Goal: Task Accomplishment & Management: Complete application form

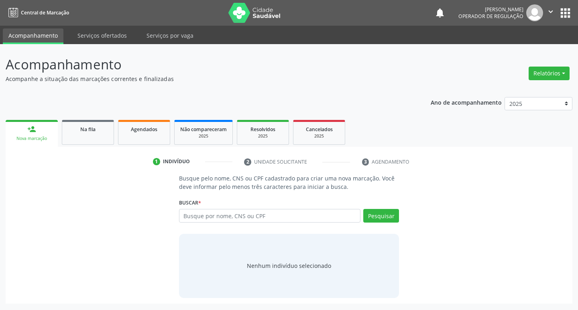
click at [290, 214] on input "text" at bounding box center [270, 216] width 182 height 14
type input "704208288552280"
click at [384, 215] on button "Pesquisar" at bounding box center [381, 216] width 36 height 14
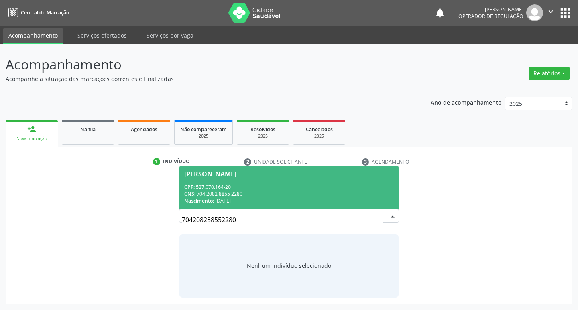
click at [233, 185] on div "CPF: 527.070.164-20" at bounding box center [289, 187] width 210 height 7
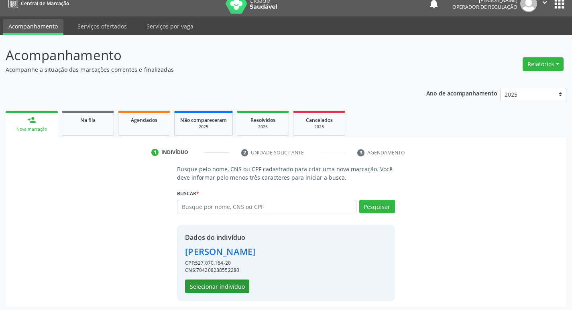
scroll to position [12, 0]
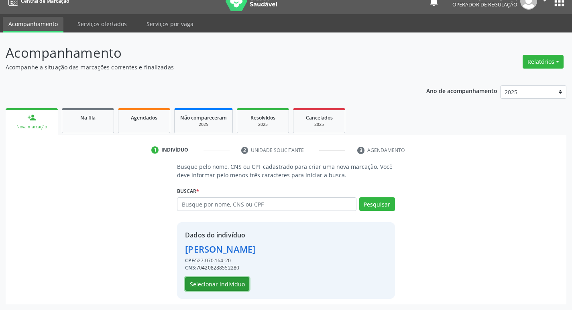
click at [236, 281] on button "Selecionar indivíduo" at bounding box center [217, 284] width 64 height 14
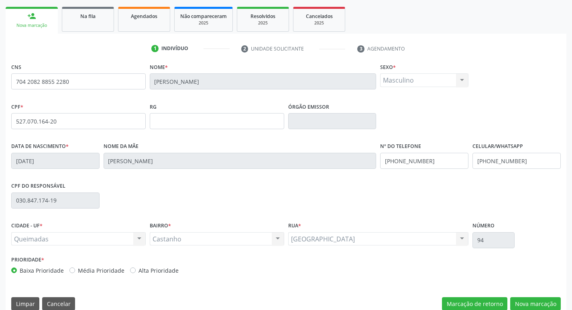
scroll to position [125, 0]
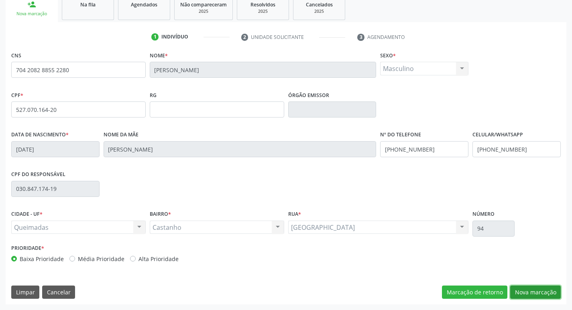
click at [540, 294] on button "Nova marcação" at bounding box center [535, 293] width 51 height 14
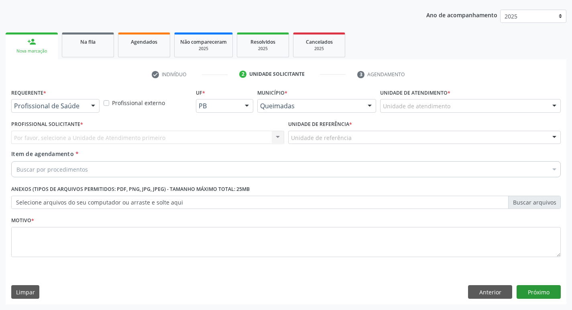
scroll to position [87, 0]
click at [61, 113] on div "Requerente * Profissional de Saúde Profissional de Saúde Paciente Nenhum result…" at bounding box center [55, 102] width 92 height 31
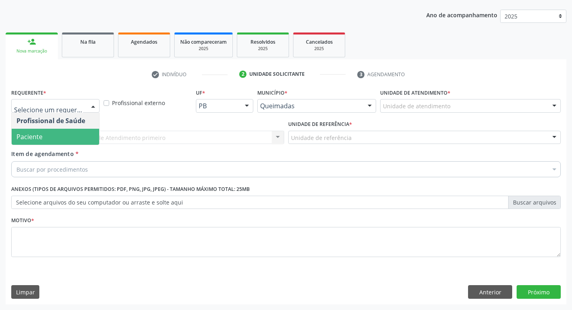
click at [64, 142] on span "Paciente" at bounding box center [55, 137] width 87 height 16
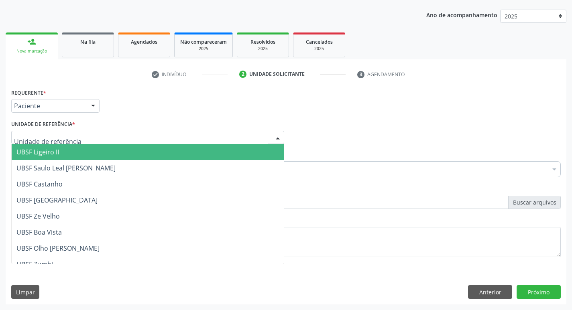
type input "C"
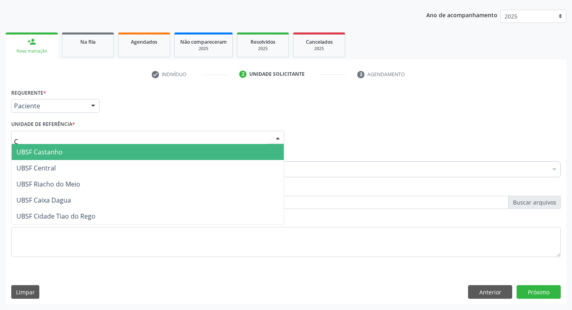
click at [45, 153] on span "UBSF Castanho" at bounding box center [39, 152] width 46 height 9
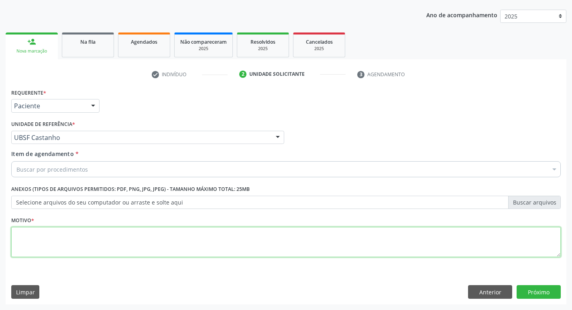
click at [46, 238] on textarea at bounding box center [285, 242] width 549 height 31
type textarea "AVALIACAO"
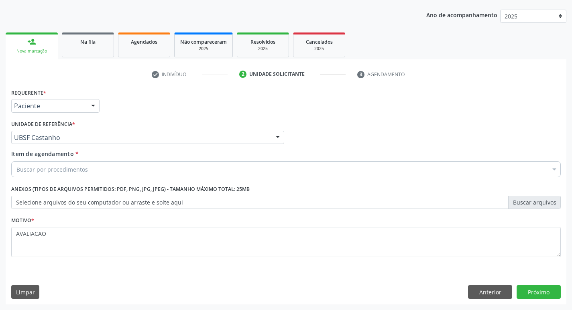
click at [26, 175] on div "Buscar por procedimentos" at bounding box center [285, 169] width 549 height 16
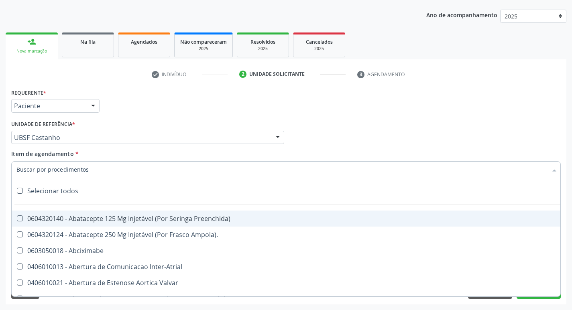
click at [34, 174] on input "Item de agendamento *" at bounding box center [281, 169] width 531 height 16
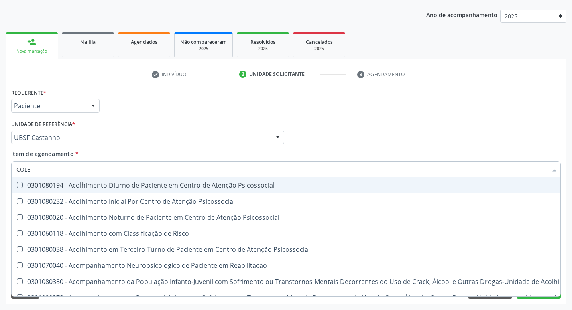
type input "COLES"
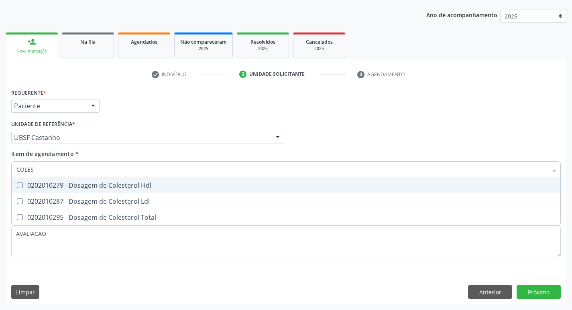
click at [69, 186] on div "0202010279 - Dosagem de Colesterol Hdl" at bounding box center [285, 185] width 539 height 6
checkbox Hdl "true"
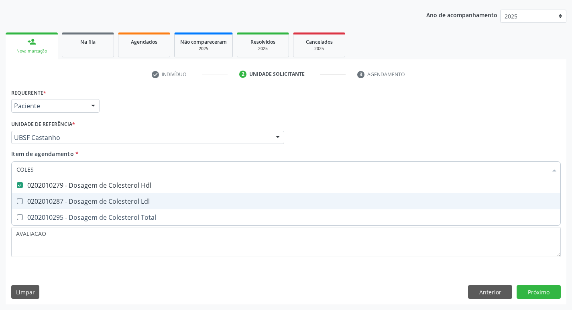
click at [75, 201] on div "0202010287 - Dosagem de Colesterol Ldl" at bounding box center [285, 201] width 539 height 6
checkbox Ldl "true"
type input "COLE"
checkbox Hdl "false"
checkbox Ldl "false"
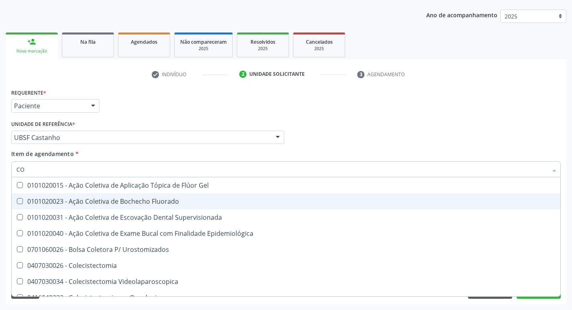
type input "C"
checkbox Hdl "false"
checkbox Ldl "false"
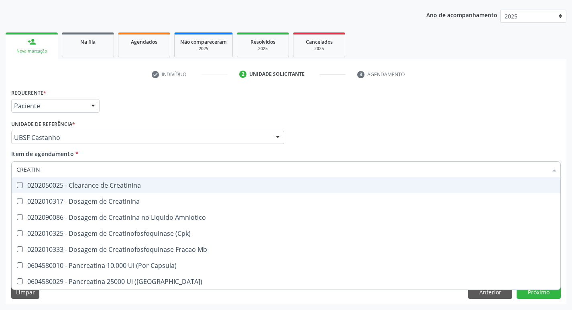
type input "CREATINI"
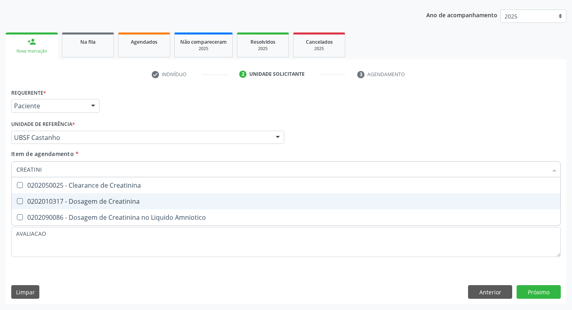
click at [75, 202] on div "0202010317 - Dosagem de Creatinina" at bounding box center [285, 201] width 539 height 6
checkbox Creatinina "true"
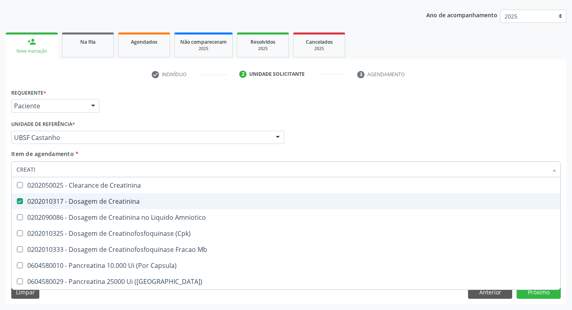
type input "CREAT"
checkbox Creatinina "false"
checkbox Amniotico "true"
type input "CRE"
checkbox Amniotico "false"
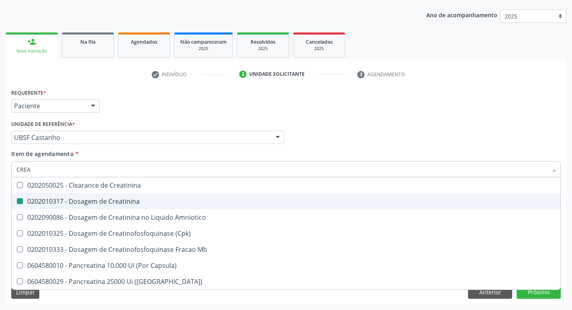
checkbox Mb "false"
type input "C"
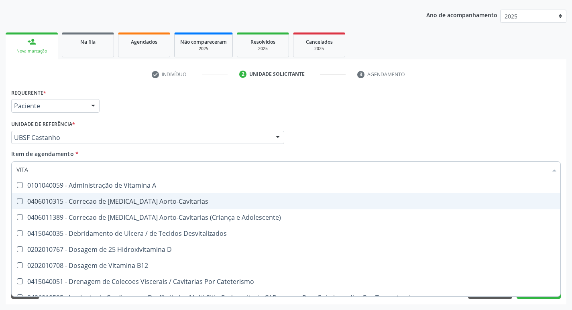
type input "VITAM"
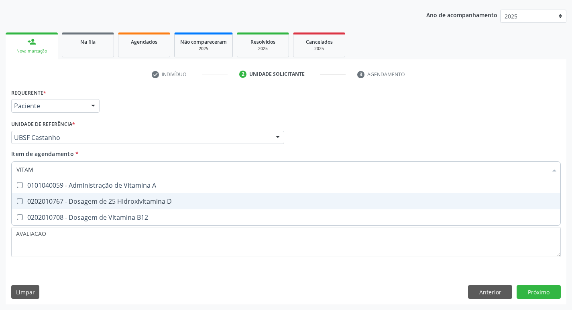
click at [78, 203] on div "0202010767 - Dosagem de 25 Hidroxivitamina D" at bounding box center [285, 201] width 539 height 6
checkbox D "true"
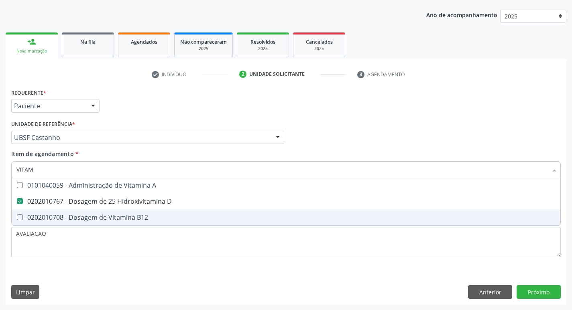
click at [91, 216] on div "0202010708 - Dosagem de Vitamina B12" at bounding box center [285, 217] width 539 height 6
checkbox B12 "true"
type input "VITA"
checkbox D "false"
checkbox B12 "false"
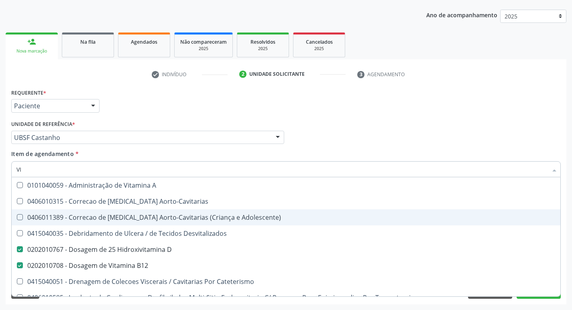
type input "V"
checkbox D "false"
checkbox B12 "false"
checkbox Cateterismo "false"
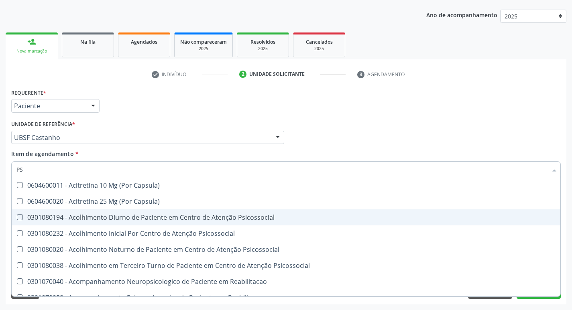
type input "PSA"
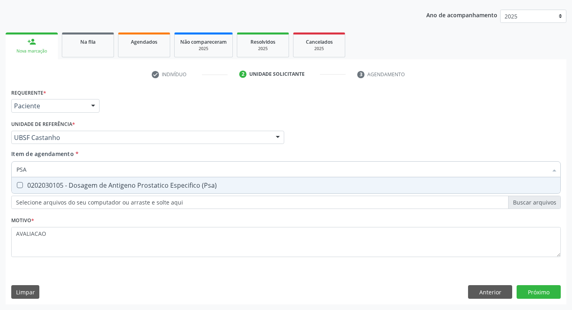
click at [77, 187] on div "0202030105 - Dosagem de Antigeno Prostatico Especifico (Psa)" at bounding box center [285, 185] width 539 height 6
checkbox \(Psa\) "true"
type input "PS"
checkbox \(Psa\) "false"
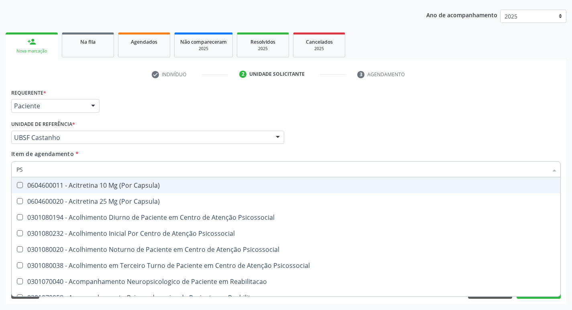
type input "P"
checkbox \(Psa\) "false"
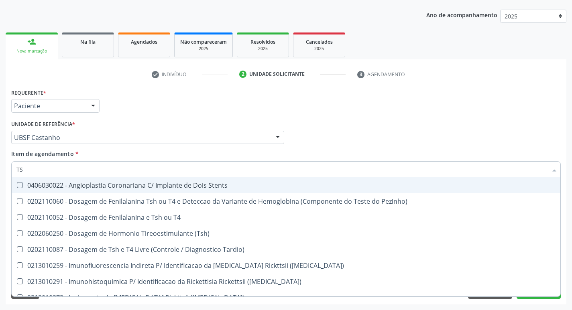
type input "TSH"
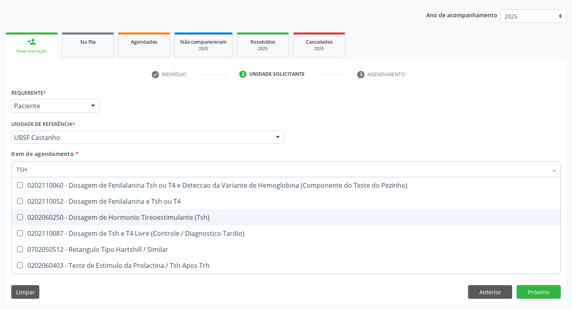
click at [144, 218] on div "0202060250 - Dosagem de Hormonio Tireoestimulante (Tsh)" at bounding box center [285, 217] width 539 height 6
checkbox \(Tsh\) "true"
type input "TS"
checkbox \(Tsh\) "false"
checkbox Tardio\) "true"
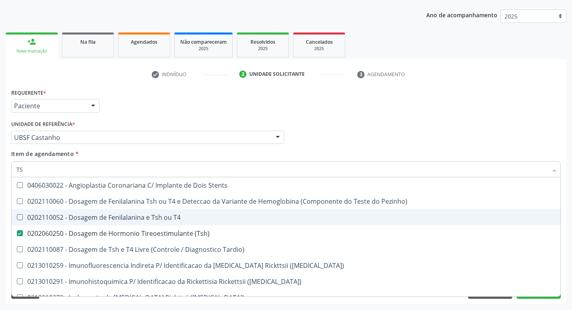
type input "T"
checkbox \(Tsh\) "false"
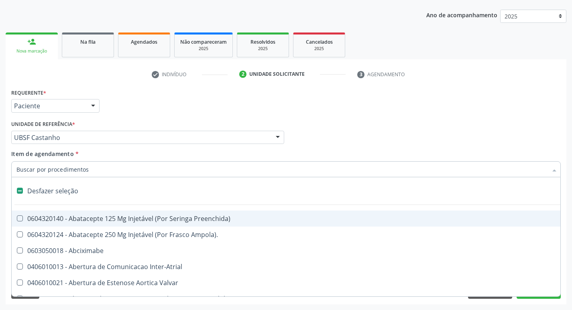
type input "P"
checkbox Conica "true"
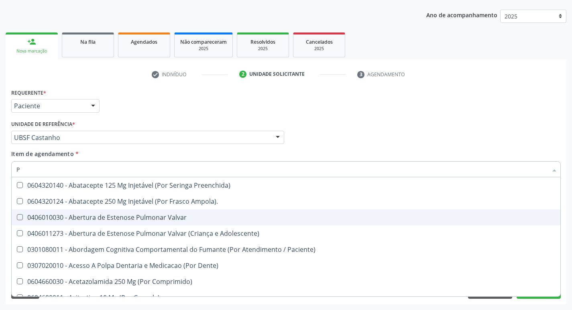
type input "PO"
checkbox \(Psa\) "false"
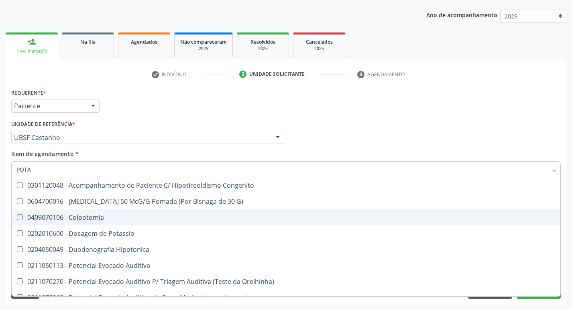
type input "POTAS"
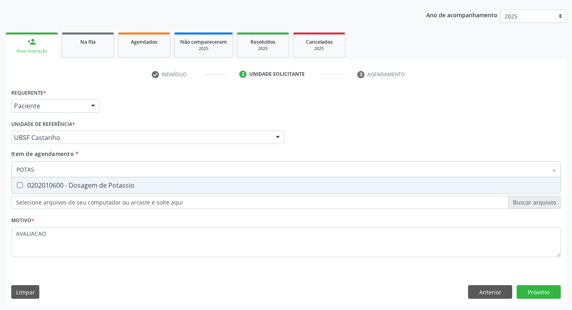
click at [117, 182] on div "0202010600 - Dosagem de Potassio" at bounding box center [285, 185] width 539 height 6
checkbox Potassio "true"
type input "POT"
checkbox Potassio "false"
type input "P"
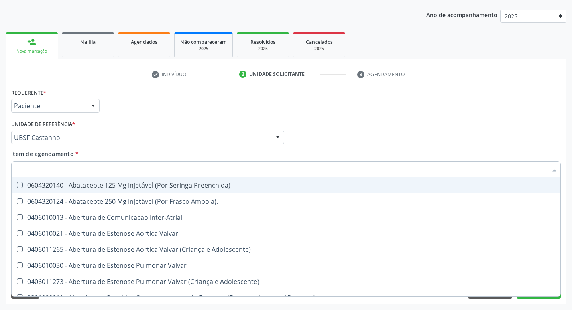
type input "T4"
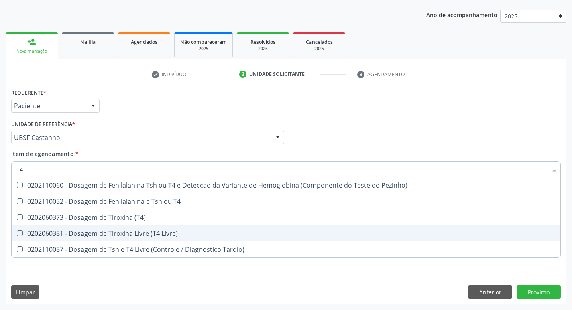
click at [180, 233] on div "0202060381 - Dosagem de Tiroxina Livre (T4 Livre)" at bounding box center [285, 233] width 539 height 6
checkbox Livre\) "true"
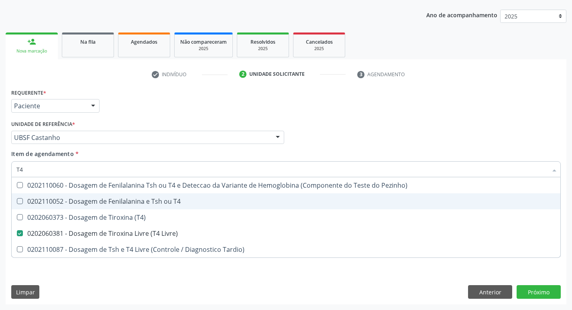
type input "T"
checkbox Livre\) "false"
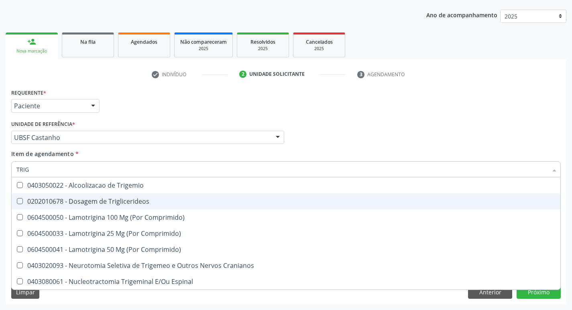
type input "TRIGL"
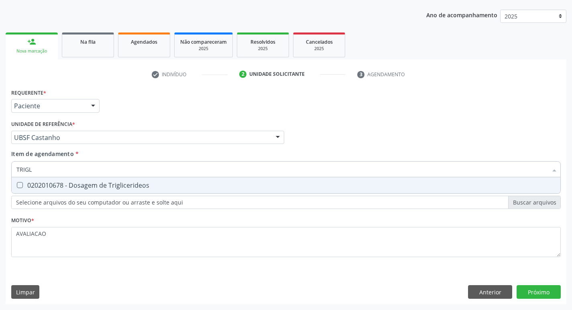
click at [119, 182] on div "0202010678 - Dosagem de Triglicerideos" at bounding box center [285, 185] width 539 height 6
checkbox Triglicerideos "true"
type input "TRIG"
checkbox Triglicerideos "false"
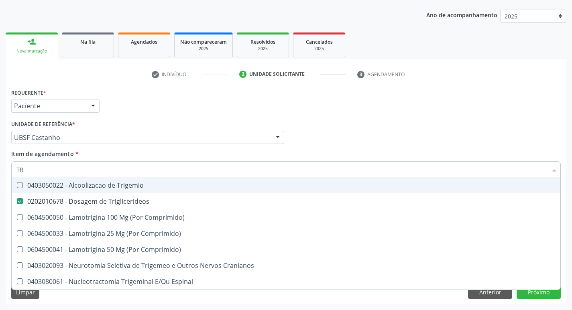
type input "T"
checkbox Triglicerideos "false"
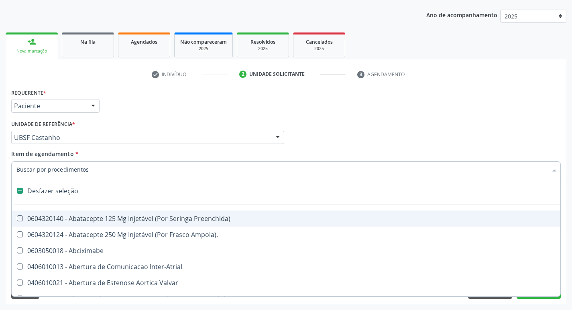
type input "U"
checkbox Coledocoplastia "true"
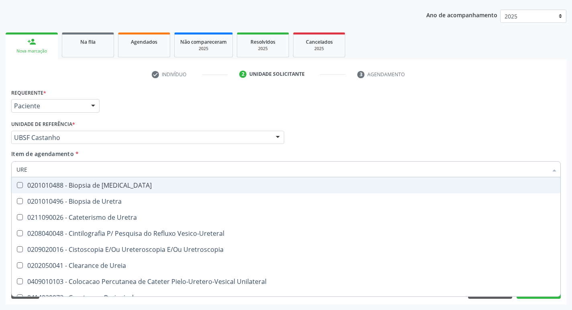
type input "UREI"
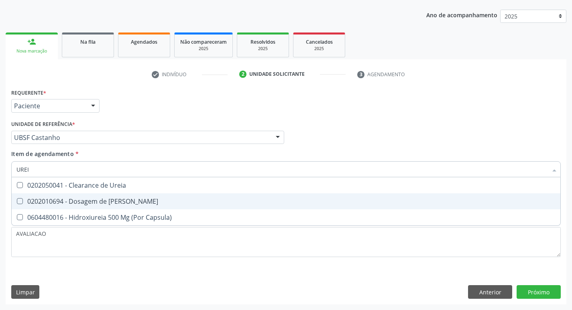
click at [124, 201] on div "0202010694 - Dosagem de [PERSON_NAME]" at bounding box center [285, 201] width 539 height 6
checkbox Ureia "true"
type input "URE"
checkbox Ureia "false"
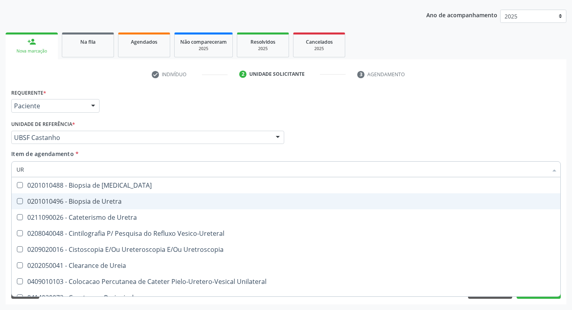
type input "U"
checkbox Ureia "false"
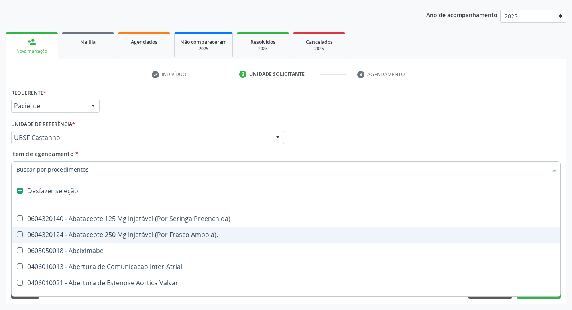
type input "V"
checkbox Campo\) "true"
checkbox \(Unilateral\) "true"
checkbox Miocardio "true"
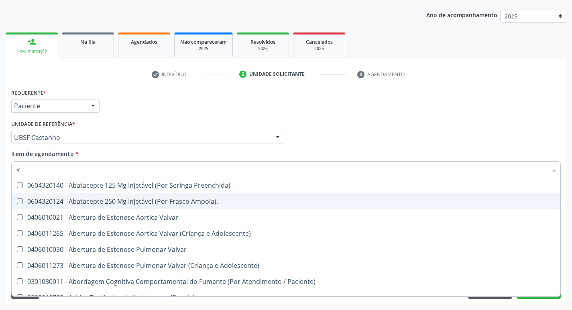
type input "VI"
checkbox Periféricas "true"
checkbox Sexual "true"
checkbox D "false"
checkbox Livre\) "false"
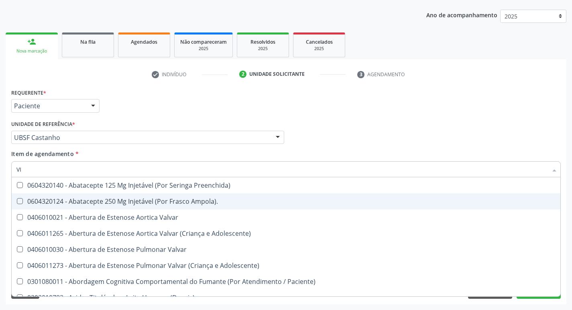
checkbox B12 "false"
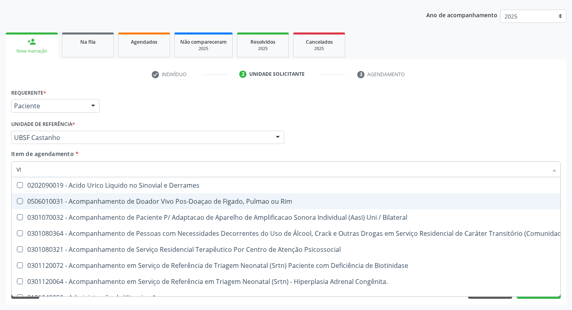
type input "VIT"
checkbox Biotinidase "true"
checkbox Congênita\ "true"
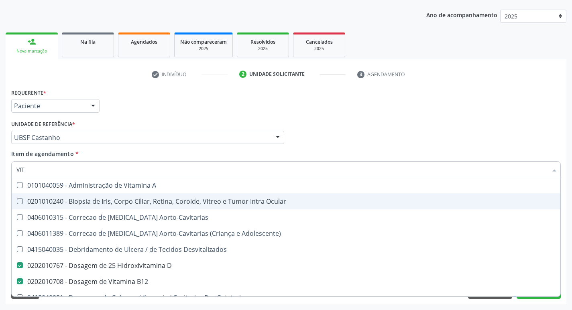
type input "VITA"
checkbox Desvitalizados "true"
checkbox B12 "false"
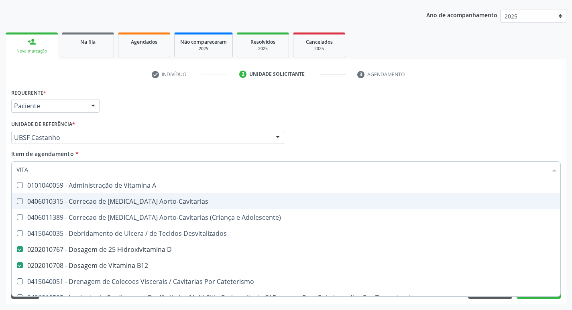
type input "VITAM"
checkbox Aorto-Cavitarias "true"
checkbox Adolescente\) "true"
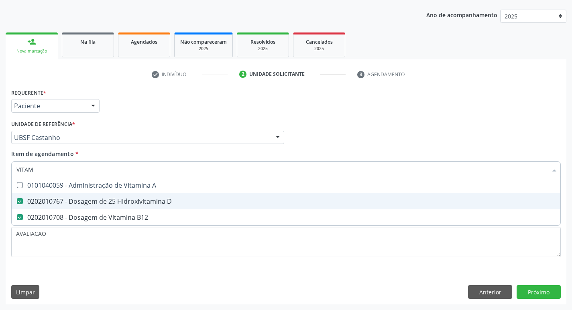
type input "VITA"
checkbox D "false"
checkbox B12 "false"
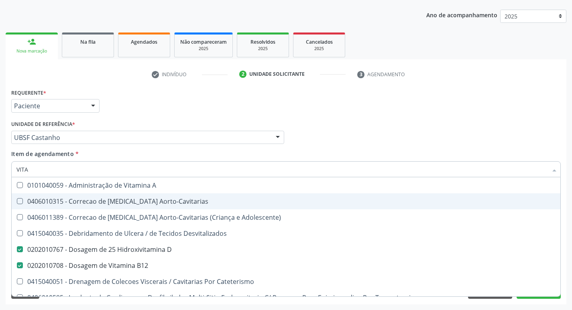
type input "VIT"
checkbox D "false"
checkbox Cateterismo "true"
type input "V"
checkbox B12 "false"
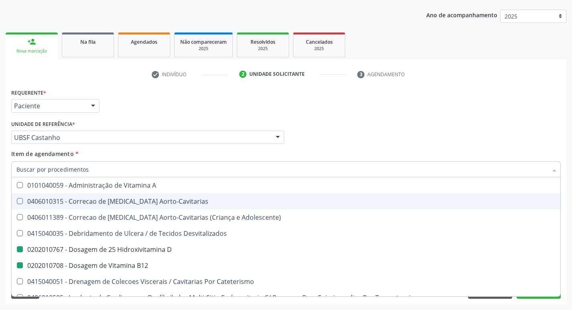
checkbox Cateterismo "false"
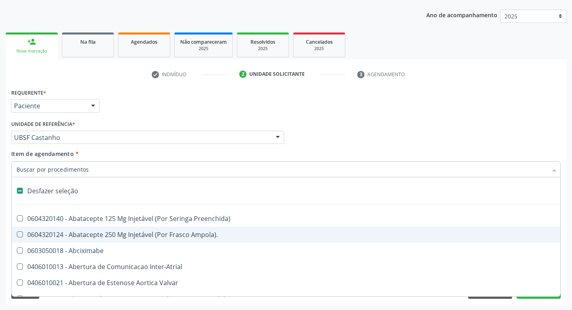
type input "2"
checkbox Total "true"
checkbox \(Coloscopia\) "true"
checkbox Monopolar "true"
checkbox Quadril "true"
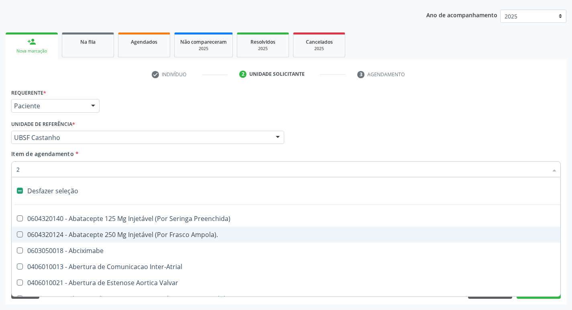
checkbox Biologica "true"
checkbox Internado "true"
checkbox Conica "true"
checkbox Anos\) "true"
checkbox Aorto-Cavitarias "true"
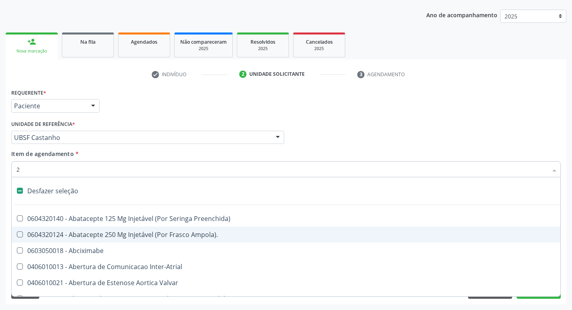
checkbox Congenita "true"
checkbox Adolescente\) "true"
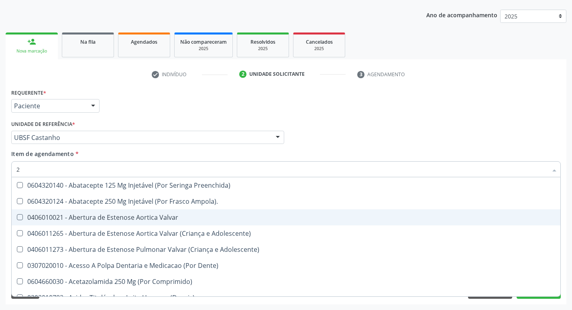
type input "20205001"
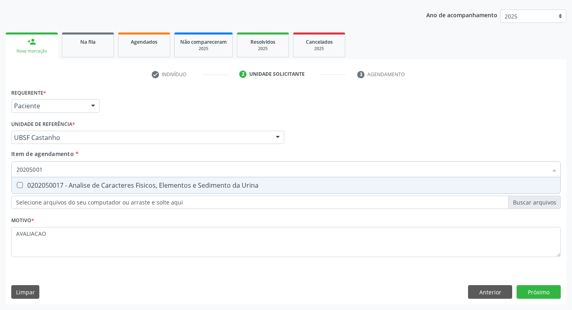
click at [154, 177] on input "20205001" at bounding box center [281, 169] width 531 height 16
click at [154, 185] on div "0202050017 - Analise de Caracteres Fisicos, Elementos e Sedimento da Urina" at bounding box center [285, 185] width 539 height 6
checkbox Urina "true"
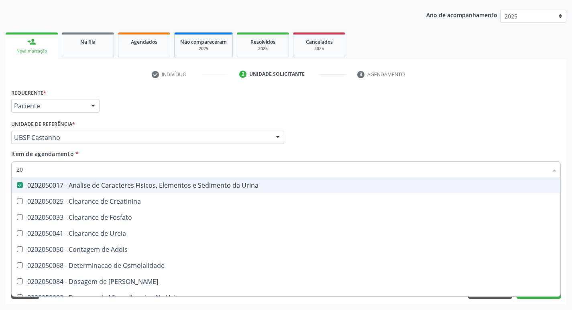
type input "2"
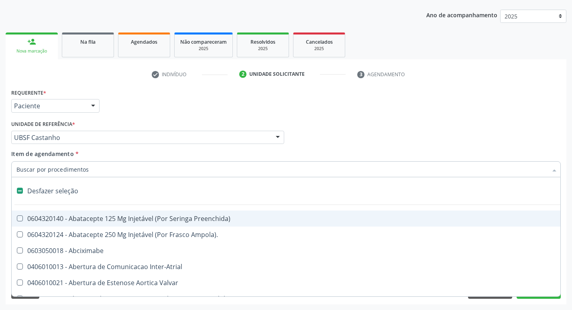
checkbox Preenchida\) "false"
checkbox Inter-Atrial "false"
type input "G"
checkbox Urina "false"
checkbox Aberto\) "true"
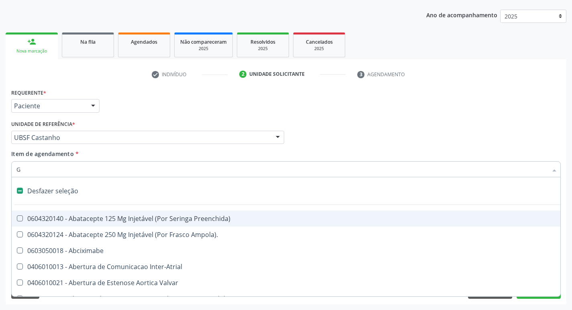
checkbox Assistida "true"
checkbox Comprimido\) "true"
checkbox Sanitária "true"
checkbox Criança "true"
checkbox Cardiaco "true"
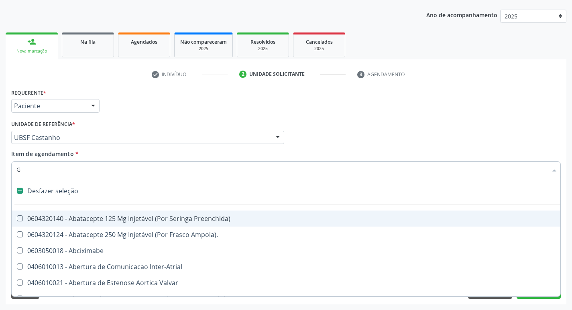
checkbox Capsula\) "true"
checkbox Encefalica "true"
checkbox Osso "true"
checkbox \(Dacriocintilografia\) "true"
checkbox Estimulo "true"
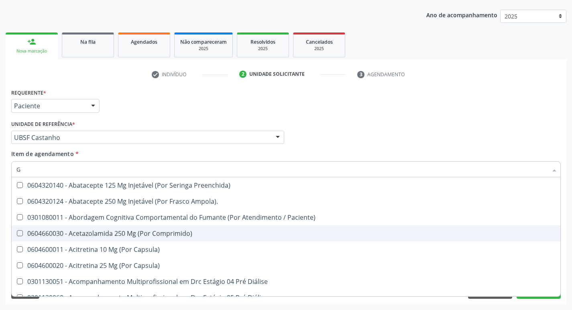
type input "GLICOSE"
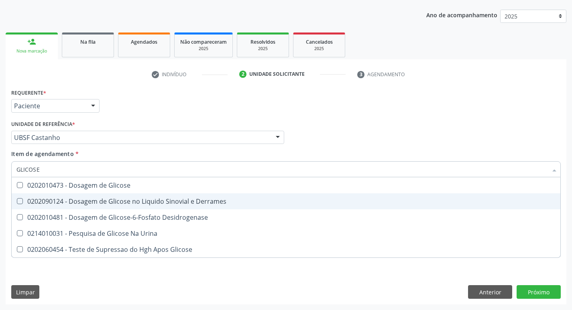
click at [106, 187] on div "0202010473 - Dosagem de Glicose" at bounding box center [285, 185] width 539 height 6
checkbox Glicose "true"
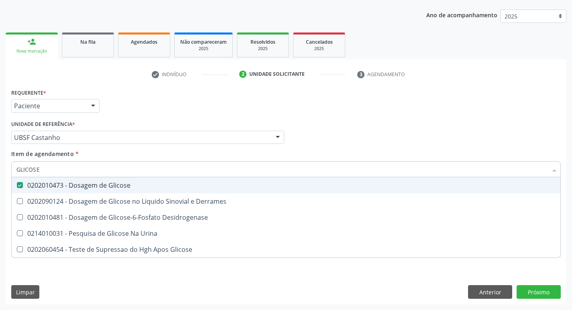
type input "GLICOS"
checkbox Glicose "false"
checkbox Derrames "true"
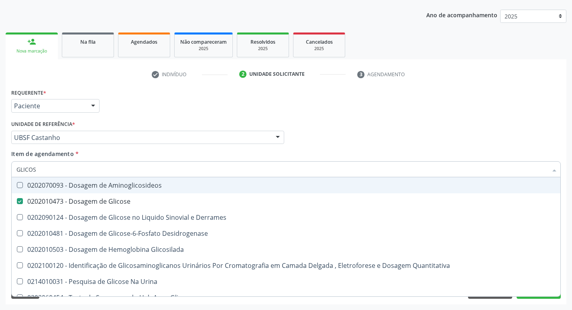
type input "GLICO"
checkbox Glicose "false"
checkbox Derrames "true"
type input "GLI"
checkbox Derrames "false"
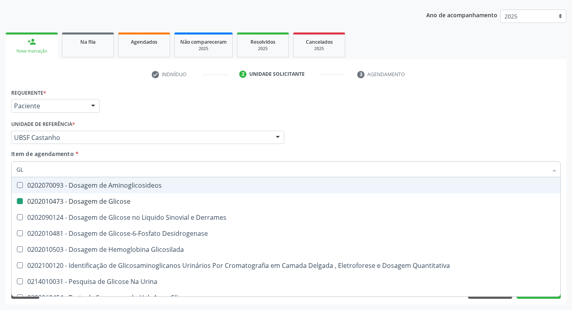
type input "G"
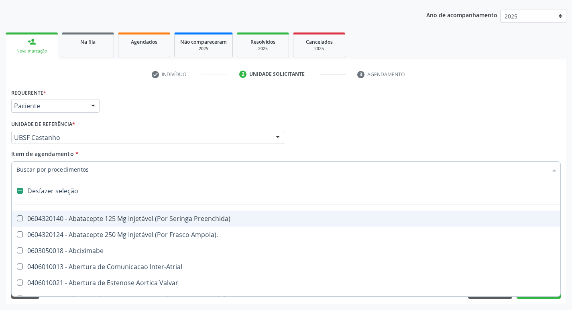
type input "C"
checkbox Dedo "true"
checkbox Urina "false"
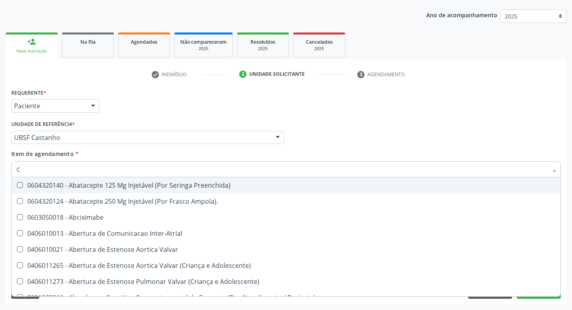
type input "CO"
checkbox Frasco-Ampola\) "true"
checkbox Urina "false"
checkbox Ureia "true"
checkbox Comprimido\) "true"
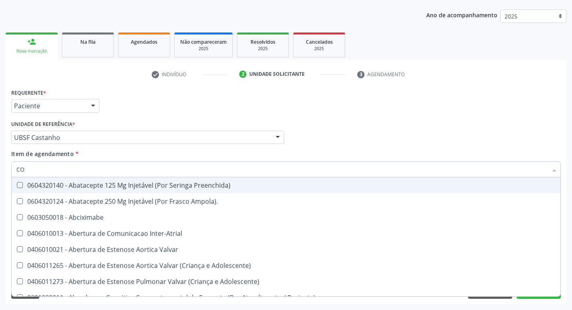
checkbox G\) "true"
checkbox Comprimido\) "true"
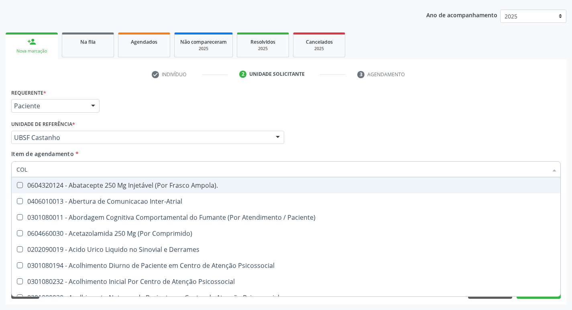
type input "COLE"
checkbox Terapeutica\) "true"
checkbox Nutricional "true"
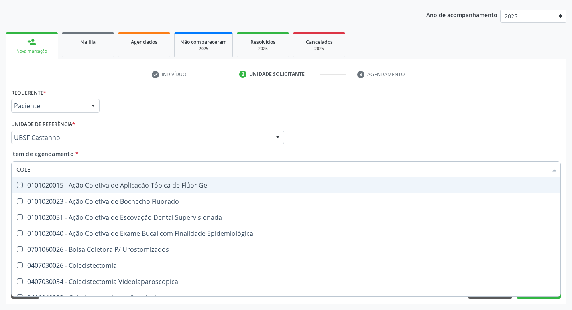
type input "COLES"
checkbox Gel "true"
checkbox Fluorado "true"
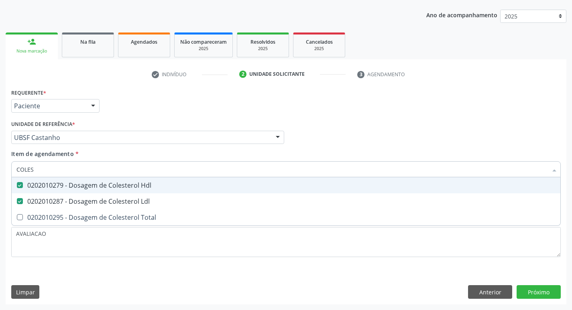
type input "COLE"
checkbox Hdl "false"
checkbox Ldl "false"
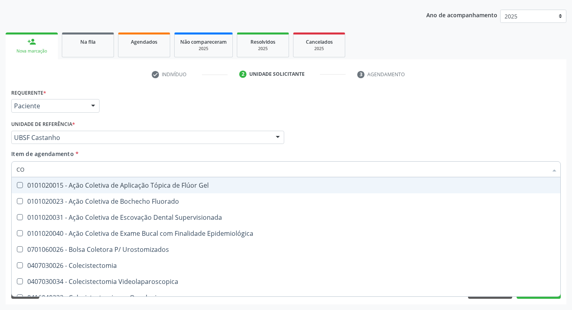
type input "C"
checkbox Hdl "false"
checkbox Ldl "false"
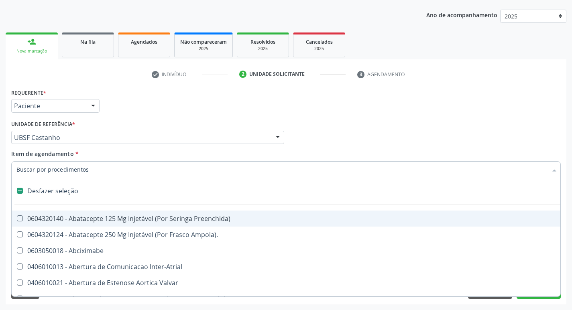
type input "H"
checkbox Urina "false"
checkbox Coronariano "true"
checkbox Lactente\) "true"
checkbox C "true"
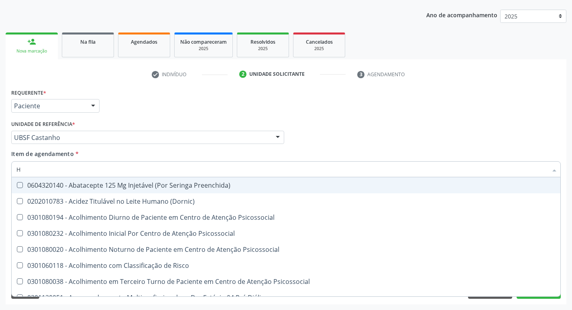
type input "HEMOGLOBINA G"
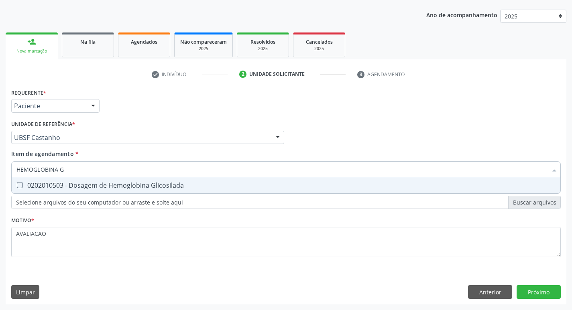
click at [133, 189] on div "0202010503 - Dosagem de Hemoglobina Glicosilada" at bounding box center [285, 185] width 539 height 6
checkbox Glicosilada "true"
type input "HEMOGLOBINA"
checkbox Glicosilada "false"
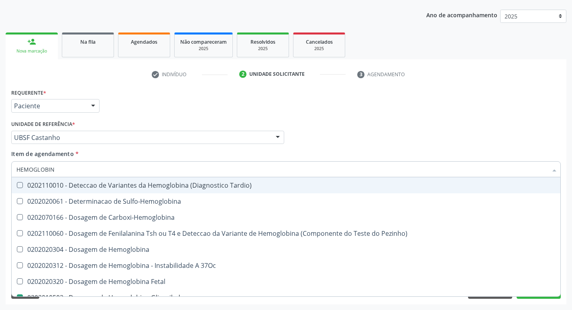
type input "HEMOGLOBI"
checkbox Glicosilada "false"
checkbox Hemoglobina "true"
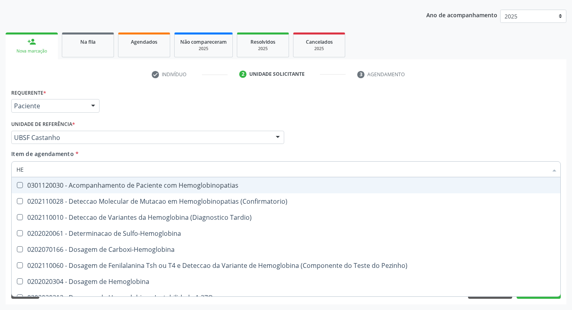
type input "H"
checkbox Glicosilada "false"
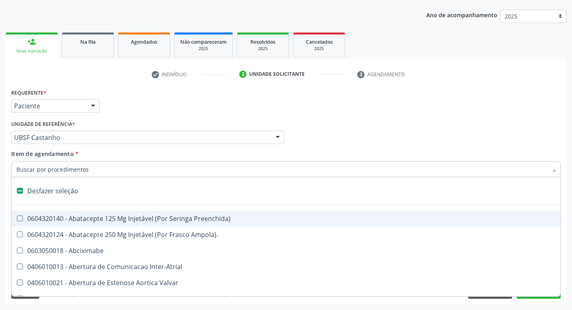
type input "H"
checkbox Urina "false"
checkbox Coronariano "true"
checkbox Lactente\) "true"
checkbox A "true"
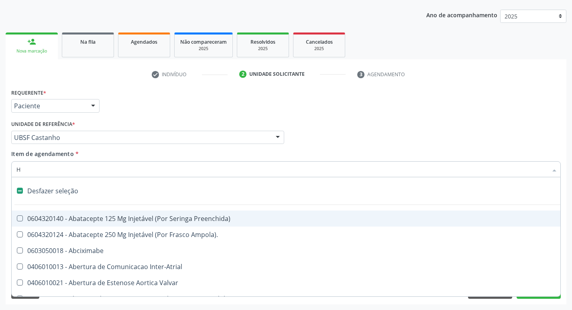
checkbox C "true"
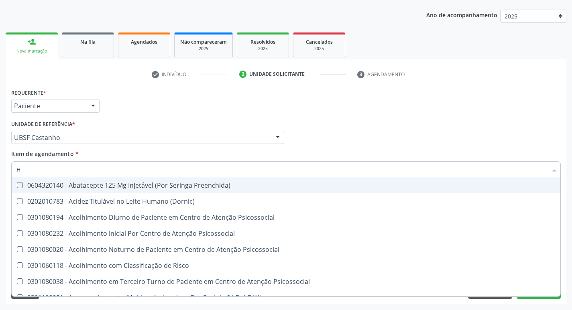
type input "HEMOGR"
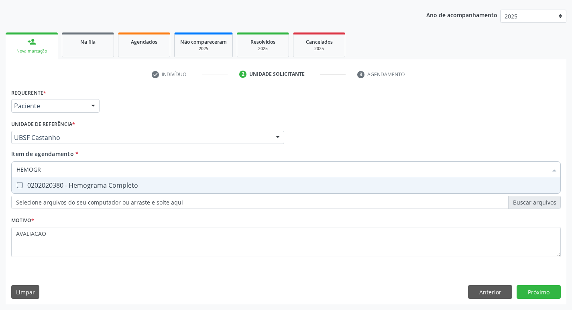
click at [114, 187] on div "0202020380 - Hemograma Completo" at bounding box center [285, 185] width 539 height 6
checkbox Completo "true"
type input "HEMOG"
checkbox Completo "false"
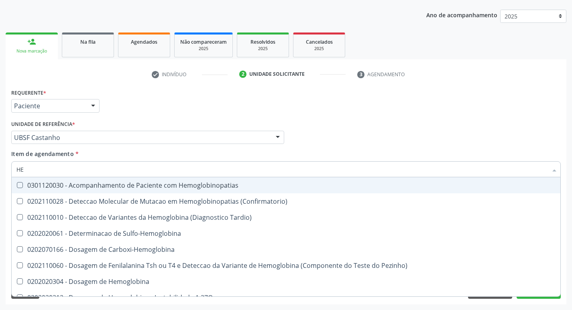
type input "H"
checkbox Glicosilada "false"
checkbox Completo "false"
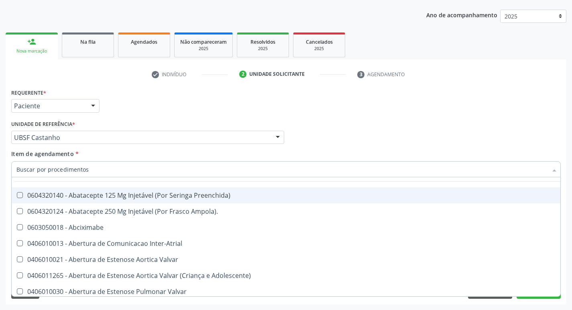
scroll to position [40, 0]
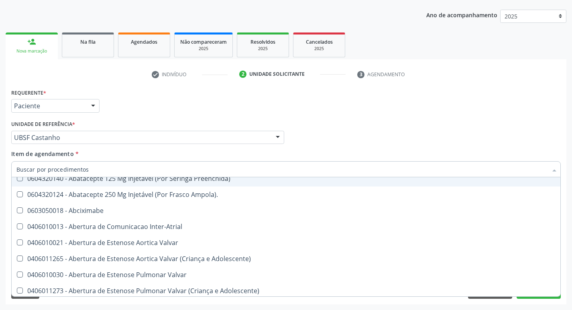
click at [526, 120] on div "Profissional Solicitante Por favor, selecione a Unidade de Atendimento primeiro…" at bounding box center [285, 133] width 553 height 31
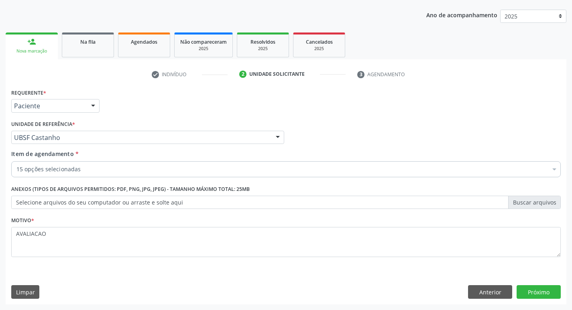
scroll to position [0, 0]
click at [537, 296] on button "Próximo" at bounding box center [539, 292] width 44 height 14
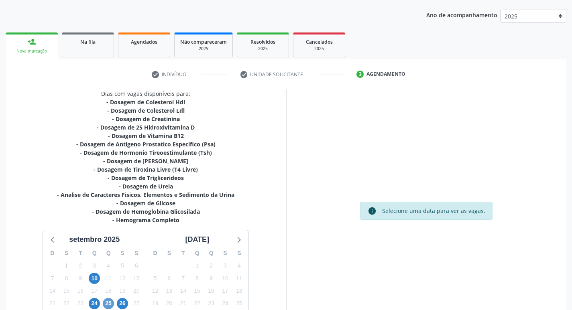
scroll to position [157, 0]
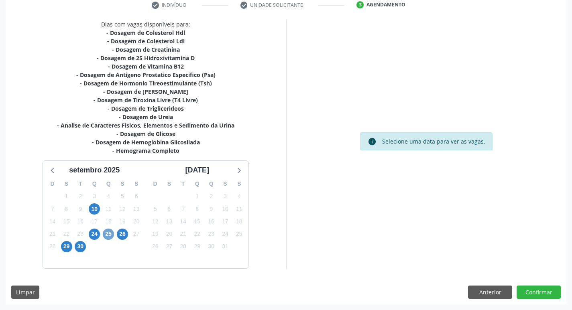
click at [105, 238] on span "25" at bounding box center [108, 234] width 11 height 11
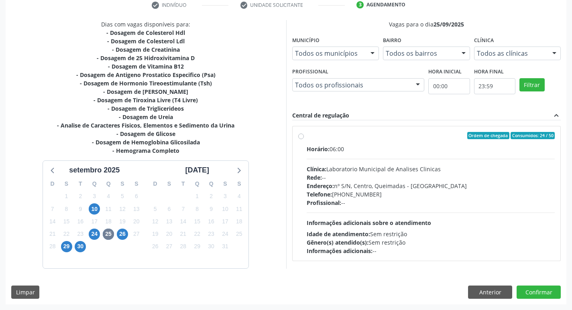
click at [396, 175] on div "Rede: --" at bounding box center [431, 177] width 248 height 8
click at [304, 139] on input "Ordem de chegada Consumidos: 24 / 50 Horário: 06:00 Clínica: Laboratorio Munici…" at bounding box center [301, 135] width 6 height 7
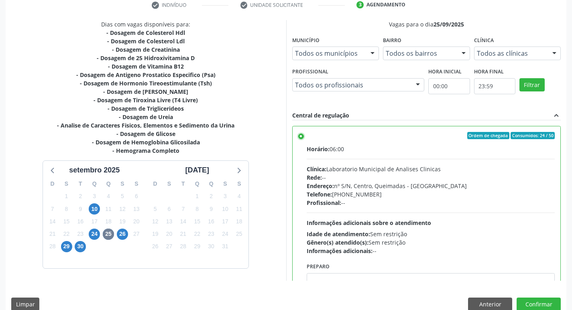
scroll to position [40, 0]
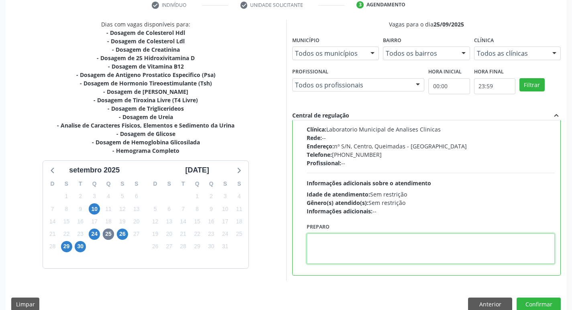
click at [327, 256] on textarea at bounding box center [431, 249] width 248 height 31
drag, startPoint x: 307, startPoint y: 241, endPoint x: 344, endPoint y: 242, distance: 37.3
click at [344, 242] on textarea "IR EM [GEOGRAPHIC_DATA]" at bounding box center [431, 249] width 248 height 31
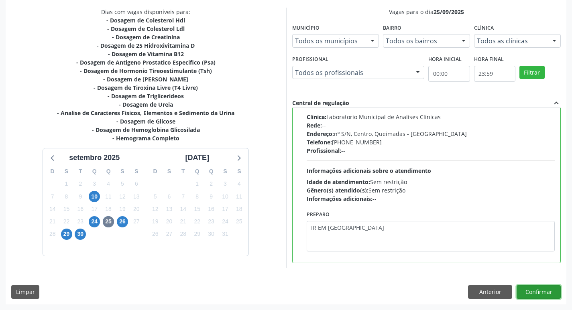
click at [547, 295] on button "Confirmar" at bounding box center [539, 292] width 44 height 14
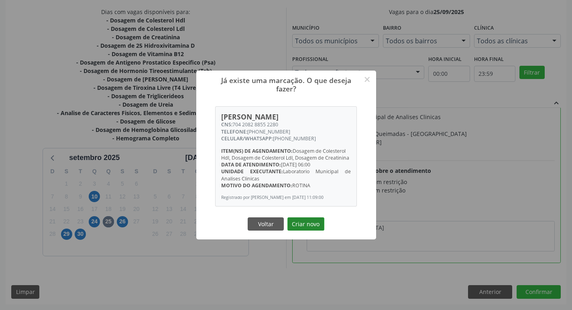
click at [300, 228] on button "Criar novo" at bounding box center [305, 225] width 37 height 14
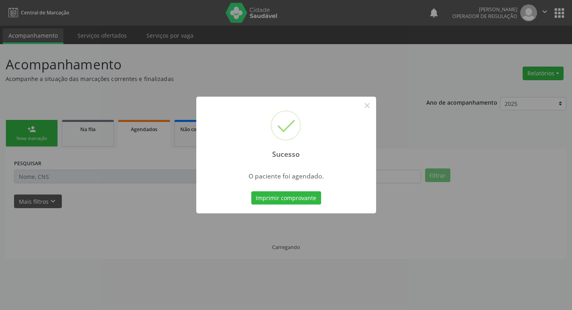
scroll to position [0, 0]
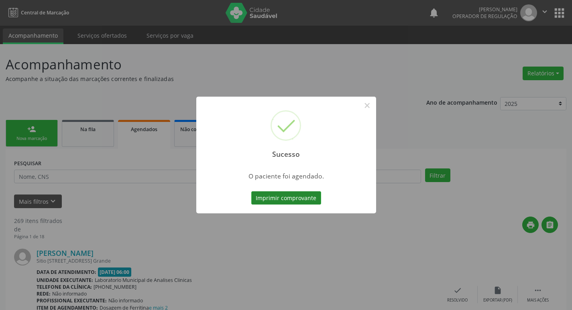
click at [270, 197] on button "Imprimir comprovante" at bounding box center [286, 198] width 70 height 14
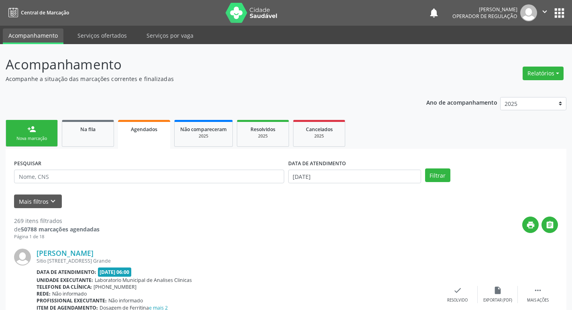
click at [45, 127] on link "person_add Nova marcação" at bounding box center [32, 133] width 52 height 27
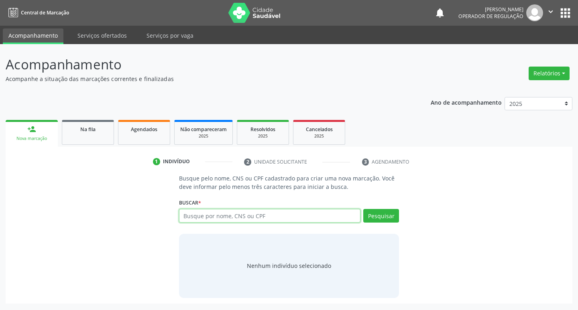
click at [289, 218] on input "text" at bounding box center [270, 216] width 182 height 14
click at [212, 221] on input "text" at bounding box center [270, 216] width 182 height 14
type input "705001810298852"
click at [378, 218] on button "Pesquisar" at bounding box center [381, 216] width 36 height 14
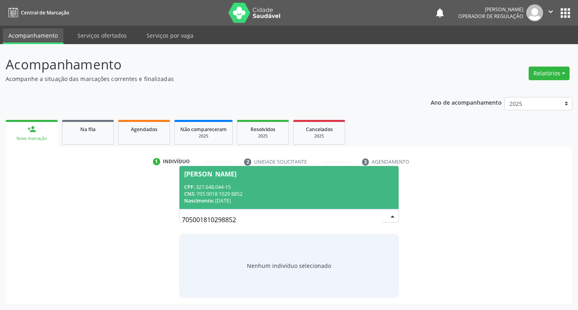
click at [247, 196] on div "CNS: 705 0018 1029 8852" at bounding box center [289, 194] width 210 height 7
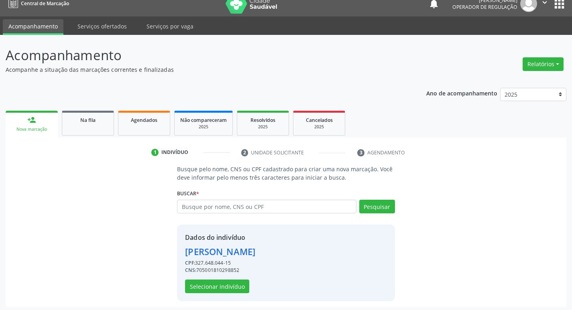
scroll to position [12, 0]
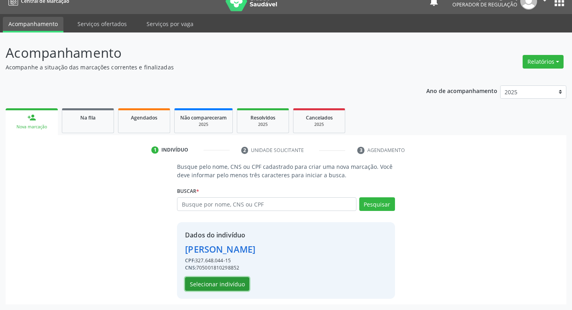
click at [235, 288] on button "Selecionar indivíduo" at bounding box center [217, 284] width 64 height 14
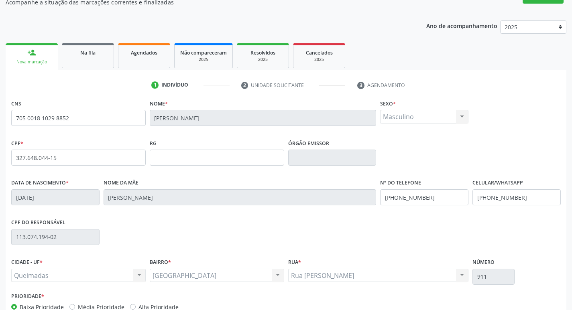
scroll to position [125, 0]
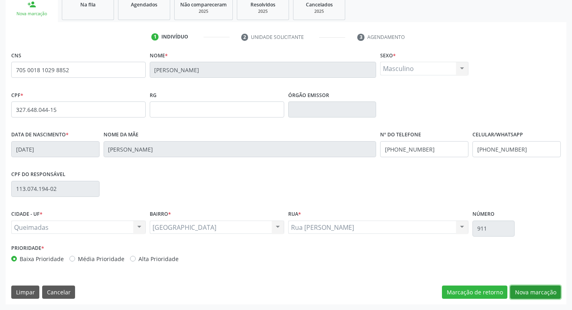
click at [544, 289] on button "Nova marcação" at bounding box center [535, 293] width 51 height 14
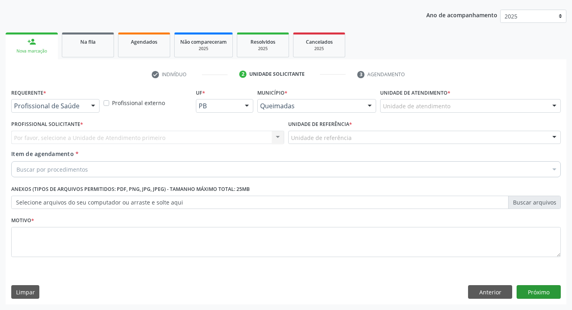
scroll to position [87, 0]
click at [47, 111] on div "Profissional de Saúde" at bounding box center [55, 106] width 88 height 14
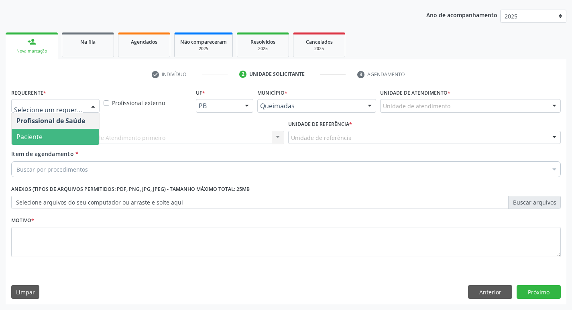
click at [48, 140] on span "Paciente" at bounding box center [55, 137] width 87 height 16
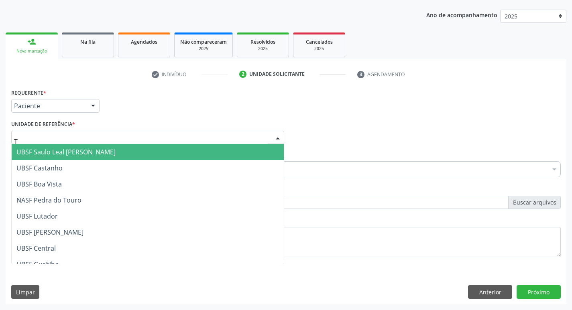
type input "TI"
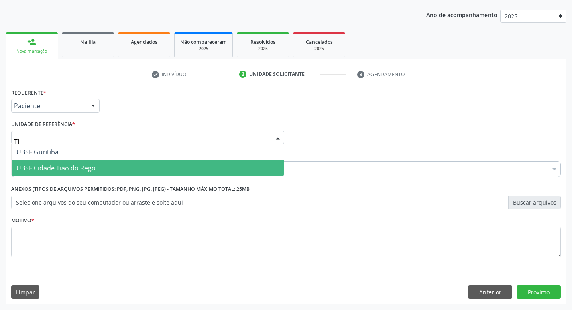
click at [61, 171] on span "UBSF Cidade Tiao do Rego" at bounding box center [55, 168] width 79 height 9
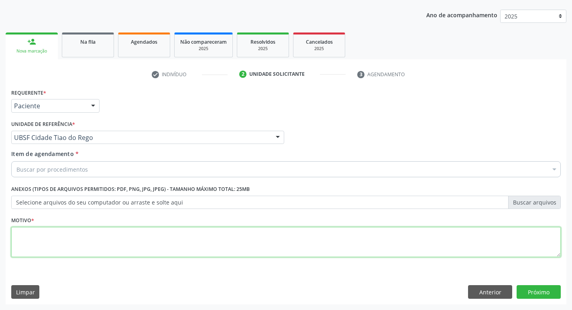
click at [52, 232] on textarea at bounding box center [285, 242] width 549 height 31
type textarea "AVALIACAO"
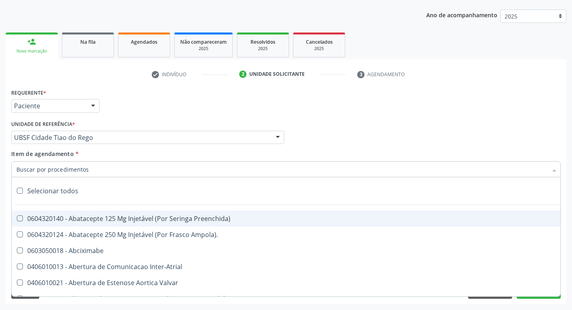
click at [56, 170] on input "Item de agendamento *" at bounding box center [281, 169] width 531 height 16
click at [35, 169] on input "Item de agendamento *" at bounding box center [281, 169] width 531 height 16
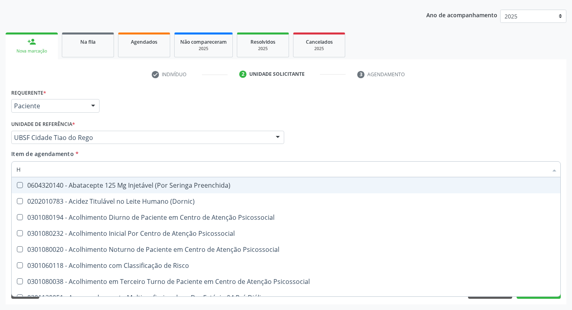
type input "HEMOGR"
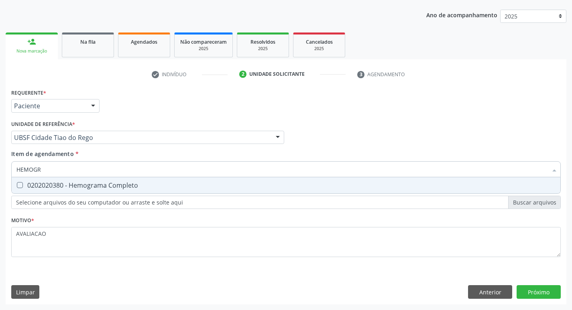
click at [92, 188] on div "0202020380 - Hemograma Completo" at bounding box center [285, 185] width 539 height 6
checkbox Completo "true"
type input "HEMOG"
checkbox Completo "false"
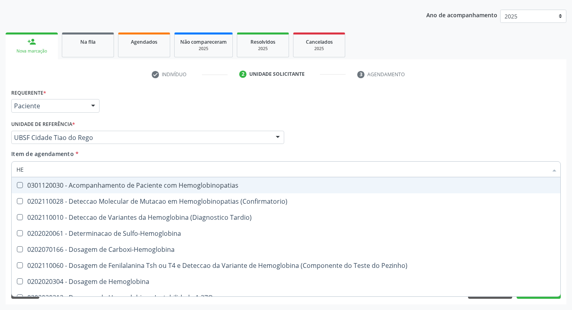
type input "H"
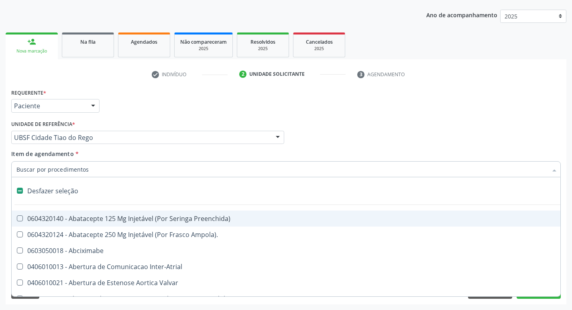
checkbox Capsula\) "false"
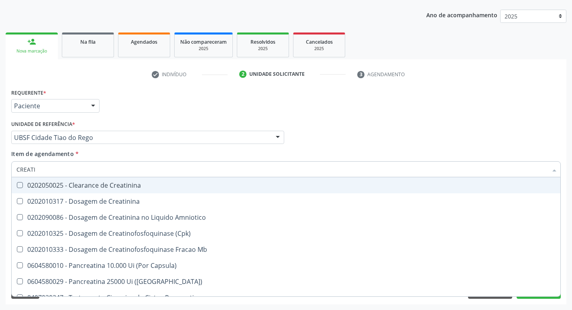
type input "CREATIN"
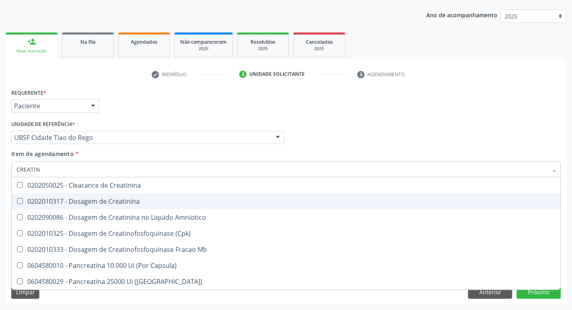
click at [101, 203] on div "0202010317 - Dosagem de Creatinina" at bounding box center [285, 201] width 539 height 6
checkbox Creatinina "true"
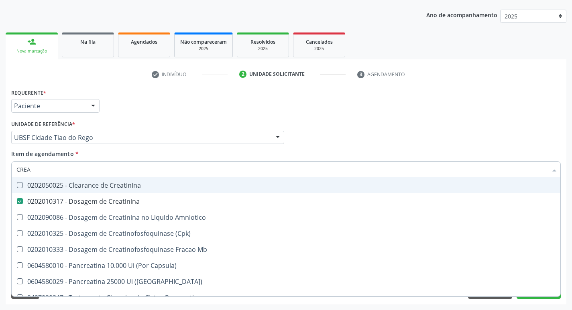
type input "CRE"
checkbox Creatinina "false"
checkbox Amniotico "false"
checkbox Mb "false"
type input "C"
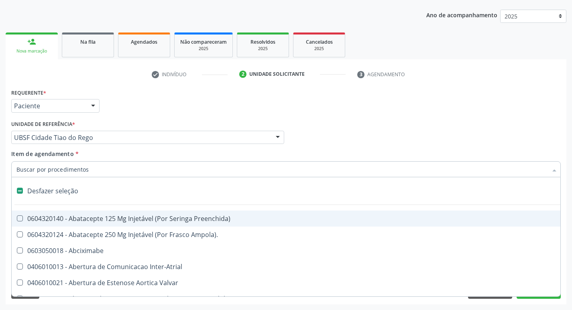
type input "G"
checkbox Criança "true"
checkbox Persistente "true"
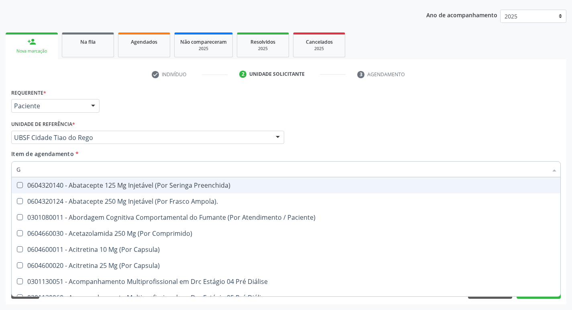
type input "GLICOSE"
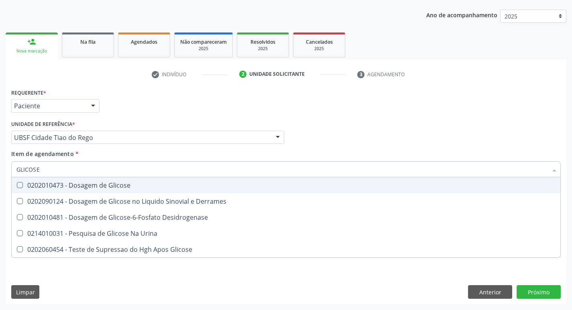
click at [114, 190] on span "0202010473 - Dosagem de Glicose" at bounding box center [286, 185] width 549 height 16
checkbox Glicose "true"
type input "GLICOS"
checkbox Glicose "false"
checkbox Derrames "true"
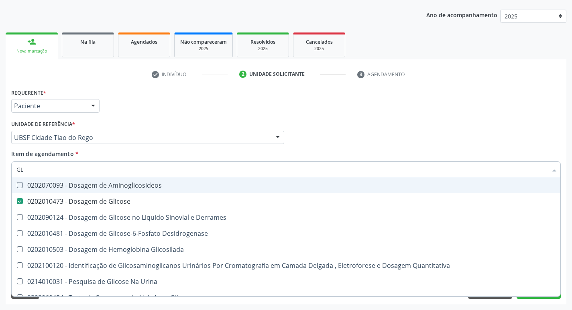
type input "G"
checkbox Glicose "false"
checkbox Derrames "false"
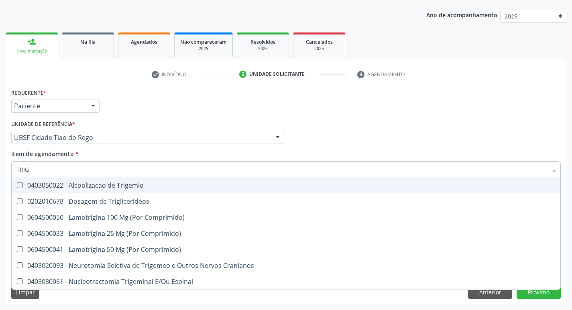
type input "TRIGL"
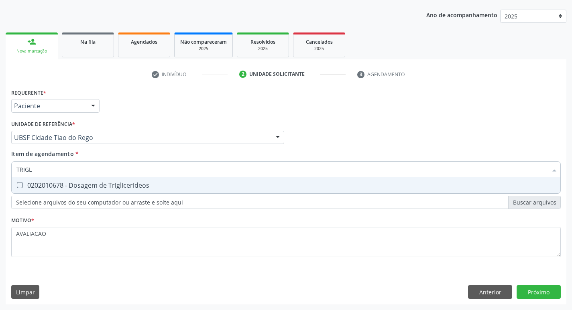
click at [114, 190] on span "0202010678 - Dosagem de Triglicerideos" at bounding box center [286, 185] width 549 height 16
checkbox Triglicerideos "true"
type input "TRIG"
checkbox Triglicerideos "false"
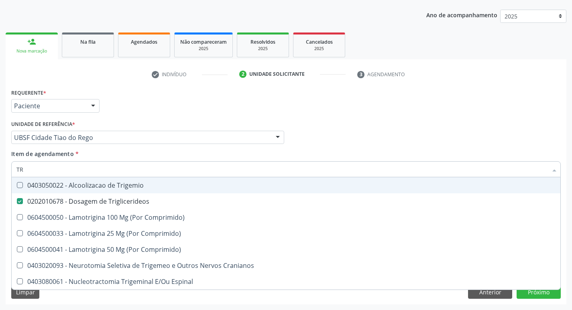
type input "T"
checkbox Triglicerideos "false"
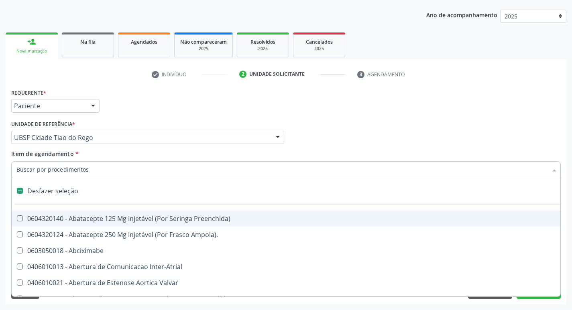
type input "H"
checkbox Convencional\) "true"
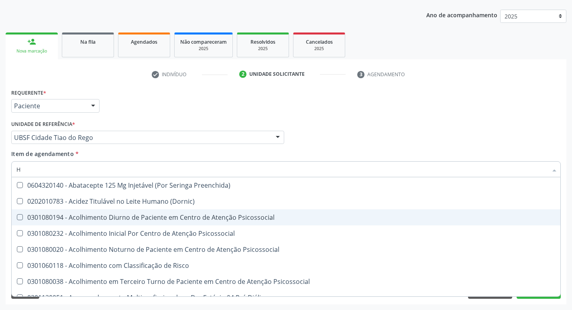
type input "HEMOGLOBINA G"
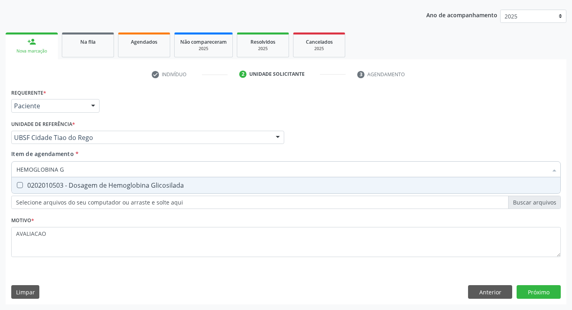
click at [152, 187] on div "0202010503 - Dosagem de Hemoglobina Glicosilada" at bounding box center [285, 185] width 539 height 6
checkbox Glicosilada "true"
type input "HEMOGLOBINA"
checkbox Glicosilada "false"
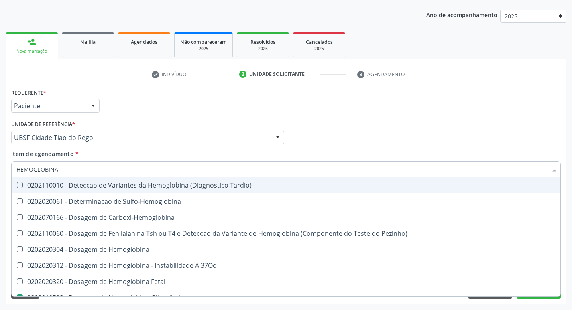
type input "HEMOGLOBIN"
checkbox Glicosilada "false"
checkbox Hemoglobina "true"
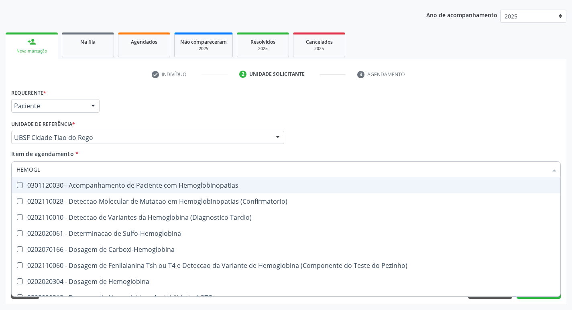
type input "HEMOG"
checkbox S "true"
type input "H"
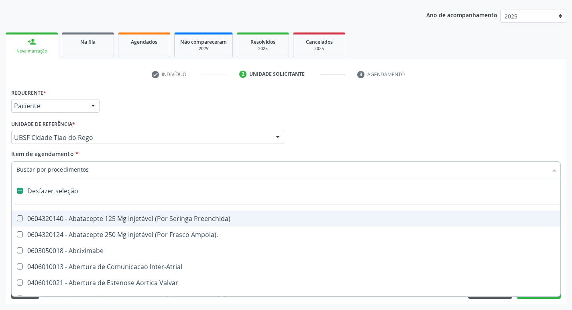
checkbox Dente\) "false"
checkbox Capsula\) "false"
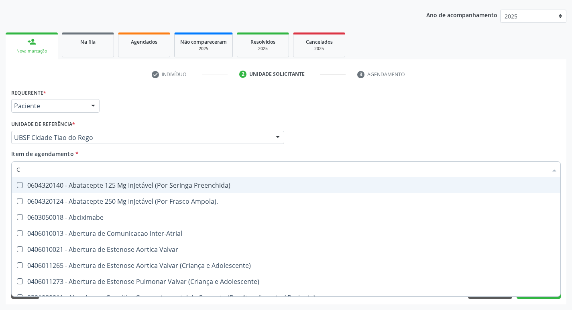
type input "CO"
checkbox Comprimido\) "true"
checkbox Transcutanea "true"
checkbox Osseo "true"
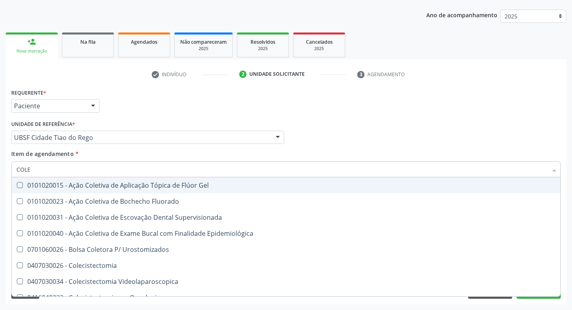
type input "COLES"
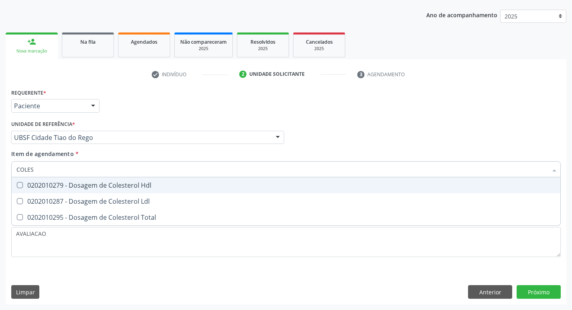
click at [152, 187] on div "0202010279 - Dosagem de Colesterol Hdl" at bounding box center [285, 185] width 539 height 6
checkbox Hdl "true"
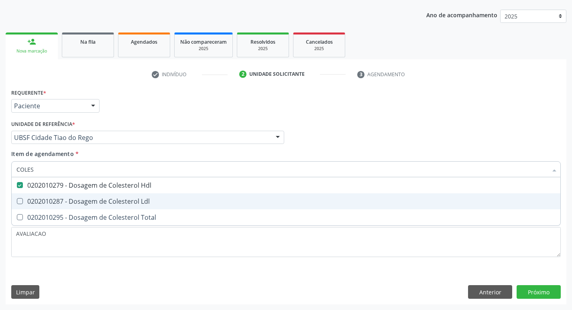
click at [152, 199] on div "0202010287 - Dosagem de Colesterol Ldl" at bounding box center [285, 201] width 539 height 6
checkbox Ldl "true"
type input "COLE"
checkbox Hdl "false"
checkbox Ldl "false"
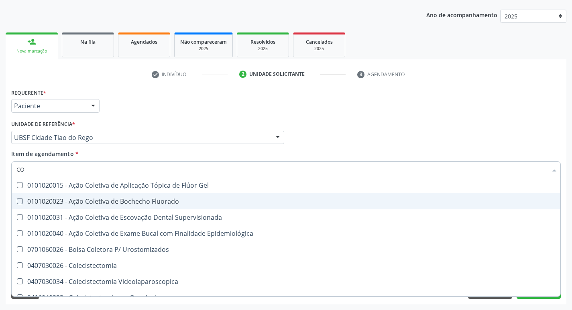
type input "C"
checkbox Hdl "false"
checkbox Ldl "false"
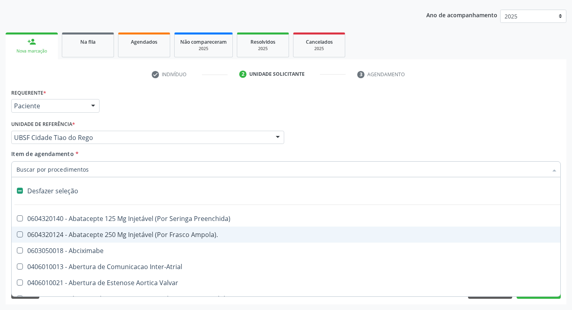
type input "2"
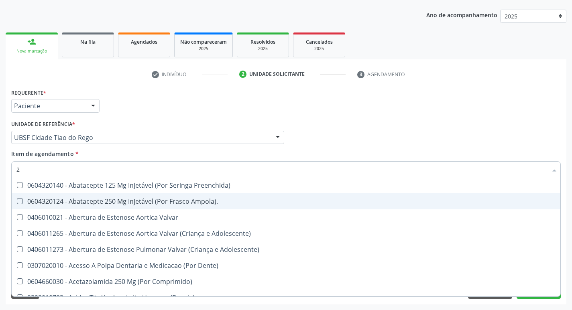
checkbox Hdl "true"
checkbox Ldl "true"
checkbox Creatinina "true"
checkbox Glicose "true"
checkbox Glicosilada "true"
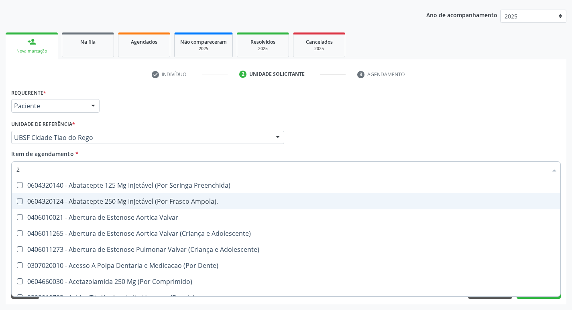
checkbox Triglicerideos "true"
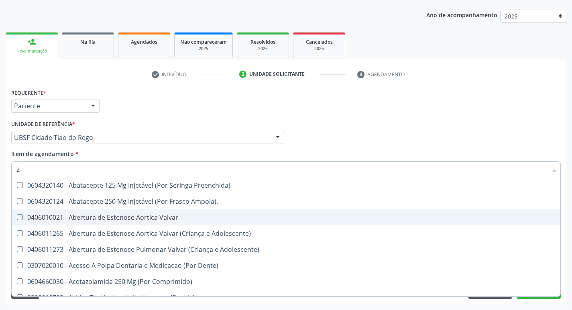
type input "20205001"
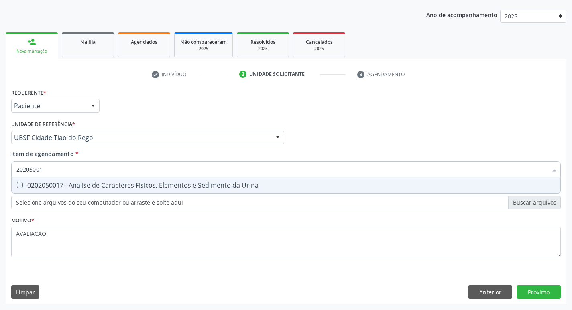
click at [106, 191] on span "0202050017 - Analise de Caracteres Fisicos, Elementos e Sedimento da Urina" at bounding box center [286, 185] width 549 height 16
checkbox Urina "true"
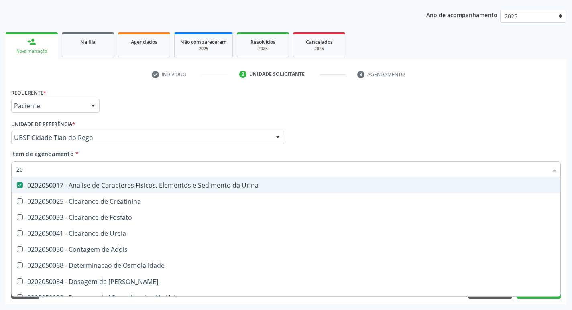
type input "2"
checkbox Urina "false"
checkbox Ureia "false"
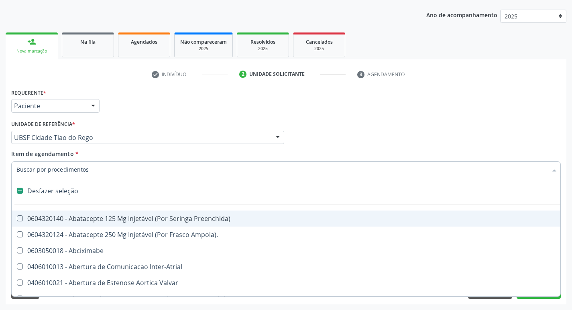
type input "C"
checkbox Dedo "true"
checkbox Urina "false"
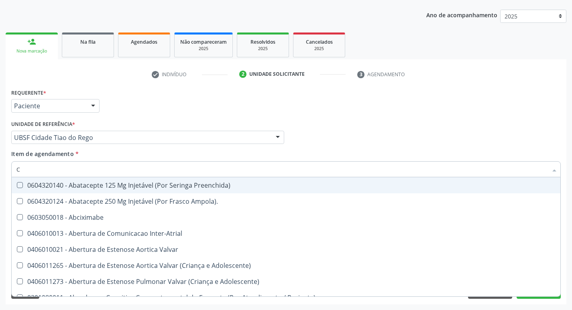
type input "CU"
checkbox Urina "false"
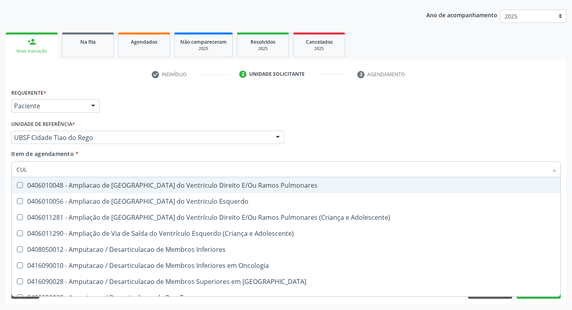
type input "CULTURA"
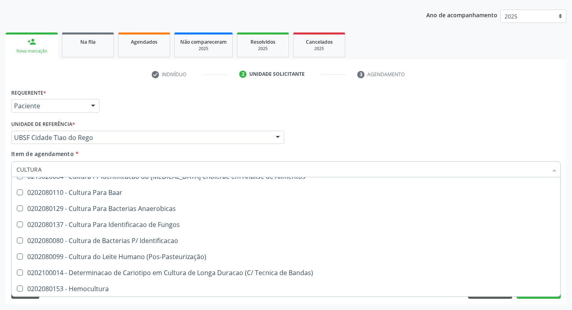
scroll to position [57, 0]
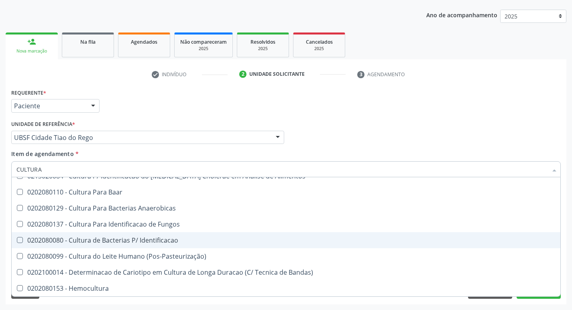
click at [181, 238] on div "0202080080 - Cultura de Bacterias P/ Identificacao" at bounding box center [285, 240] width 539 height 6
checkbox Identificacao "true"
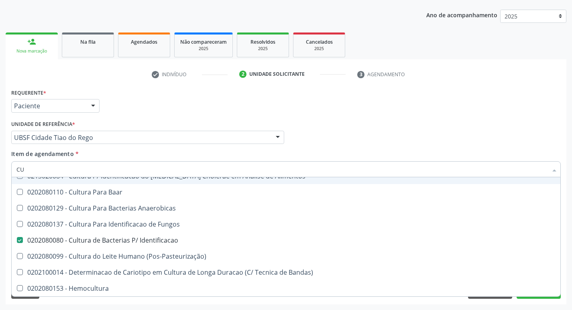
type input "C"
checkbox Identificacao "false"
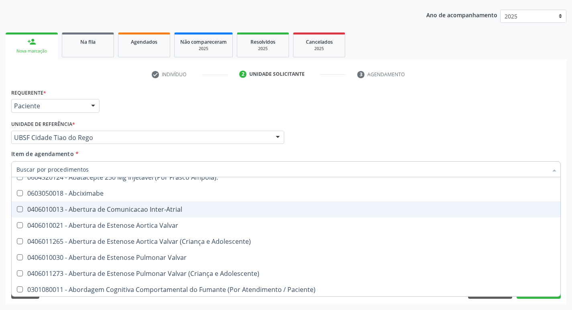
scroll to position [91, 0]
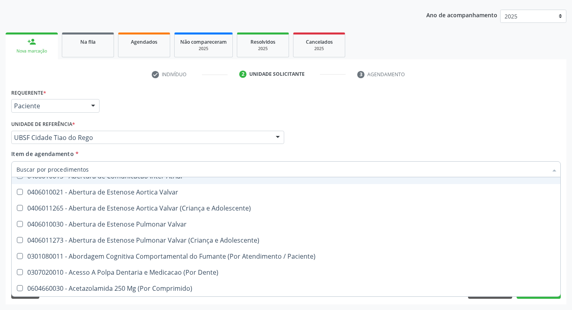
type input "C"
checkbox Dedo "true"
checkbox Urina "false"
checkbox Tempo\) "true"
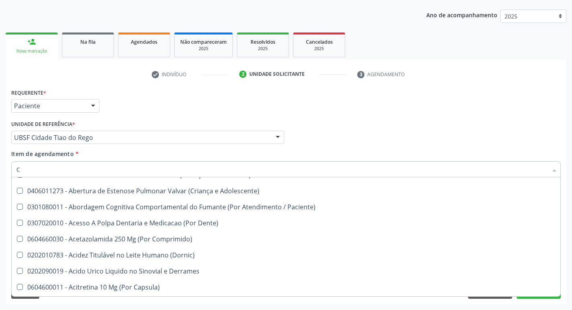
scroll to position [57, 0]
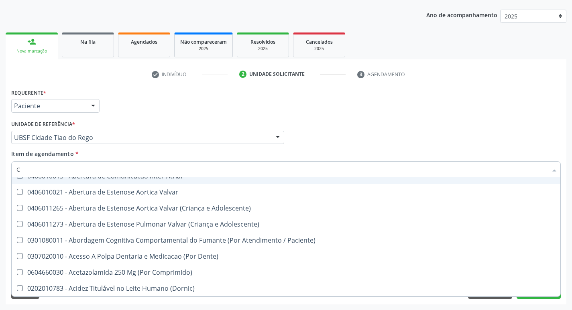
type input "CO"
checkbox Frasco-Ampola\) "true"
checkbox Urina "false"
checkbox Comprimido\) "true"
checkbox G\) "true"
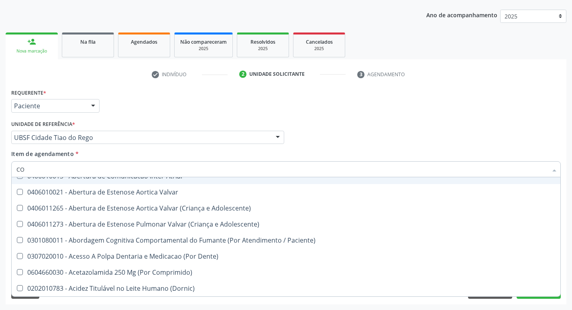
checkbox Comprimido\) "true"
checkbox Transcutanea "true"
checkbox Osseo "true"
checkbox Identificacao "false"
type input "COL"
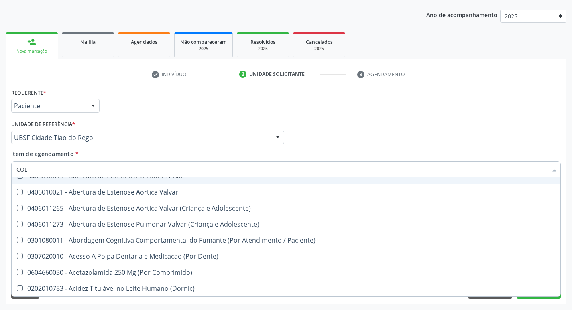
checkbox Frasco-Ampola\) "false"
checkbox Ar "true"
checkbox Miotendinoso "true"
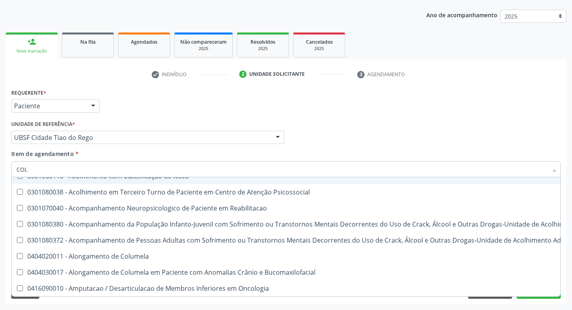
type input "COLE"
checkbox Mama "true"
checkbox Utero "true"
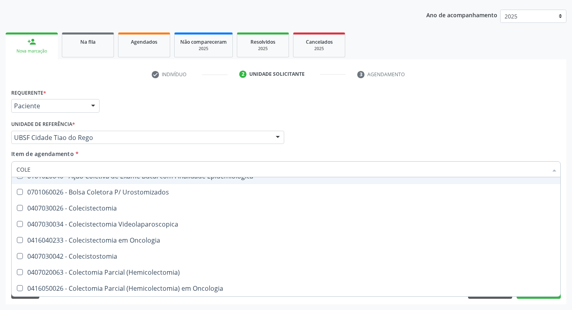
type input "COLES"
checkbox Gel "true"
checkbox Fluorado "true"
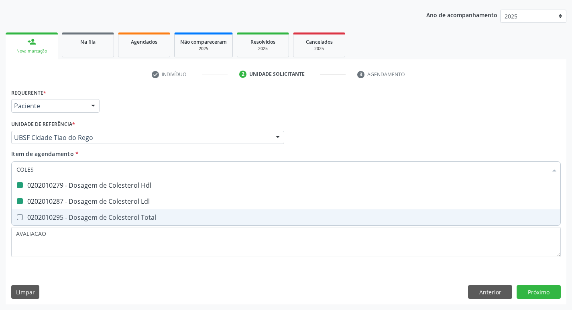
type input "COLE"
checkbox Hdl "false"
checkbox Ldl "false"
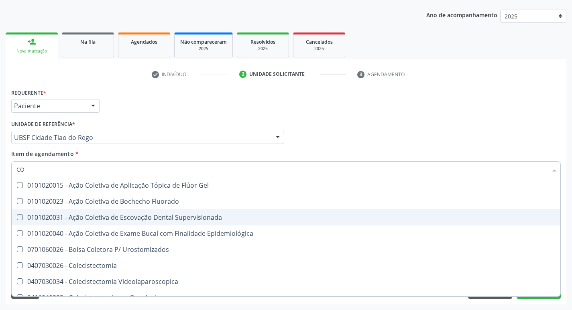
type input "C"
checkbox Hdl "false"
checkbox Ldl "false"
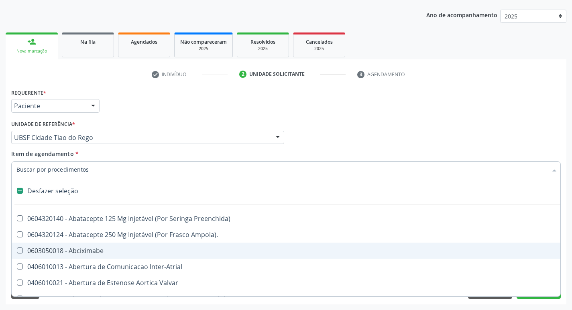
type input "T"
checkbox Dedo "true"
checkbox Urina "false"
checkbox Oro-Sinusal "true"
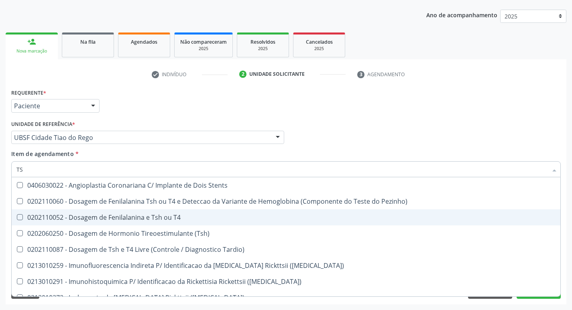
type input "TSH"
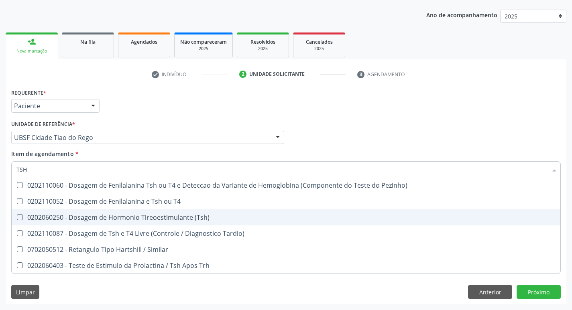
click at [208, 216] on div "0202060250 - Dosagem de Hormonio Tireoestimulante (Tsh)" at bounding box center [285, 217] width 539 height 6
checkbox \(Tsh\) "true"
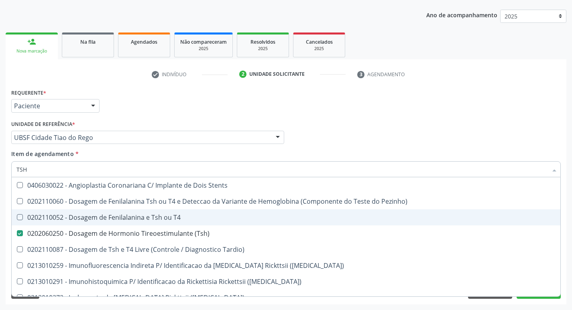
type input "TS"
checkbox T4 "false"
checkbox \(Tsh\) "true"
type input "T"
checkbox \(Tsh\) "false"
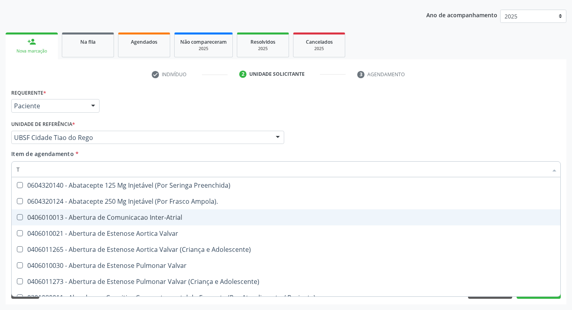
type input "T4"
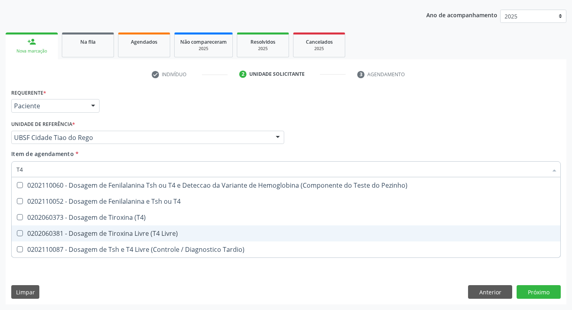
click at [172, 231] on div "0202060381 - Dosagem de Tiroxina Livre (T4 Livre)" at bounding box center [285, 233] width 539 height 6
checkbox Livre\) "true"
type input "T"
checkbox Livre\) "false"
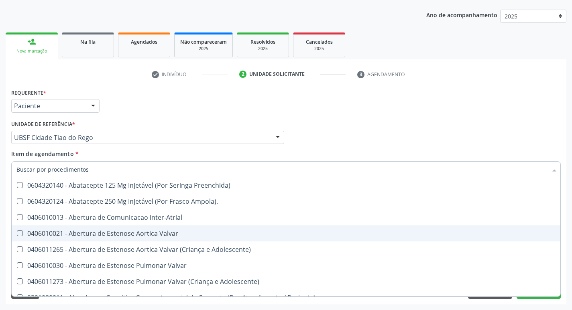
checkbox Urina "false"
checkbox Central "true"
checkbox Identificacao "false"
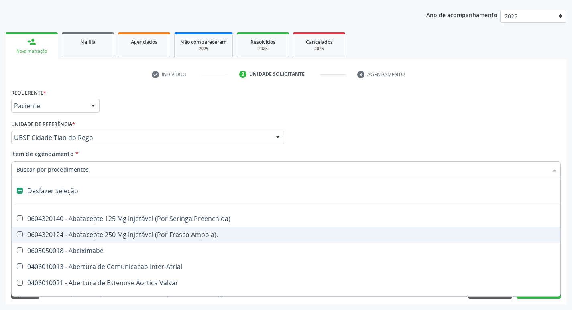
type input "V"
checkbox Urina "false"
checkbox \(Unilateral\) "true"
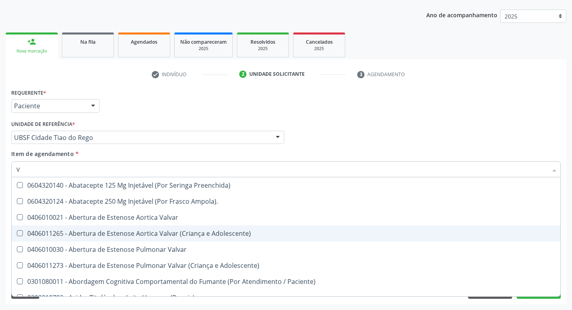
type input "VI"
checkbox Livre\) "false"
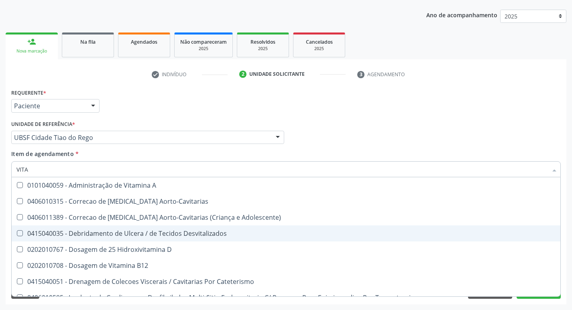
type input "VITAM"
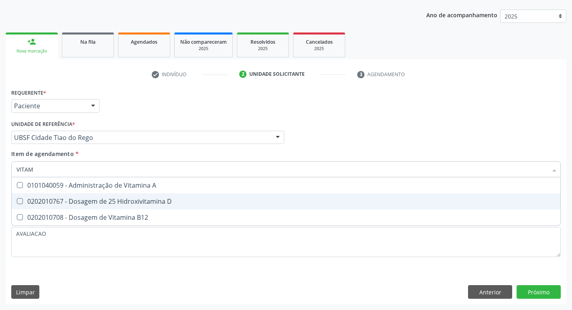
click at [163, 198] on div "0202010767 - Dosagem de 25 Hidroxivitamina D" at bounding box center [285, 201] width 539 height 6
checkbox D "true"
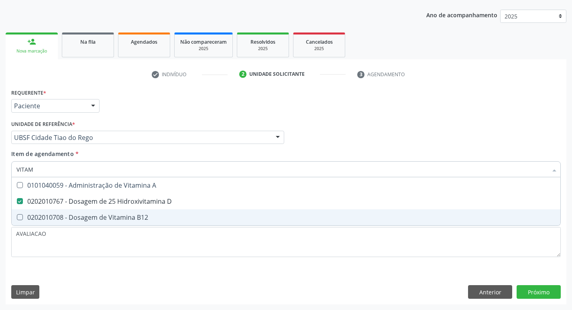
click at [165, 211] on span "0202010708 - Dosagem de Vitamina B12" at bounding box center [286, 217] width 549 height 16
checkbox B12 "true"
type input "VITA"
checkbox D "false"
checkbox B12 "false"
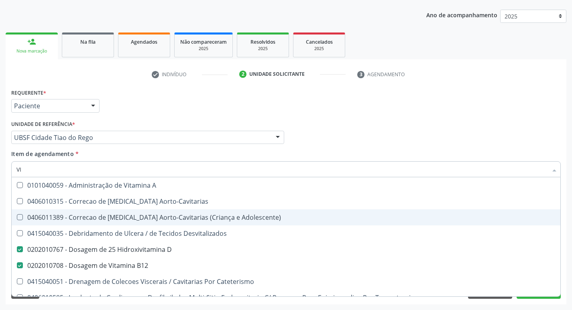
type input "V"
checkbox D "false"
checkbox B12 "false"
checkbox Cateterismo "false"
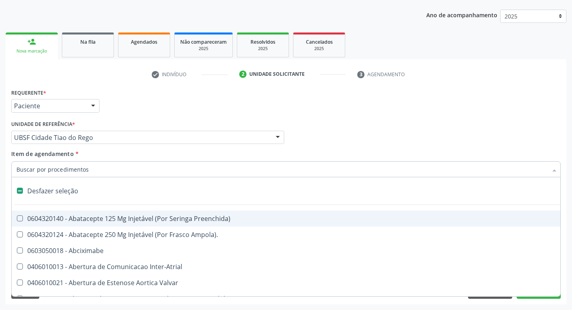
type input "T"
checkbox Dedo "true"
checkbox Urina "false"
checkbox Oro-Sinusal "true"
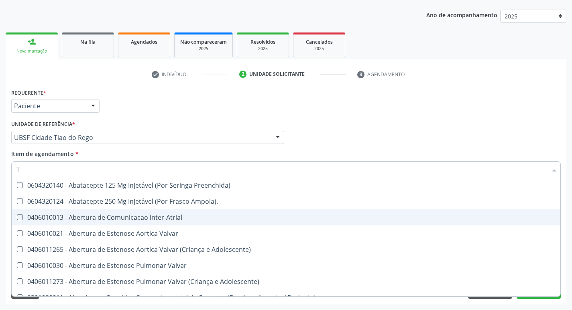
type input "TE"
checkbox Agudizadas "true"
checkbox Urina "false"
checkbox Doses\) "true"
checkbox Aspiracao "true"
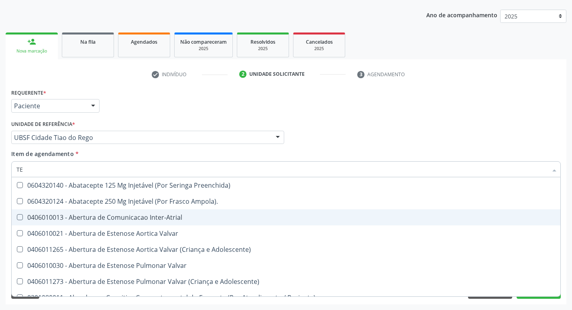
checkbox Projecoes\) "true"
checkbox Videolaparoscopia "true"
checkbox Identificacao "false"
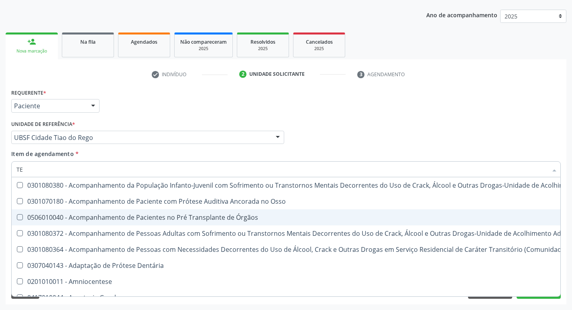
type input "TES"
checkbox Privados "false"
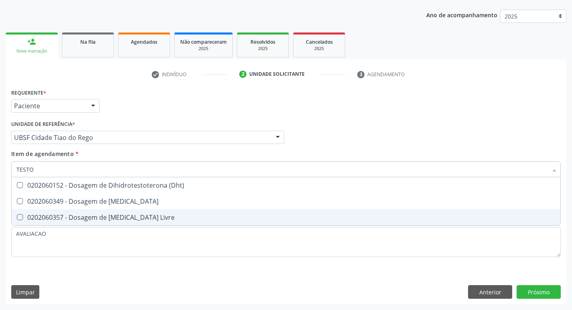
type input "TESTOS"
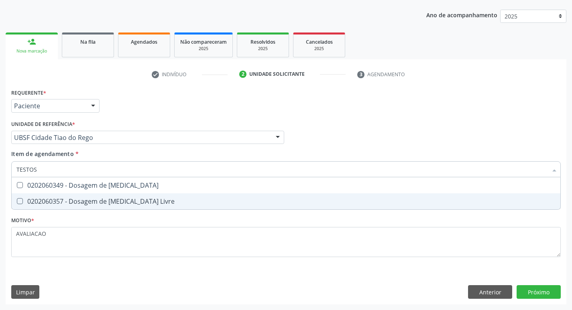
click at [159, 203] on div "0202060357 - Dosagem de [MEDICAL_DATA] Livre" at bounding box center [285, 201] width 539 height 6
checkbox Livre "true"
type input "TESTO"
checkbox Livre "false"
type input "T"
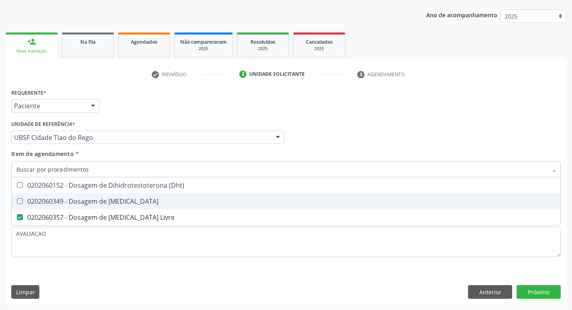
checkbox Livre "false"
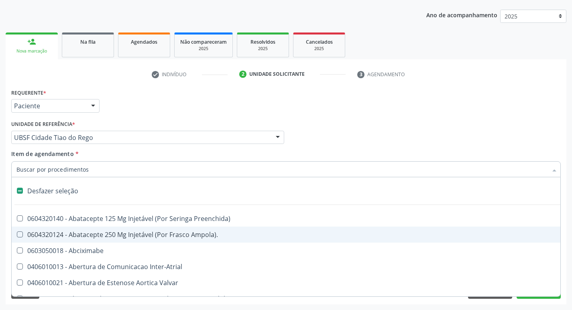
type input "E"
checkbox Voz "true"
checkbox Urina "false"
checkbox Aorto-Pulmonar "true"
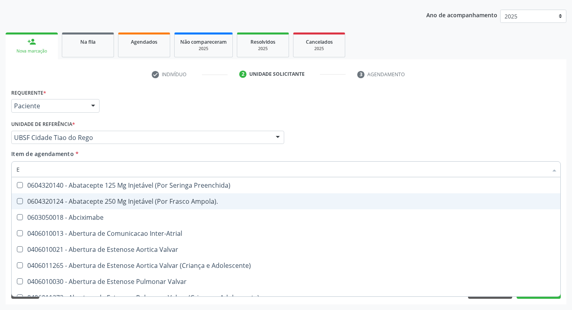
type input "ES"
checkbox Nutricional "true"
checkbox Urina "false"
checkbox Básica "true"
checkbox Especializada "true"
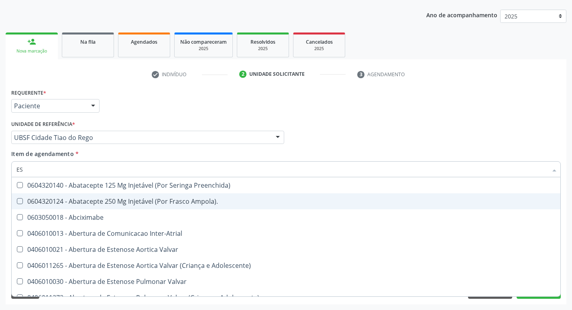
checkbox Implantavel "true"
checkbox Infòcitos\) "true"
checkbox Identificacao "false"
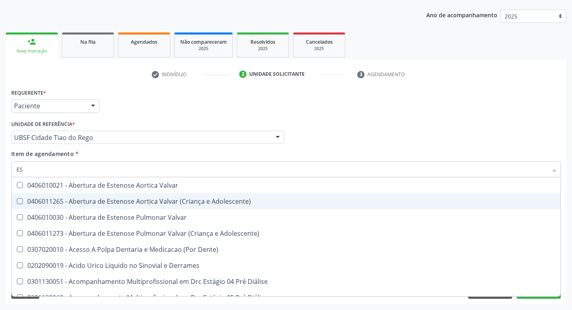
type input "EST"
checkbox Urina "false"
checkbox Articulacoes "true"
checkbox Níveis "true"
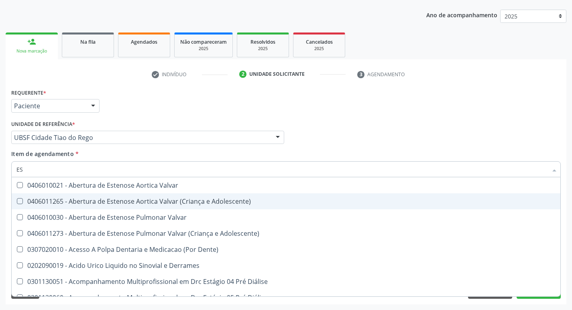
checkbox Coxofemoral "true"
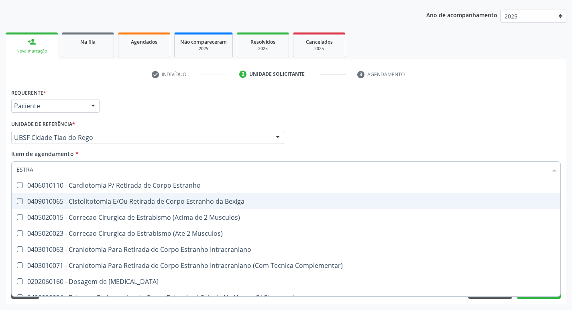
type input "ESTRAD"
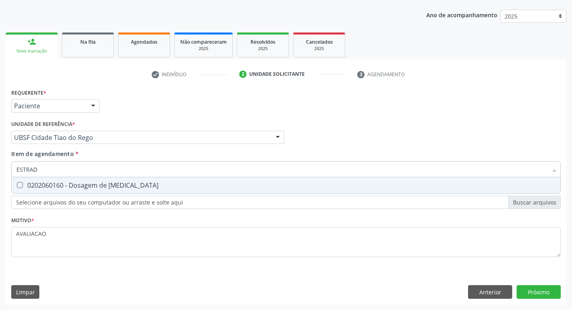
click at [148, 180] on span "0202060160 - Dosagem de [MEDICAL_DATA]" at bounding box center [286, 185] width 549 height 16
checkbox Estradiol "true"
click at [544, 294] on div "Requerente * Paciente Profissional de Saúde Paciente Nenhum resultado encontrad…" at bounding box center [286, 196] width 561 height 218
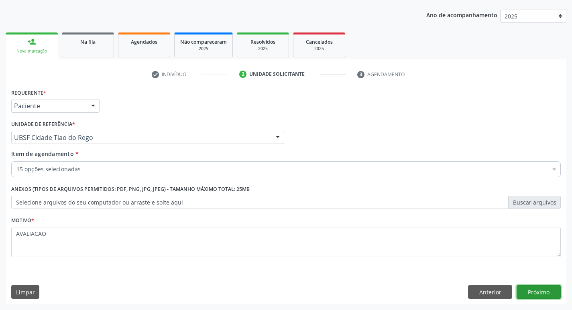
click at [537, 288] on button "Próximo" at bounding box center [539, 292] width 44 height 14
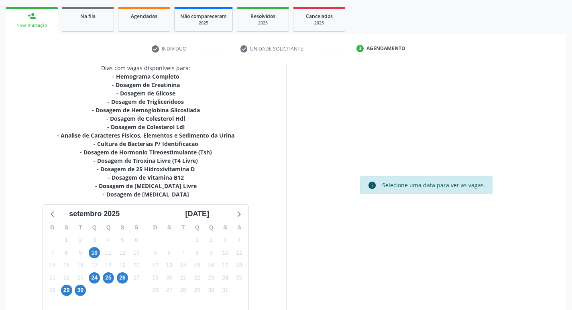
scroll to position [157, 0]
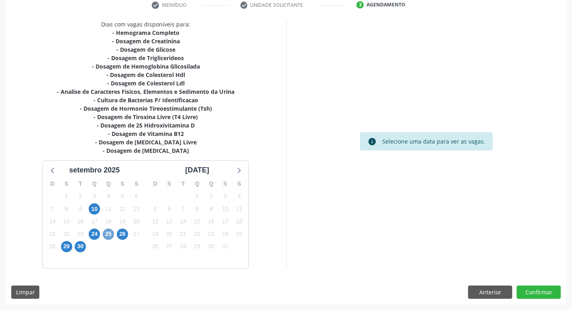
click at [107, 238] on span "25" at bounding box center [108, 234] width 11 height 11
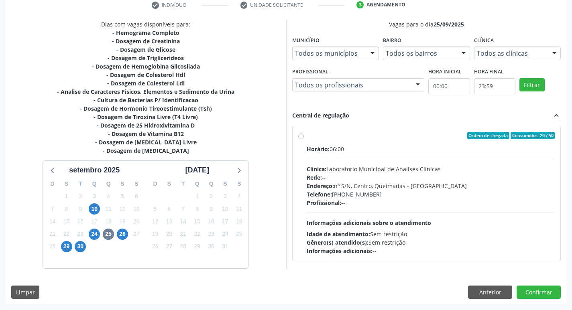
click at [342, 183] on div "Endereço: nº S/N, Centro, Queimadas - PB" at bounding box center [431, 186] width 248 height 8
click at [304, 139] on input "Ordem de chegada Consumidos: 29 / 50 Horário: 06:00 Clínica: Laboratorio Munici…" at bounding box center [301, 135] width 6 height 7
radio input "true"
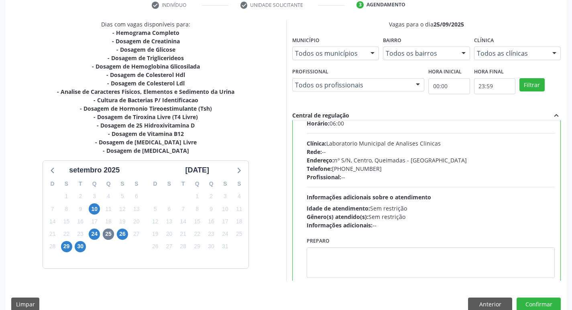
scroll to position [40, 0]
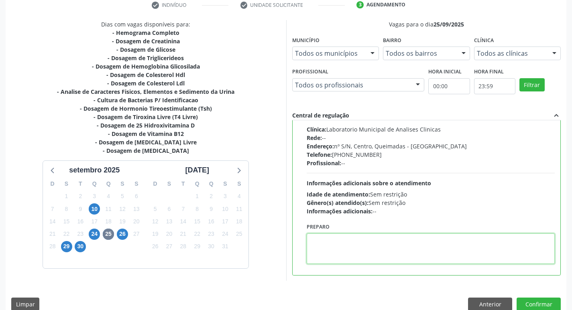
click at [329, 261] on textarea at bounding box center [431, 249] width 248 height 31
paste textarea "IR EM [GEOGRAPHIC_DATA]"
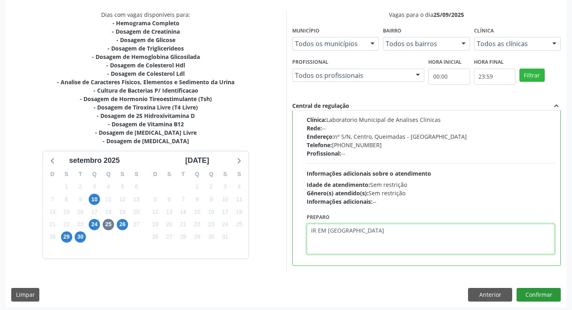
scroll to position [169, 0]
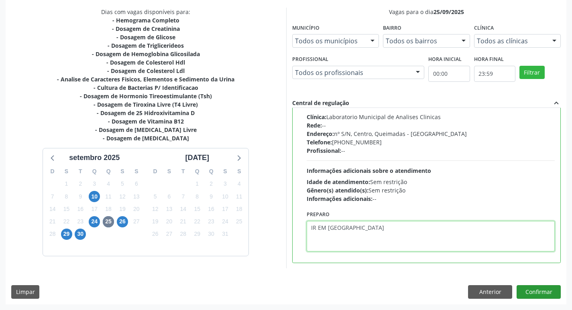
type textarea "IR EM [GEOGRAPHIC_DATA]"
click at [538, 295] on button "Confirmar" at bounding box center [539, 292] width 44 height 14
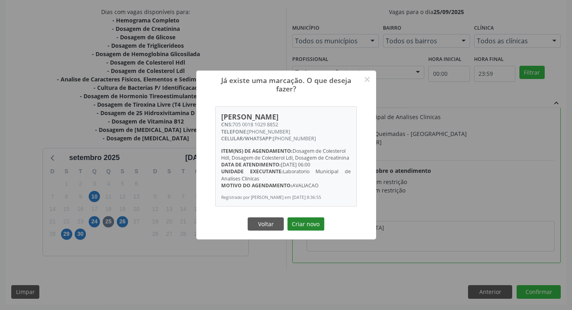
click at [305, 222] on button "Criar novo" at bounding box center [305, 225] width 37 height 14
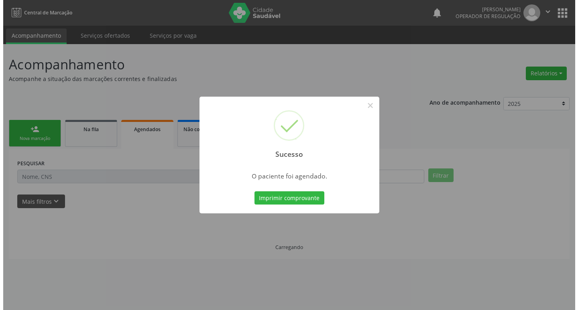
scroll to position [0, 0]
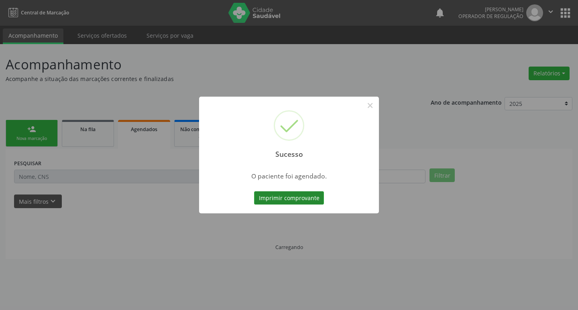
click at [289, 201] on button "Imprimir comprovante" at bounding box center [289, 198] width 70 height 14
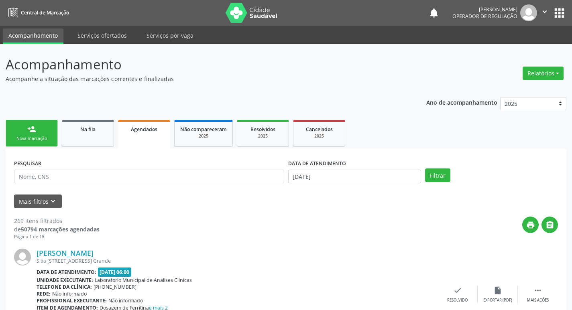
click at [42, 133] on link "person_add Nova marcação" at bounding box center [32, 133] width 52 height 27
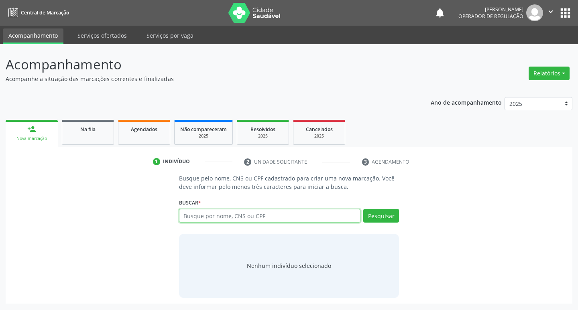
click at [194, 218] on input "text" at bounding box center [270, 216] width 182 height 14
type input "700708983314271"
click at [383, 212] on button "Pesquisar" at bounding box center [381, 216] width 36 height 14
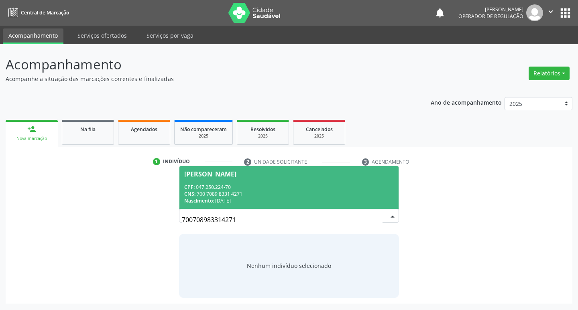
click at [258, 179] on span "Adriana Silva Araújo Jordão CPF: 047.250.224-70 CNS: 700 7089 8331 4271 Nascime…" at bounding box center [289, 187] width 220 height 43
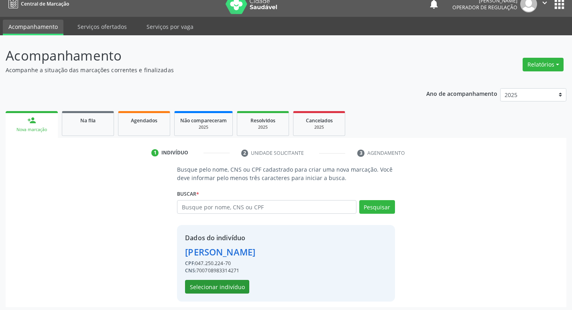
scroll to position [12, 0]
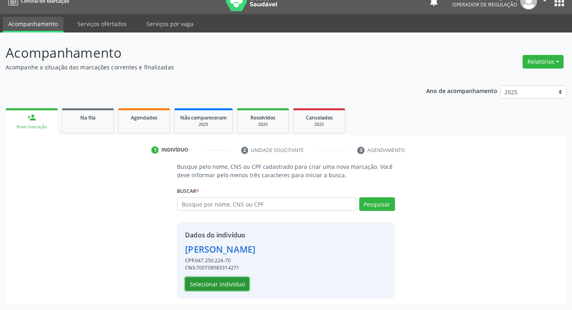
click at [219, 283] on button "Selecionar indivíduo" at bounding box center [217, 284] width 64 height 14
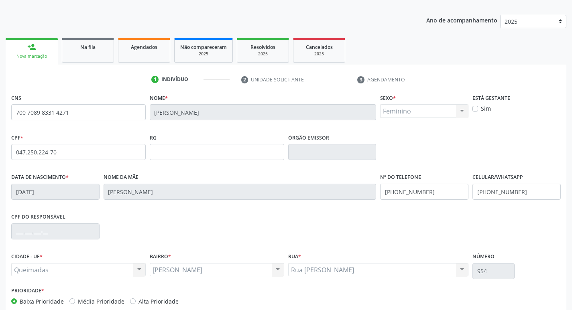
scroll to position [125, 0]
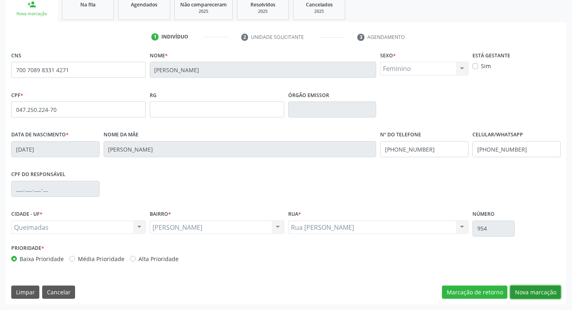
click at [527, 294] on button "Nova marcação" at bounding box center [535, 293] width 51 height 14
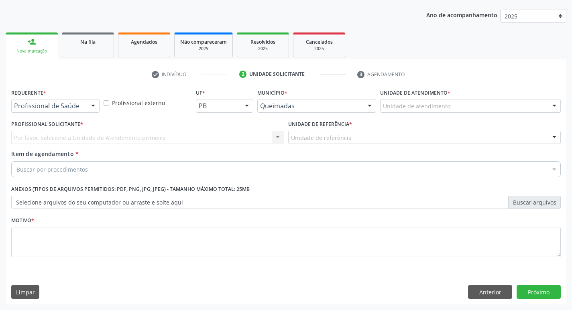
scroll to position [87, 0]
click at [67, 148] on div "Profissional Solicitante * Por favor, selecione a Unidade de Atendimento primei…" at bounding box center [147, 133] width 277 height 31
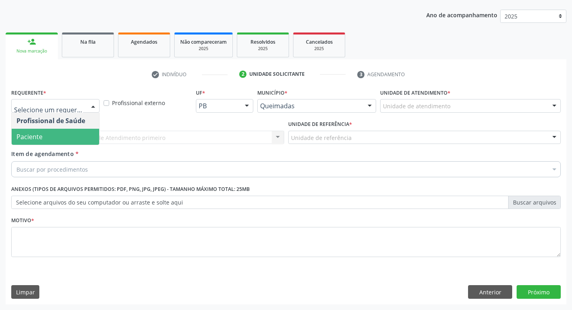
click at [66, 131] on span "Paciente" at bounding box center [55, 137] width 87 height 16
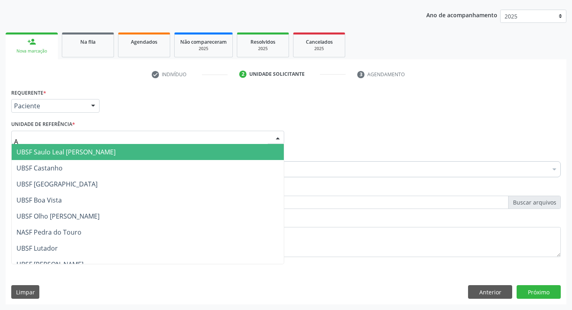
type input "AN"
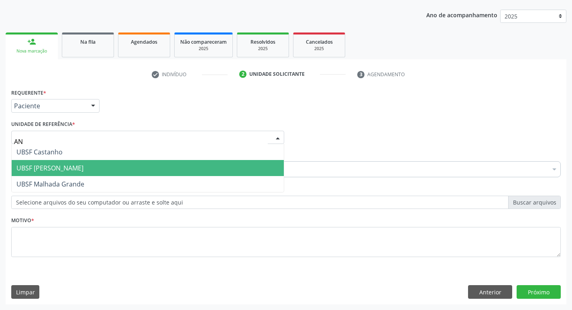
click at [76, 170] on span "UBSF [PERSON_NAME]" at bounding box center [49, 168] width 67 height 9
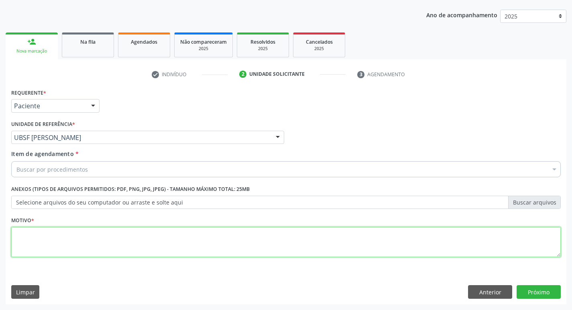
click at [78, 234] on textarea at bounding box center [285, 242] width 549 height 31
type textarea "AVALIACAO"
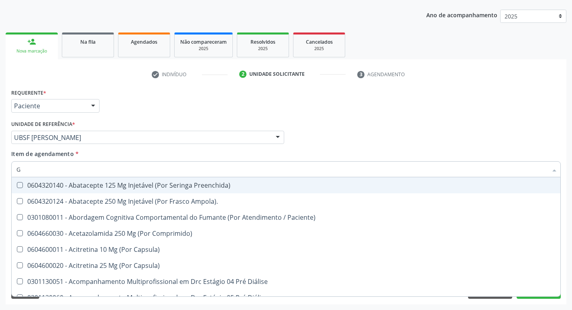
type input "GLICOSE"
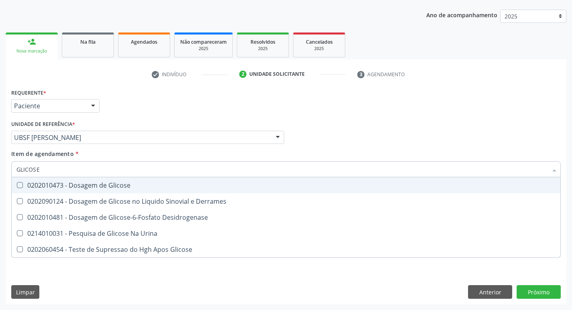
click at [102, 184] on div "0202010473 - Dosagem de Glicose" at bounding box center [285, 185] width 539 height 6
checkbox Glicose "true"
type input "GLICOS"
checkbox Glicose "false"
checkbox Derrames "true"
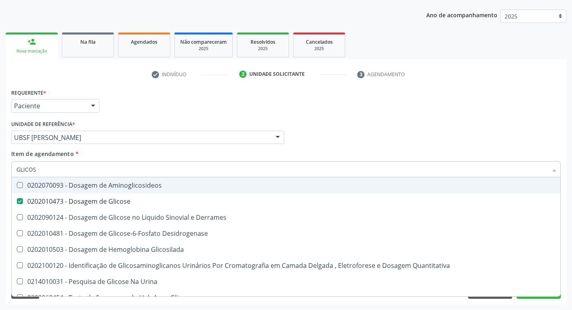
type input "GLICO"
checkbox Glicose "false"
checkbox Derrames "true"
type input "GLI"
checkbox Derrames "false"
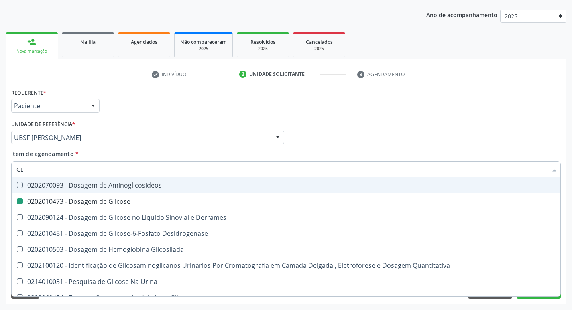
type input "G"
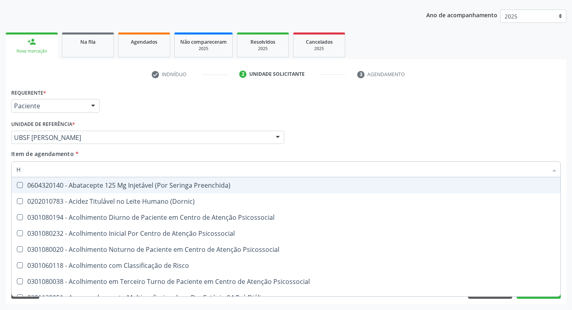
type input "HEMOGLOBINA G"
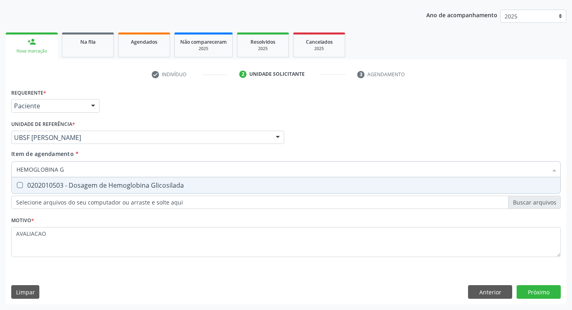
click at [144, 188] on div "0202010503 - Dosagem de Hemoglobina Glicosilada" at bounding box center [285, 185] width 539 height 6
checkbox Glicosilada "true"
type input "HEMOGLOBINA"
checkbox Glicosilada "false"
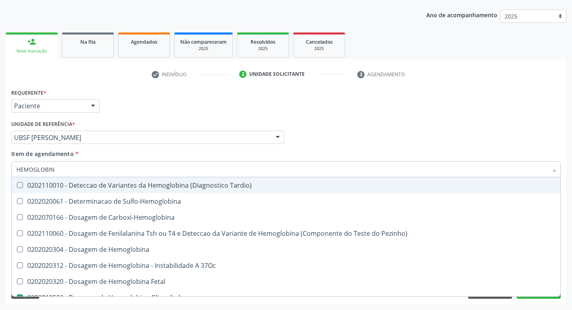
type input "HEMOGLOBI"
checkbox Glicosilada "false"
checkbox Hemoglobina "true"
type input "H"
checkbox Hemoglobina "false"
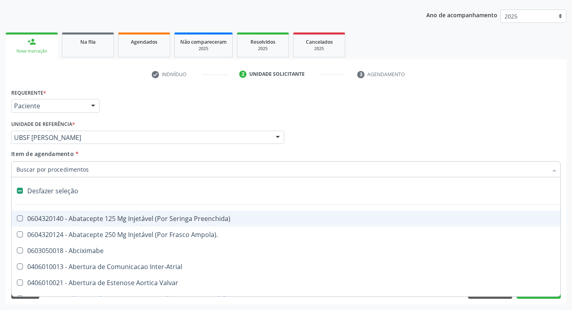
type input "B"
checkbox Imagem\) "true"
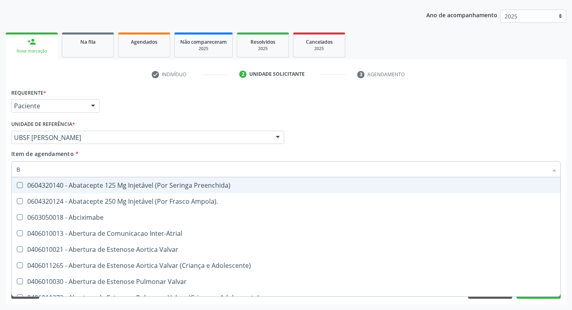
checkbox Glicosilada "false"
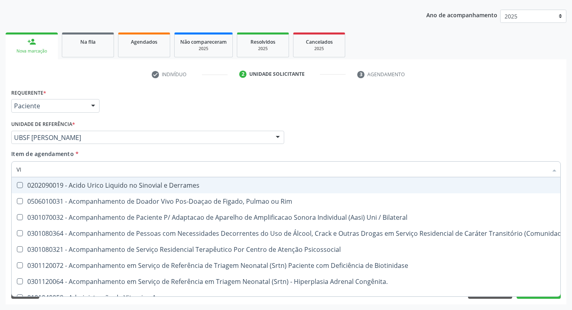
type input "VITAM"
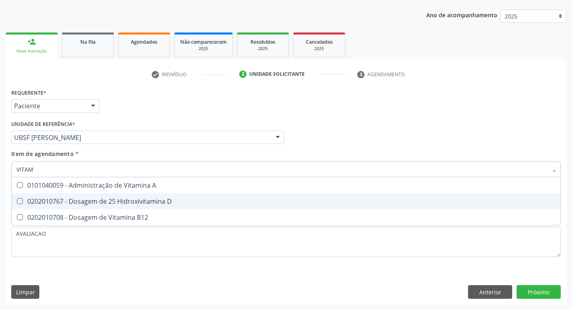
click at [104, 200] on div "0202010767 - Dosagem de 25 Hidroxivitamina D" at bounding box center [285, 201] width 539 height 6
checkbox D "true"
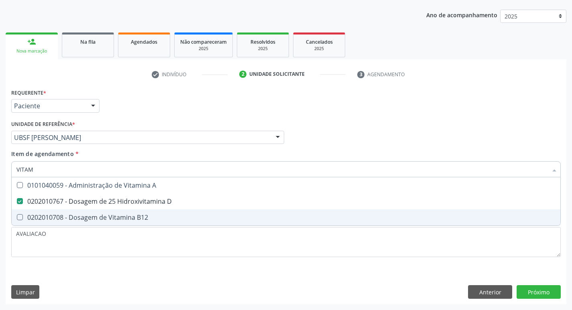
click at [110, 218] on div "0202010708 - Dosagem de Vitamina B12" at bounding box center [285, 217] width 539 height 6
checkbox B12 "true"
type input "VITA"
checkbox D "false"
checkbox B12 "false"
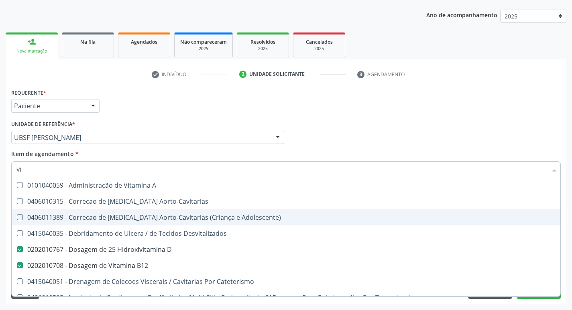
type input "V"
checkbox D "false"
checkbox B12 "false"
checkbox Cateterismo "false"
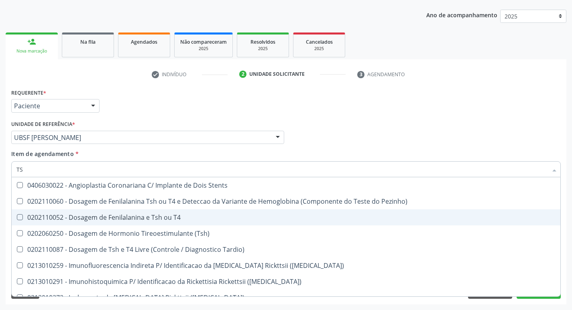
type input "TSH"
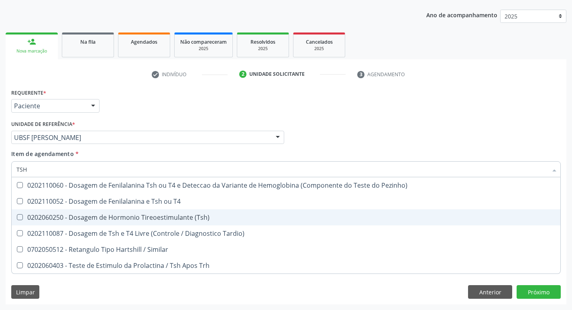
click at [110, 218] on div "0202060250 - Dosagem de Hormonio Tireoestimulante (Tsh)" at bounding box center [285, 217] width 539 height 6
checkbox \(Tsh\) "true"
type input "TS"
checkbox \(Tsh\) "false"
checkbox Tardio\) "true"
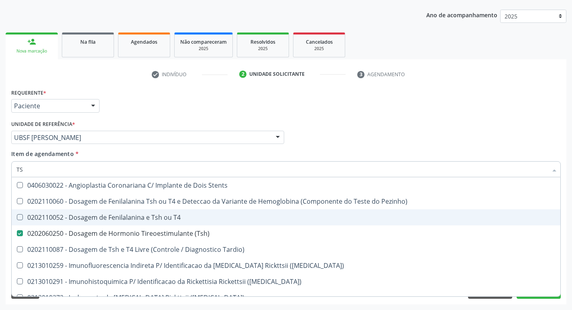
type input "T"
checkbox \(Tsh\) "false"
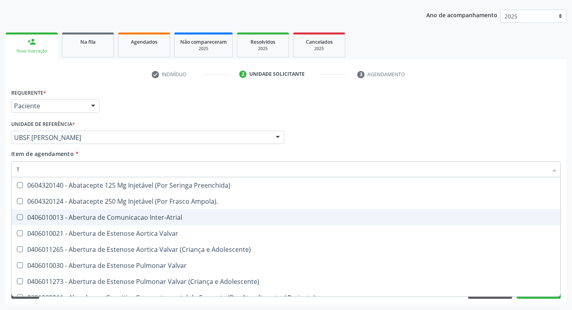
type input "T4"
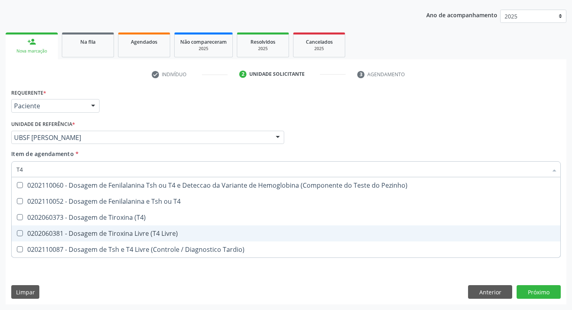
click at [164, 234] on div "0202060381 - Dosagem de Tiroxina Livre (T4 Livre)" at bounding box center [285, 233] width 539 height 6
checkbox Livre\) "true"
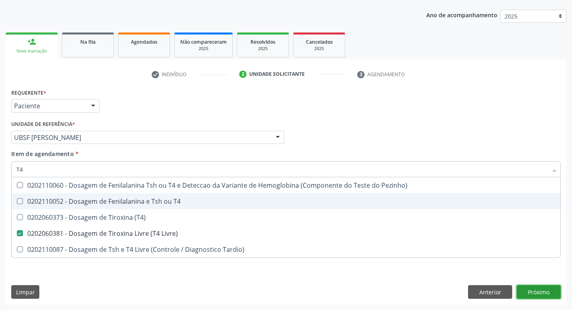
click at [539, 293] on div "Requerente * Paciente Profissional de Saúde Paciente Nenhum resultado encontrad…" at bounding box center [286, 196] width 561 height 218
checkbox T4 "true"
checkbox \(T4\) "true"
checkbox Tardio\) "true"
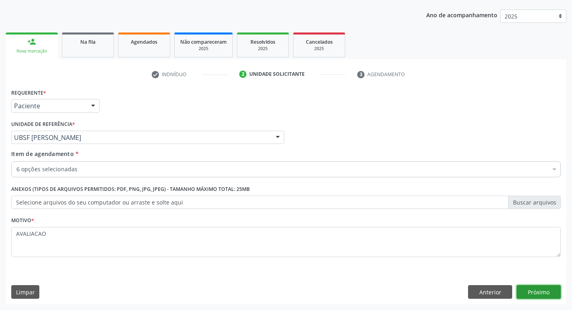
click at [536, 294] on button "Próximo" at bounding box center [539, 292] width 44 height 14
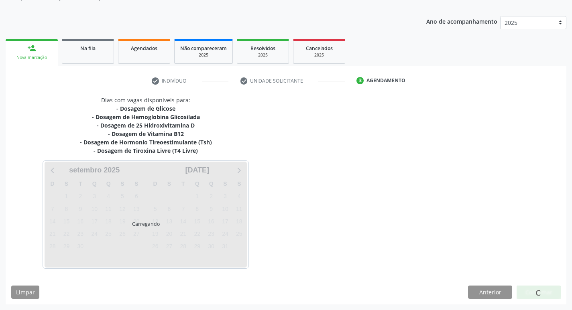
scroll to position [81, 0]
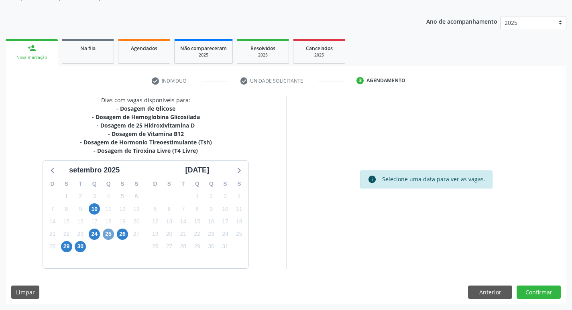
click at [109, 236] on span "25" at bounding box center [108, 234] width 11 height 11
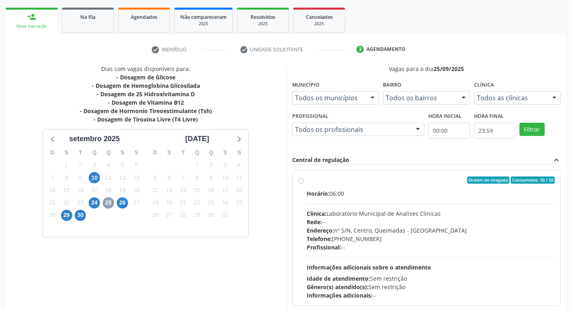
scroll to position [155, 0]
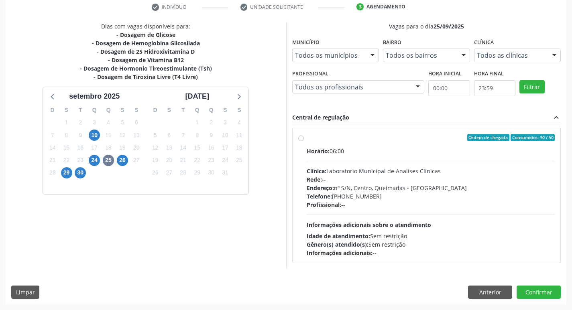
click at [382, 197] on div "Telefone: (83) 33921344" at bounding box center [431, 196] width 248 height 8
click at [304, 141] on input "Ordem de chegada Consumidos: 30 / 50 Horário: 06:00 Clínica: Laboratorio Munici…" at bounding box center [301, 137] width 6 height 7
radio input "true"
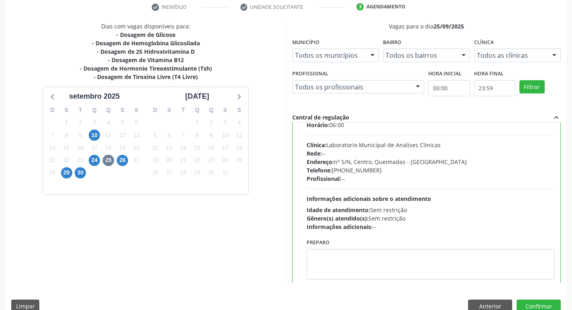
scroll to position [40, 0]
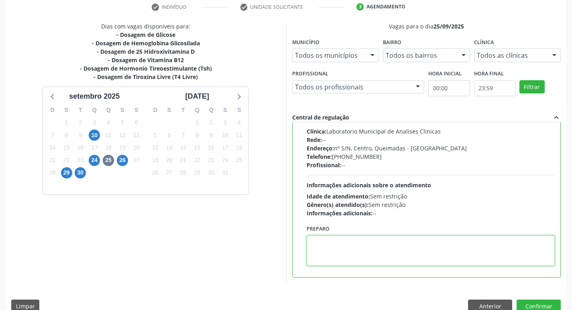
click at [371, 253] on textarea at bounding box center [431, 251] width 248 height 31
paste textarea "IR EM [GEOGRAPHIC_DATA]"
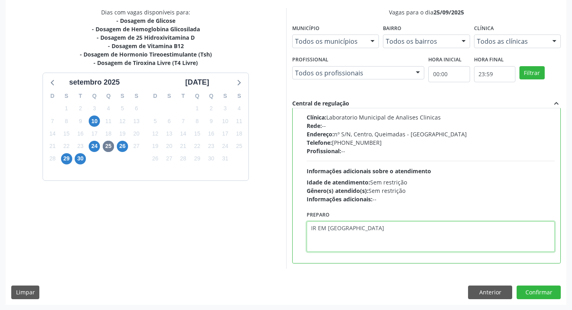
scroll to position [169, 0]
type textarea "IR EM [GEOGRAPHIC_DATA]"
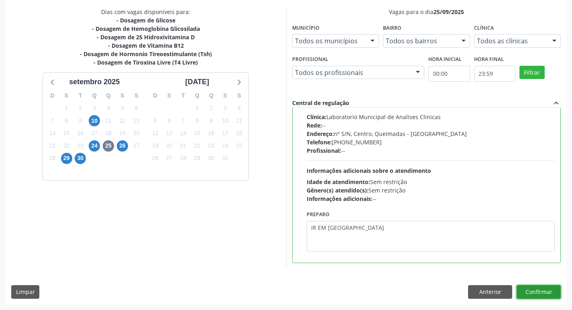
click at [532, 297] on button "Confirmar" at bounding box center [539, 292] width 44 height 14
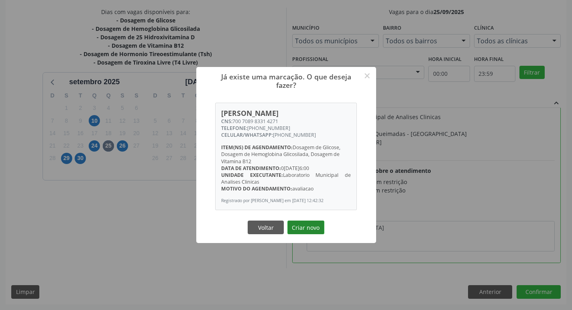
click at [308, 230] on button "Criar novo" at bounding box center [305, 228] width 37 height 14
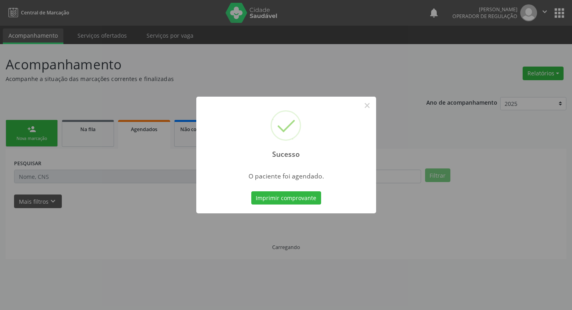
scroll to position [0, 0]
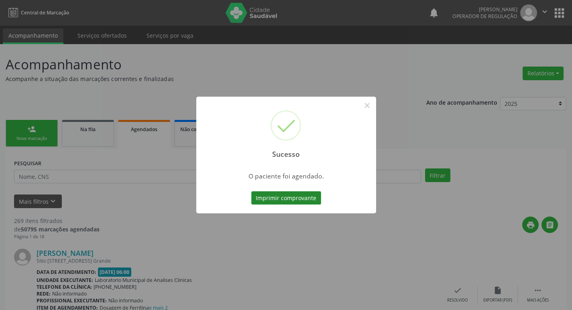
click at [306, 196] on button "Imprimir comprovante" at bounding box center [286, 198] width 70 height 14
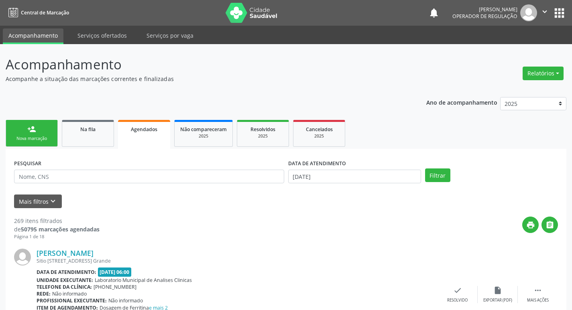
click at [37, 134] on link "person_add Nova marcação" at bounding box center [32, 133] width 52 height 27
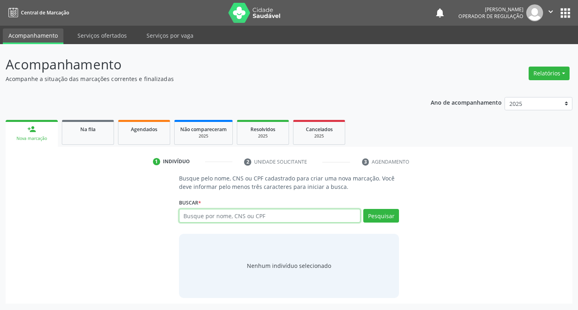
click at [204, 220] on input "text" at bounding box center [270, 216] width 182 height 14
type input "702809620444268"
click at [384, 216] on button "Pesquisar" at bounding box center [381, 216] width 36 height 14
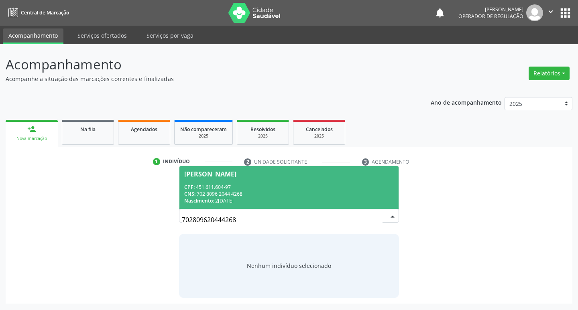
click at [260, 186] on div "CPF: 451.611.604-97" at bounding box center [289, 187] width 210 height 7
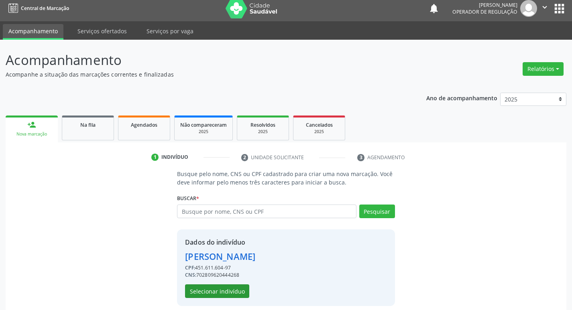
scroll to position [12, 0]
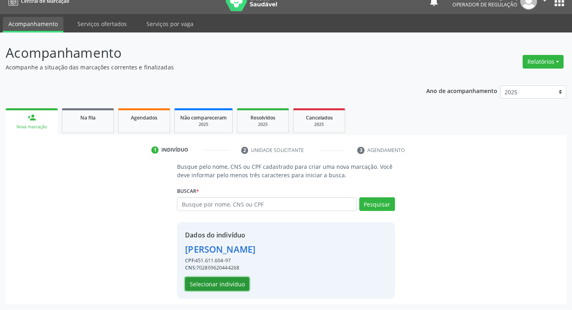
click at [231, 283] on button "Selecionar indivíduo" at bounding box center [217, 284] width 64 height 14
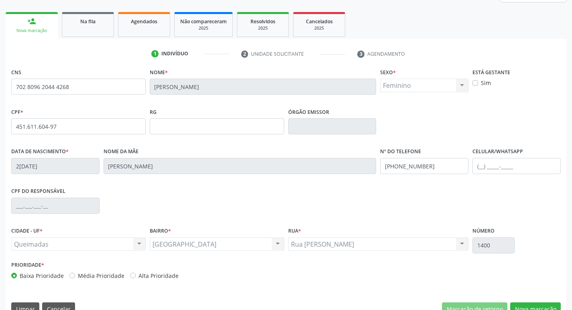
scroll to position [125, 0]
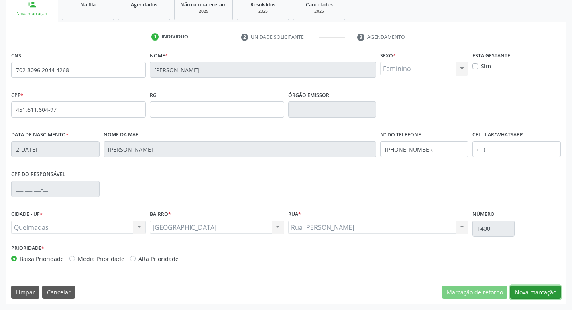
click at [531, 295] on button "Nova marcação" at bounding box center [535, 293] width 51 height 14
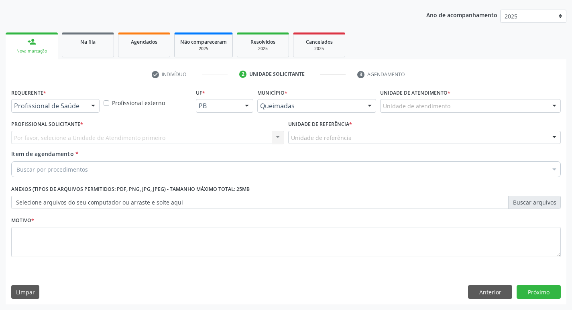
scroll to position [87, 0]
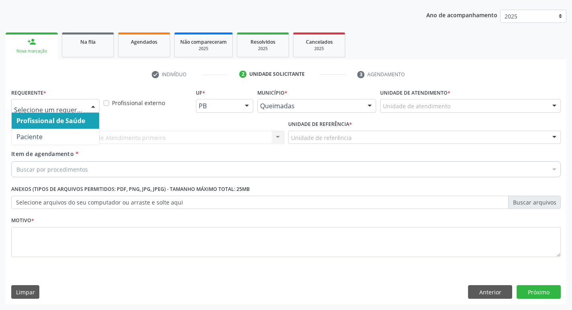
click at [45, 110] on div at bounding box center [55, 106] width 88 height 14
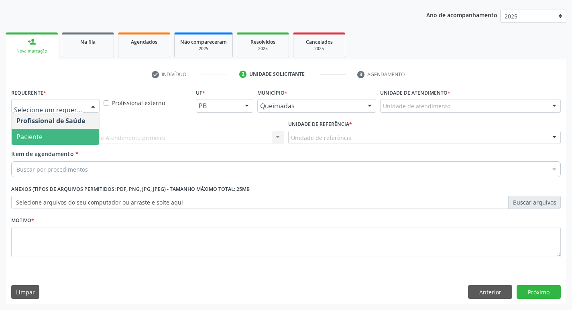
click at [35, 136] on span "Paciente" at bounding box center [29, 136] width 26 height 9
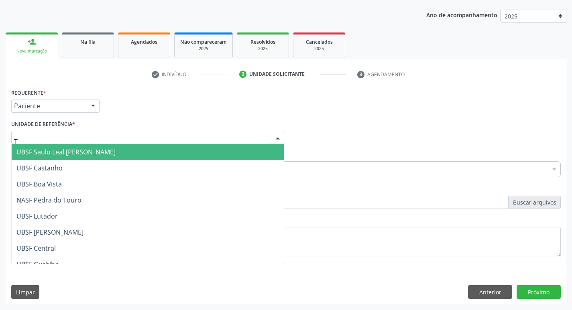
type input "TI"
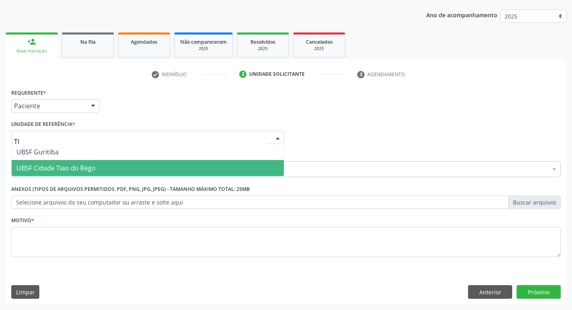
click at [82, 173] on span "UBSF Cidade Tiao do Rego" at bounding box center [148, 168] width 272 height 16
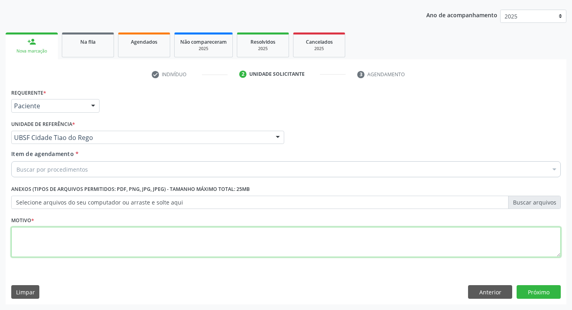
click at [64, 231] on textarea at bounding box center [285, 242] width 549 height 31
type textarea "AVALIACAO"
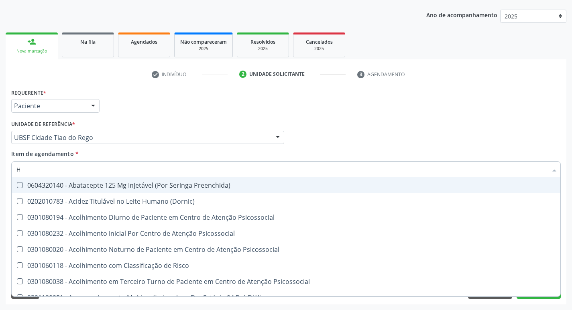
type input "HEMOGR"
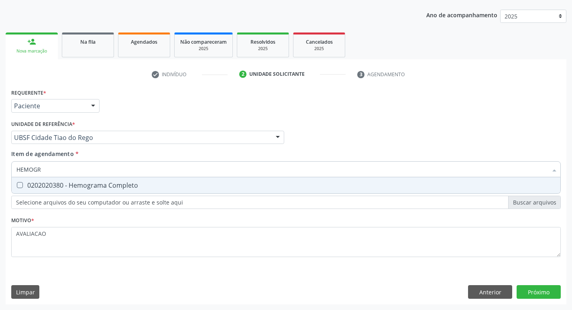
click at [92, 182] on div "0202020380 - Hemograma Completo" at bounding box center [285, 185] width 539 height 6
checkbox Completo "true"
type input "HEMOG"
checkbox Completo "false"
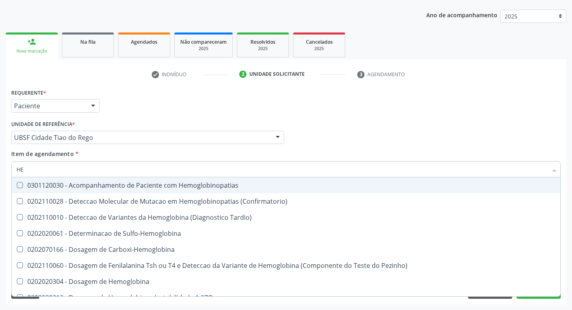
type input "H"
checkbox Completo "false"
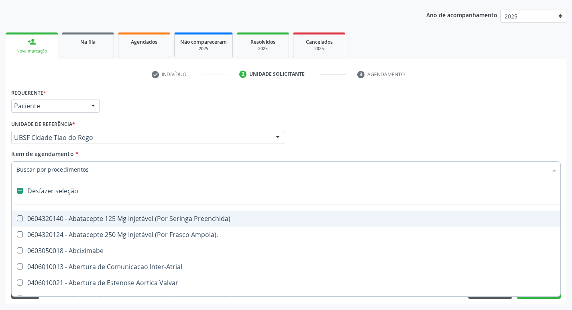
type input "G"
checkbox Persistente "true"
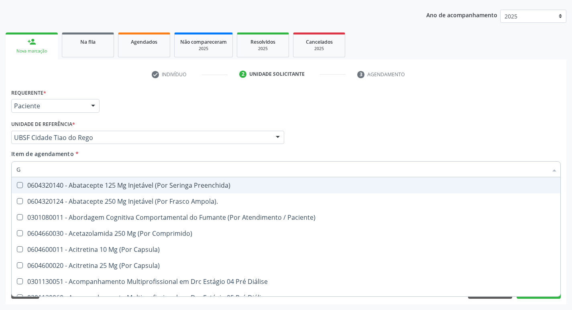
type input "GLICOSE"
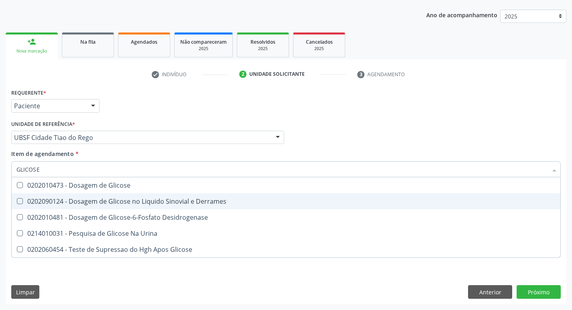
click at [127, 187] on div "0202010473 - Dosagem de Glicose" at bounding box center [285, 185] width 539 height 6
checkbox Glicose "true"
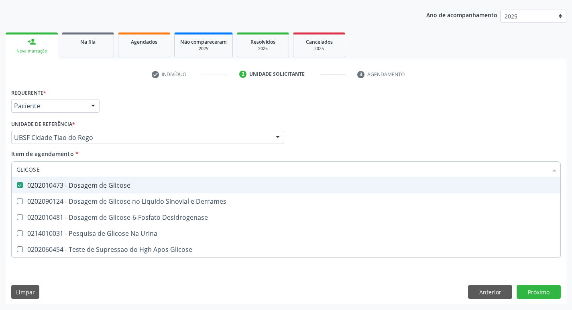
type input "GLICOS"
checkbox Glicose "false"
checkbox Derrames "true"
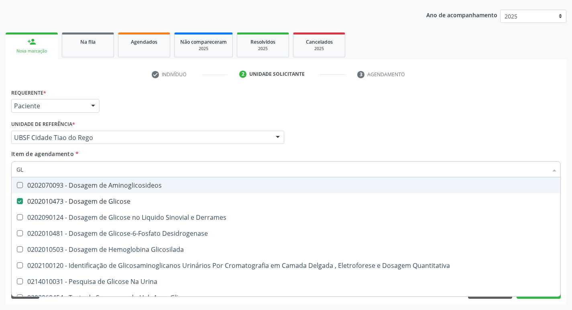
type input "G"
checkbox Glicose "false"
checkbox Derrames "false"
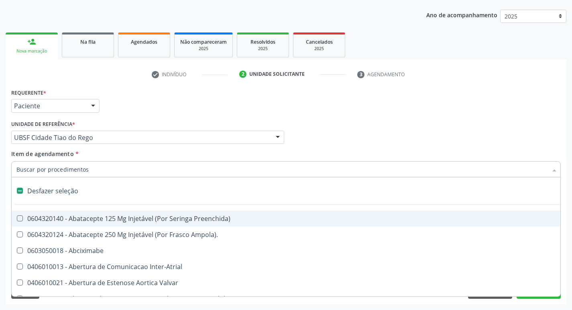
type input "H"
checkbox Convencional\) "true"
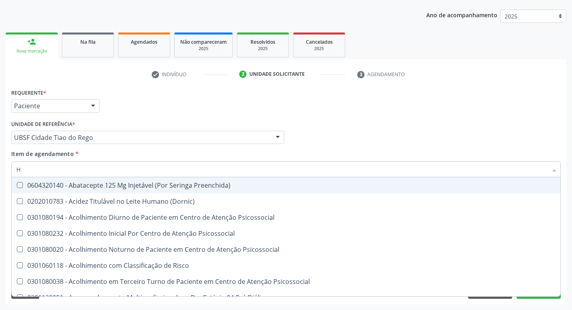
type input "HEMOGLOBINA G"
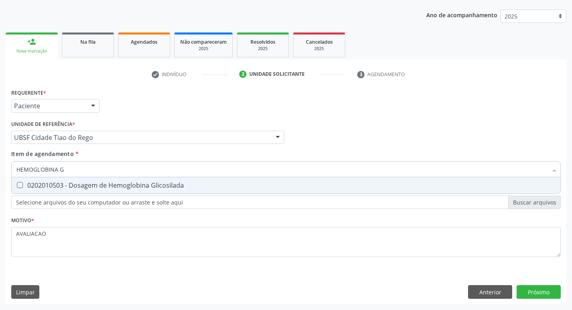
click at [131, 184] on div "0202010503 - Dosagem de Hemoglobina Glicosilada" at bounding box center [285, 185] width 539 height 6
checkbox Glicosilada "true"
type input "HEMOGLOBINA"
checkbox Glicosilada "false"
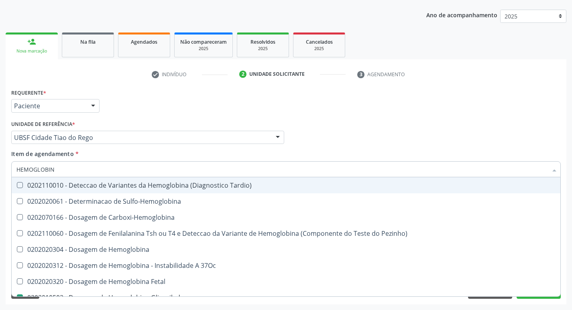
type input "HEMOGLOBI"
checkbox Glicosilada "false"
checkbox Hemoglobina "true"
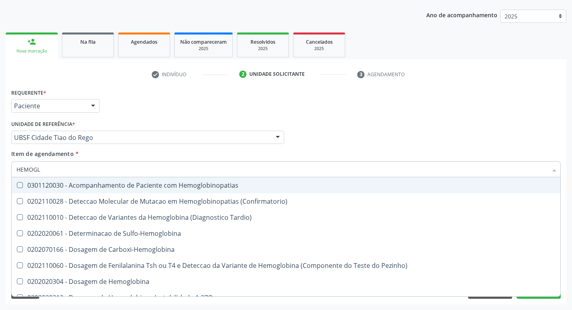
type input "HEMOG"
checkbox S "true"
type input "H"
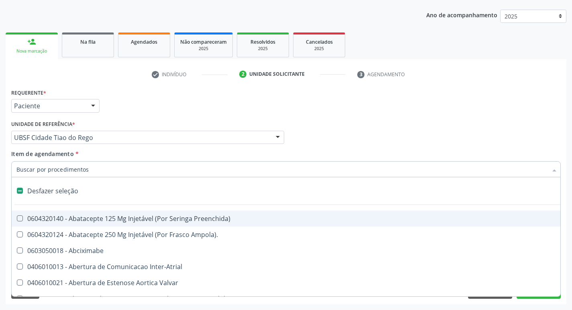
checkbox Dente\) "false"
checkbox Capsula\) "false"
type input "C"
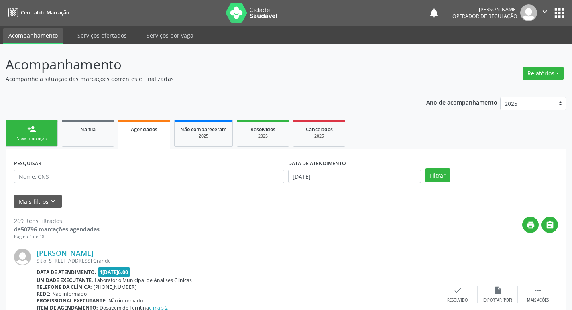
click at [39, 134] on link "person_add Nova marcação" at bounding box center [32, 133] width 52 height 27
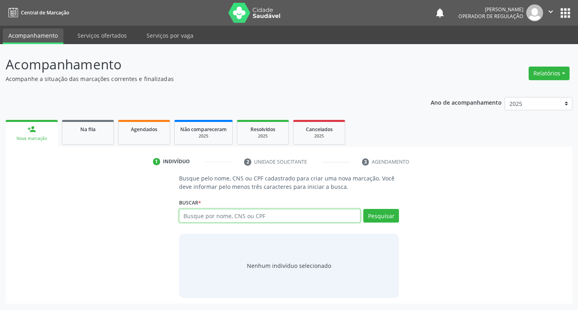
click at [256, 212] on input "text" at bounding box center [270, 216] width 182 height 14
type input "704100144259172"
click at [382, 217] on button "Pesquisar" at bounding box center [381, 216] width 36 height 14
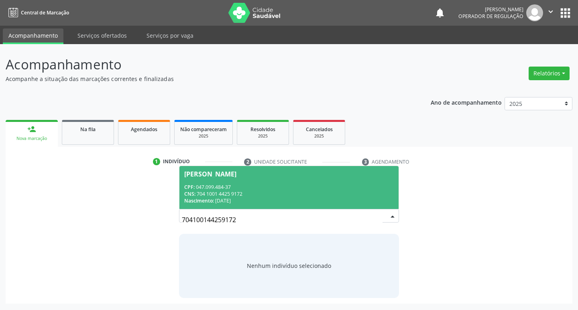
click at [205, 185] on div "CPF: 047.099.484-37" at bounding box center [289, 187] width 210 height 7
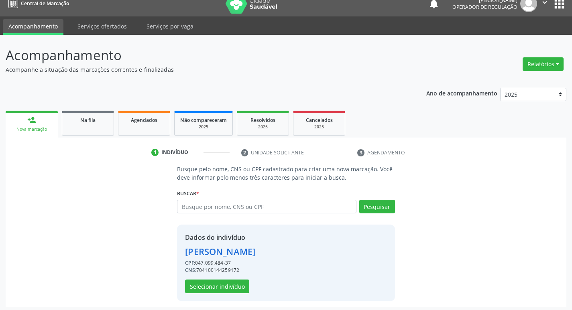
scroll to position [12, 0]
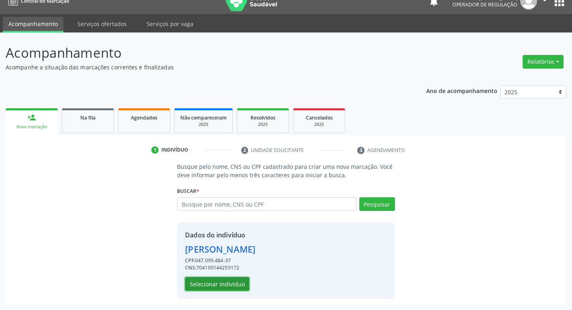
click at [222, 285] on button "Selecionar indivíduo" at bounding box center [217, 284] width 64 height 14
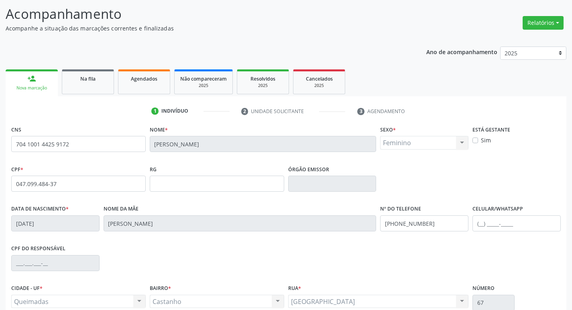
scroll to position [125, 0]
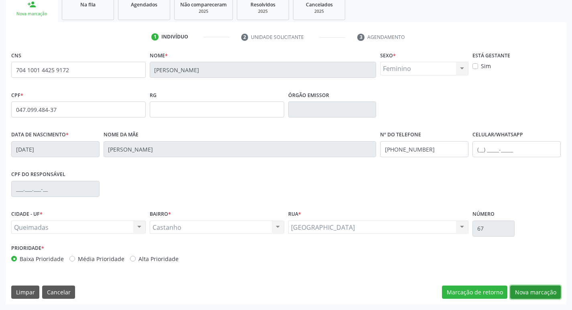
click at [531, 289] on button "Nova marcação" at bounding box center [535, 293] width 51 height 14
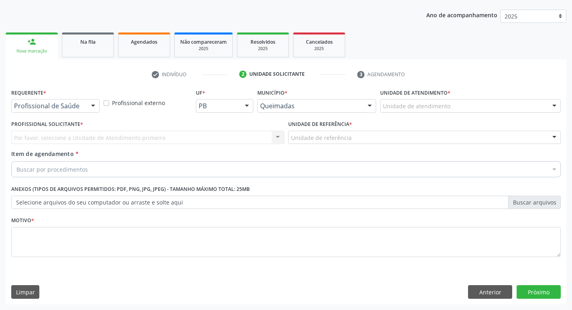
scroll to position [87, 0]
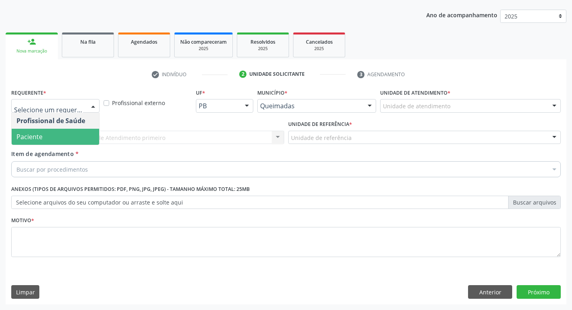
click at [44, 137] on span "Paciente" at bounding box center [55, 137] width 87 height 16
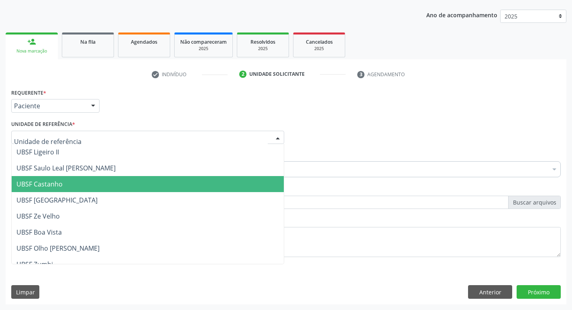
click at [55, 183] on span "UBSF Castanho" at bounding box center [39, 184] width 46 height 9
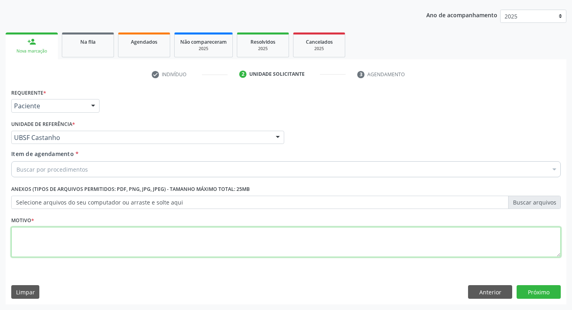
click at [55, 233] on textarea at bounding box center [285, 242] width 549 height 31
type textarea "AVALIACAO"
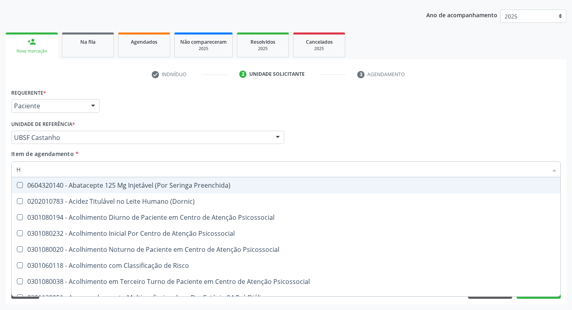
type input "HEMOGR"
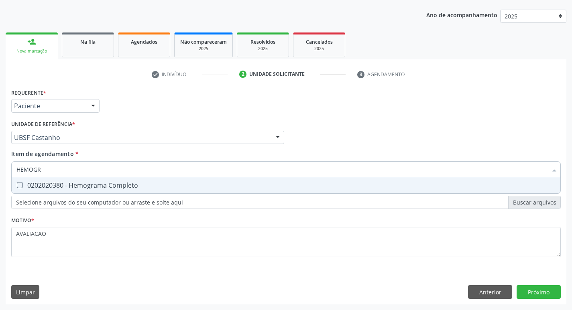
click at [116, 189] on span "0202020380 - Hemograma Completo" at bounding box center [286, 185] width 549 height 16
checkbox Completo "true"
type input "HEMOG"
checkbox Completo "false"
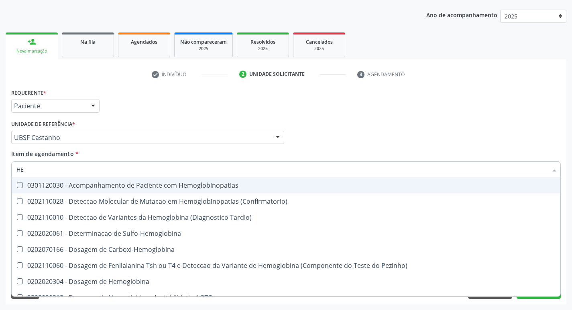
type input "H"
checkbox Completo "false"
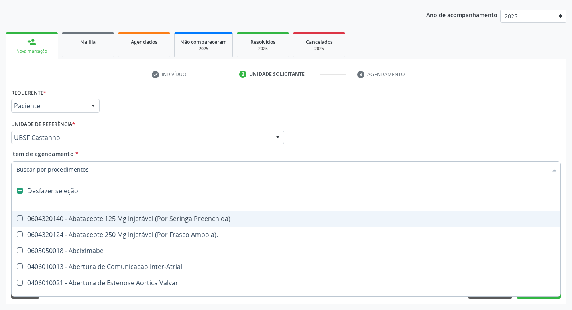
type input "G"
checkbox Persistente "true"
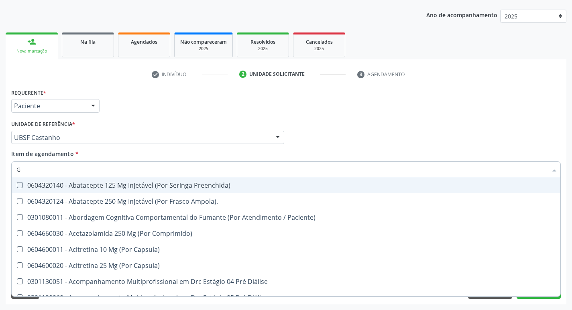
type input "GLICOSE"
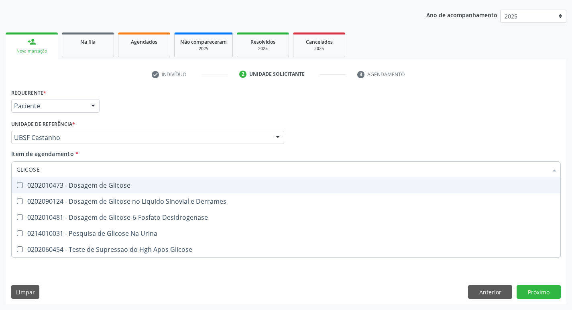
click at [116, 187] on div "0202010473 - Dosagem de Glicose" at bounding box center [285, 185] width 539 height 6
checkbox Glicose "true"
type input "GLICOS"
checkbox Glicose "false"
checkbox Derrames "true"
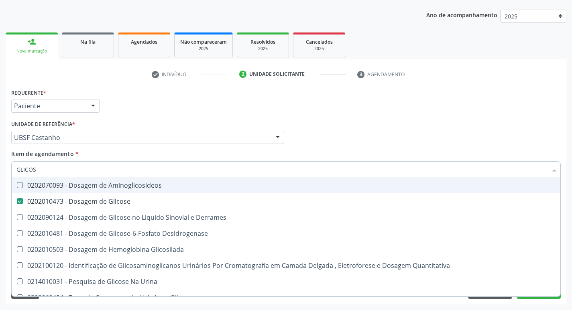
type input "GLICO"
checkbox Glicose "false"
checkbox Derrames "true"
type input "GLIC"
checkbox Derrames "false"
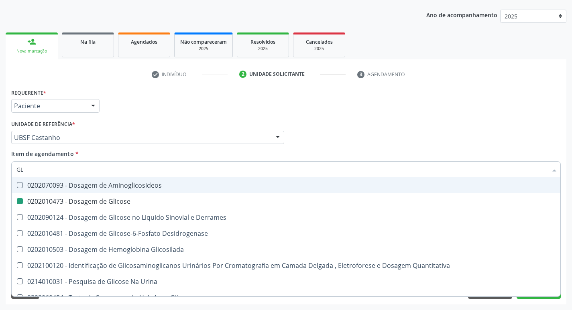
type input "G"
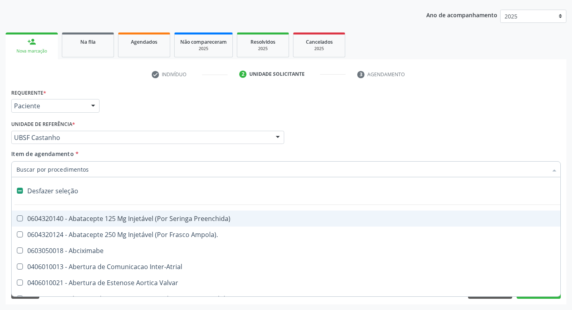
type input "H"
checkbox Convencional\) "true"
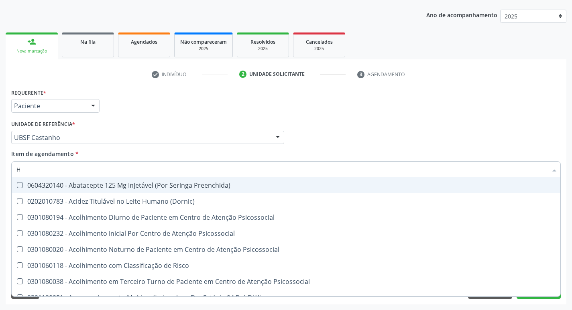
type input "HEMOGLOBINA G"
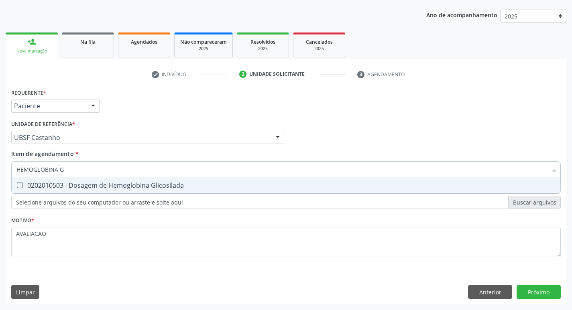
drag, startPoint x: 121, startPoint y: 187, endPoint x: 114, endPoint y: 183, distance: 7.5
click at [120, 187] on div "0202010503 - Dosagem de Hemoglobina Glicosilada" at bounding box center [285, 185] width 539 height 6
checkbox Glicosilada "true"
type input "HEMOGLOBINA"
checkbox Glicosilada "false"
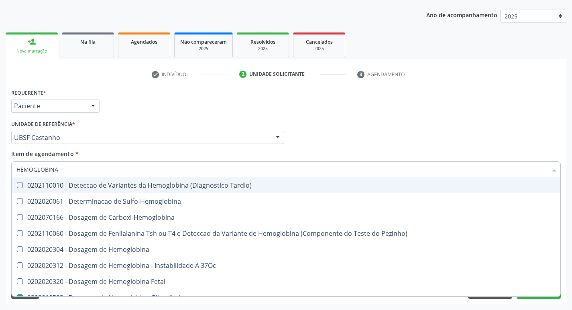
type input "HEMOGLOBIN"
checkbox Glicosilada "false"
checkbox Hemoglobina "true"
type input "H"
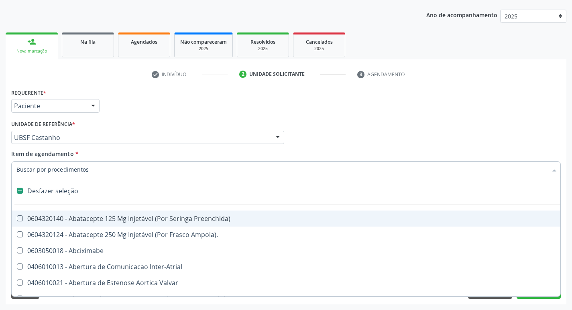
checkbox Dente\) "false"
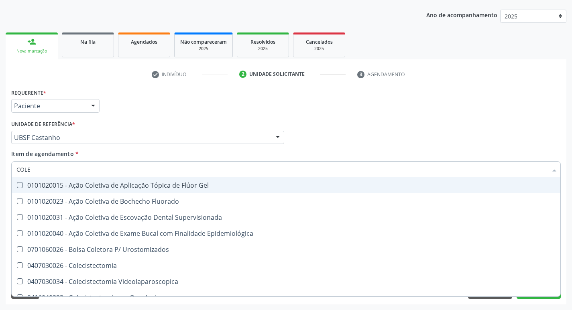
type input "COLES"
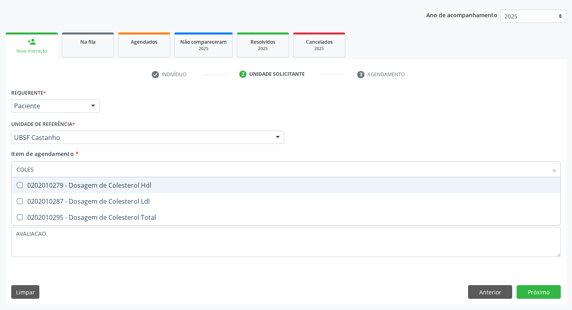
drag, startPoint x: 84, startPoint y: 183, endPoint x: 88, endPoint y: 190, distance: 8.1
click at [86, 185] on div "0202010279 - Dosagem de Colesterol Hdl" at bounding box center [285, 185] width 539 height 6
checkbox Hdl "true"
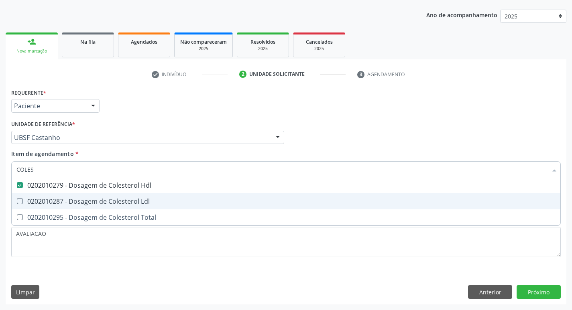
click at [93, 201] on div "0202010287 - Dosagem de Colesterol Ldl" at bounding box center [285, 201] width 539 height 6
checkbox Ldl "true"
type input "COLE"
checkbox Hdl "false"
checkbox Ldl "false"
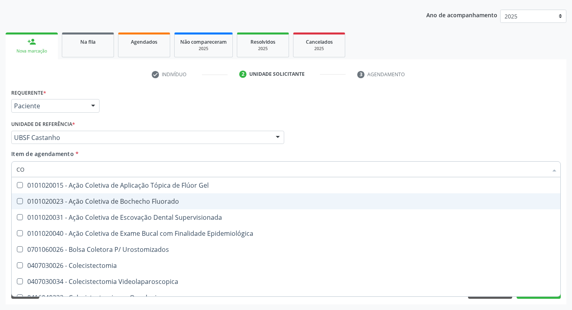
type input "C"
checkbox Hdl "false"
checkbox Ldl "false"
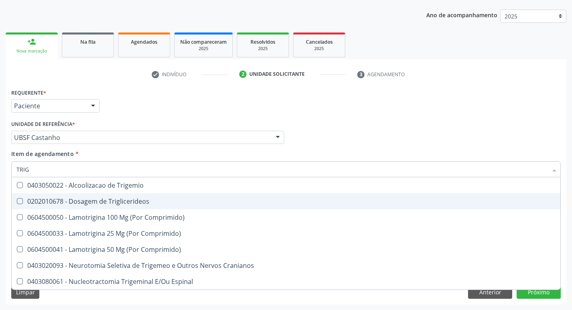
type input "TRIGL"
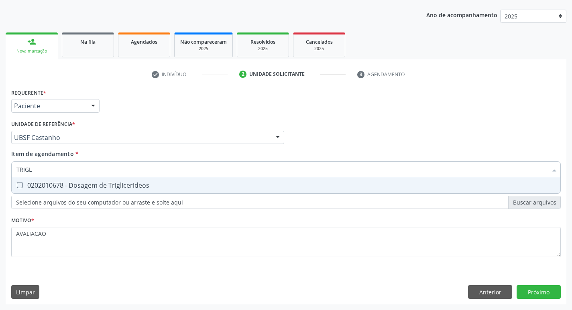
click at [83, 189] on div "0202010678 - Dosagem de Triglicerideos" at bounding box center [285, 185] width 539 height 6
checkbox Triglicerideos "true"
type input "TRIG"
checkbox Triglicerideos "false"
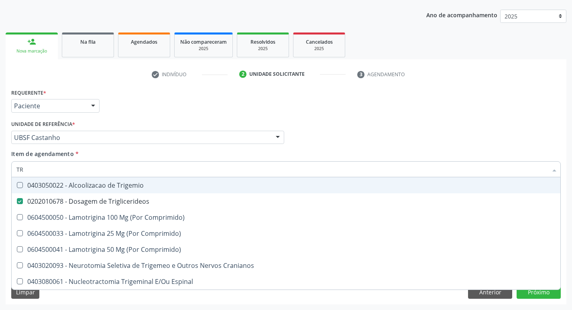
type input "T"
checkbox Triglicerideos "false"
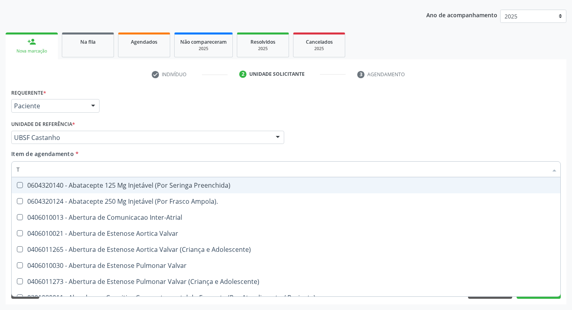
type input "TG"
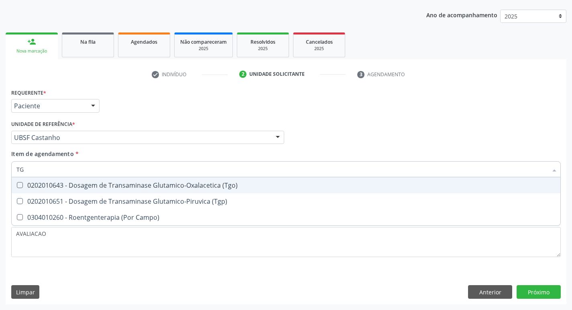
drag, startPoint x: 157, startPoint y: 183, endPoint x: 157, endPoint y: 206, distance: 22.5
click at [157, 184] on div "0202010643 - Dosagem de Transaminase Glutamico-Oxalacetica (Tgo)" at bounding box center [285, 185] width 539 height 6
checkbox \(Tgo\) "true"
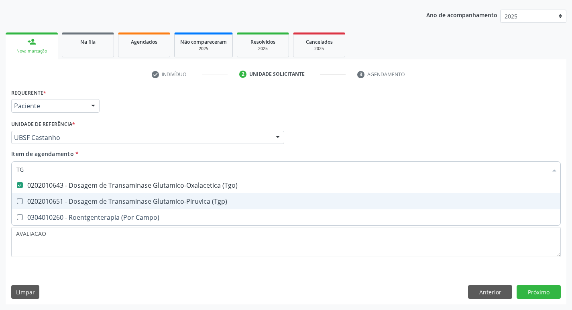
click at [157, 206] on span "0202010651 - Dosagem de Transaminase Glutamico-Piruvica (Tgp)" at bounding box center [286, 201] width 549 height 16
checkbox \(Tgp\) "true"
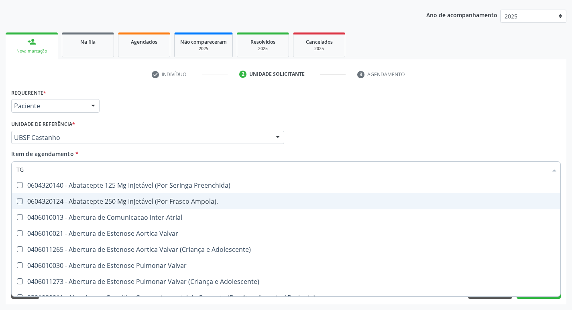
type input "T"
checkbox Preenchida\) "false"
checkbox Ampola\)\ "false"
type input "TG"
checkbox Preenchida\) "true"
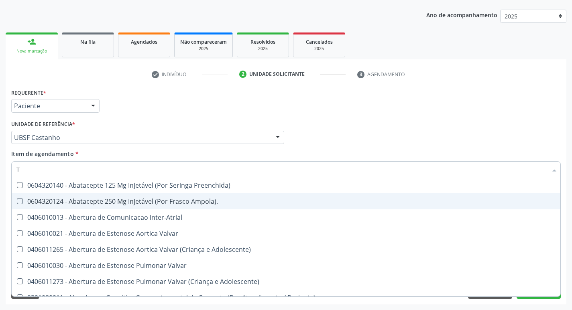
checkbox Ampola\)\ "true"
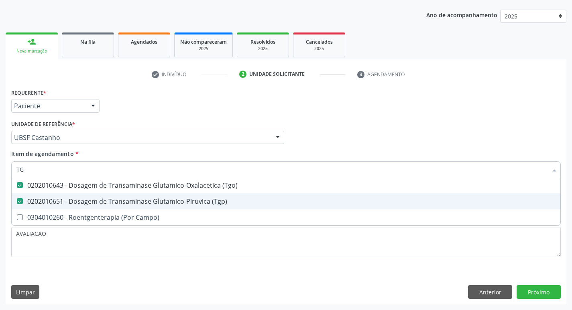
type input "T"
checkbox \(Tgo\) "false"
checkbox \(Tgp\) "false"
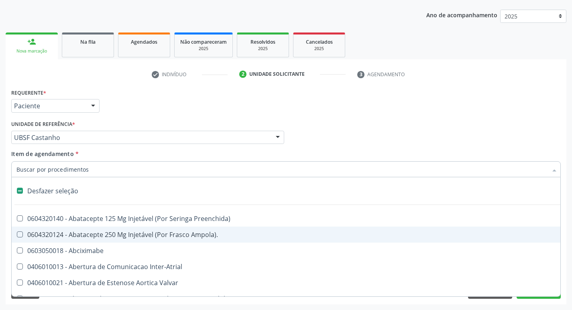
type input "U"
checkbox Cama "true"
checkbox Personalizada "true"
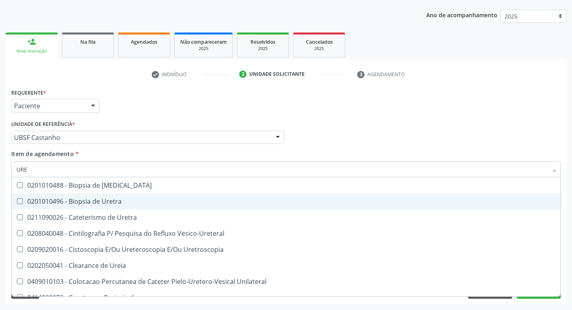
type input "UREI"
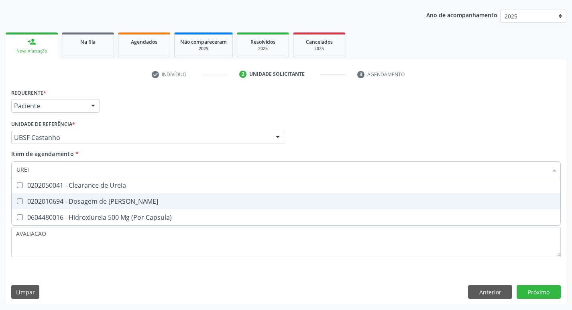
click at [157, 206] on span "0202010694 - Dosagem de [PERSON_NAME]" at bounding box center [286, 201] width 549 height 16
checkbox Ureia "true"
type input "URE"
checkbox Ureia "false"
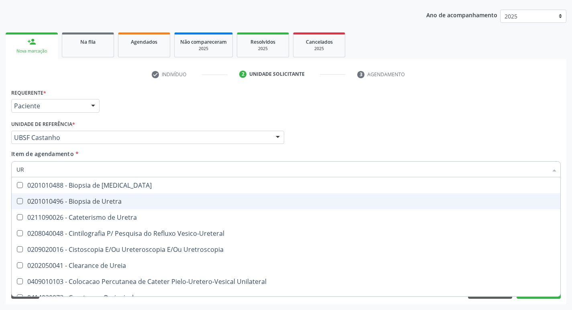
type input "U"
checkbox Ureia "false"
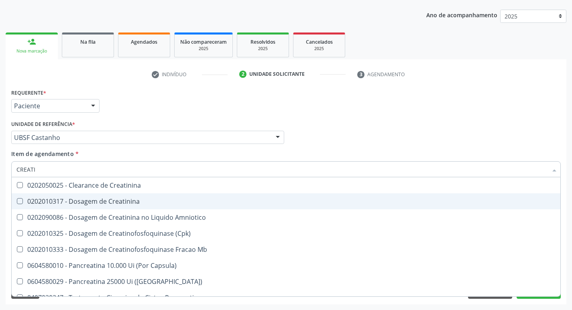
type input "CREATIN"
click at [157, 206] on span "0202010317 - Dosagem de Creatinina" at bounding box center [286, 201] width 549 height 16
checkbox Creatinina "true"
type input "CREA"
checkbox Creatinina "false"
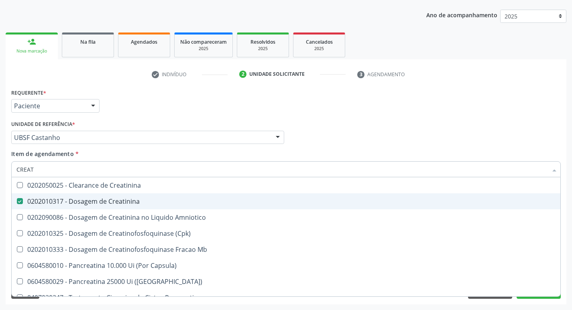
checkbox Amniotico "false"
checkbox Mb "true"
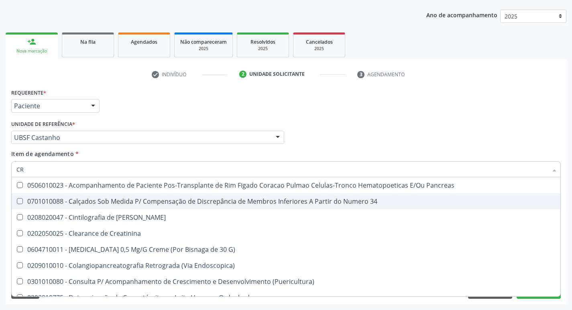
type input "C"
checkbox G\) "false"
checkbox Creatinina "false"
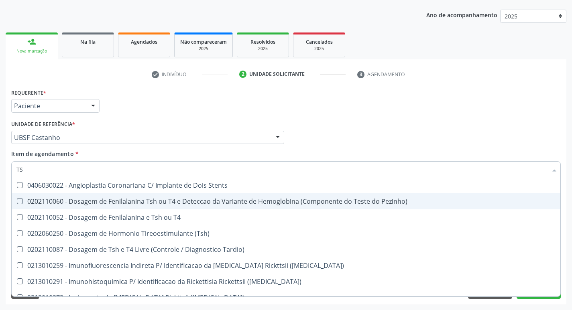
type input "TSH"
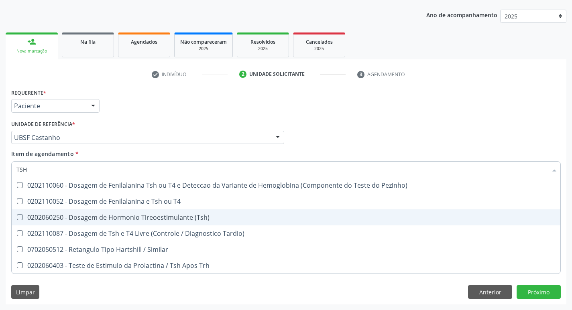
click at [170, 211] on span "0202060250 - Dosagem de Hormonio Tireoestimulante (Tsh)" at bounding box center [286, 217] width 549 height 16
checkbox \(Tsh\) "true"
type input "TS"
checkbox \(Tsh\) "false"
checkbox Tardio\) "true"
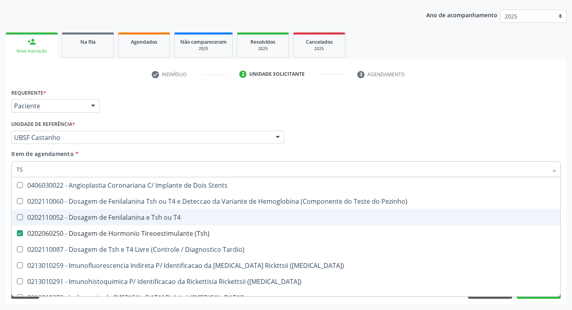
type input "T"
checkbox \(Tsh\) "false"
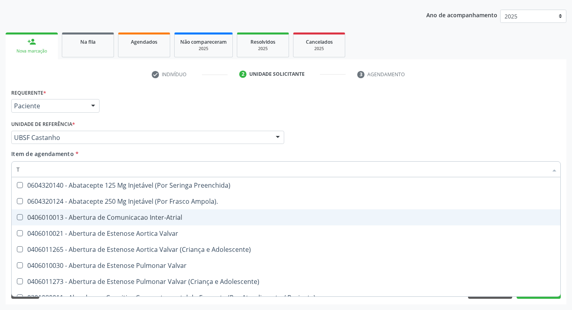
type input "T4"
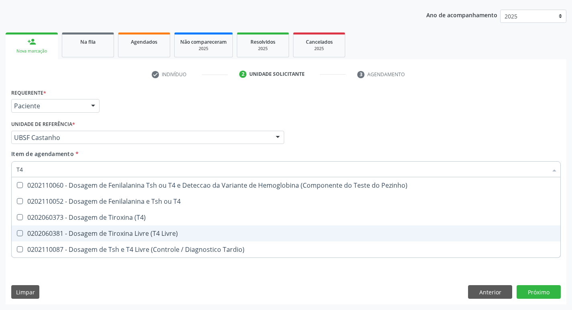
click at [170, 226] on span "0202060381 - Dosagem de Tiroxina Livre (T4 Livre)" at bounding box center [286, 234] width 549 height 16
checkbox Livre\) "true"
type input "T"
checkbox Livre\) "false"
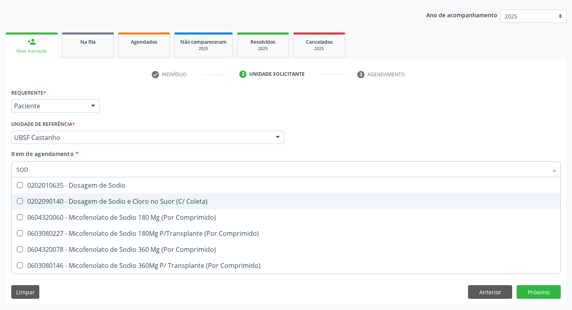
type input "SODIO"
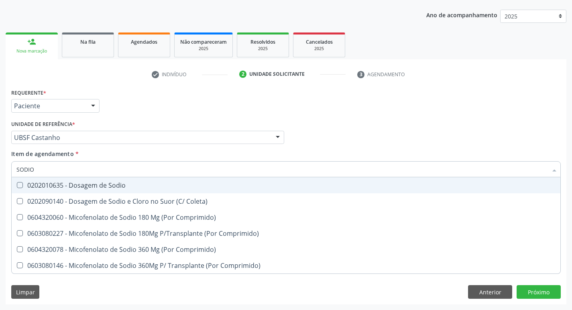
click at [121, 185] on div "0202010635 - Dosagem de Sodio" at bounding box center [285, 185] width 539 height 6
checkbox Sodio "true"
type input "S"
checkbox Sodio "false"
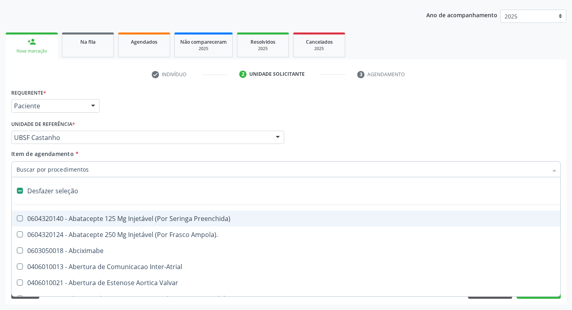
type input "P"
checkbox Aortico "true"
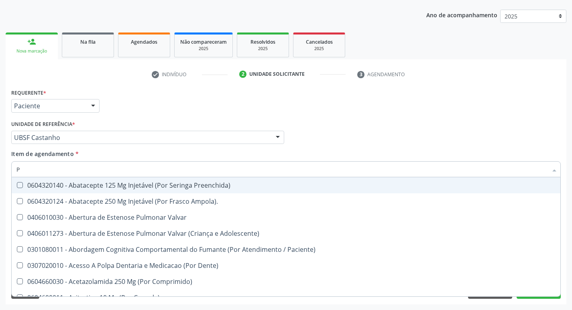
type input "PO"
checkbox \(Tgp\) "false"
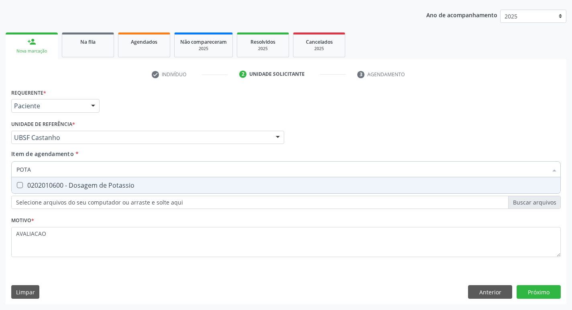
type input "POTAS"
click at [121, 185] on div "0202010600 - Dosagem de Potassio" at bounding box center [285, 185] width 539 height 6
checkbox Potassio "true"
type input "P"
checkbox Potassio "false"
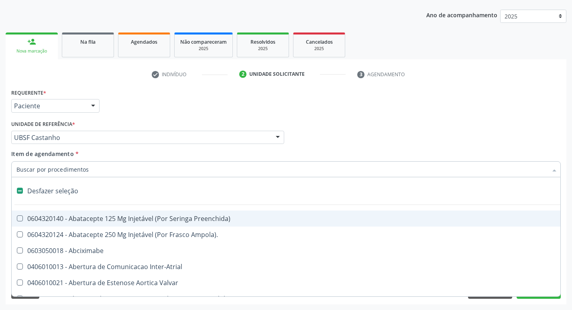
type input "V"
checkbox \(Unilateral\) "true"
checkbox Cornea "true"
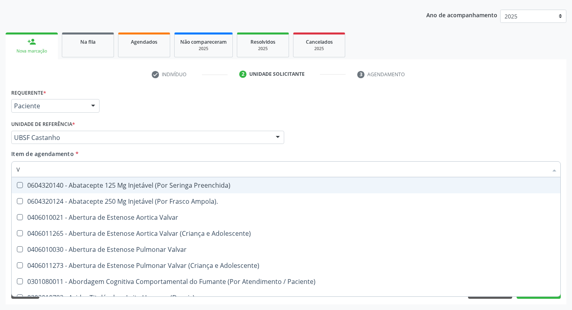
type input "VI"
checkbox Psicoterapia "true"
checkbox Livre\) "false"
checkbox \(Tgp\) "false"
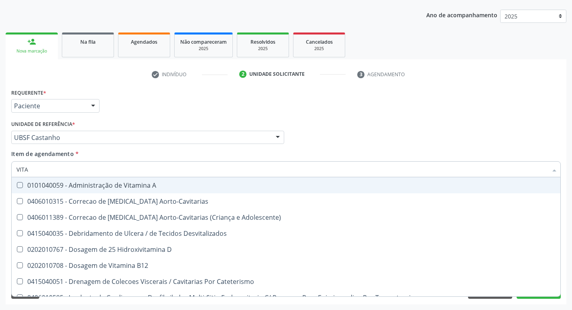
type input "VITAM"
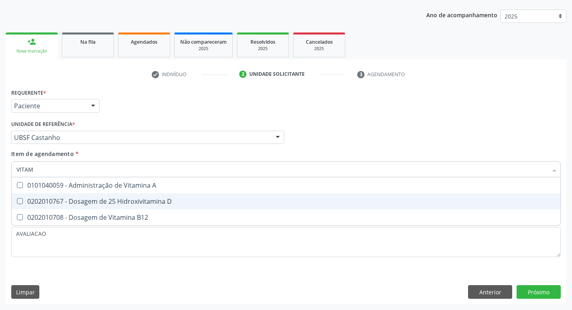
drag, startPoint x: 121, startPoint y: 196, endPoint x: 121, endPoint y: 211, distance: 14.4
click at [121, 198] on span "0202010767 - Dosagem de 25 Hidroxivitamina D" at bounding box center [286, 201] width 549 height 16
checkbox D "true"
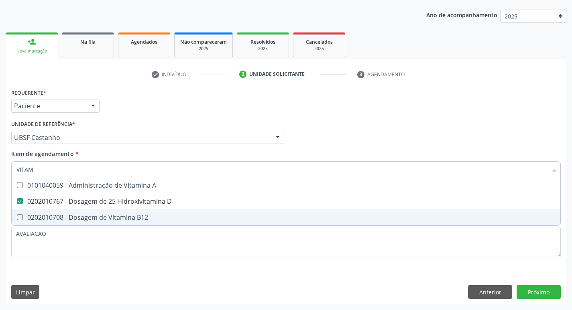
click at [121, 212] on span "0202010708 - Dosagem de Vitamina B12" at bounding box center [286, 217] width 549 height 16
checkbox B12 "true"
type input "VITA"
checkbox D "false"
checkbox B12 "false"
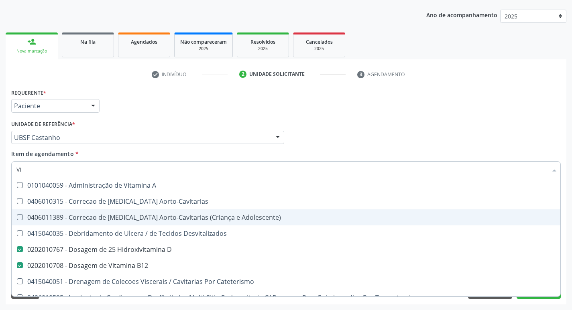
type input "V"
checkbox D "false"
checkbox B12 "false"
checkbox Cateterismo "false"
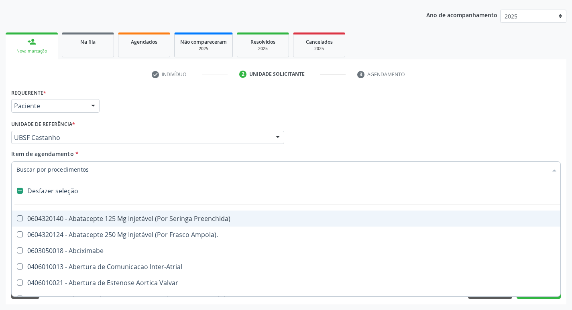
type input "2"
checkbox Total "true"
checkbox Monopolar "true"
checkbox Quadril "true"
checkbox Biologica "true"
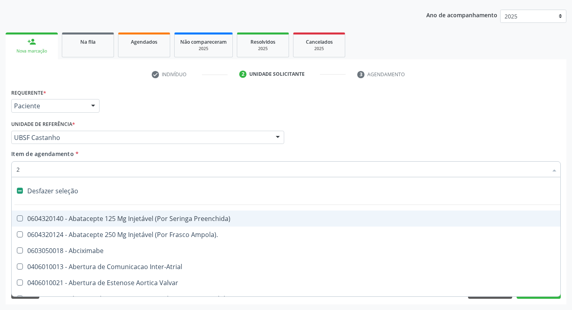
checkbox Vagina "true"
checkbox Puerperal "true"
checkbox Internado "true"
checkbox Conica "true"
checkbox Inter-Ventricular "true"
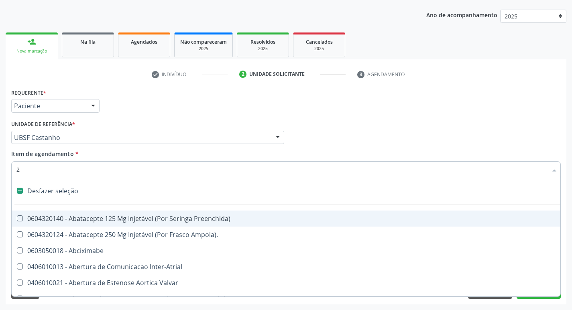
checkbox Anos\) "true"
checkbox Congenita "true"
checkbox Adolescente\) "true"
checkbox Aorto-Cavitarias "true"
checkbox Congenita "true"
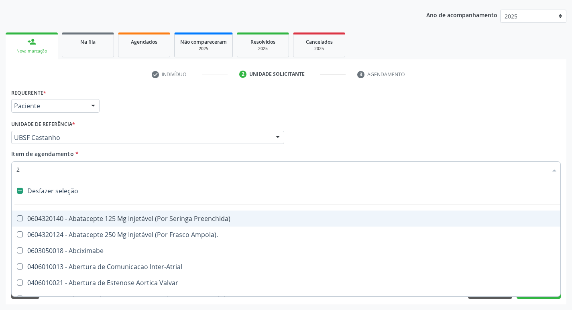
checkbox Adolescente\) "true"
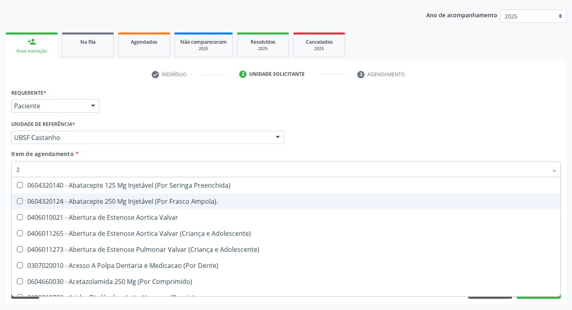
type input "20205001"
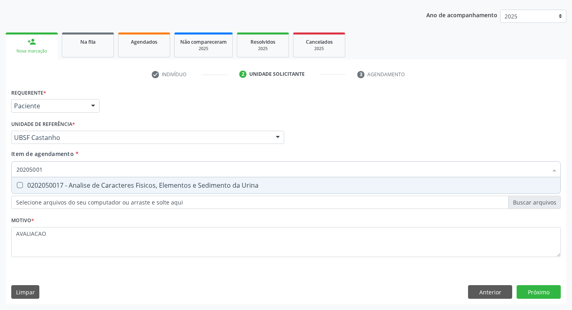
click at [114, 189] on div "0202050017 - Analise de Caracteres Fisicos, Elementos e Sedimento da Urina" at bounding box center [285, 185] width 539 height 6
checkbox Urina "true"
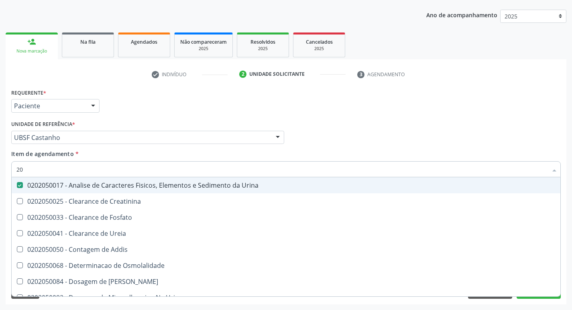
type input "2"
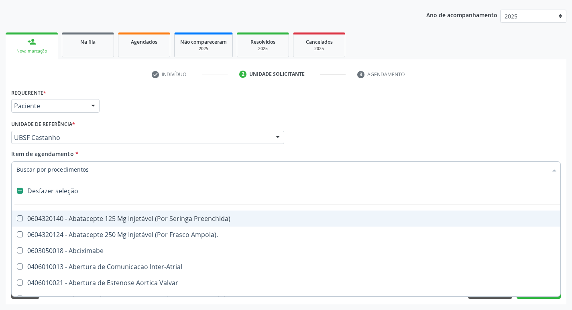
checkbox Preenchida\) "false"
checkbox Inter-Atrial "false"
type input "L"
checkbox Pulmonares "true"
checkbox Urina "false"
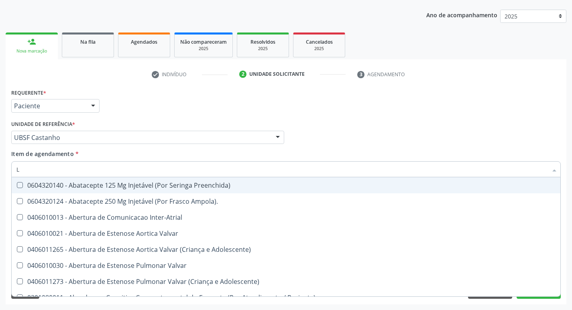
type input "LA"
checkbox Urina "false"
checkbox Aberto\) "true"
checkbox Ossea "true"
checkbox Moles "true"
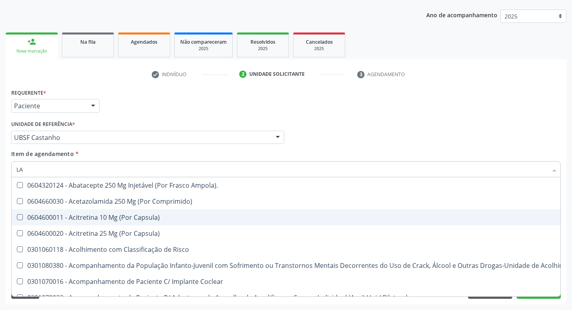
type input "LARVAS"
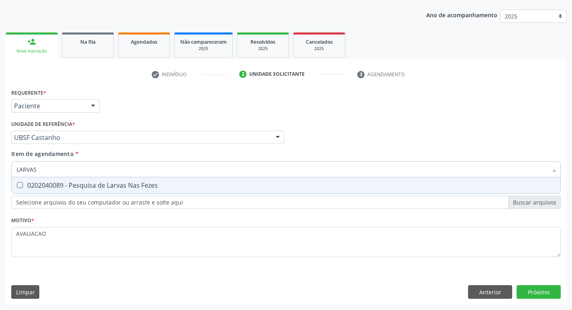
click at [160, 183] on div "0202040089 - Pesquisa de Larvas Nas Fezes" at bounding box center [285, 185] width 539 height 6
checkbox Fezes "true"
drag, startPoint x: 545, startPoint y: 295, endPoint x: 350, endPoint y: 309, distance: 194.8
click at [545, 295] on div "Requerente * Paciente Profissional de Saúde Paciente Nenhum resultado encontrad…" at bounding box center [286, 196] width 561 height 218
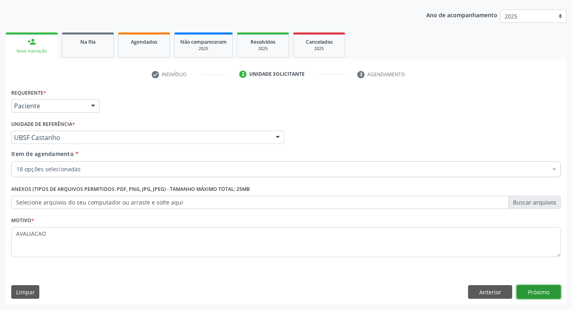
click at [548, 292] on button "Próximo" at bounding box center [539, 292] width 44 height 14
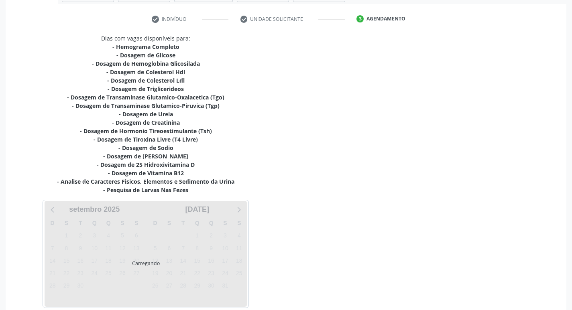
scroll to position [182, 0]
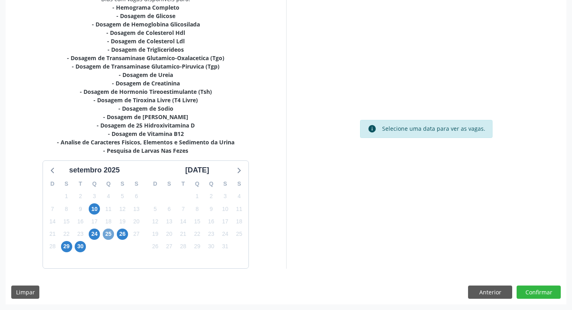
click at [110, 235] on span "25" at bounding box center [108, 234] width 11 height 11
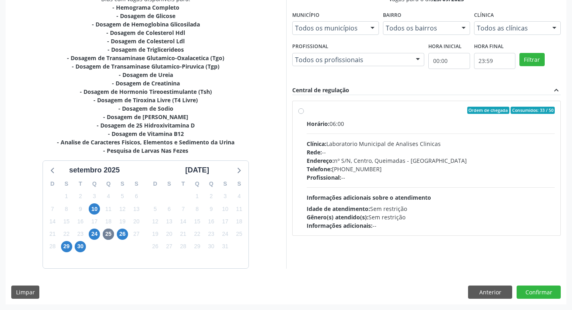
click at [449, 187] on div "Horário: 06:00 Clínica: Laboratorio Municipal de Analises Clinicas Rede: -- End…" at bounding box center [431, 175] width 248 height 110
click at [304, 114] on input "Ordem de chegada Consumidos: 33 / 50 Horário: 06:00 Clínica: Laboratorio Munici…" at bounding box center [301, 110] width 6 height 7
radio input "true"
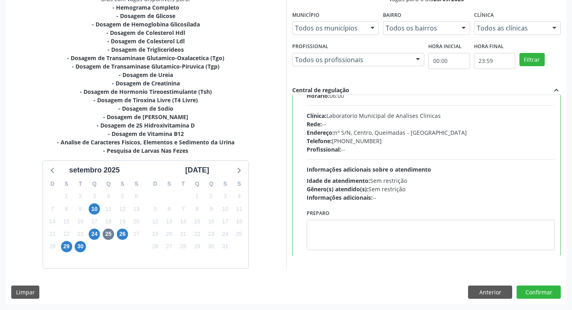
scroll to position [40, 0]
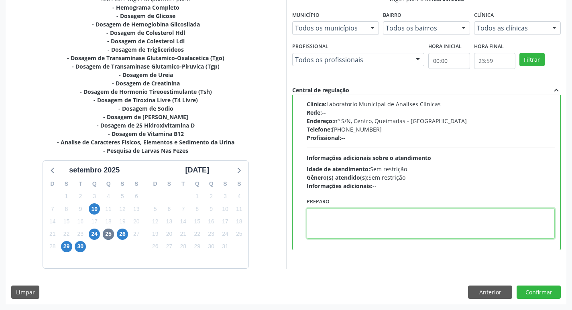
click at [354, 231] on textarea at bounding box center [431, 223] width 248 height 31
paste textarea "IR EM [GEOGRAPHIC_DATA]"
type textarea "IR EM [GEOGRAPHIC_DATA]"
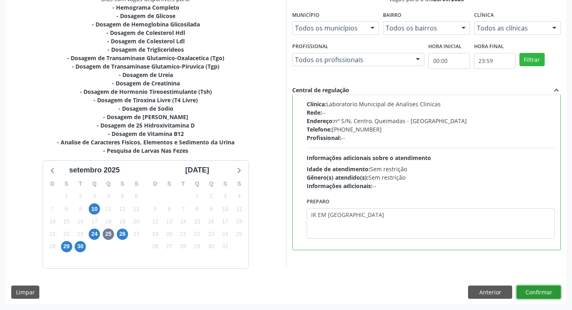
click at [536, 290] on button "Confirmar" at bounding box center [539, 293] width 44 height 14
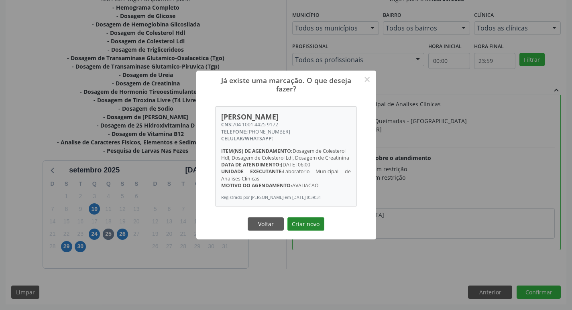
click at [303, 229] on button "Criar novo" at bounding box center [305, 225] width 37 height 14
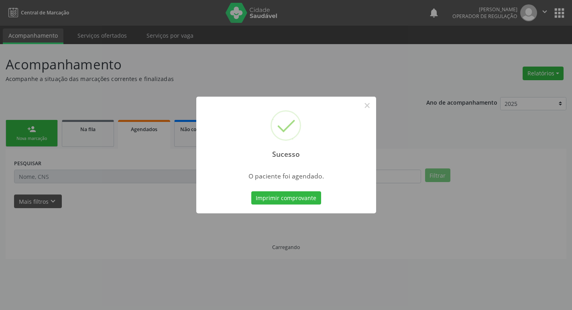
scroll to position [0, 0]
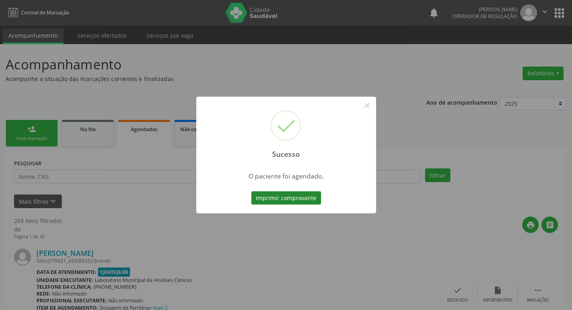
click at [281, 203] on button "Imprimir comprovante" at bounding box center [286, 198] width 70 height 14
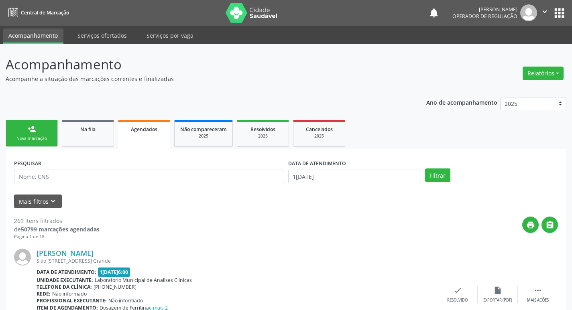
click at [42, 130] on link "person_add Nova marcação" at bounding box center [32, 133] width 52 height 27
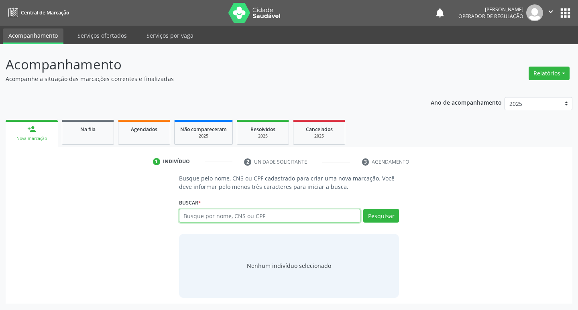
click at [207, 220] on input "text" at bounding box center [270, 216] width 182 height 14
type input "702005362750780"
click at [392, 214] on button "Pesquisar" at bounding box center [381, 216] width 36 height 14
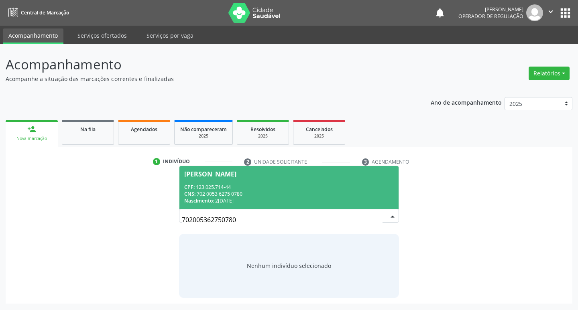
click at [277, 188] on div "CPF: 123.025.714-44" at bounding box center [289, 187] width 210 height 7
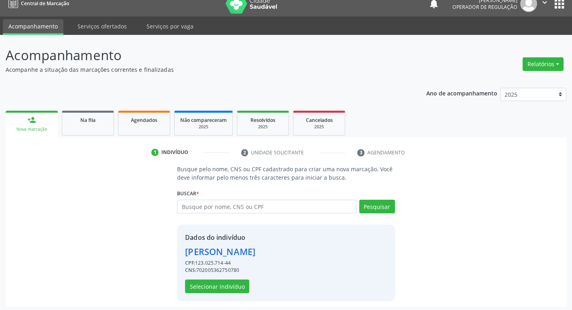
scroll to position [12, 0]
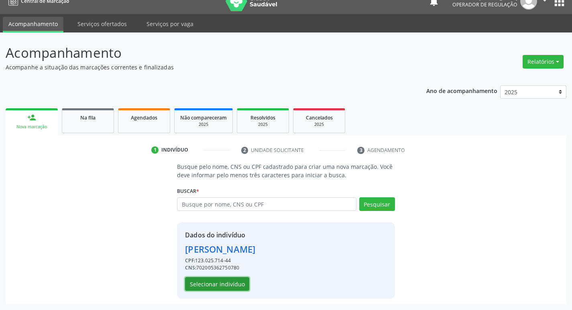
click at [230, 282] on button "Selecionar indivíduo" at bounding box center [217, 284] width 64 height 14
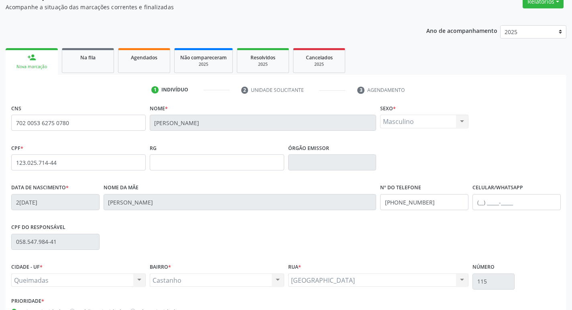
scroll to position [125, 0]
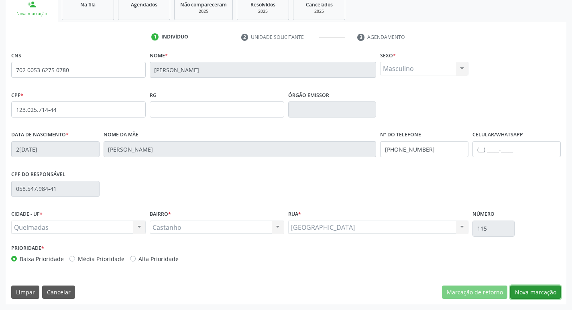
click at [547, 286] on button "Nova marcação" at bounding box center [535, 293] width 51 height 14
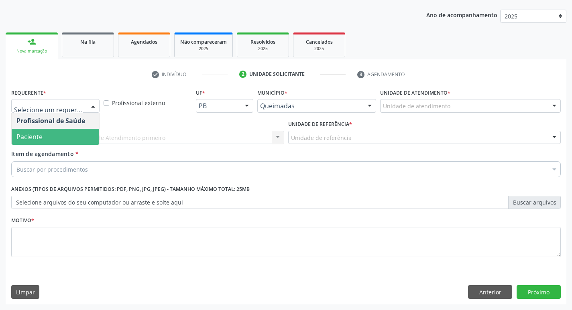
click at [50, 143] on span "Paciente" at bounding box center [55, 137] width 87 height 16
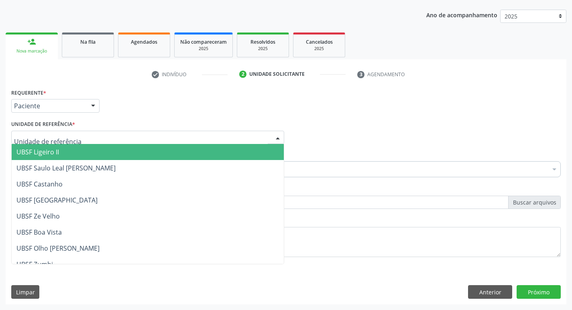
type input "C"
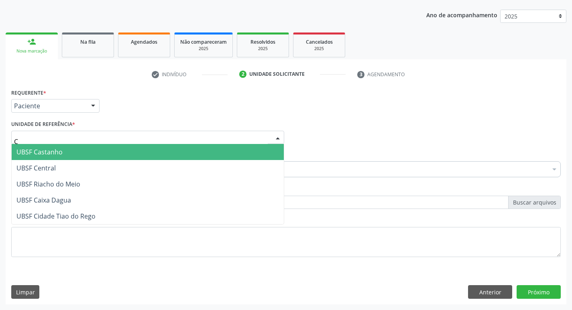
click at [40, 152] on span "UBSF Castanho" at bounding box center [39, 152] width 46 height 9
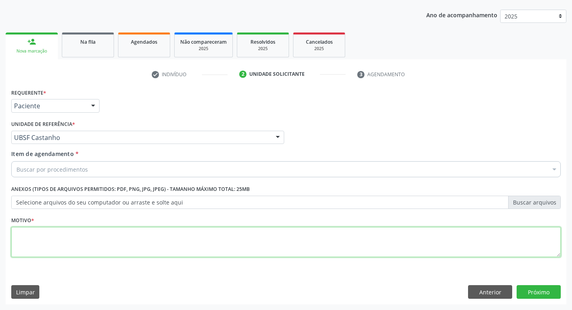
click at [58, 230] on textarea at bounding box center [285, 242] width 549 height 31
type textarea "AVALIACAO"
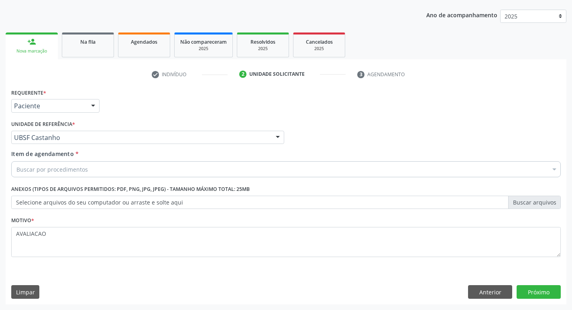
click at [51, 162] on div "Buscar por procedimentos" at bounding box center [285, 169] width 549 height 16
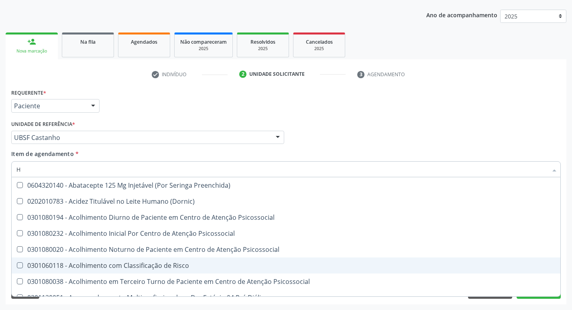
type input "HEMOGR"
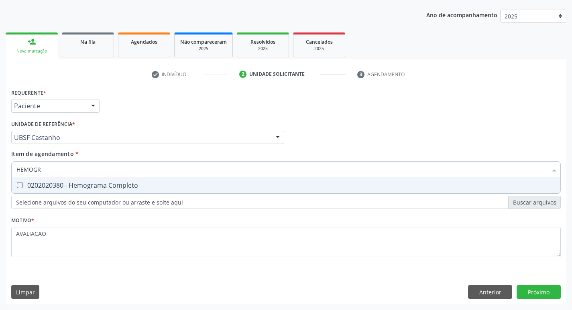
click at [104, 184] on div "0202020380 - Hemograma Completo" at bounding box center [285, 185] width 539 height 6
checkbox Completo "true"
type input "HEMOG"
checkbox Completo "false"
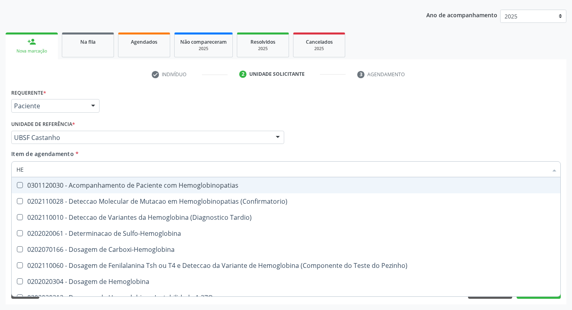
type input "H"
checkbox Completo "false"
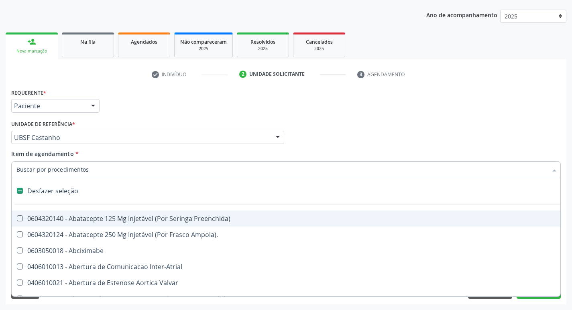
type input "G"
checkbox Persistente "true"
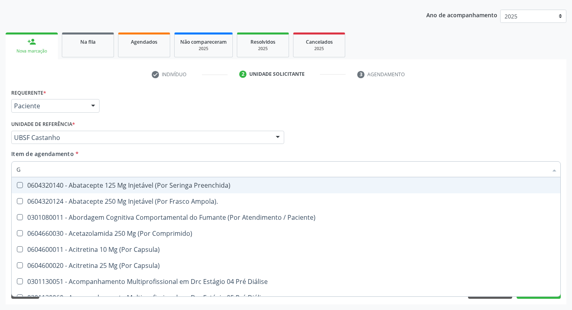
type input "GLICOSE"
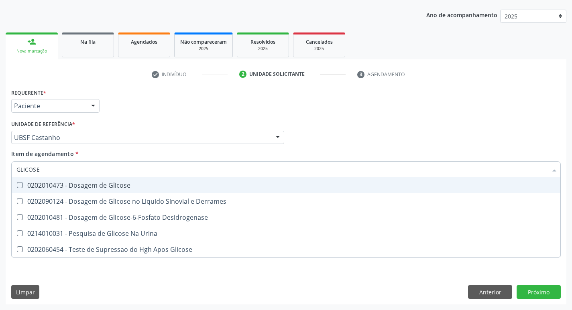
click at [122, 189] on div "0202010473 - Dosagem de Glicose" at bounding box center [285, 185] width 539 height 6
checkbox Glicose "true"
type input "GLICOS"
checkbox Glicose "false"
checkbox Derrames "true"
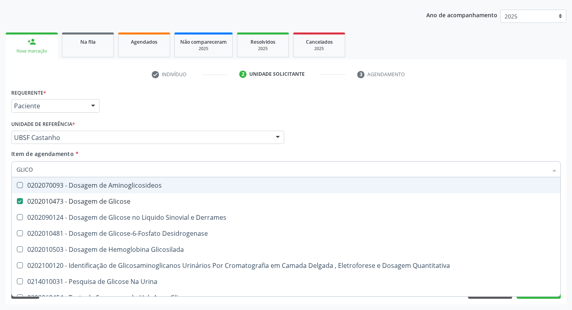
type input "GLIC"
checkbox Glicose "false"
checkbox Derrames "false"
type input "G"
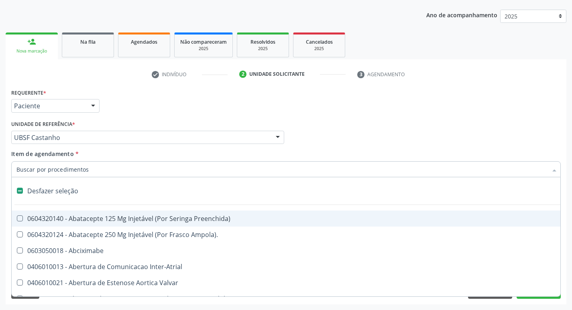
type input "H"
checkbox Convencional\) "true"
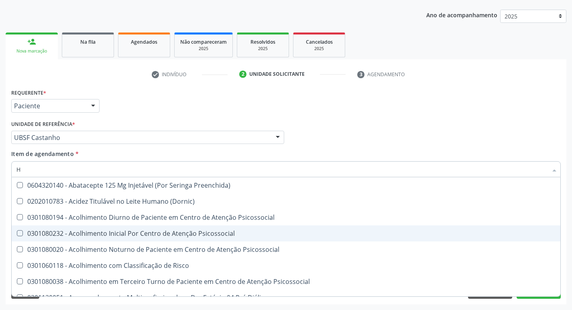
type input "HEMOGLOBINA G"
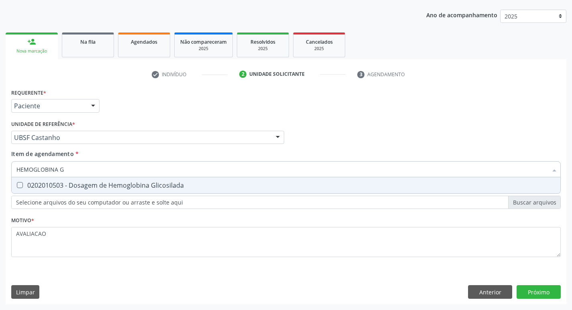
click at [112, 188] on div "0202010503 - Dosagem de Hemoglobina Glicosilada" at bounding box center [285, 185] width 539 height 6
checkbox Glicosilada "true"
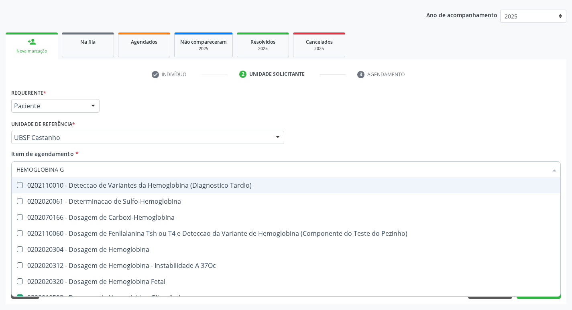
type input "HEMOGLOBINA"
checkbox Tardio\) "false"
type input "HEMOGLOBIN"
checkbox Glicosilada "false"
checkbox Hemoglobina "true"
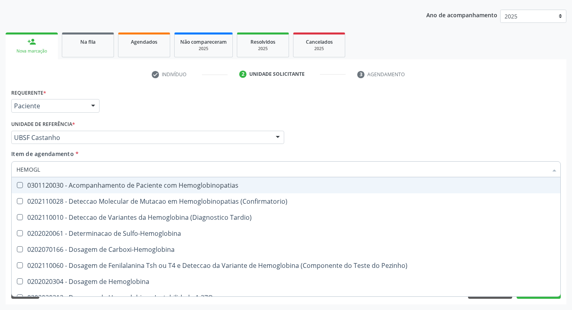
type input "HEMOG"
checkbox S "true"
type input "H"
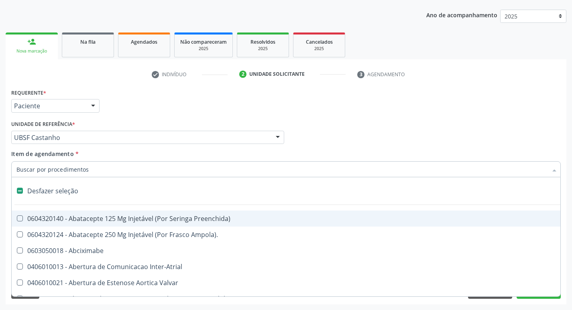
checkbox Dente\) "false"
checkbox Capsula\) "false"
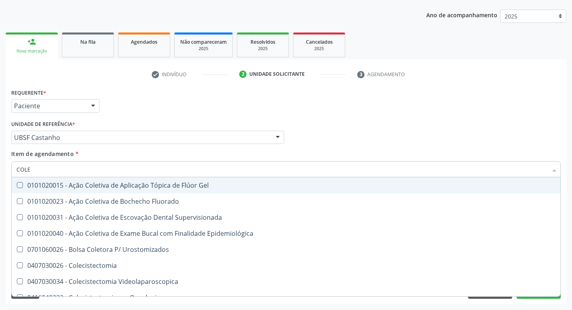
type input "COLES"
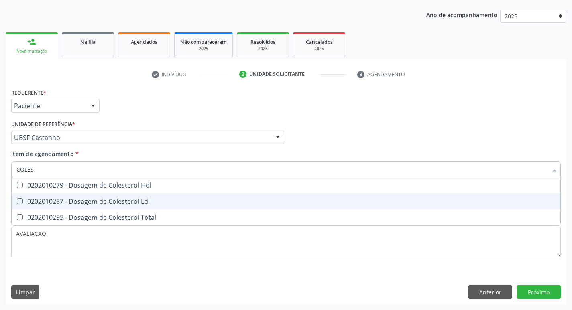
click at [149, 202] on div "0202010287 - Dosagem de Colesterol Ldl" at bounding box center [285, 201] width 539 height 6
checkbox Ldl "true"
click at [140, 189] on div "0202010279 - Dosagem de Colesterol Hdl" at bounding box center [285, 185] width 539 height 6
checkbox Hdl "true"
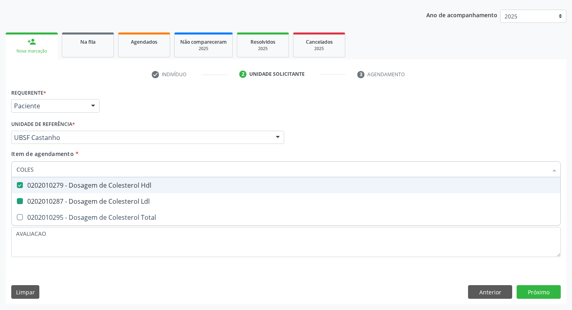
type input "COLE"
checkbox Hdl "false"
checkbox Ldl "false"
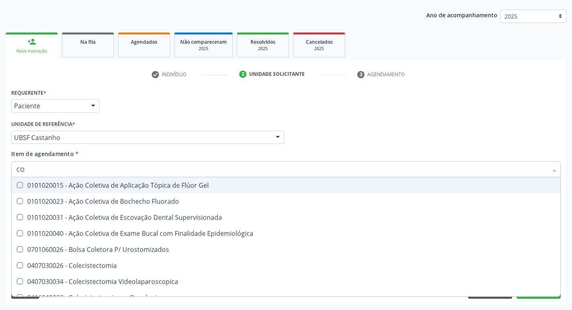
type input "C"
checkbox Hdl "false"
checkbox Ldl "false"
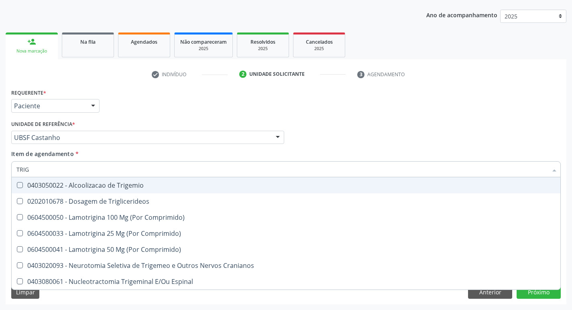
type input "TRIGL"
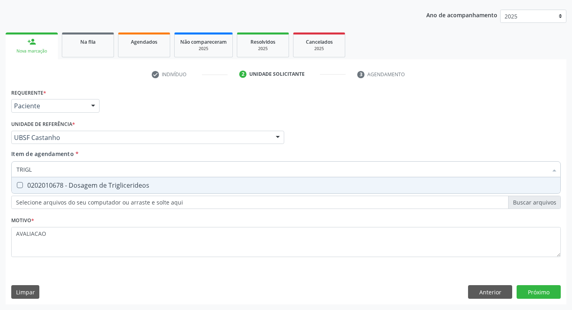
click at [140, 189] on div "0202010678 - Dosagem de Triglicerideos" at bounding box center [285, 185] width 539 height 6
checkbox Triglicerideos "true"
type input "TRIG"
checkbox Triglicerideos "false"
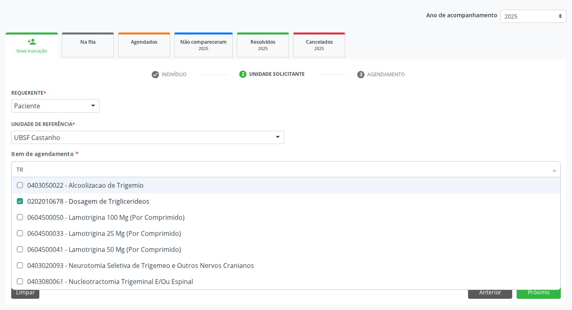
type input "T"
checkbox Triglicerideos "false"
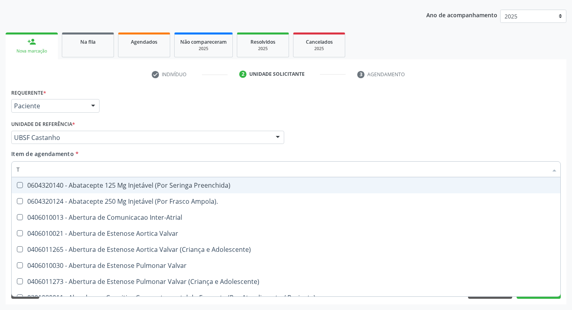
type input "TG"
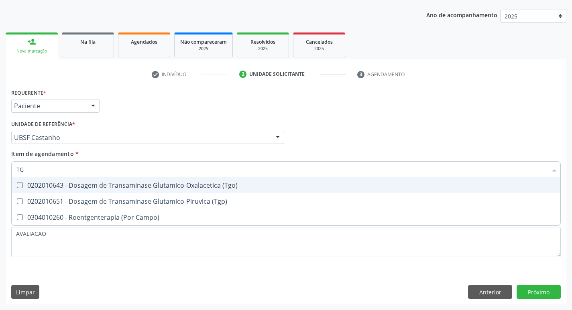
click at [140, 189] on div "0202010643 - Dosagem de Transaminase Glutamico-Oxalacetica (Tgo)" at bounding box center [285, 185] width 539 height 6
checkbox \(Tgo\) "true"
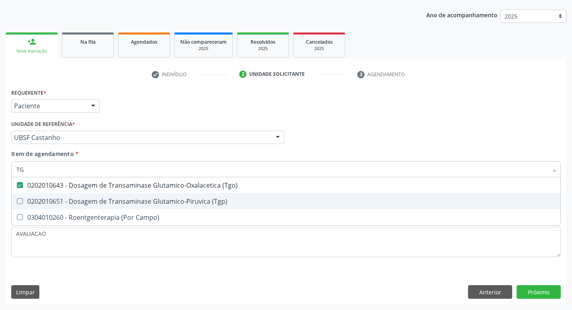
click at [142, 203] on div "0202010651 - Dosagem de Transaminase Glutamico-Piruvica (Tgp)" at bounding box center [285, 201] width 539 height 6
checkbox \(Tgp\) "true"
type input "T"
checkbox \(Tgo\) "false"
checkbox \(Tgp\) "false"
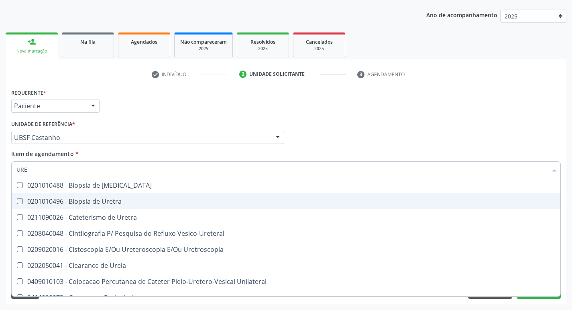
type input "UREI"
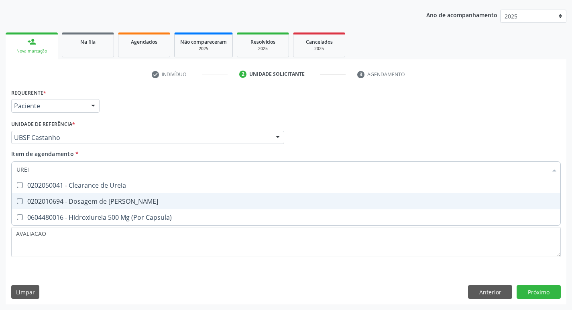
click at [142, 203] on div "0202010694 - Dosagem de [PERSON_NAME]" at bounding box center [285, 201] width 539 height 6
checkbox Ureia "true"
type input "URE"
checkbox Ureia "false"
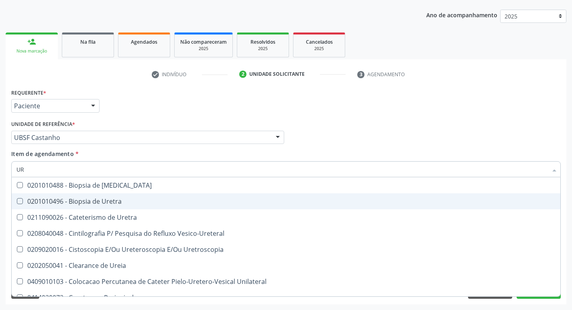
type input "U"
type input "CR"
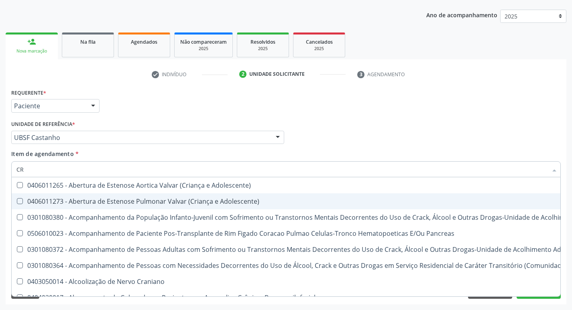
checkbox Adolescente\) "false"
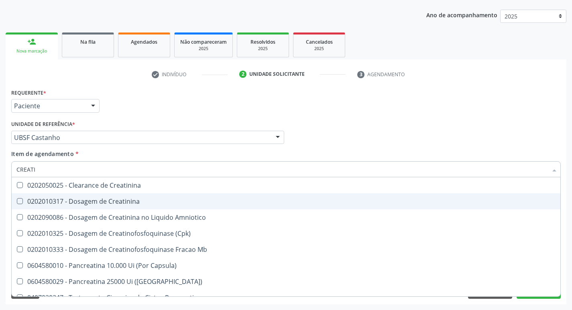
type input "CREATIN"
click at [142, 203] on div "0202010317 - Dosagem de Creatinina" at bounding box center [285, 201] width 539 height 6
checkbox Creatinina "true"
type input "C"
checkbox Creatinina "false"
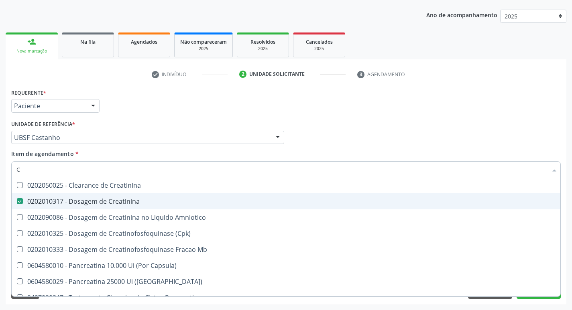
checkbox Amniotico "false"
checkbox Mb "false"
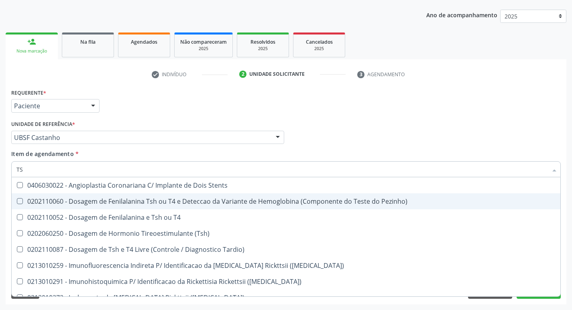
type input "TSH"
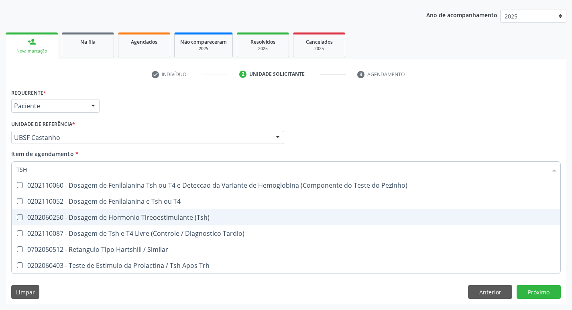
click at [181, 214] on div "0202060250 - Dosagem de Hormonio Tireoestimulante (Tsh)" at bounding box center [285, 217] width 539 height 6
checkbox \(Tsh\) "true"
type input "TS"
checkbox \(Tsh\) "false"
checkbox Tardio\) "true"
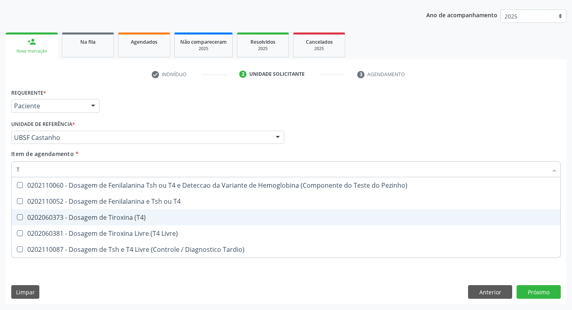
type input "T4"
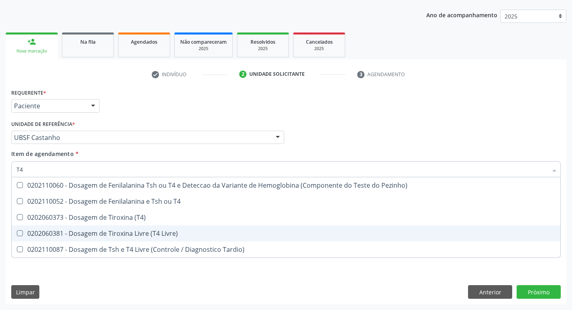
click at [148, 228] on span "0202060381 - Dosagem de Tiroxina Livre (T4 Livre)" at bounding box center [286, 234] width 549 height 16
checkbox Livre\) "true"
type input "T"
checkbox Livre\) "false"
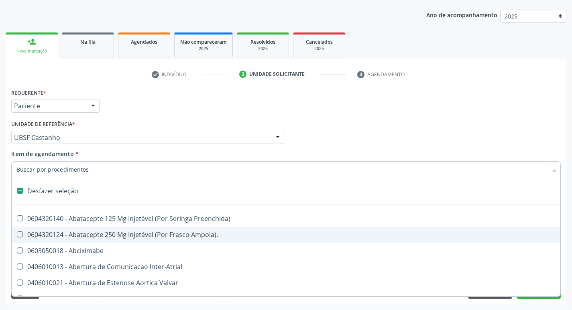
type input "B"
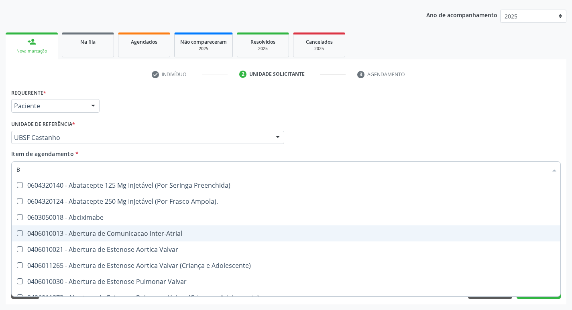
checkbox Glicosilada "true"
checkbox Glicosilada "false"
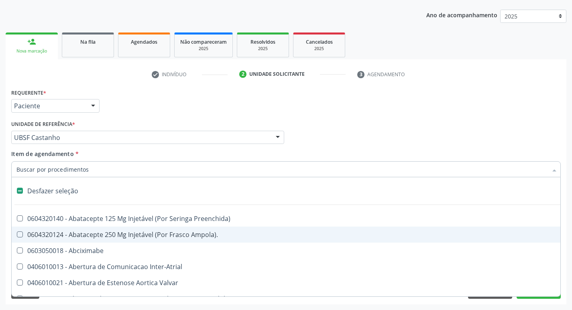
type input "V"
checkbox \(Unilateral\) "true"
checkbox Cornea "true"
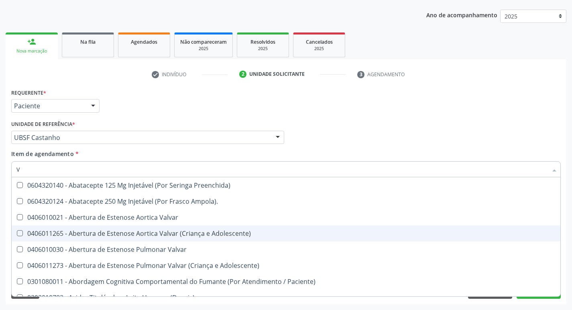
type input "VI"
checkbox Psicoterapia "true"
checkbox Livre\) "false"
checkbox \(Tgp\) "false"
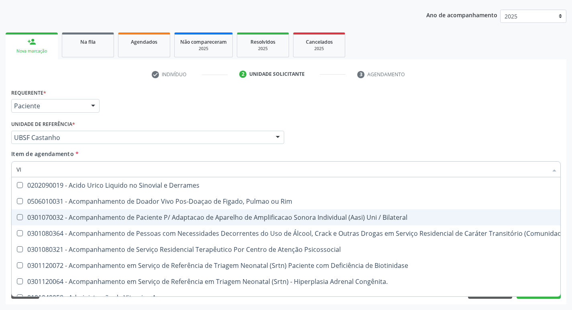
type input "VITAM"
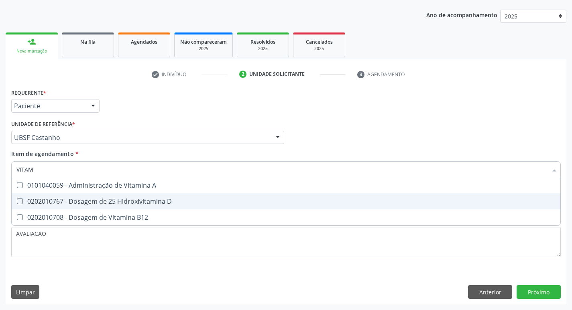
click at [131, 206] on span "0202010767 - Dosagem de 25 Hidroxivitamina D" at bounding box center [286, 201] width 549 height 16
checkbox D "true"
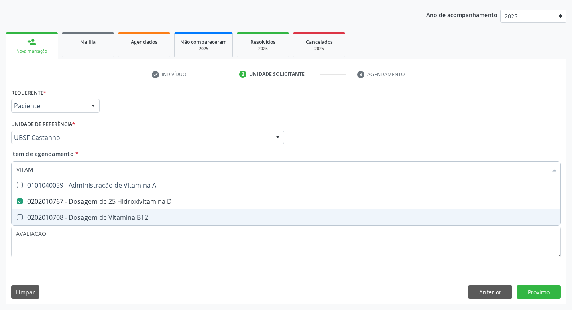
click at [129, 221] on div "0202010708 - Dosagem de Vitamina B12" at bounding box center [285, 217] width 539 height 6
checkbox B12 "true"
type input "VITA"
checkbox D "false"
checkbox B12 "false"
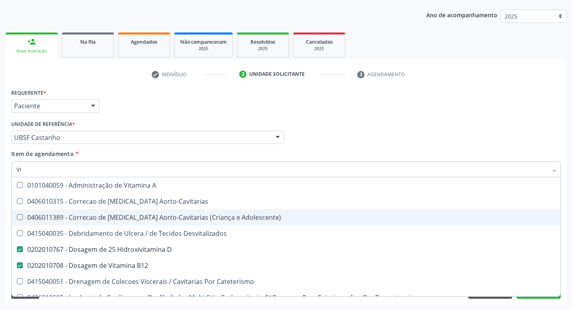
type input "V"
checkbox D "false"
checkbox B12 "false"
checkbox Cateterismo "false"
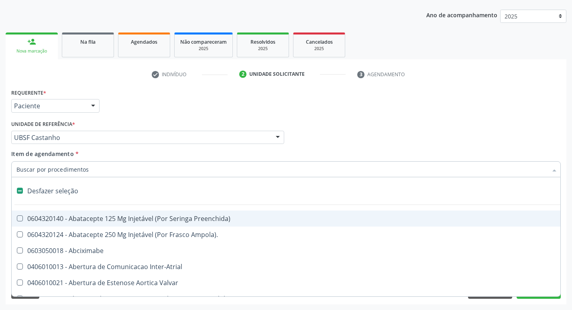
type input "2"
checkbox Total "true"
checkbox Monopolar "true"
checkbox Quadril "true"
checkbox Biologica "true"
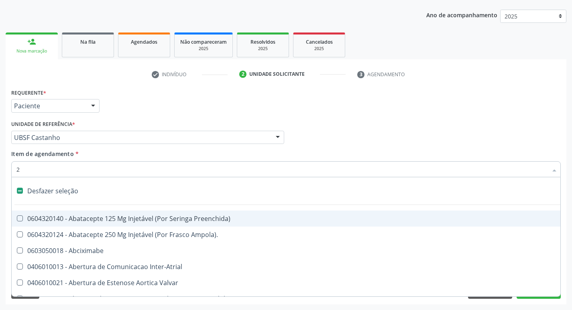
checkbox Vagina "true"
checkbox Puerperal "true"
checkbox Internado "true"
checkbox Anos\) "true"
checkbox Congenita "true"
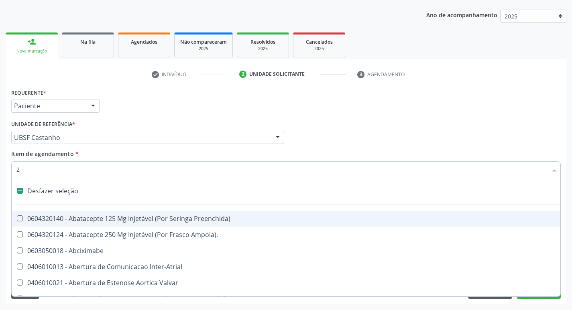
checkbox Adolescente\) "true"
checkbox Aorto-Cavitarias "true"
checkbox Congenita "true"
checkbox Adolescente\) "true"
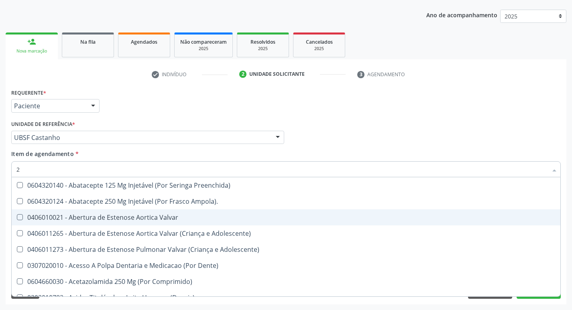
type input "20205001"
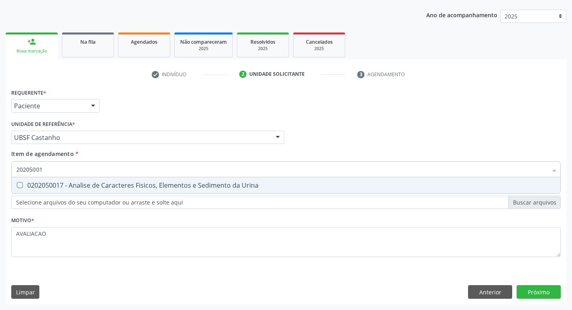
click at [110, 191] on span "0202050017 - Analise de Caracteres Fisicos, Elementos e Sedimento da Urina" at bounding box center [286, 185] width 549 height 16
checkbox Urina "true"
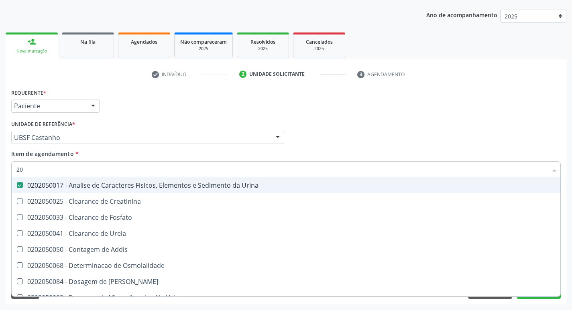
type input "2"
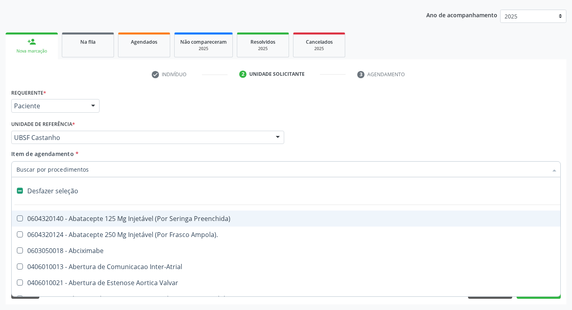
checkbox Preenchida\) "false"
checkbox Inter-Atrial "false"
type input "L"
checkbox Pulmonares "true"
checkbox Urina "false"
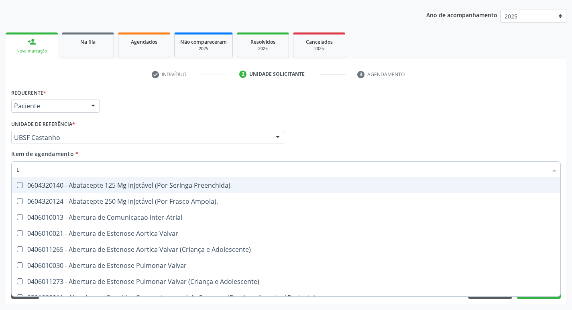
type input "LARVAS"
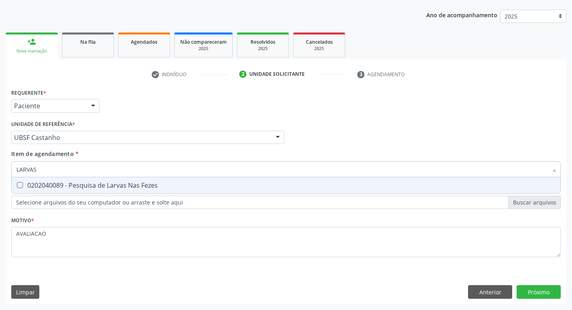
click at [164, 183] on div "0202040089 - Pesquisa de Larvas Nas Fezes" at bounding box center [285, 185] width 539 height 6
checkbox Fezes "true"
click at [539, 295] on div "Requerente * Paciente Profissional de Saúde Paciente Nenhum resultado encontrad…" at bounding box center [286, 196] width 561 height 218
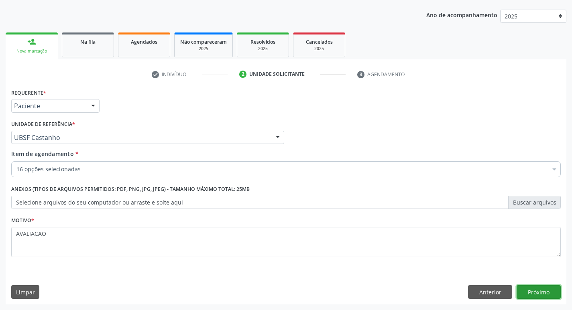
click at [540, 291] on button "Próximo" at bounding box center [539, 292] width 44 height 14
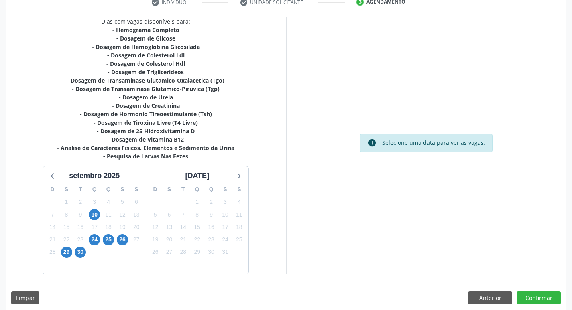
scroll to position [165, 0]
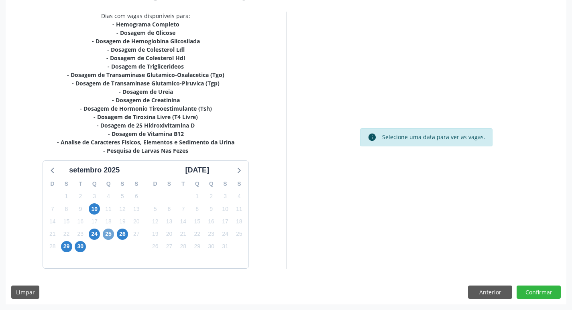
click at [108, 233] on span "25" at bounding box center [108, 234] width 11 height 11
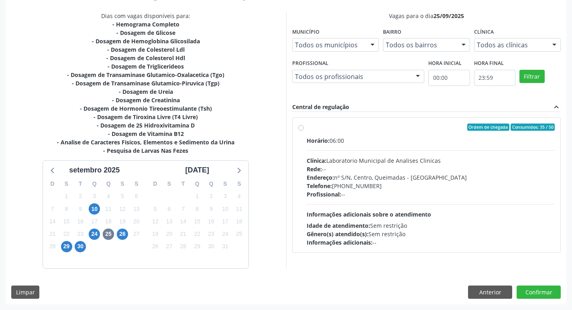
click at [374, 181] on div "Horário: 06:00 Clínica: Laboratorio Municipal de Analises Clinicas Rede: -- End…" at bounding box center [431, 191] width 248 height 110
radio input "true"
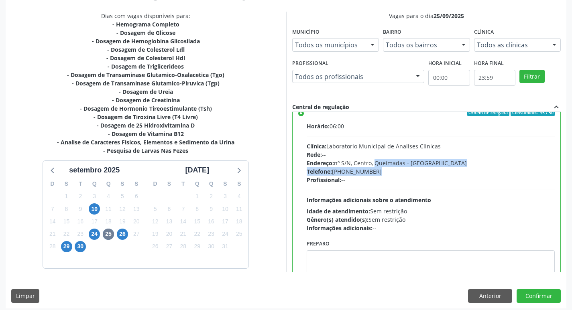
scroll to position [40, 0]
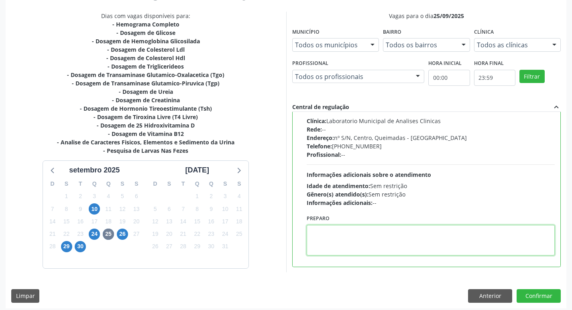
click at [345, 242] on textarea at bounding box center [431, 240] width 248 height 31
paste textarea "IR EM [GEOGRAPHIC_DATA]"
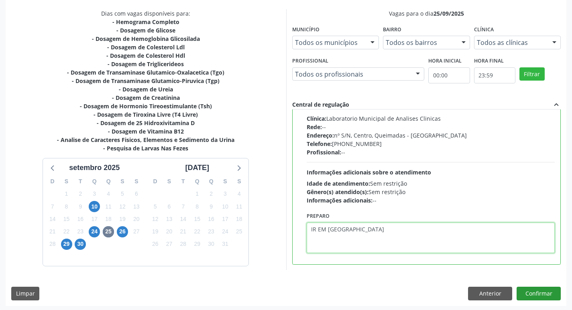
scroll to position [169, 0]
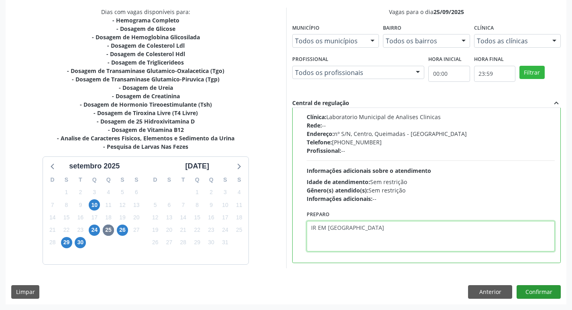
type textarea "IR EM [GEOGRAPHIC_DATA]"
click at [534, 290] on button "Confirmar" at bounding box center [539, 292] width 44 height 14
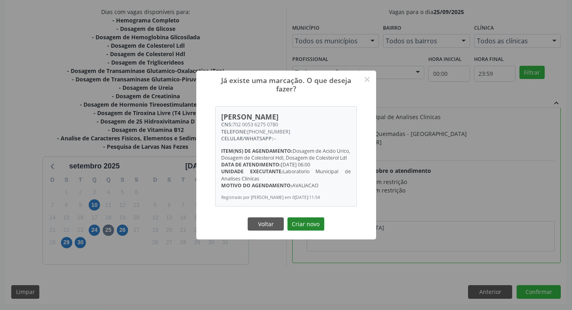
click at [295, 231] on button "Criar novo" at bounding box center [305, 225] width 37 height 14
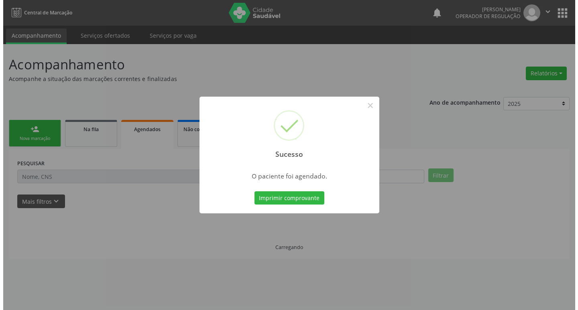
scroll to position [0, 0]
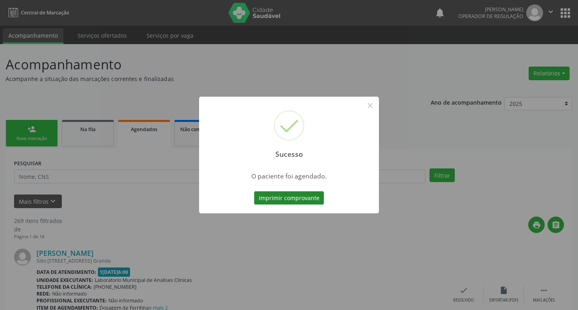
click at [298, 200] on button "Imprimir comprovante" at bounding box center [289, 198] width 70 height 14
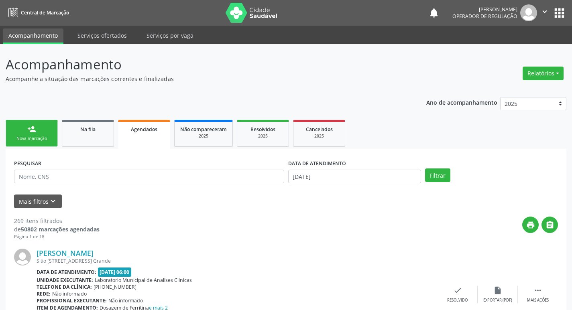
click at [35, 130] on div "person_add" at bounding box center [31, 129] width 9 height 9
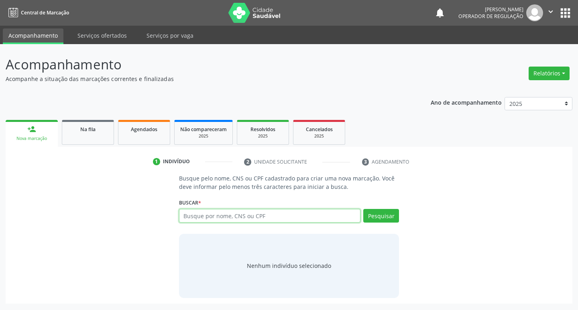
click at [202, 210] on input "text" at bounding box center [270, 216] width 182 height 14
type input "706809247888928"
click at [372, 216] on button "Pesquisar" at bounding box center [381, 216] width 36 height 14
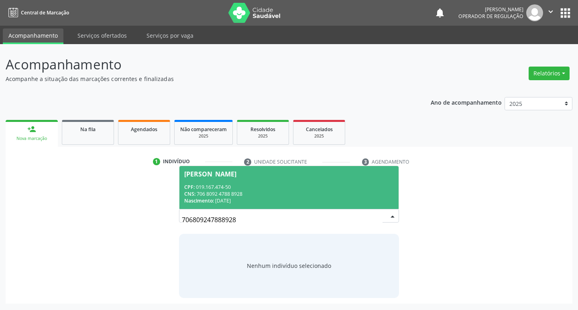
click at [268, 185] on div "CPF: 019.167.474-50" at bounding box center [289, 187] width 210 height 7
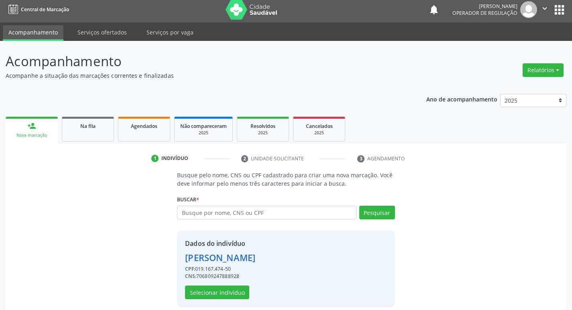
scroll to position [12, 0]
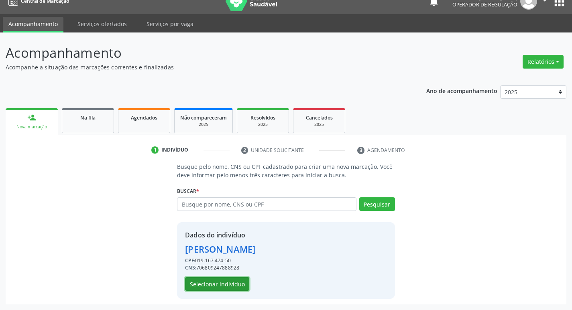
click at [221, 281] on button "Selecionar indivíduo" at bounding box center [217, 284] width 64 height 14
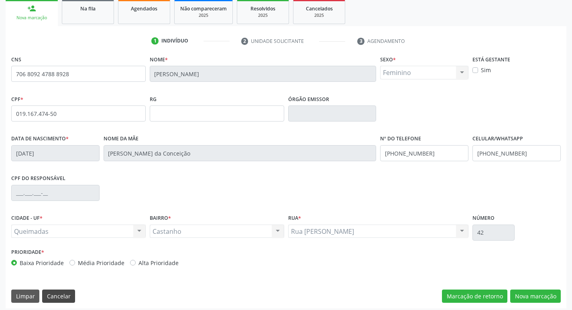
scroll to position [125, 0]
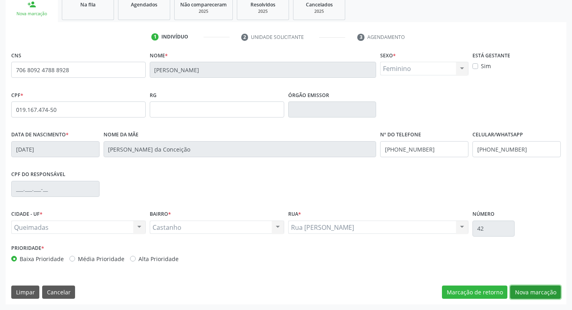
click at [531, 294] on button "Nova marcação" at bounding box center [535, 293] width 51 height 14
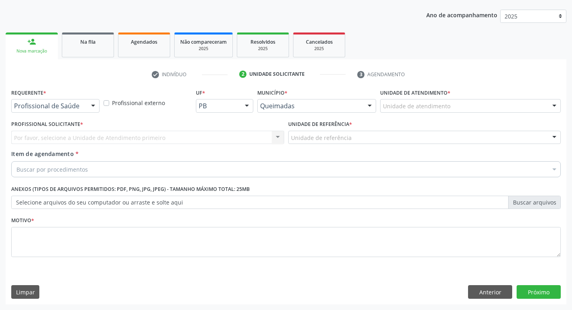
scroll to position [87, 0]
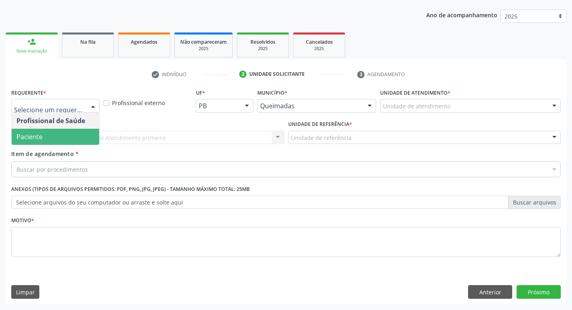
click at [59, 134] on span "Paciente" at bounding box center [55, 137] width 87 height 16
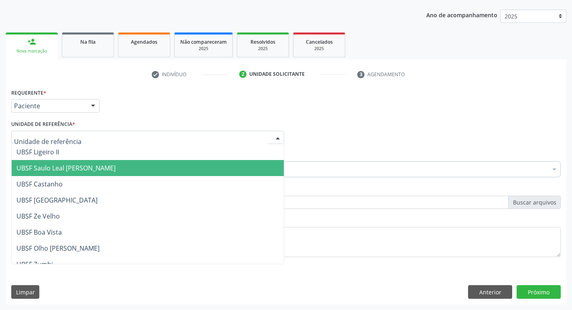
type input "C"
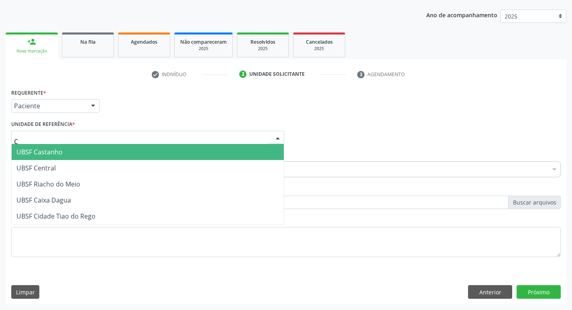
click at [43, 153] on span "UBSF Castanho" at bounding box center [39, 152] width 46 height 9
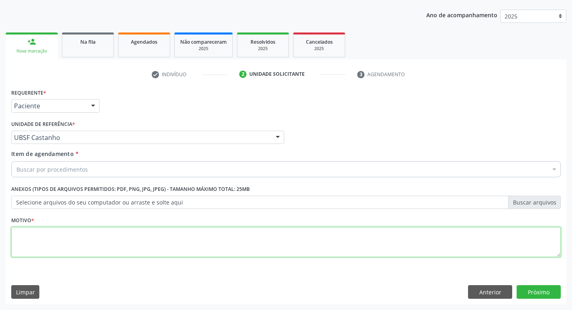
click at [33, 238] on textarea at bounding box center [285, 242] width 549 height 31
type textarea "AVALIACAO"
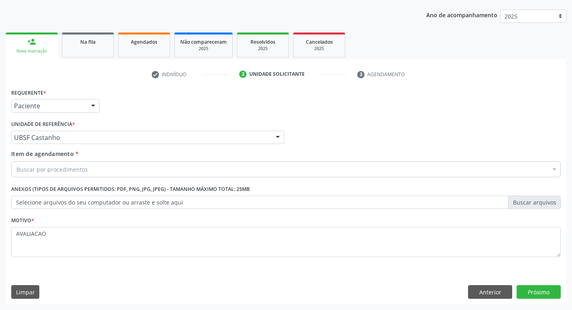
click at [37, 158] on span "Item de agendamento" at bounding box center [42, 154] width 63 height 8
click at [16, 161] on input "Item de agendamento *" at bounding box center [16, 169] width 0 height 16
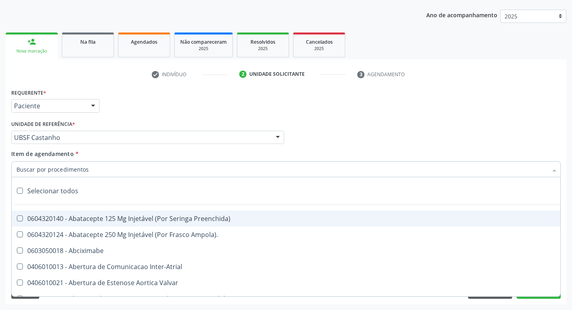
click at [43, 165] on input "Item de agendamento *" at bounding box center [281, 169] width 531 height 16
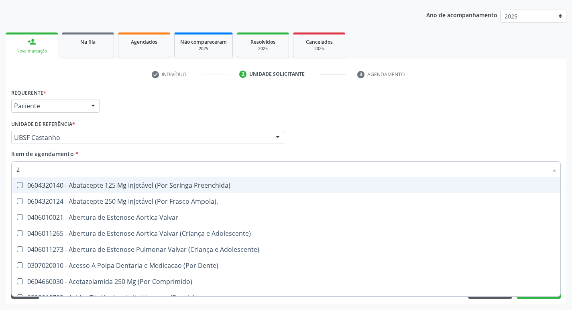
type input "20205001"
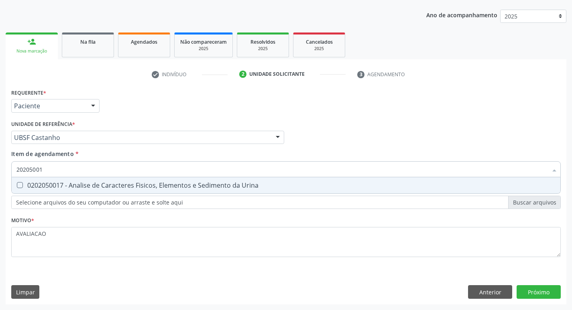
click at [89, 182] on div "0202050017 - Analise de Caracteres Fisicos, Elementos e Sedimento da Urina" at bounding box center [285, 185] width 539 height 6
checkbox Urina "true"
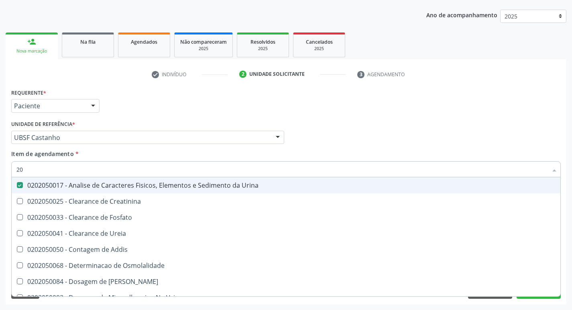
type input "2"
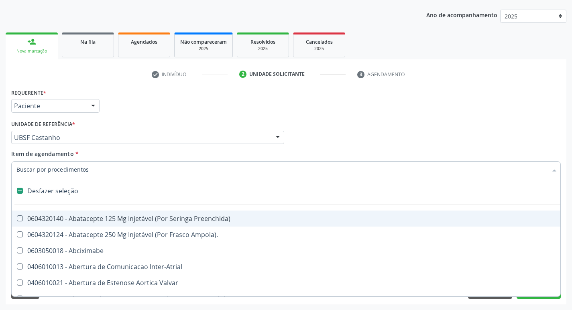
checkbox Preenchida\) "false"
checkbox Inter-Atrial "false"
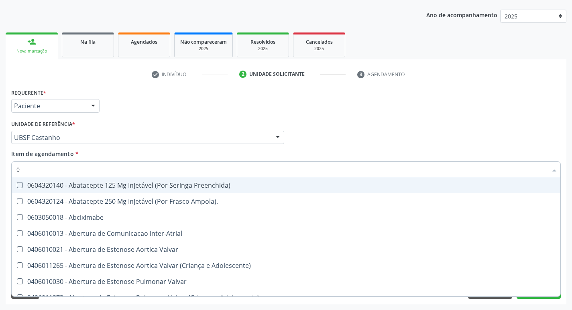
type input "02"
checkbox Psicossocial "true"
checkbox Urina "false"
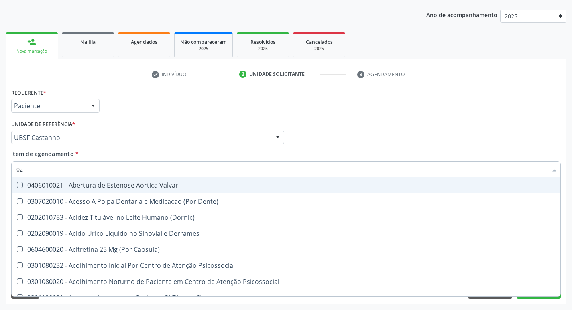
type input "020"
checkbox Frasco-Ampola\) "true"
checkbox Urina "false"
type input "0208"
checkbox Frasco-Ampola\) "false"
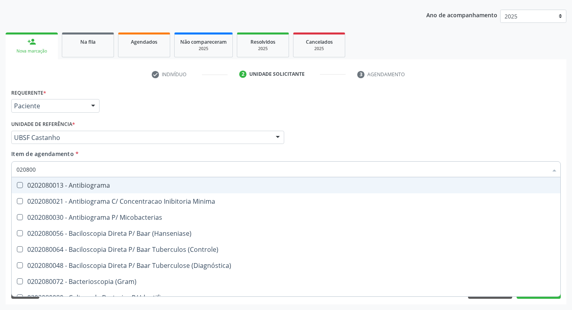
type input "0208008"
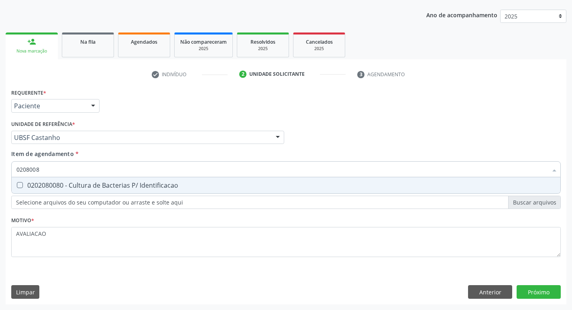
click at [89, 182] on div "0202080080 - Cultura de Bacterias P/ Identificacao" at bounding box center [285, 185] width 539 height 6
checkbox Identificacao "true"
click at [542, 290] on div "Requerente * Paciente Profissional de Saúde Paciente Nenhum resultado encontrad…" at bounding box center [286, 196] width 561 height 218
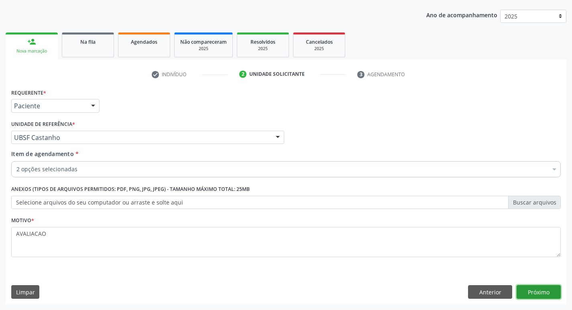
click at [534, 293] on button "Próximo" at bounding box center [539, 292] width 44 height 14
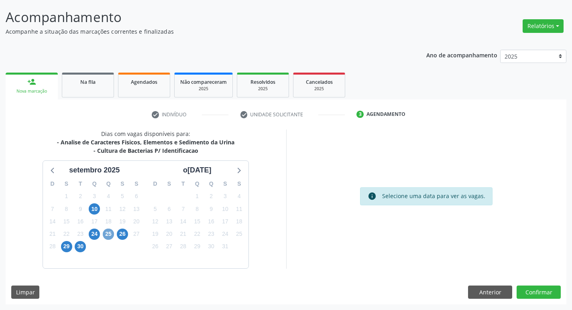
click at [106, 237] on span "25" at bounding box center [108, 234] width 11 height 11
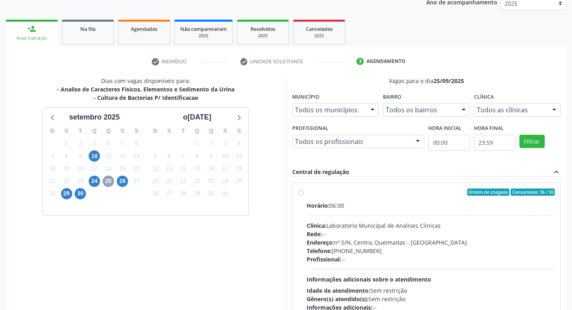
scroll to position [155, 0]
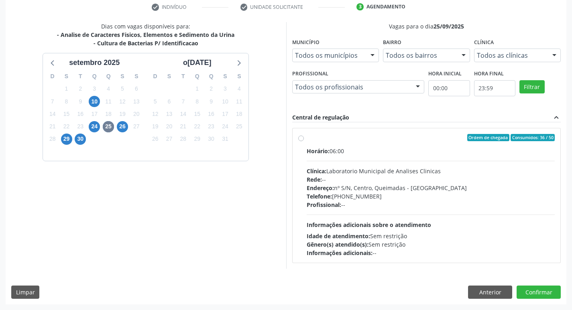
click at [378, 213] on div "Horário: 06:00 Clínica: Laboratorio Municipal de Analises Clinicas Rede: -- End…" at bounding box center [431, 202] width 248 height 110
click at [304, 141] on input "Ordem de chegada Consumidos: 36 / 50 Horário: 06:00 Clínica: Laboratorio Munici…" at bounding box center [301, 137] width 6 height 7
radio input "true"
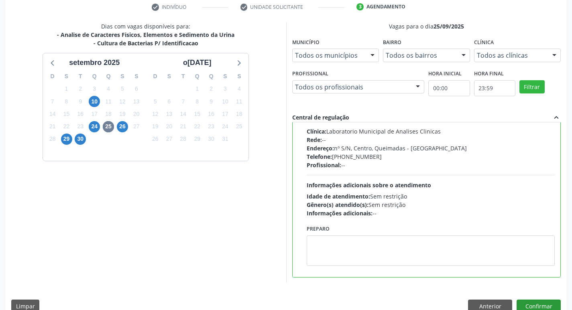
scroll to position [169, 0]
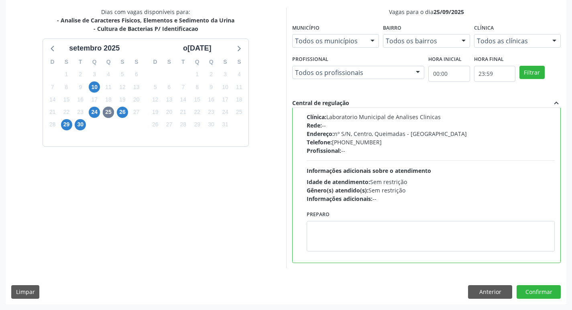
click at [535, 283] on div "Dias com vagas disponíveis para: - Analise de Caracteres Fisicos, Elementos e S…" at bounding box center [286, 156] width 561 height 297
click at [545, 297] on button "Confirmar" at bounding box center [539, 292] width 44 height 14
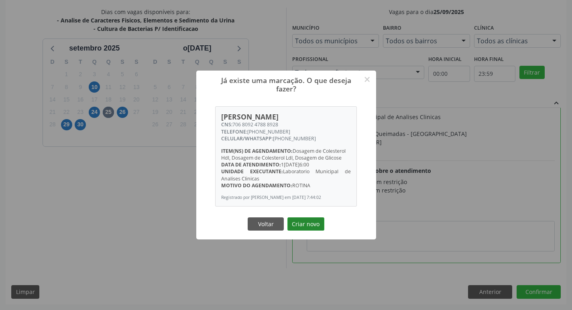
click at [302, 231] on button "Criar novo" at bounding box center [305, 225] width 37 height 14
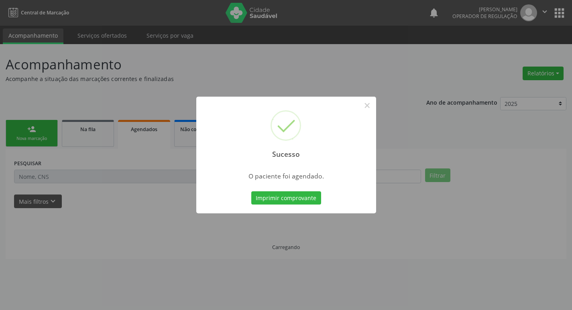
scroll to position [0, 0]
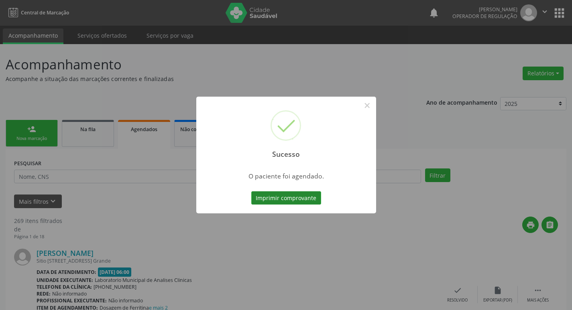
click at [290, 203] on button "Imprimir comprovante" at bounding box center [286, 198] width 70 height 14
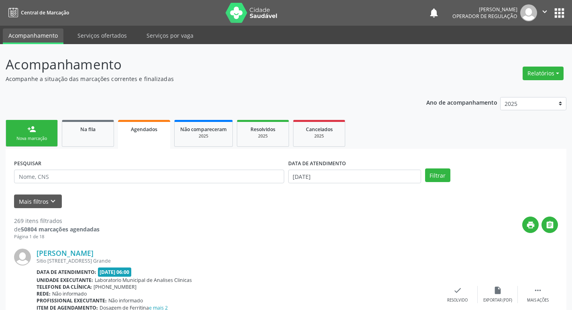
click at [44, 127] on link "person_add Nova marcação" at bounding box center [32, 133] width 52 height 27
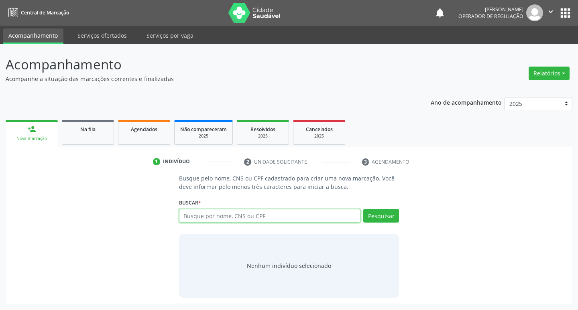
click at [246, 214] on input "text" at bounding box center [270, 216] width 182 height 14
type input "705006225579457"
click at [387, 215] on button "Pesquisar" at bounding box center [381, 216] width 36 height 14
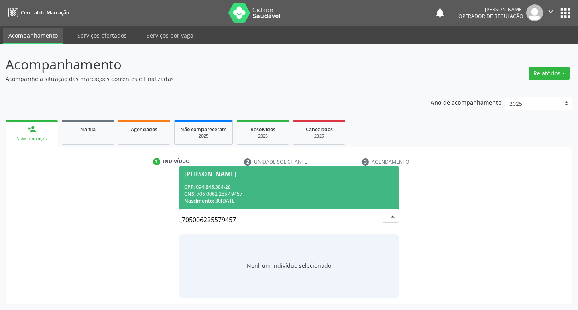
click at [212, 187] on div "CPF: 094.845.384-28" at bounding box center [289, 187] width 210 height 7
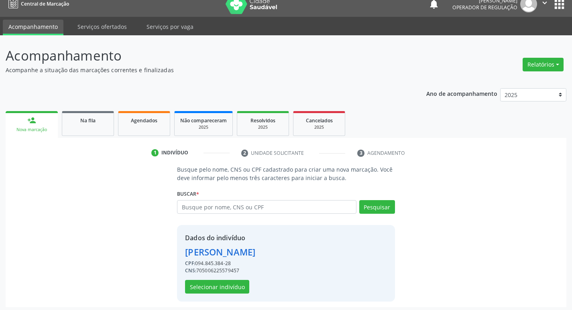
scroll to position [12, 0]
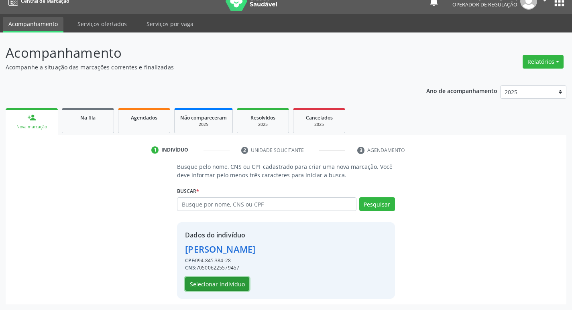
click at [224, 283] on button "Selecionar indivíduo" at bounding box center [217, 284] width 64 height 14
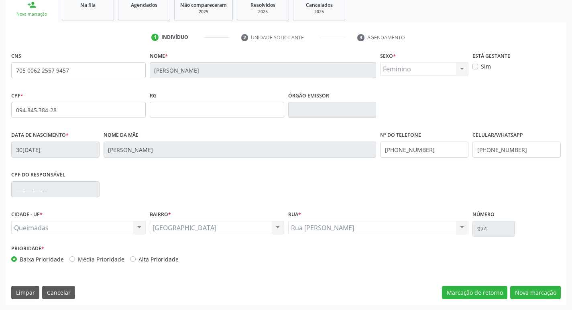
scroll to position [125, 0]
click at [533, 294] on button "Nova marcação" at bounding box center [535, 293] width 51 height 14
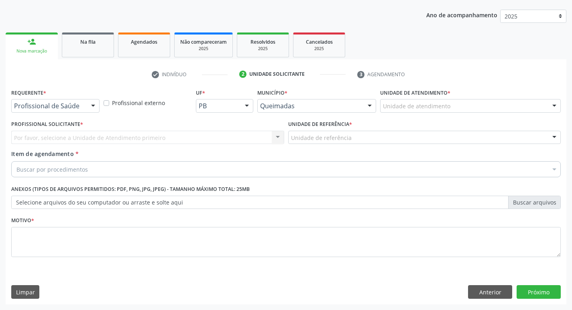
scroll to position [87, 0]
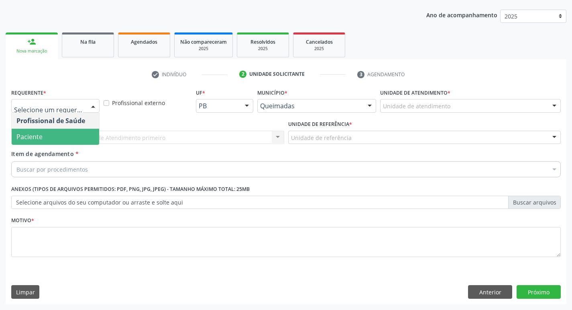
click at [65, 132] on span "Paciente" at bounding box center [55, 137] width 87 height 16
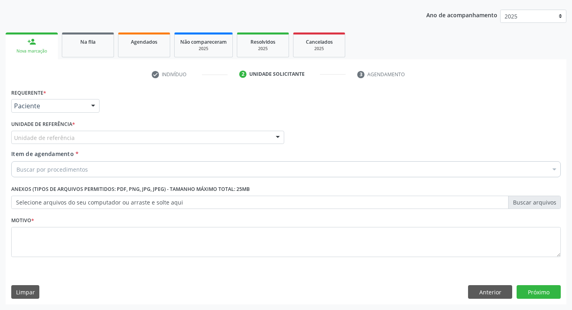
click at [73, 134] on div "Unidade de referência" at bounding box center [147, 138] width 273 height 14
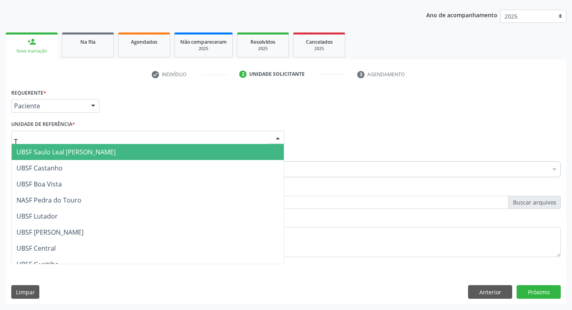
type input "TI"
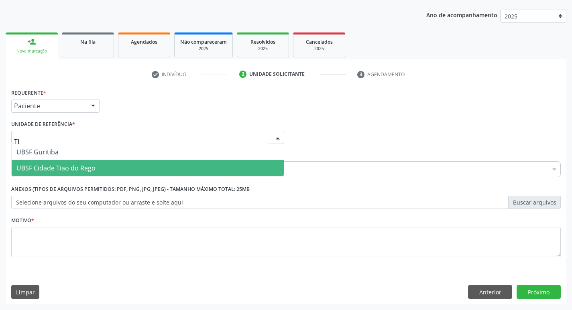
click at [87, 173] on span "UBSF Cidade Tiao do Rego" at bounding box center [148, 168] width 272 height 16
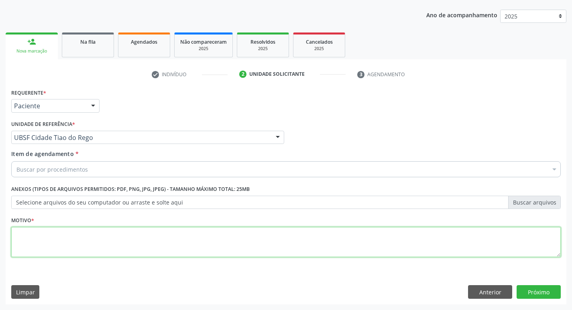
click at [54, 256] on textarea at bounding box center [285, 242] width 549 height 31
type textarea "AVALIACAO"
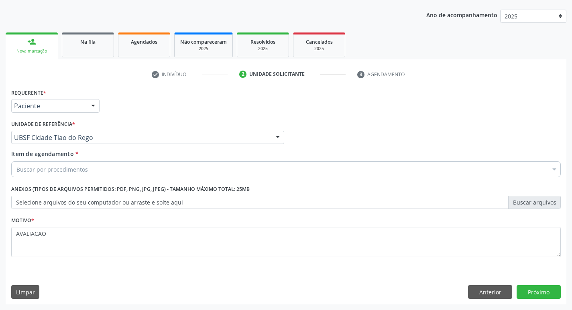
click at [92, 166] on div "Buscar por procedimentos" at bounding box center [285, 169] width 549 height 16
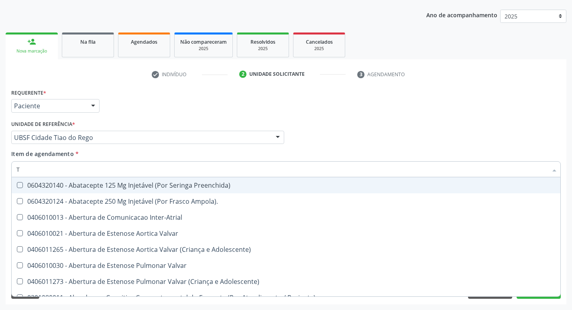
type input "TEMPO DE C"
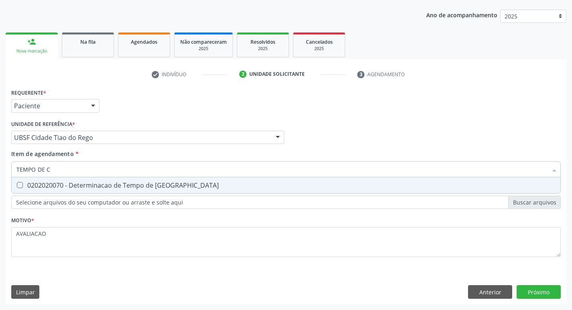
click at [150, 187] on div "0202020070 - Determinacao de Tempo de [GEOGRAPHIC_DATA]" at bounding box center [285, 185] width 539 height 6
checkbox Coagulacao "true"
click at [536, 291] on div "Requerente * Paciente Profissional de Saúde Paciente Nenhum resultado encontrad…" at bounding box center [286, 196] width 561 height 218
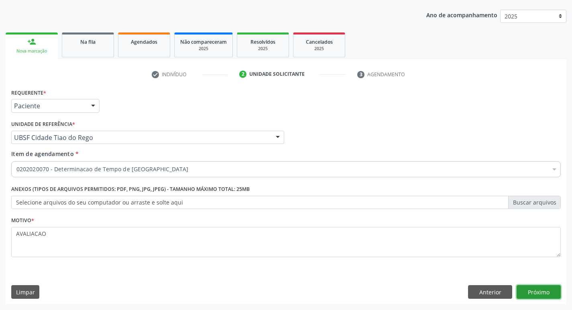
click at [534, 287] on button "Próximo" at bounding box center [539, 292] width 44 height 14
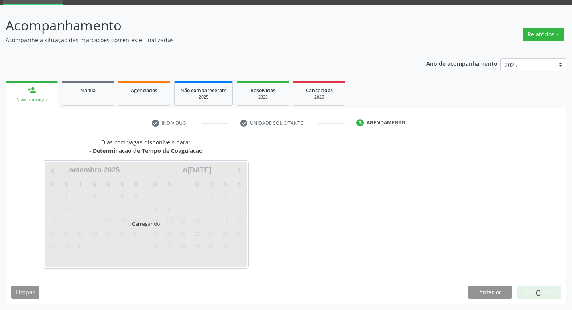
scroll to position [39, 0]
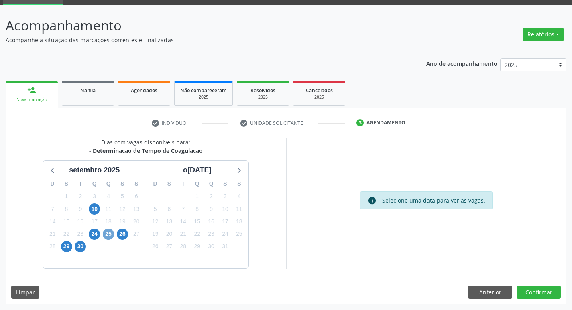
click at [110, 234] on span "25" at bounding box center [108, 234] width 11 height 11
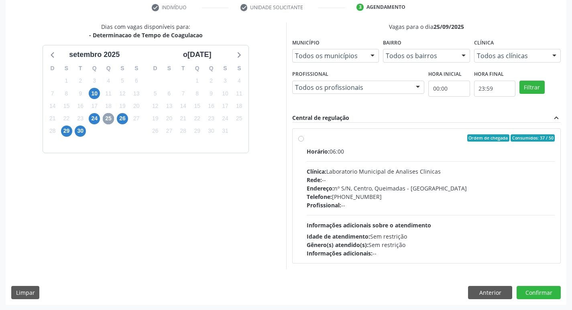
scroll to position [155, 0]
click at [411, 179] on div "Rede: --" at bounding box center [431, 179] width 248 height 8
click at [304, 141] on input "Ordem de chegada Consumidos: 37 / 50 Horário: 06:00 Clínica: Laboratorio Munici…" at bounding box center [301, 137] width 6 height 7
radio input "true"
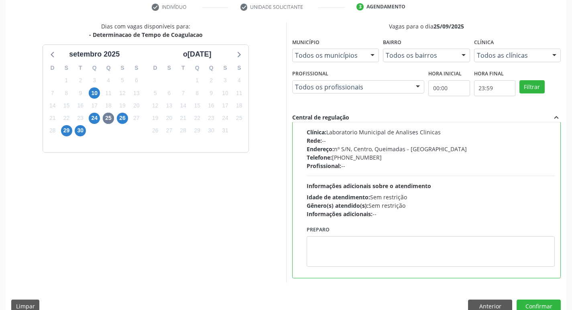
scroll to position [40, 0]
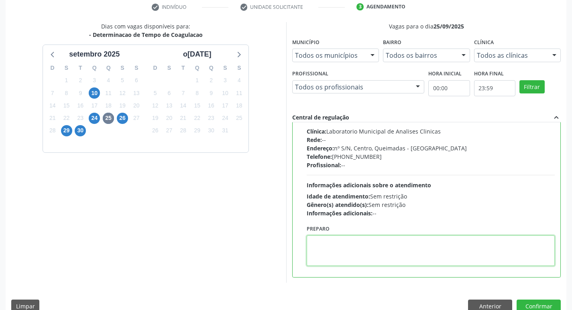
click at [363, 246] on textarea at bounding box center [431, 251] width 248 height 31
paste textarea "IR EM [GEOGRAPHIC_DATA]"
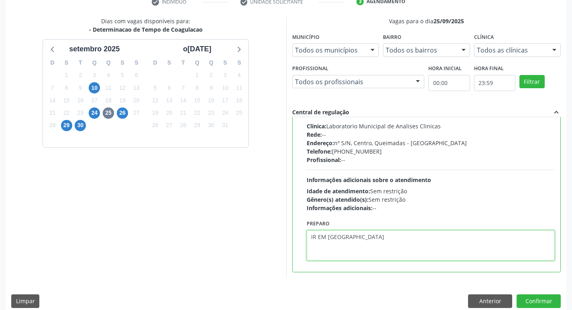
scroll to position [169, 0]
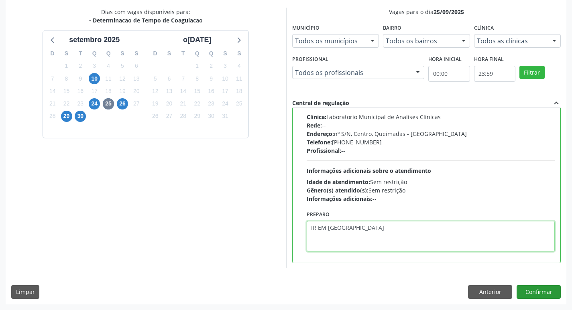
type textarea "IR EM [GEOGRAPHIC_DATA]"
click at [543, 289] on button "Confirmar" at bounding box center [539, 292] width 44 height 14
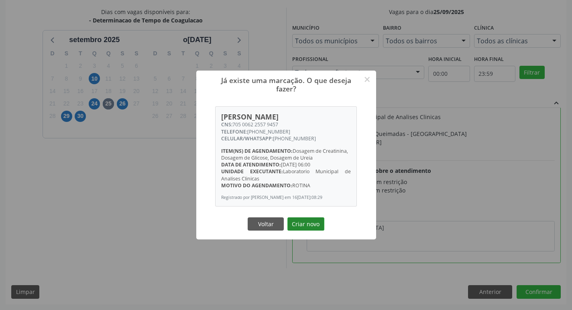
click at [301, 228] on button "Criar novo" at bounding box center [305, 225] width 37 height 14
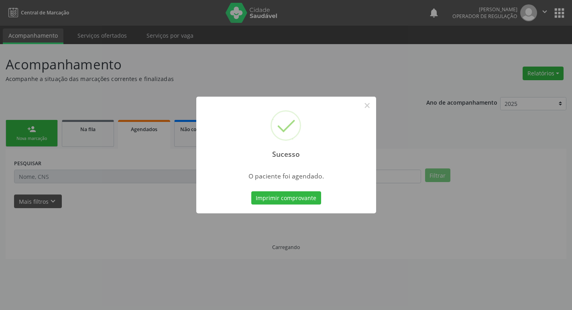
scroll to position [0, 0]
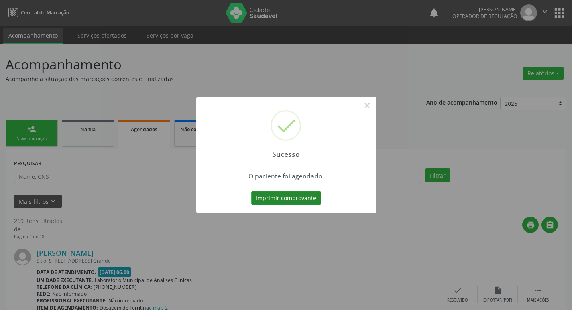
click at [302, 195] on button "Imprimir comprovante" at bounding box center [286, 198] width 70 height 14
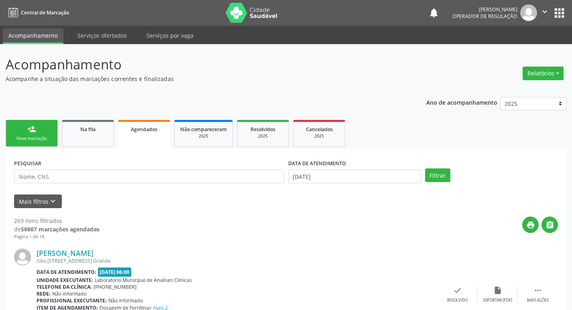
click at [59, 130] on ul "person_add Nova marcação Na fila Agendados Não compareceram 2025 Resolvidos 202…" at bounding box center [286, 133] width 561 height 31
click at [45, 134] on link "person_add Nova marcação" at bounding box center [32, 133] width 52 height 27
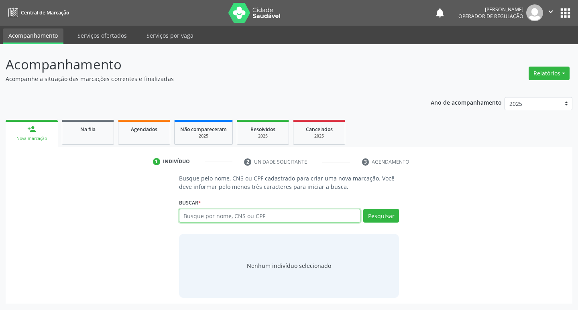
click at [254, 220] on input "text" at bounding box center [270, 216] width 182 height 14
type input "700806967487180"
click at [375, 220] on button "Pesquisar" at bounding box center [381, 216] width 36 height 14
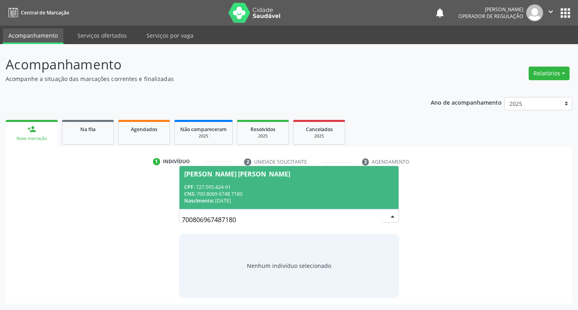
click at [235, 191] on div "CNS: 700 8069 6748 7180" at bounding box center [289, 194] width 210 height 7
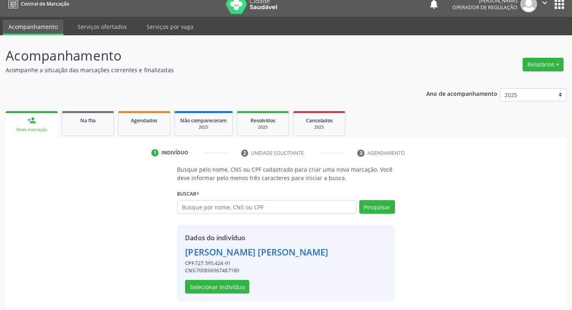
scroll to position [12, 0]
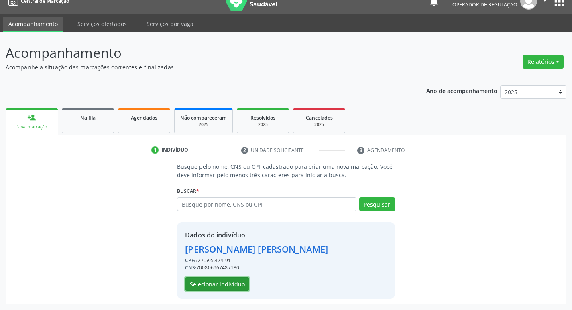
click at [222, 280] on button "Selecionar indivíduo" at bounding box center [217, 284] width 64 height 14
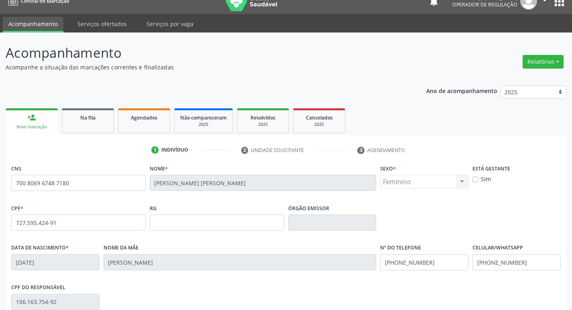
scroll to position [125, 0]
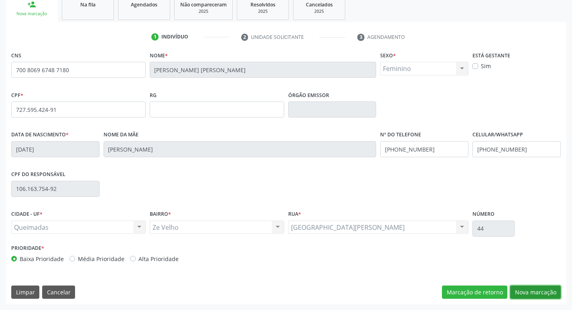
click at [535, 291] on button "Nova marcação" at bounding box center [535, 293] width 51 height 14
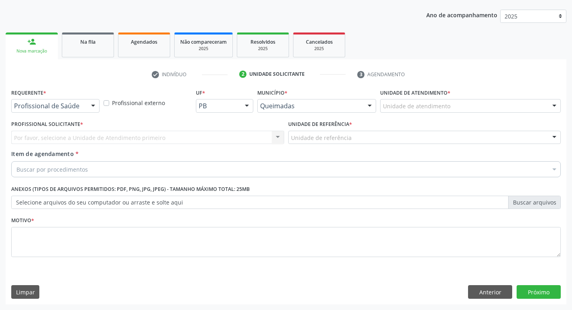
click at [33, 98] on label "Requerente *" at bounding box center [28, 93] width 35 height 12
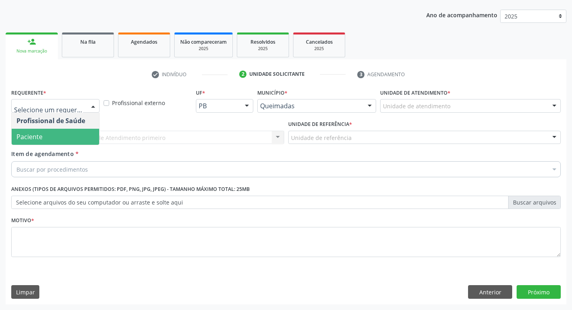
click at [48, 146] on div "Profissional Solicitante * Por favor, selecione a Unidade de Atendimento primei…" at bounding box center [147, 133] width 277 height 31
click at [51, 134] on span "Paciente" at bounding box center [55, 137] width 87 height 16
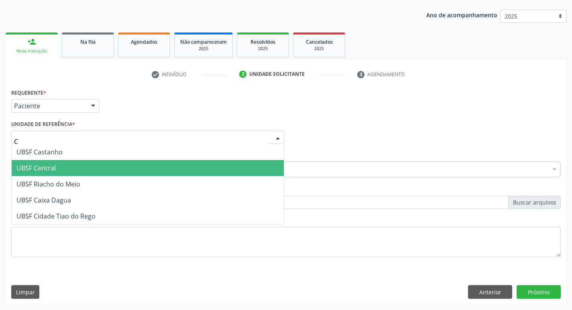
type input "CE"
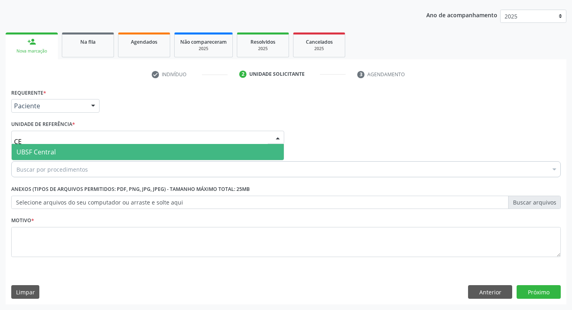
click at [59, 152] on span "UBSF Central" at bounding box center [148, 152] width 272 height 16
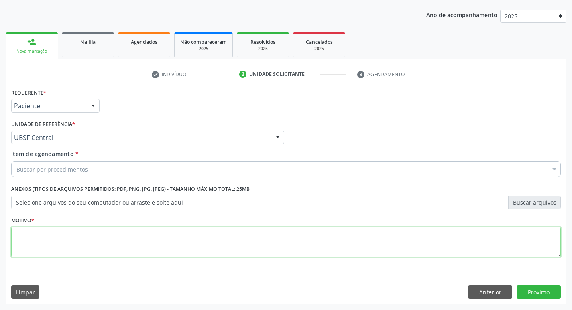
click at [38, 235] on textarea at bounding box center [285, 242] width 549 height 31
type textarea "AVALIACAO"
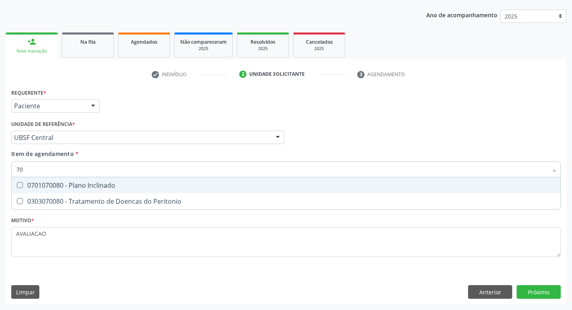
type input "7"
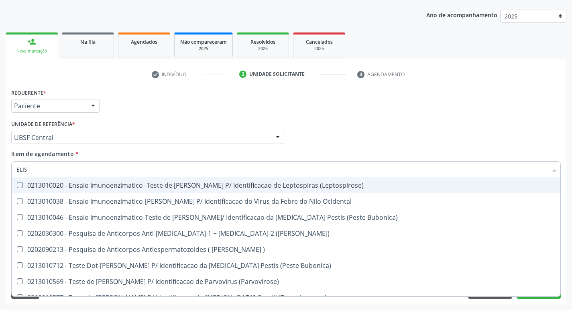
type input "ELISA"
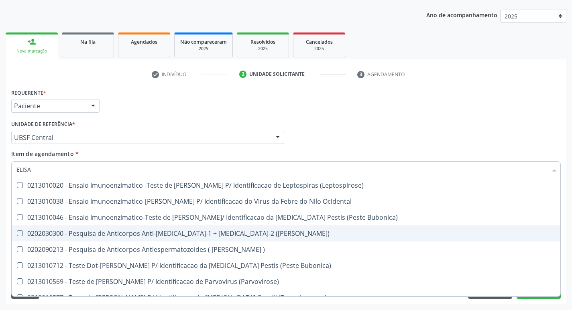
click at [211, 239] on span "0202030300 - Pesquisa de Anticorpos Anti-[MEDICAL_DATA]-1 + [MEDICAL_DATA]-2 ([…" at bounding box center [286, 234] width 549 height 16
checkbox \(Elisa\) "true"
type input "E"
checkbox \(Elisa\) "false"
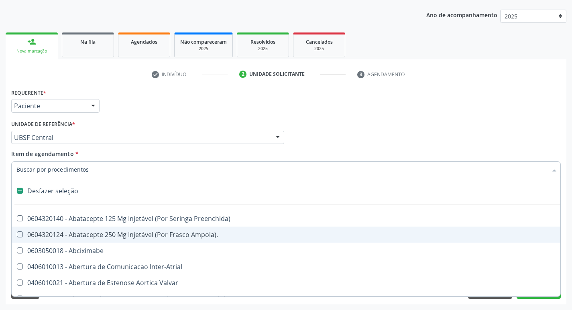
type input "H"
checkbox Penis "true"
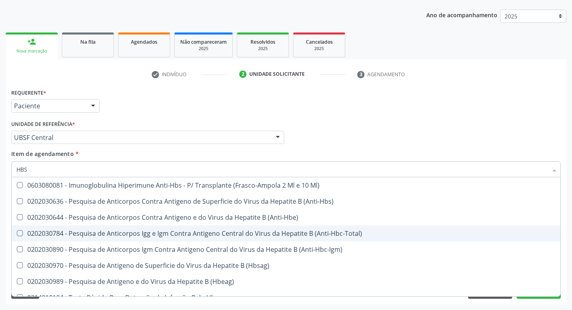
type input "HBSA"
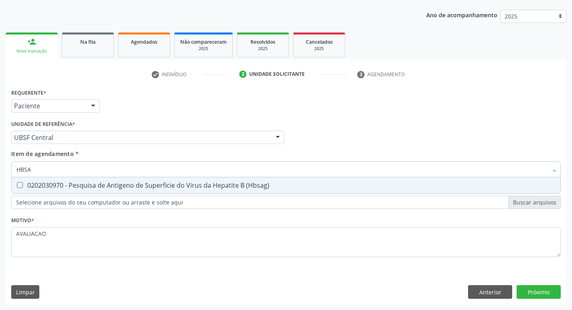
click at [185, 189] on div "0202030970 - Pesquisa de Antigeno de Superficie do Virus da Hepatite B (Hbsag)" at bounding box center [285, 185] width 539 height 6
checkbox \(Hbsag\) "true"
type input "HBS"
checkbox \(Hbsag\) "false"
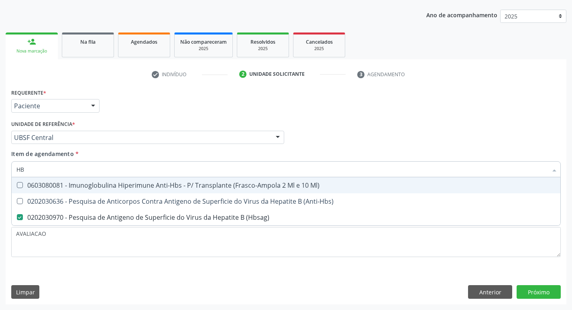
type input "H"
checkbox \(Hbsag\) "false"
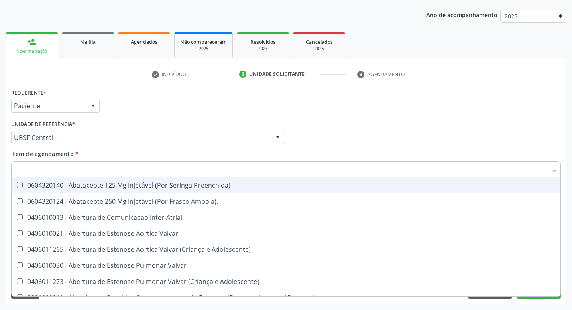
type input "TG"
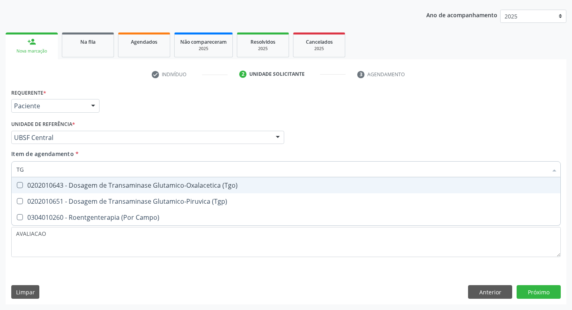
drag, startPoint x: 185, startPoint y: 189, endPoint x: 203, endPoint y: 211, distance: 28.3
click at [185, 189] on div "0202010643 - Dosagem de Transaminase Glutamico-Oxalacetica (Tgo)" at bounding box center [285, 185] width 539 height 6
checkbox \(Tgo\) "true"
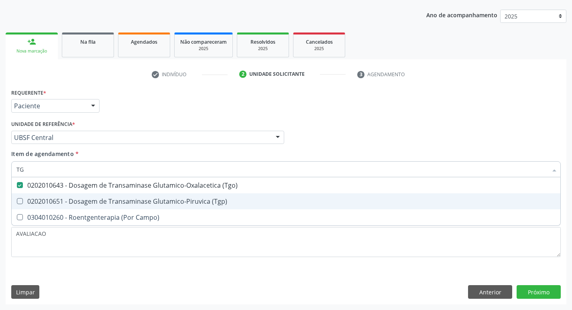
click at [201, 203] on div "0202010651 - Dosagem de Transaminase Glutamico-Piruvica (Tgp)" at bounding box center [285, 201] width 539 height 6
checkbox \(Tgp\) "true"
type input "T"
checkbox \(Tgo\) "false"
checkbox \(Tgp\) "false"
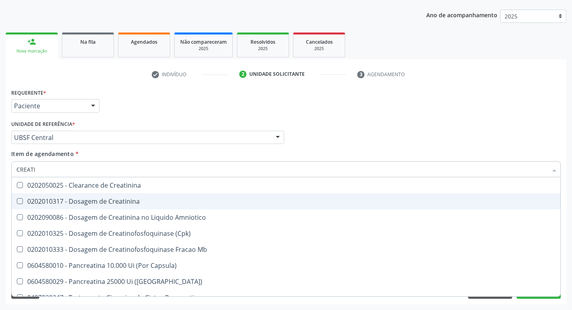
type input "CREATIN"
click at [201, 203] on div "0202010317 - Dosagem de Creatinina" at bounding box center [285, 201] width 539 height 6
checkbox Creatinina "true"
type input "CREA"
checkbox Creatinina "false"
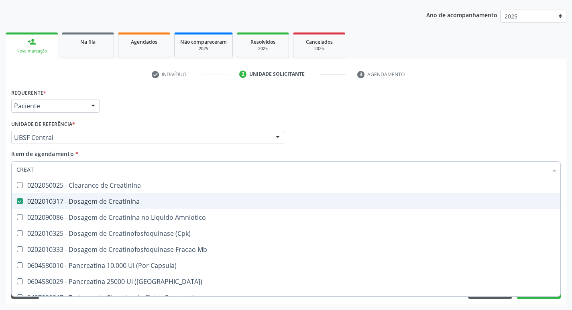
checkbox Amniotico "false"
checkbox Mb "true"
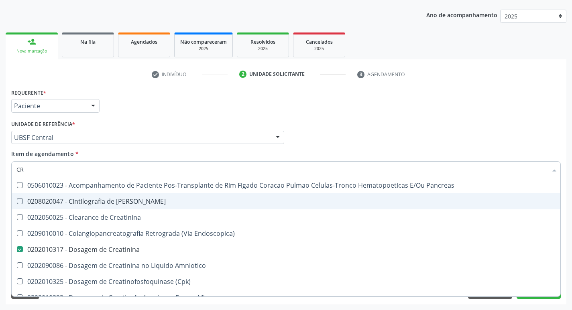
type input "C"
checkbox Creatinina "false"
checkbox Oncologia "false"
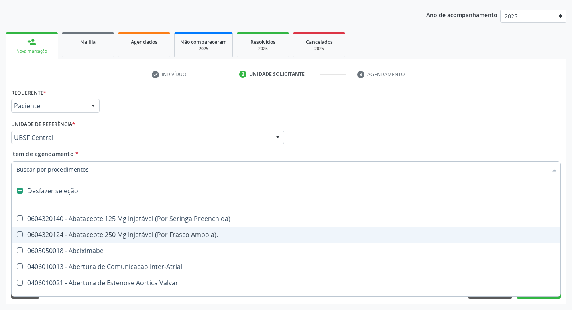
type input "B"
checkbox Posterior "true"
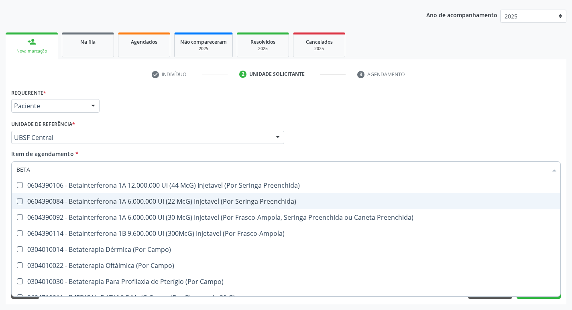
type input "BETA H"
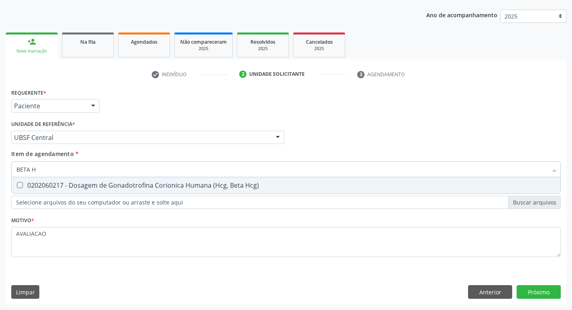
click at [226, 183] on div "0202060217 - Dosagem de Gonadotrofina Corionica Humana (Hcg, Beta Hcg)" at bounding box center [285, 185] width 539 height 6
checkbox Hcg\) "true"
click at [539, 291] on div "Requerente * Paciente Profissional de Saúde Paciente Nenhum resultado encontrad…" at bounding box center [286, 196] width 561 height 218
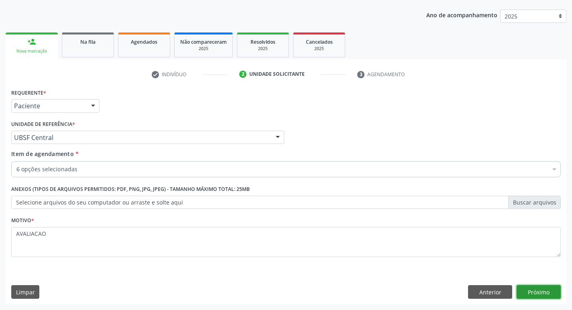
click at [539, 290] on button "Próximo" at bounding box center [539, 292] width 44 height 14
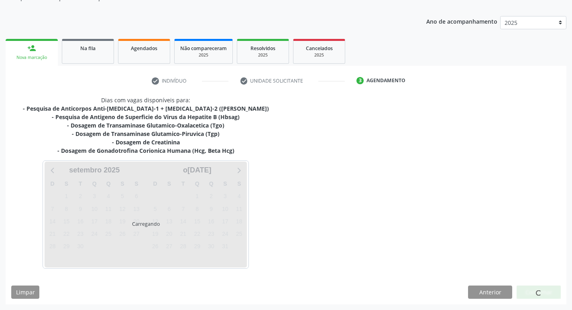
scroll to position [81, 0]
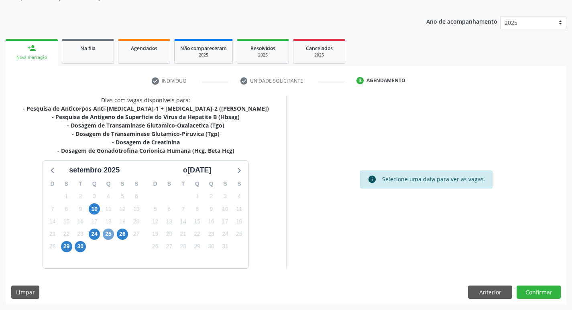
click at [110, 234] on span "25" at bounding box center [108, 234] width 11 height 11
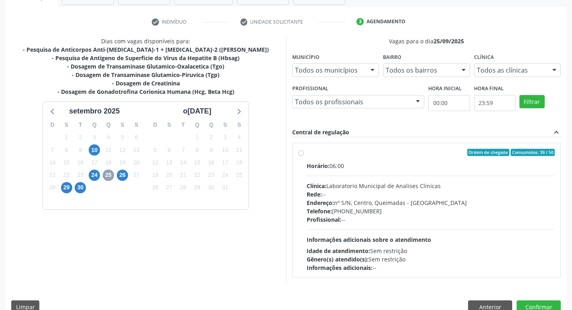
scroll to position [155, 0]
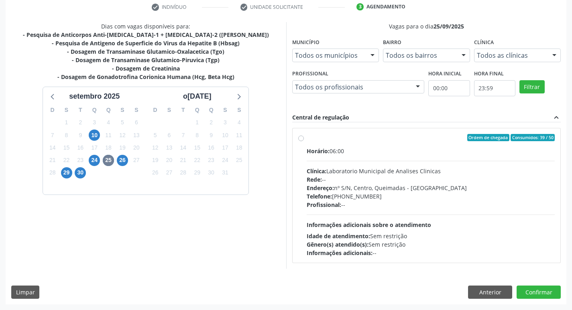
click at [423, 189] on div "Endereço: nº S/N, Centro, Queimadas - PB" at bounding box center [431, 188] width 248 height 8
click at [304, 141] on input "Ordem de chegada Consumidos: 39 / 50 Horário: 06:00 Clínica: Laboratorio Munici…" at bounding box center [301, 137] width 6 height 7
radio input "true"
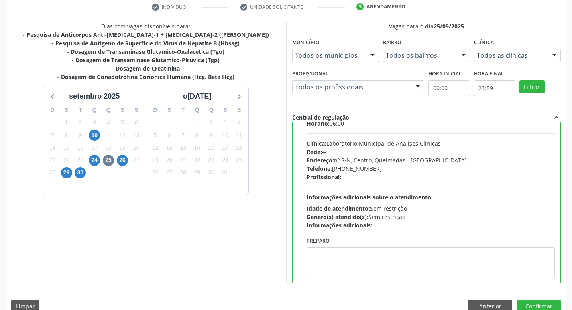
scroll to position [40, 0]
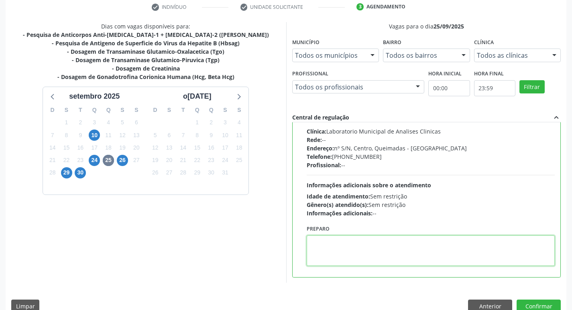
click at [356, 252] on textarea at bounding box center [431, 251] width 248 height 31
paste textarea "IR EM [GEOGRAPHIC_DATA]"
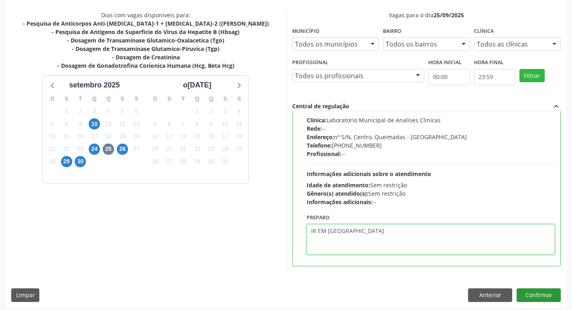
scroll to position [169, 0]
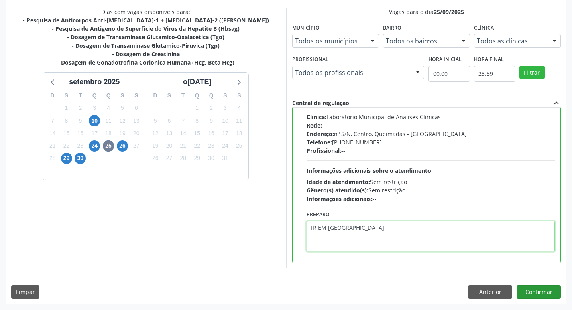
type textarea "IR EM [GEOGRAPHIC_DATA]"
click at [534, 289] on button "Confirmar" at bounding box center [539, 292] width 44 height 14
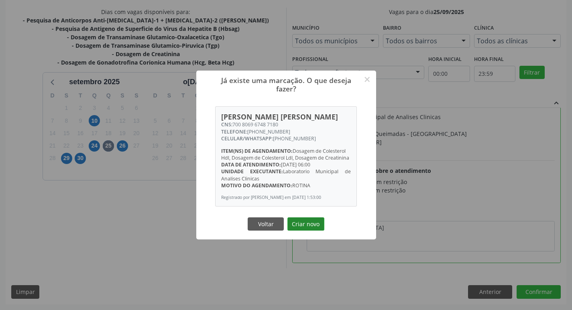
click at [309, 227] on button "Criar novo" at bounding box center [305, 225] width 37 height 14
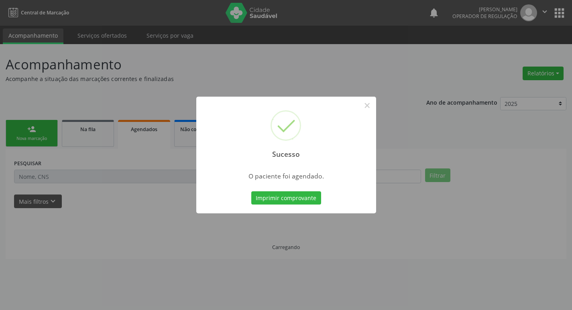
scroll to position [0, 0]
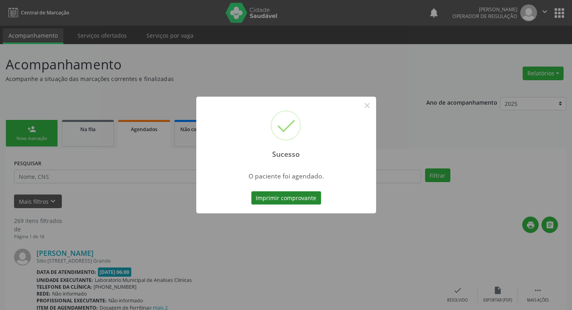
click at [274, 195] on button "Imprimir comprovante" at bounding box center [286, 198] width 70 height 14
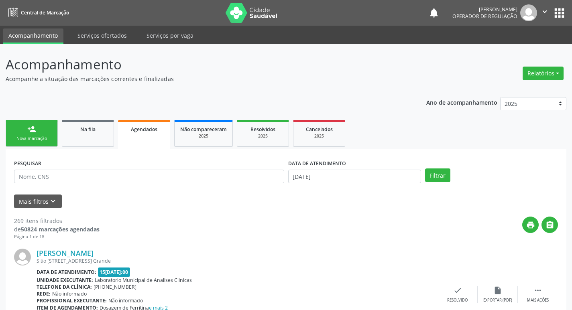
click at [51, 135] on link "person_add Nova marcação" at bounding box center [32, 133] width 52 height 27
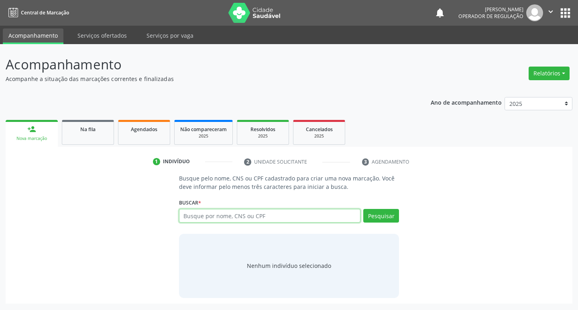
click at [194, 218] on input "text" at bounding box center [270, 216] width 182 height 14
type input "702203160122610"
click at [384, 215] on button "Pesquisar" at bounding box center [381, 216] width 36 height 14
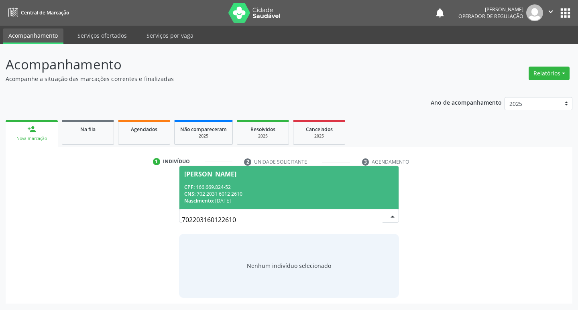
click at [222, 188] on div "CPF: 166.669.824-52" at bounding box center [289, 187] width 210 height 7
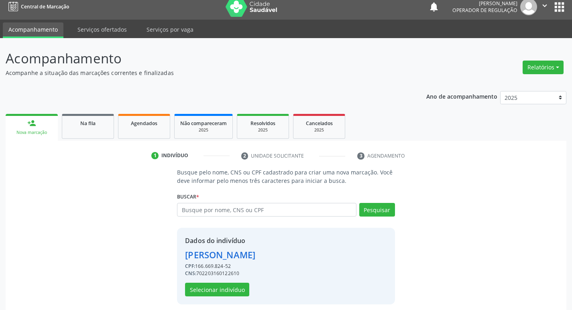
scroll to position [12, 0]
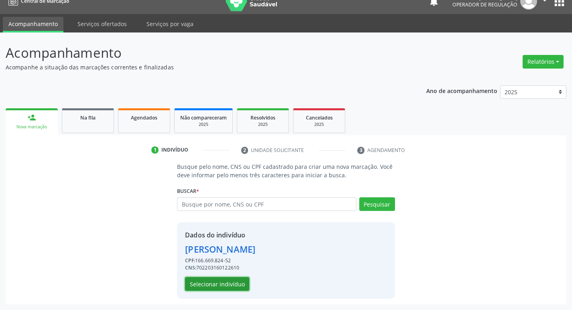
click at [231, 287] on button "Selecionar indivíduo" at bounding box center [217, 284] width 64 height 14
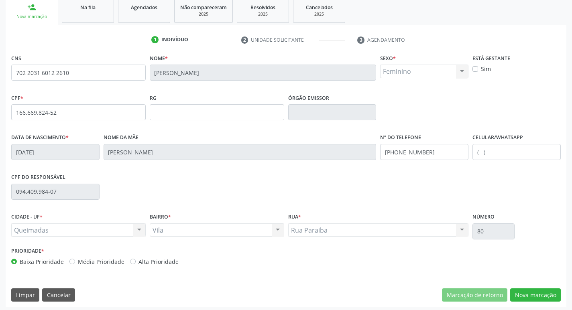
scroll to position [125, 0]
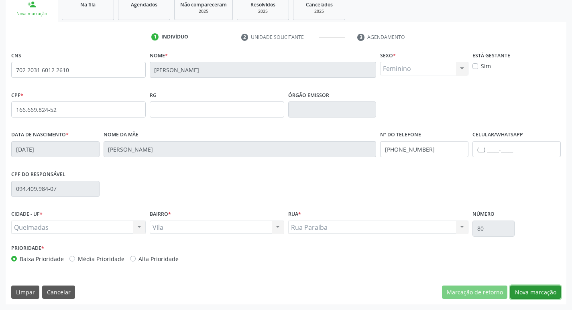
click at [537, 295] on button "Nova marcação" at bounding box center [535, 293] width 51 height 14
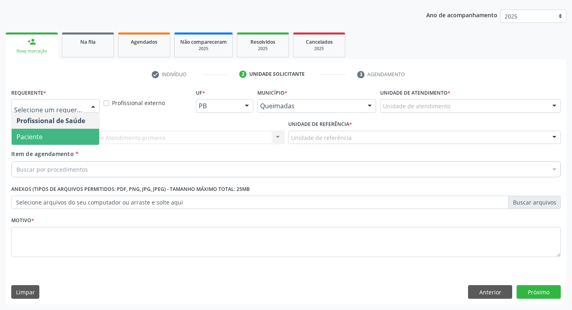
click at [65, 140] on span "Paciente" at bounding box center [55, 137] width 87 height 16
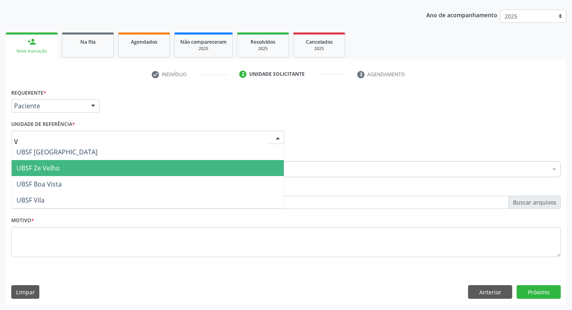
click at [69, 165] on span "UBSF Ze Velho" at bounding box center [148, 168] width 272 height 16
type input "V"
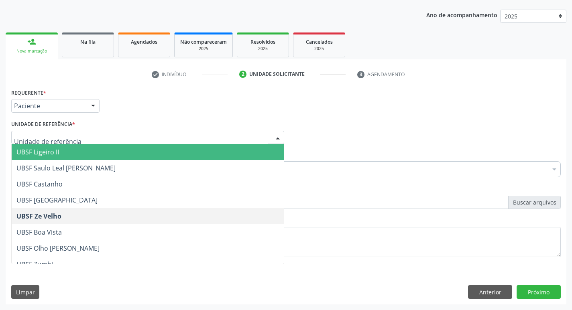
click at [57, 144] on div "UBSF Ligeiro II UBSF Saulo Leal [PERSON_NAME] UBSF Castanho UBSF [GEOGRAPHIC_DA…" at bounding box center [147, 138] width 273 height 14
type input "V"
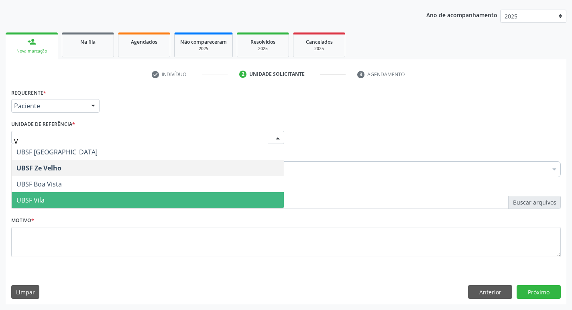
click at [42, 196] on span "UBSF Vila" at bounding box center [30, 200] width 28 height 9
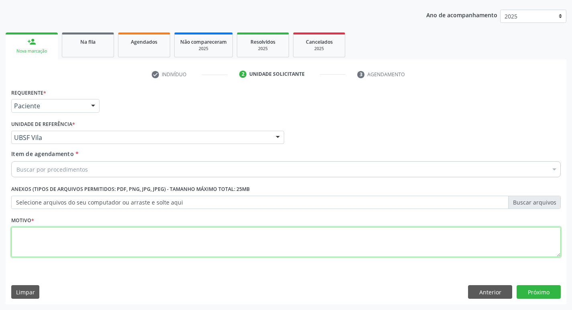
click at [25, 248] on textarea at bounding box center [285, 242] width 549 height 31
type textarea "AVALIACAO"
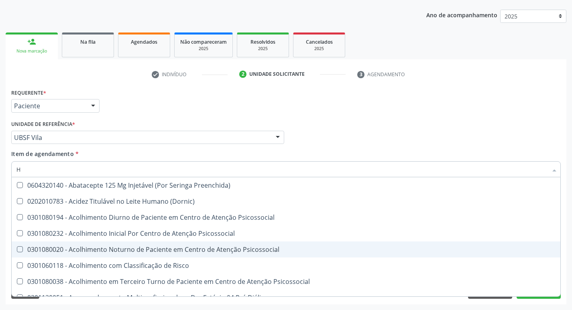
type input "HEMOGR"
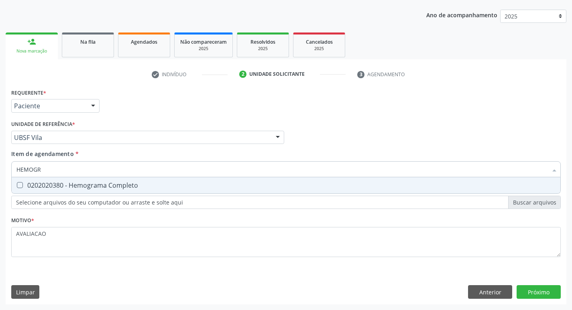
drag, startPoint x: 112, startPoint y: 190, endPoint x: 102, endPoint y: 185, distance: 11.9
click at [112, 190] on span "0202020380 - Hemograma Completo" at bounding box center [286, 185] width 549 height 16
checkbox Completo "true"
type input "HEMOG"
checkbox Completo "false"
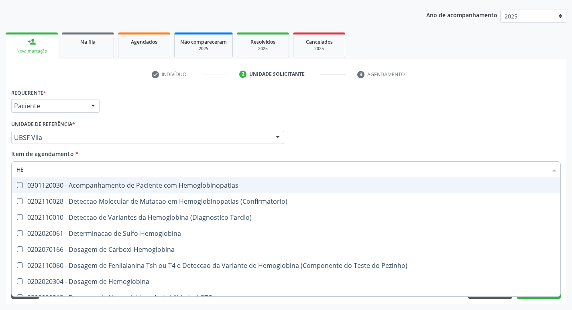
type input "H"
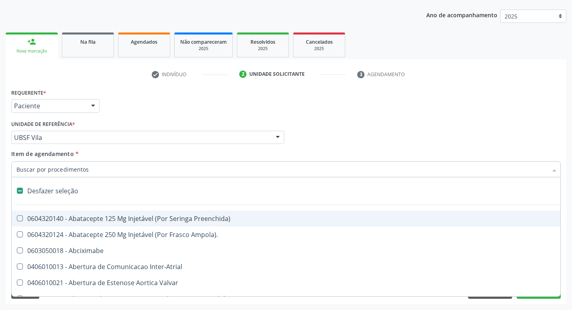
checkbox Capsula\) "false"
type input "G"
checkbox Persistente "true"
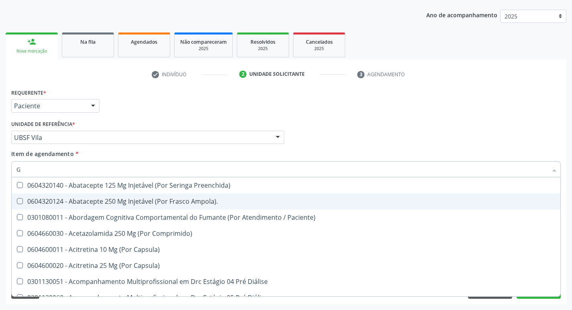
type input "GLICOSE"
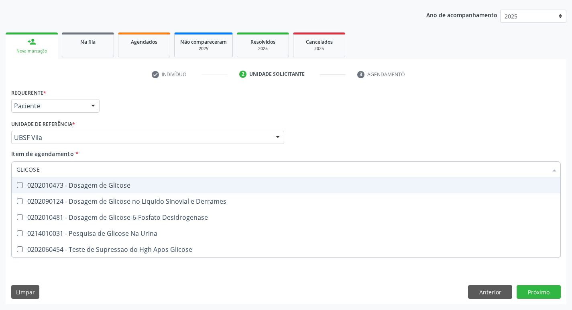
click at [106, 185] on div "0202010473 - Dosagem de Glicose" at bounding box center [285, 185] width 539 height 6
checkbox Glicose "true"
type input "GLICOS"
checkbox Glicose "false"
checkbox Derrames "true"
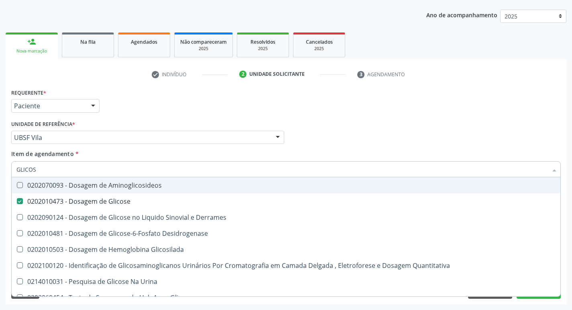
type input "GLICO"
checkbox Glicose "false"
checkbox Derrames "true"
type input "GLI"
checkbox Derrames "false"
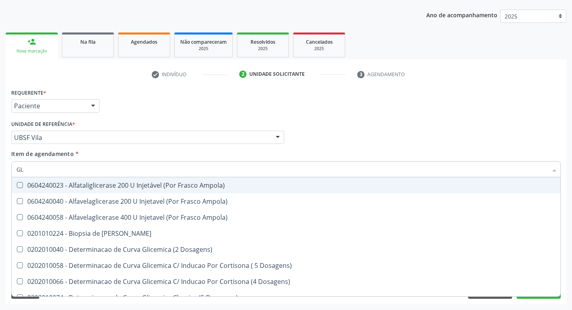
type input "G"
checkbox Glicose "false"
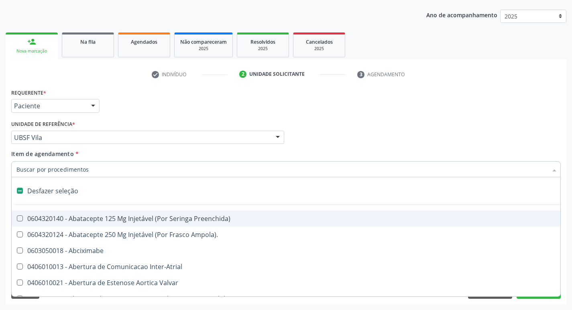
type input "H"
checkbox Convencional\) "true"
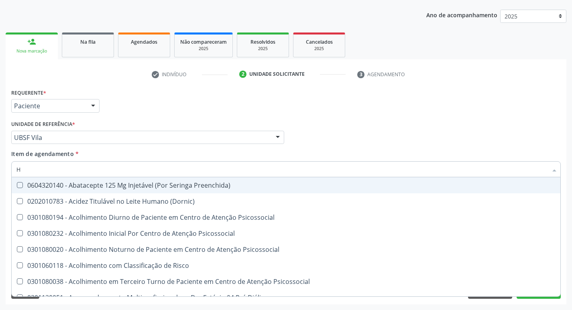
type input "HEMOGLOBINA G"
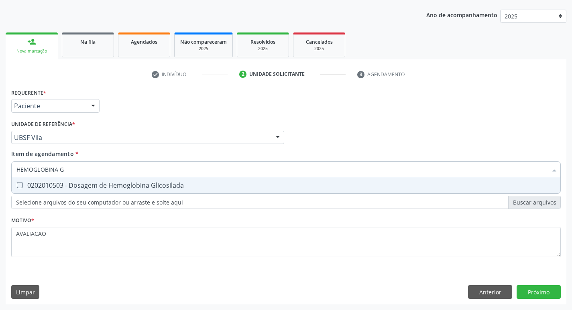
click at [110, 184] on div "0202010503 - Dosagem de Hemoglobina Glicosilada" at bounding box center [285, 185] width 539 height 6
checkbox Glicosilada "true"
type input "HEMOGLOBINA"
checkbox Glicosilada "false"
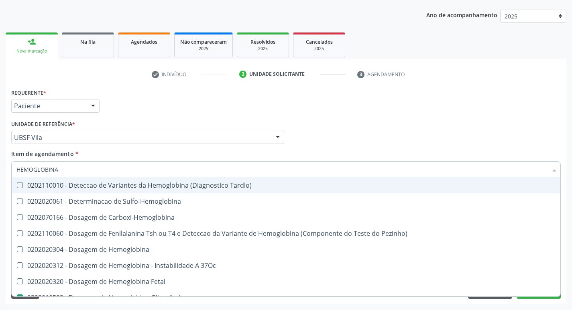
type input "HEMOGLOBIN"
checkbox Glicosilada "false"
checkbox Hemoglobina "true"
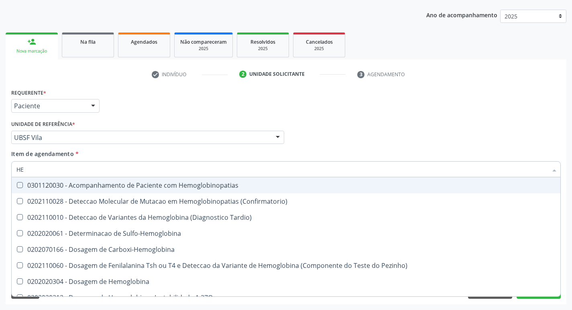
type input "H"
type input "TSH"
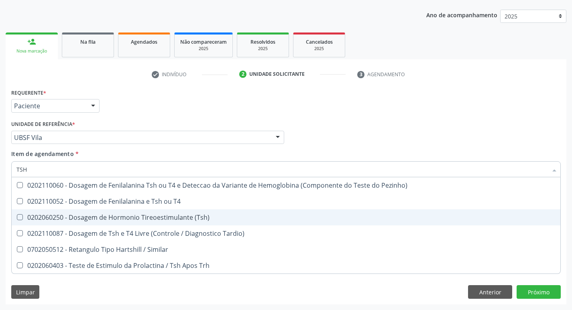
click at [161, 216] on div "0202060250 - Dosagem de Hormonio Tireoestimulante (Tsh)" at bounding box center [285, 217] width 539 height 6
checkbox \(Tsh\) "true"
type input "TS"
checkbox \(Tsh\) "false"
checkbox Tardio\) "true"
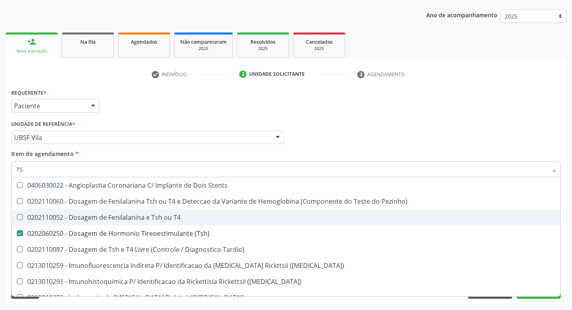
type input "T"
checkbox \(Tsh\) "false"
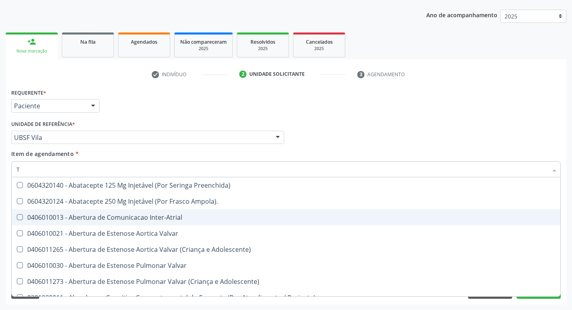
type input "T4"
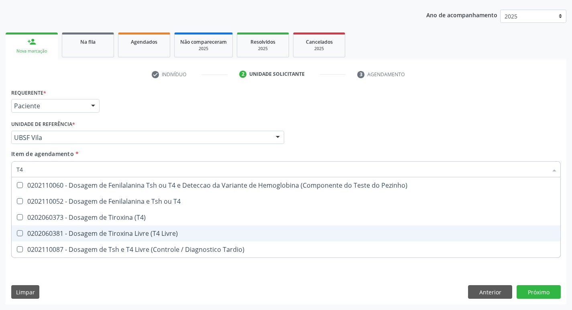
click at [167, 230] on div "0202060381 - Dosagem de Tiroxina Livre (T4 Livre)" at bounding box center [285, 233] width 539 height 6
checkbox Livre\) "true"
type input "T"
checkbox Livre\) "false"
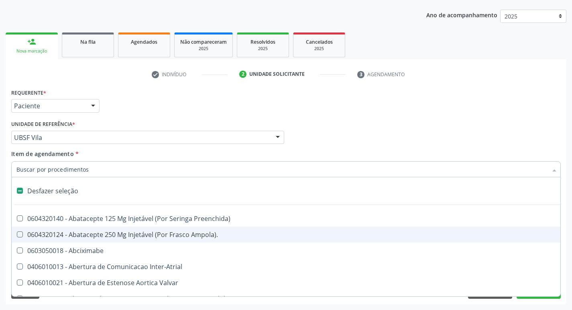
type input "U"
checkbox Coledocoplastia "true"
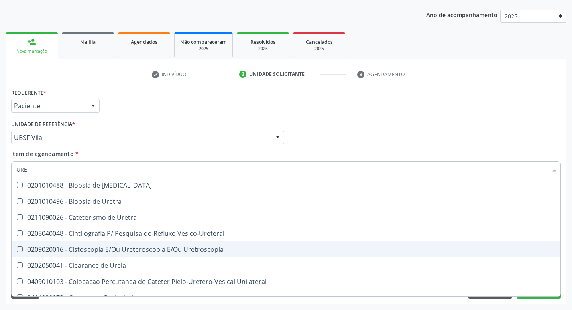
type input "UREI"
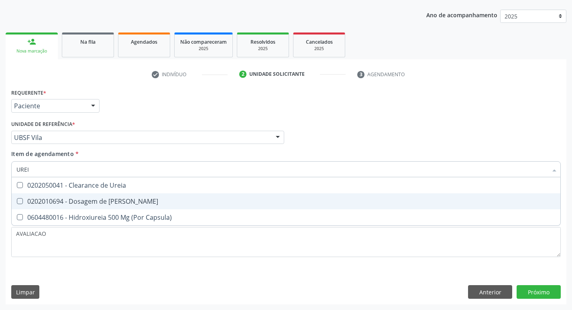
click at [124, 201] on div "0202010694 - Dosagem de [PERSON_NAME]" at bounding box center [285, 201] width 539 height 6
checkbox Ureia "true"
type input "URE"
checkbox Ureia "false"
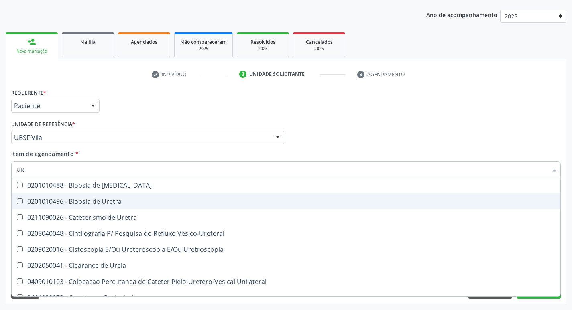
type input "U"
checkbox Ureia "false"
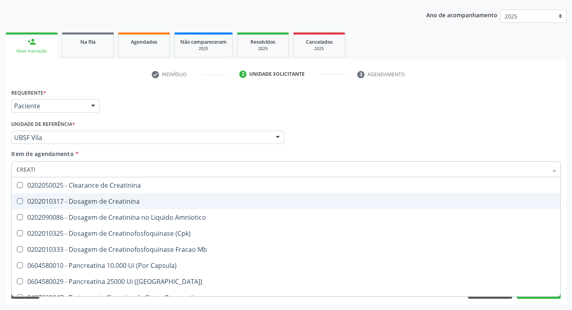
type input "CREATIN"
click at [152, 201] on div "0202010317 - Dosagem de Creatinina" at bounding box center [285, 201] width 539 height 6
checkbox Creatinina "true"
type input "CREA"
checkbox Creatinina "false"
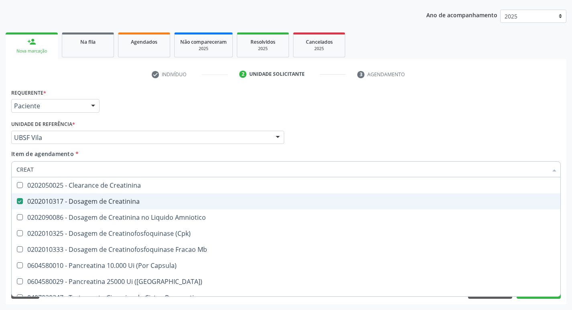
checkbox Amniotico "false"
checkbox Mb "true"
type input "C"
checkbox Mb "false"
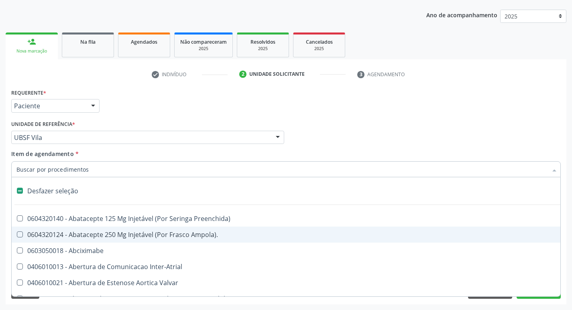
type input "2"
checkbox Biologica "true"
checkbox Vagina "true"
checkbox Puerperal "true"
checkbox Internado "true"
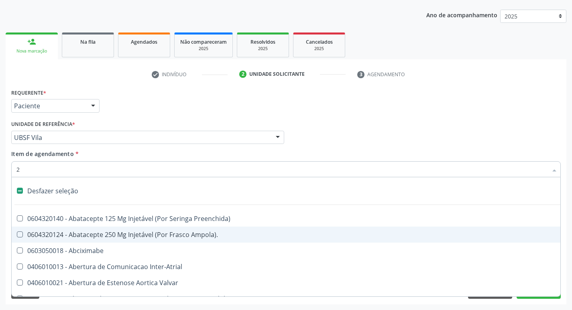
checkbox Anos\) "true"
checkbox Congenita "true"
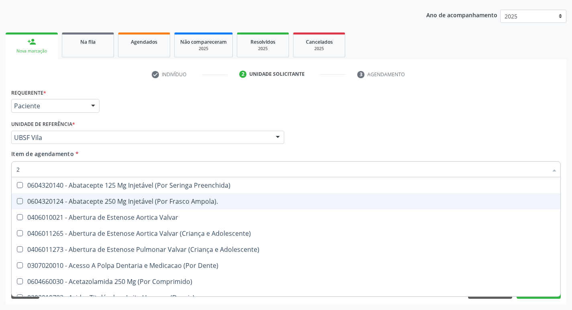
type input "20205001"
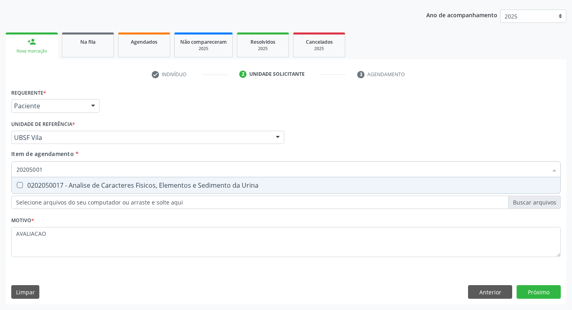
click at [140, 185] on div "0202050017 - Analise de Caracteres Fisicos, Elementos e Sedimento da Urina" at bounding box center [285, 185] width 539 height 6
checkbox Urina "true"
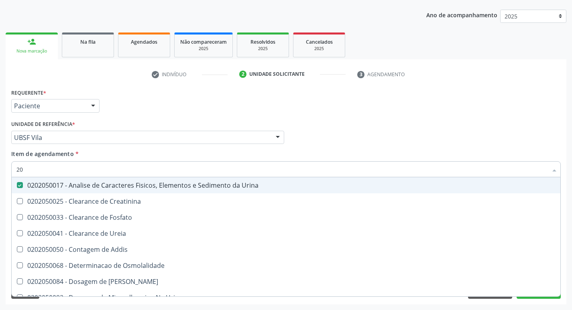
type input "2"
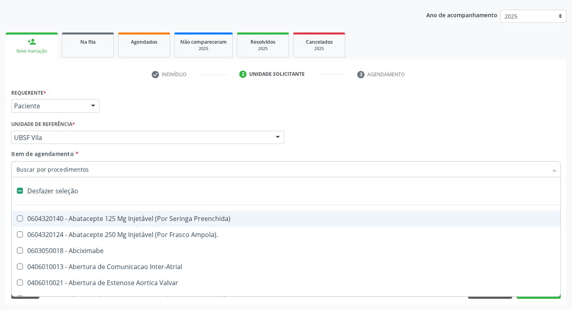
checkbox Preenchida\) "false"
checkbox Inter-Atrial "false"
type input "O"
checkbox Agua "true"
checkbox Urina "false"
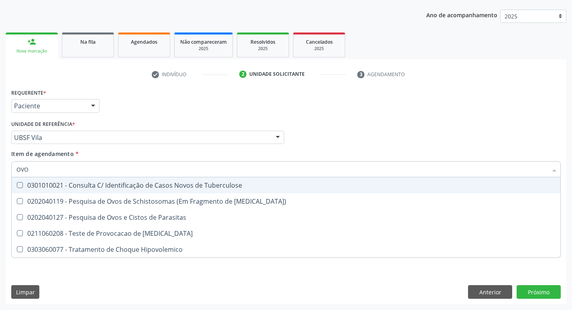
type input "OVOS"
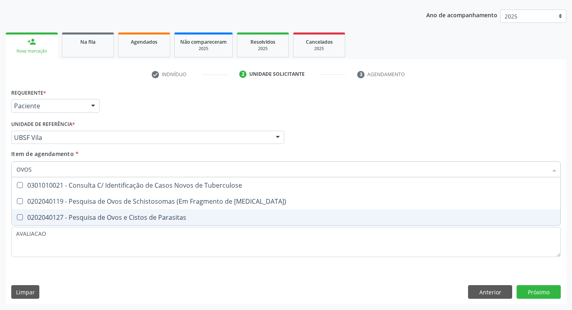
click at [180, 218] on div "0202040127 - Pesquisa de Ovos e Cistos de Parasitas" at bounding box center [285, 217] width 539 height 6
checkbox Parasitas "true"
click at [546, 290] on div "Requerente * Paciente Profissional de Saúde Paciente Nenhum resultado encontrad…" at bounding box center [286, 196] width 561 height 218
checkbox Mucosa\) "true"
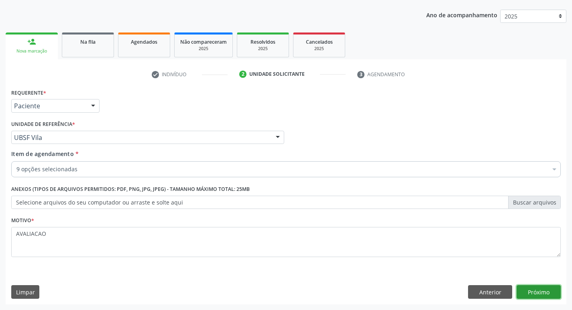
click at [541, 293] on button "Próximo" at bounding box center [539, 292] width 44 height 14
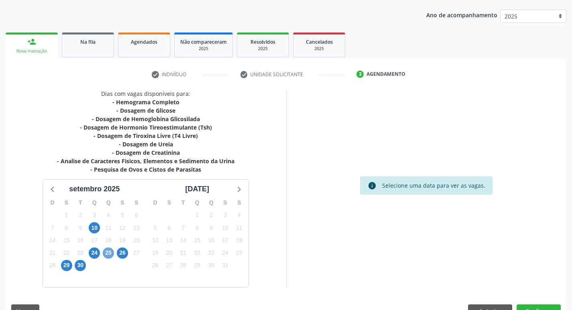
click at [106, 254] on span "25" at bounding box center [108, 253] width 11 height 11
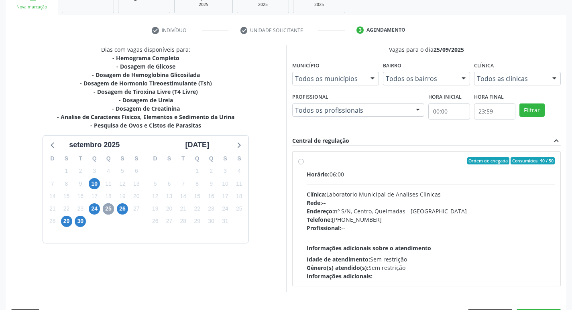
scroll to position [155, 0]
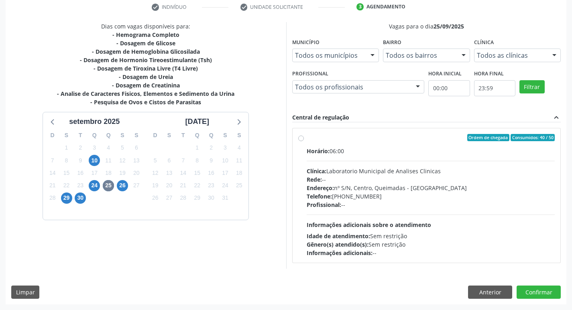
click at [409, 201] on div "Profissional: --" at bounding box center [431, 205] width 248 height 8
click at [304, 141] on input "Ordem de chegada Consumidos: 40 / 50 Horário: 06:00 Clínica: Laboratorio Munici…" at bounding box center [301, 137] width 6 height 7
radio input "true"
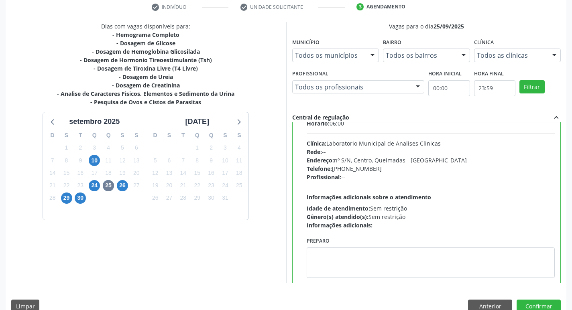
scroll to position [40, 0]
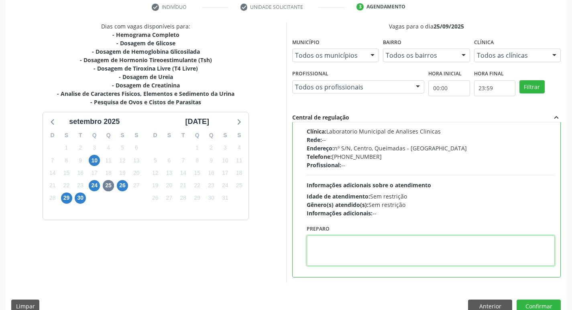
click at [344, 251] on textarea at bounding box center [431, 251] width 248 height 31
paste textarea "IR EM [GEOGRAPHIC_DATA]"
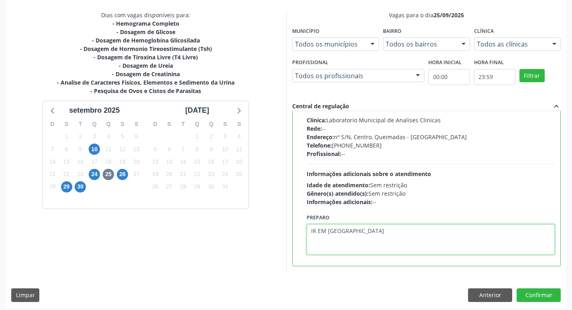
scroll to position [169, 0]
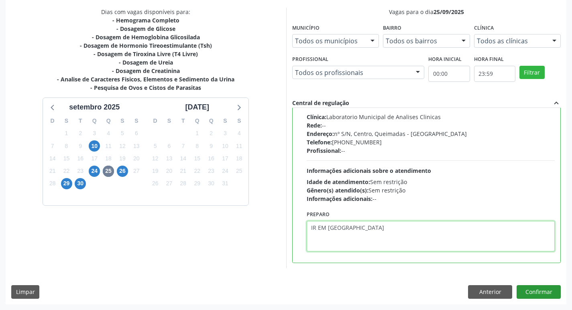
type textarea "IR EM [GEOGRAPHIC_DATA]"
click at [545, 290] on button "Confirmar" at bounding box center [539, 292] width 44 height 14
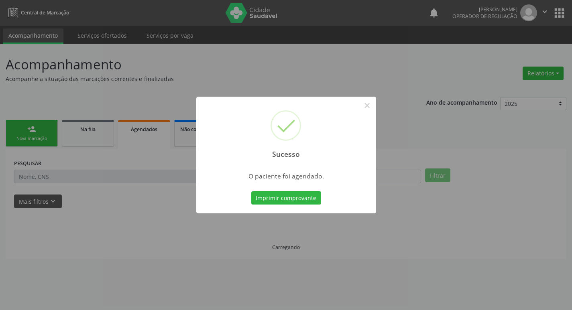
scroll to position [0, 0]
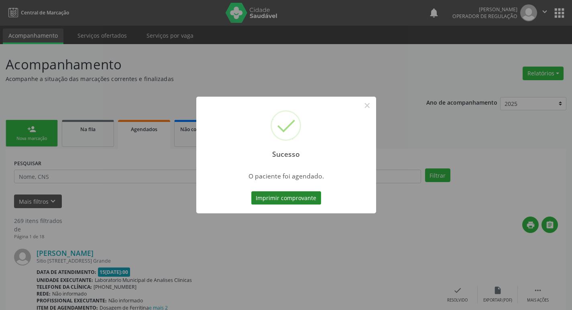
click at [306, 203] on button "Imprimir comprovante" at bounding box center [286, 198] width 70 height 14
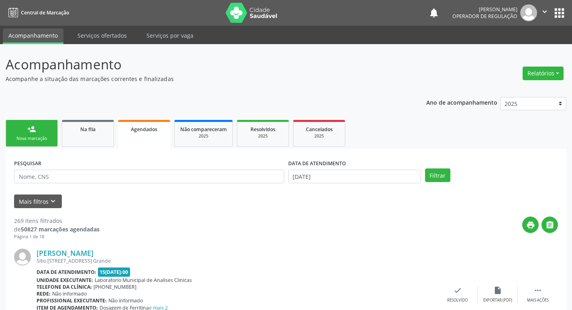
click at [53, 132] on link "person_add Nova marcação" at bounding box center [32, 133] width 52 height 27
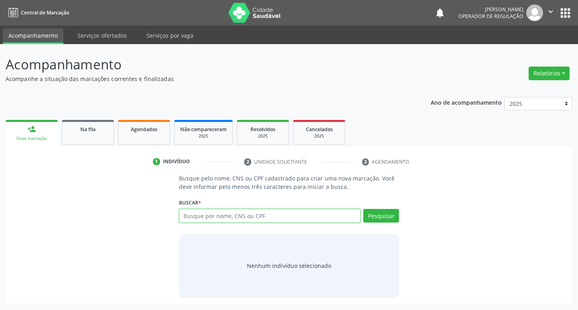
click at [205, 213] on input "text" at bounding box center [270, 216] width 182 height 14
type input "708002851257226"
click at [391, 217] on button "Pesquisar" at bounding box center [381, 216] width 36 height 14
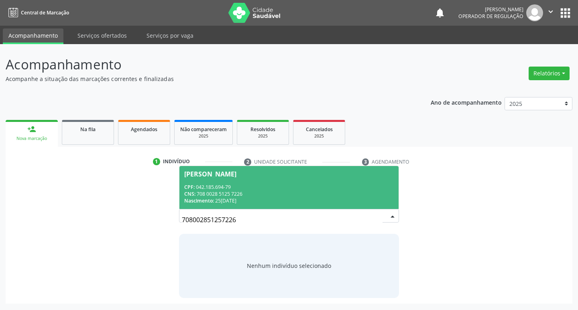
click at [240, 192] on div "CNS: 708 0028 5125 7226" at bounding box center [289, 194] width 210 height 7
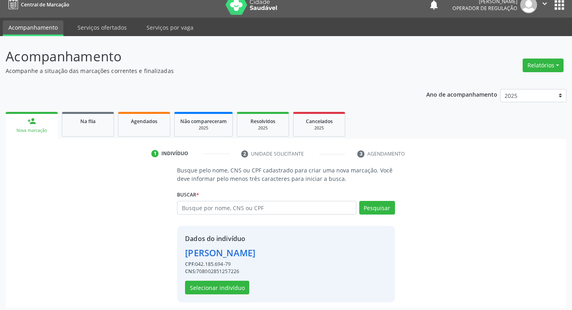
scroll to position [12, 0]
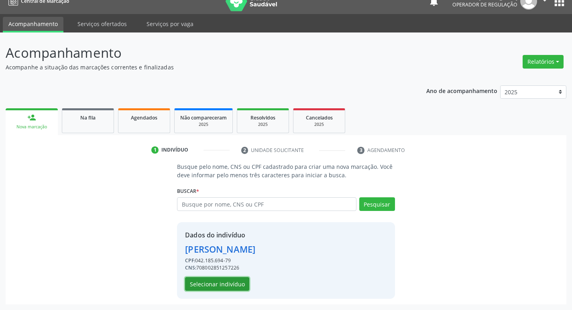
click at [232, 279] on button "Selecionar indivíduo" at bounding box center [217, 284] width 64 height 14
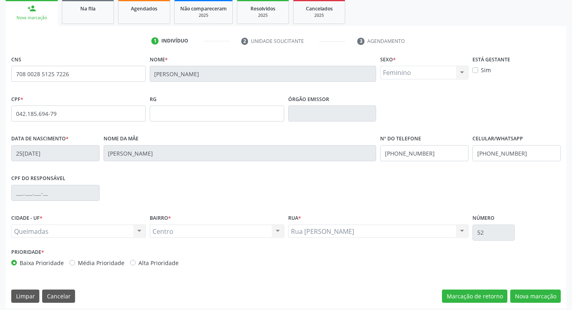
scroll to position [125, 0]
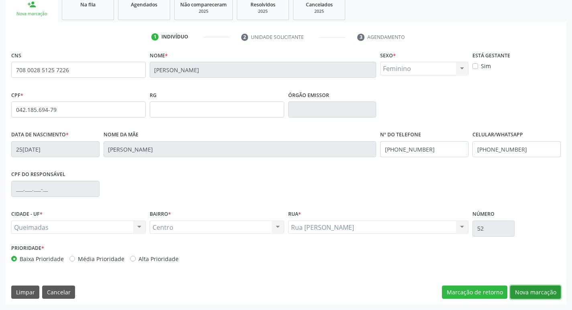
click at [521, 288] on button "Nova marcação" at bounding box center [535, 293] width 51 height 14
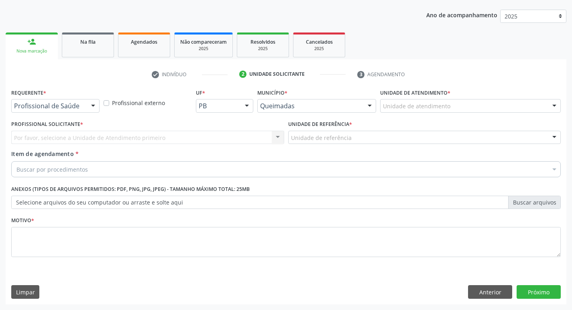
scroll to position [87, 0]
click at [64, 110] on div "Profissional de Saúde" at bounding box center [55, 106] width 88 height 14
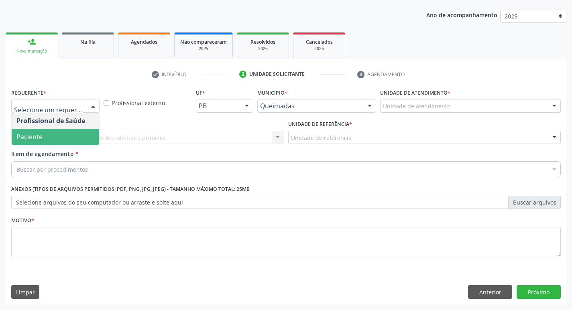
click at [68, 141] on span "Paciente" at bounding box center [55, 137] width 87 height 16
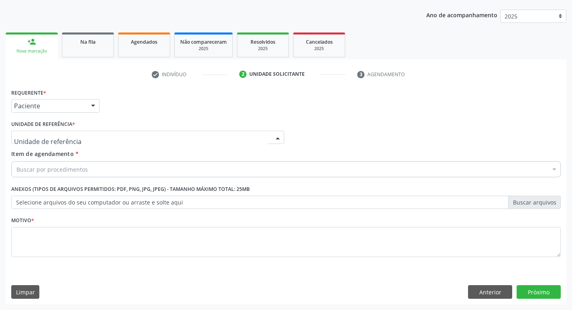
click at [73, 135] on div at bounding box center [147, 138] width 273 height 14
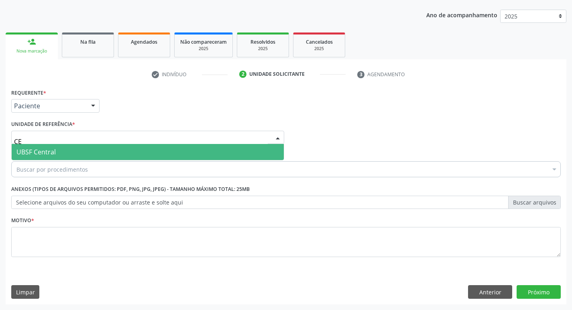
click at [57, 163] on div "Buscar por procedimentos" at bounding box center [285, 169] width 549 height 16
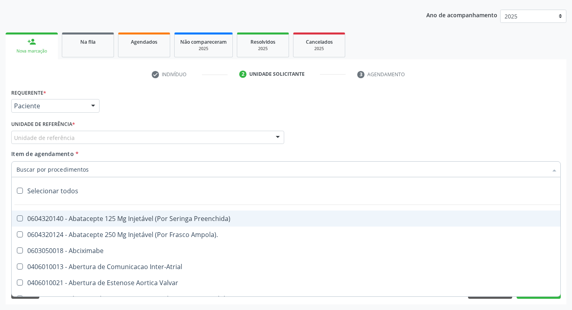
click at [45, 142] on div "Unidade de referência" at bounding box center [147, 138] width 273 height 14
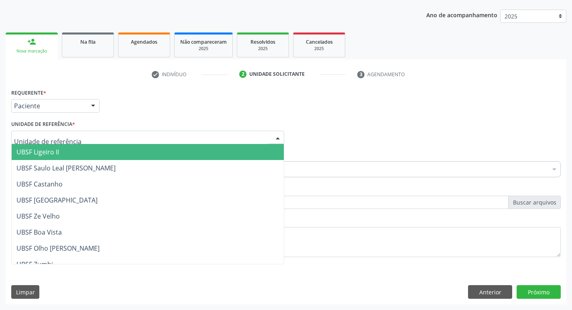
type input "C"
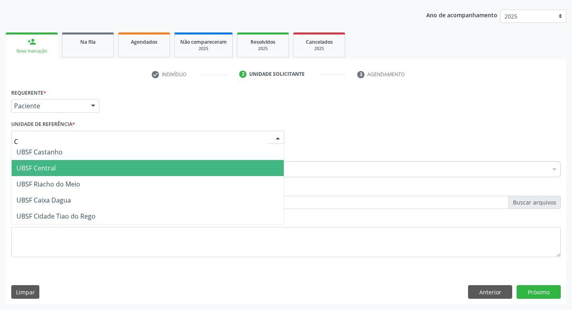
click at [46, 167] on span "UBSF Central" at bounding box center [35, 168] width 39 height 9
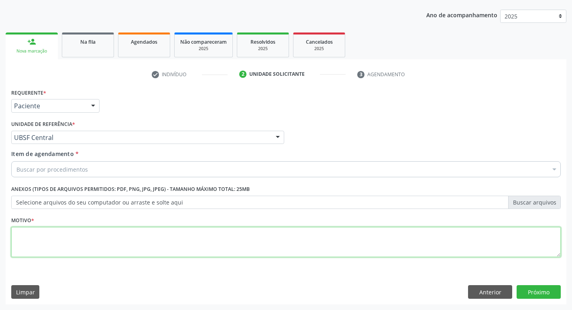
click at [44, 229] on textarea at bounding box center [285, 242] width 549 height 31
type textarea "AVALIACAO"
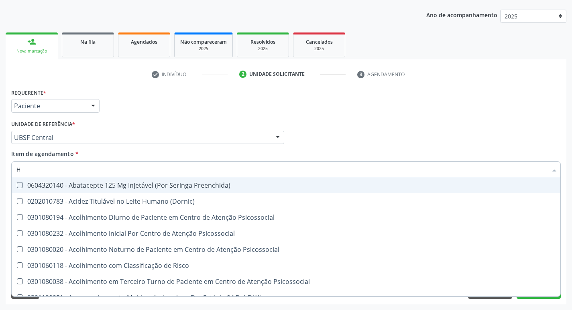
type input "HEMOGR"
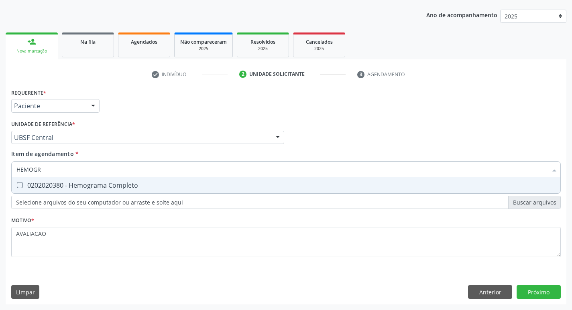
click at [132, 179] on span "0202020380 - Hemograma Completo" at bounding box center [286, 185] width 549 height 16
checkbox Completo "true"
type input "HEMOG"
checkbox Completo "false"
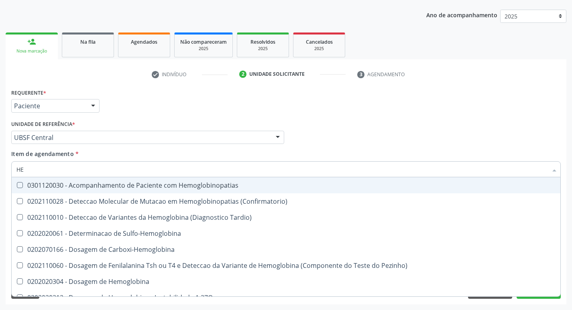
type input "H"
checkbox Completo "false"
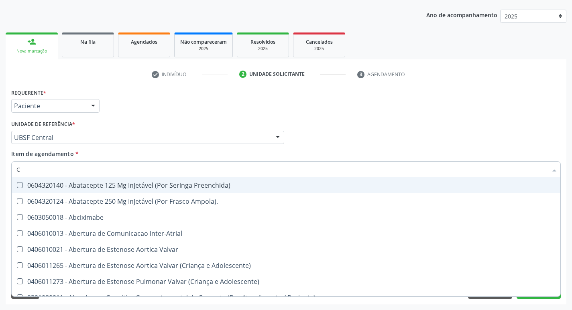
type input "CO"
checkbox Osseo "true"
type input "COL"
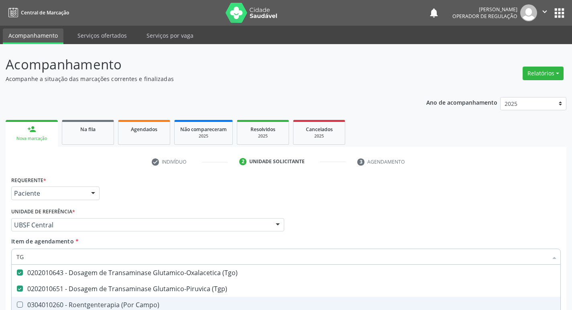
scroll to position [87, 0]
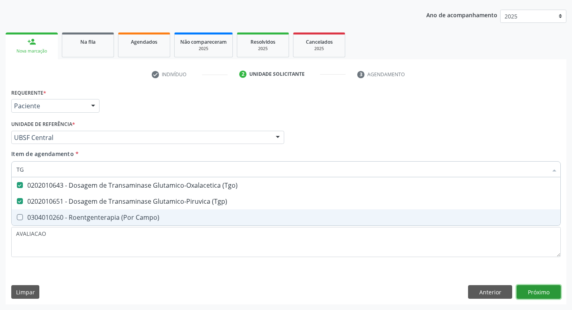
click at [537, 293] on div "Requerente * Paciente Profissional de Saúde Paciente Nenhum resultado encontrad…" at bounding box center [286, 196] width 561 height 218
checkbox Campo\) "true"
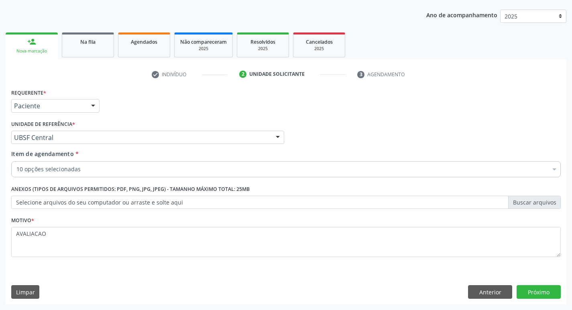
click at [547, 299] on div "Requerente * Paciente Profissional de Saúde Paciente Nenhum resultado encontrad…" at bounding box center [286, 196] width 561 height 218
click at [539, 293] on button "Próximo" at bounding box center [539, 292] width 44 height 14
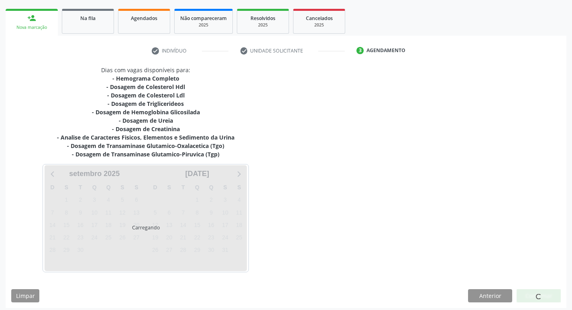
scroll to position [115, 0]
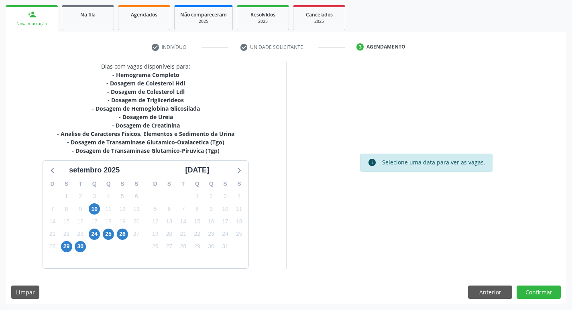
click at [114, 232] on div "25" at bounding box center [108, 234] width 11 height 12
click at [110, 234] on span "25" at bounding box center [108, 234] width 11 height 11
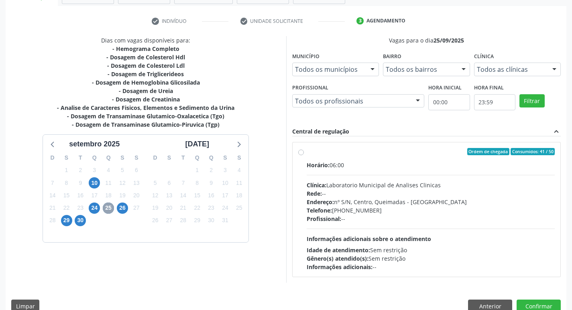
scroll to position [155, 0]
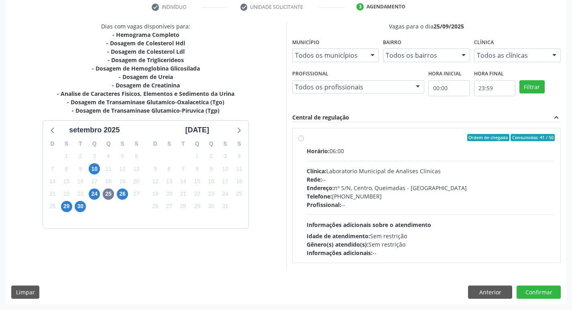
click at [385, 169] on div "Clínica: Laboratorio Municipal de Analises Clinicas" at bounding box center [431, 171] width 248 height 8
click at [304, 141] on input "Ordem de chegada Consumidos: 41 / 50 Horário: 06:00 Clínica: Laboratorio Munici…" at bounding box center [301, 137] width 6 height 7
radio input "true"
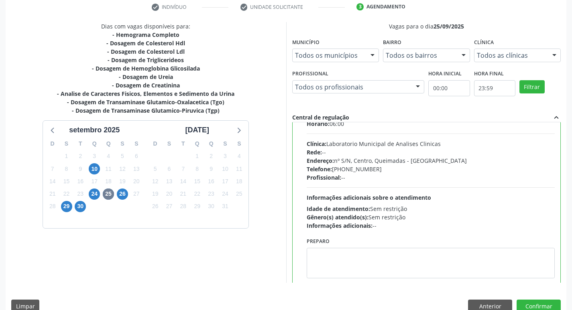
scroll to position [40, 0]
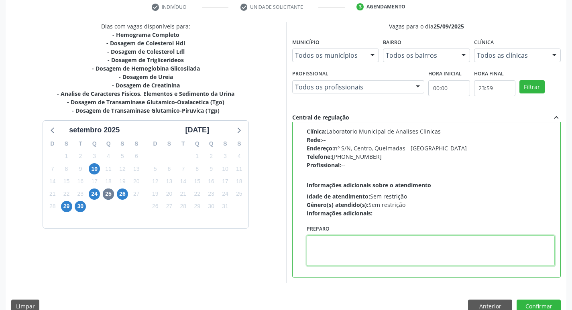
click at [340, 251] on textarea at bounding box center [431, 251] width 248 height 31
paste textarea "IR EM [GEOGRAPHIC_DATA]"
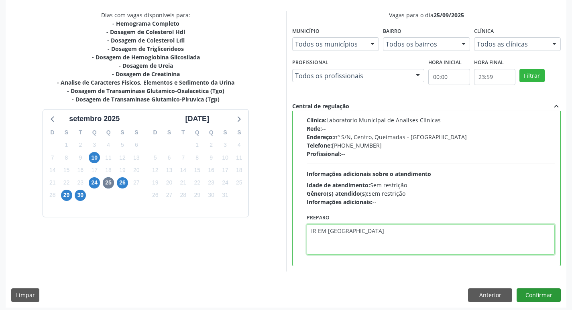
scroll to position [169, 0]
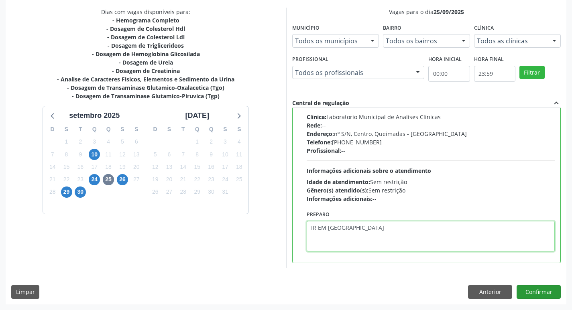
type textarea "IR EM [GEOGRAPHIC_DATA]"
click at [531, 291] on button "Confirmar" at bounding box center [539, 292] width 44 height 14
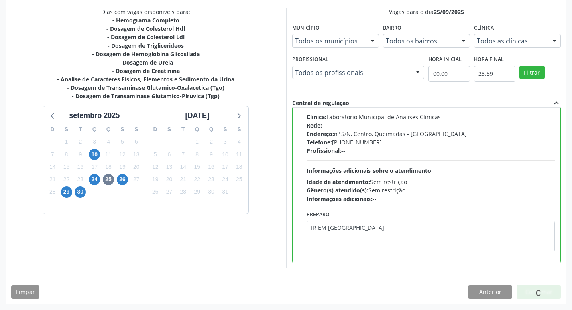
scroll to position [0, 0]
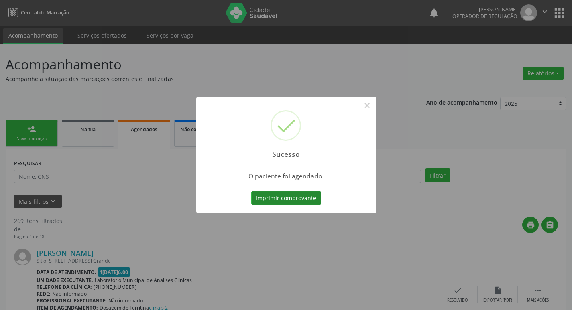
click at [287, 200] on button "Imprimir comprovante" at bounding box center [286, 198] width 70 height 14
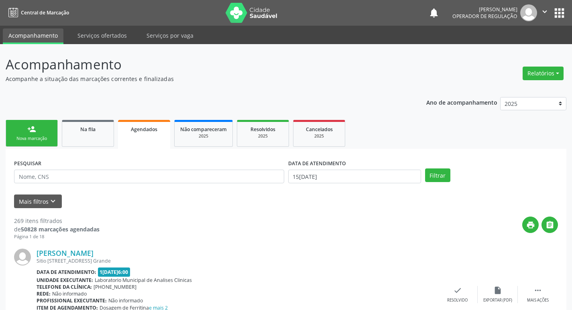
click at [47, 128] on link "person_add Nova marcação" at bounding box center [32, 133] width 52 height 27
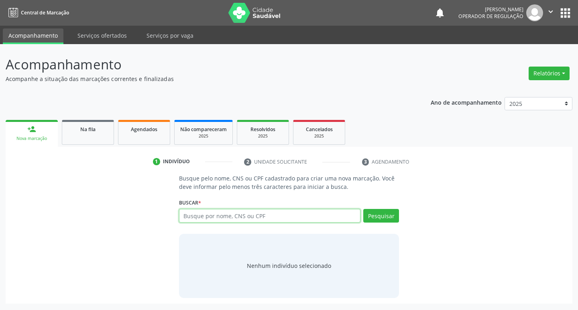
click at [268, 213] on input "text" at bounding box center [270, 216] width 182 height 14
type input "709008863836610"
click at [375, 220] on button "Pesquisar" at bounding box center [381, 216] width 36 height 14
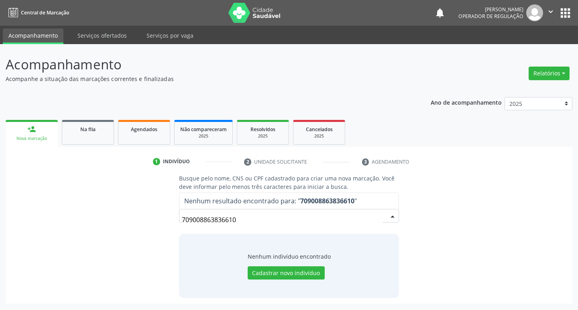
click at [257, 218] on input "709008863836610" at bounding box center [282, 220] width 201 height 16
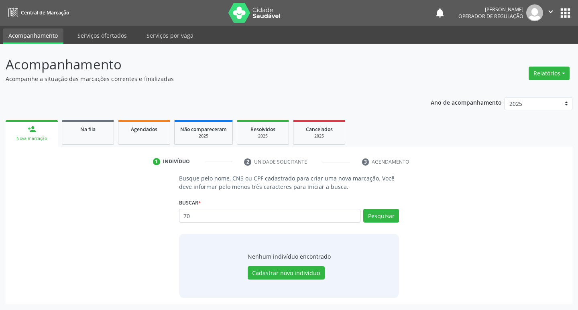
type input "7"
type input "709008863836610"
click at [371, 220] on button "Pesquisar" at bounding box center [381, 216] width 36 height 14
type input "709008863836610"
type input "7"
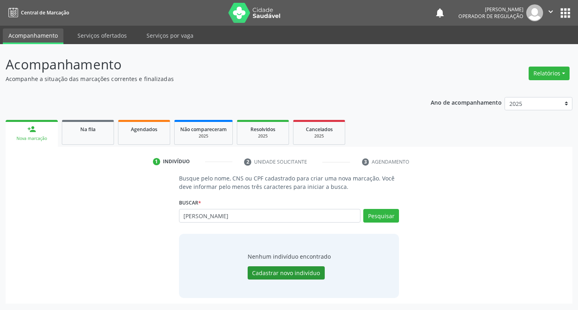
type input "LIVIA STHEFANY"
click at [309, 273] on button "Cadastrar novo indivíduo" at bounding box center [286, 273] width 77 height 14
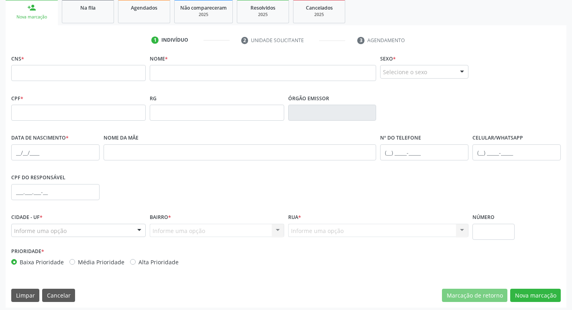
scroll to position [125, 0]
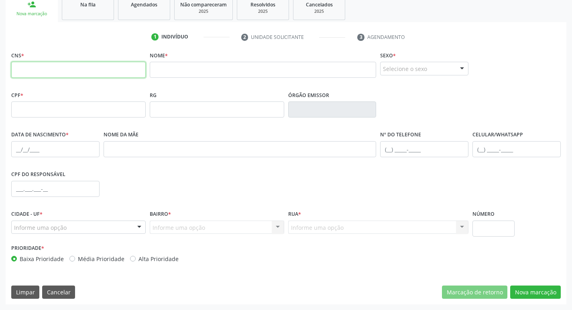
click at [67, 67] on input "text" at bounding box center [78, 70] width 134 height 16
type input "709 0088 6383 6610"
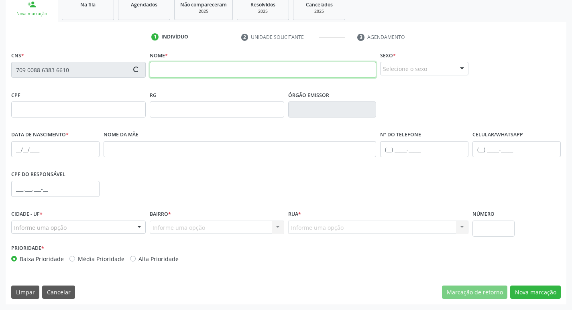
click at [159, 73] on input "text" at bounding box center [263, 70] width 227 height 16
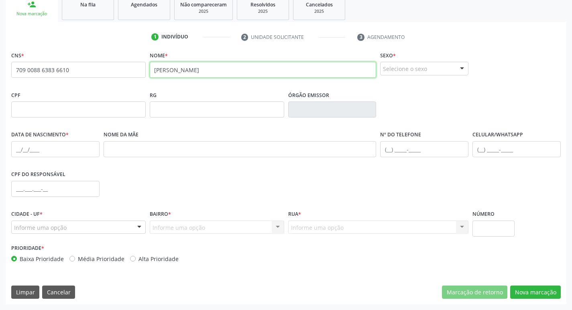
type input "LIVIA STHEFANY LIMA DA SILVA SANTOS"
drag, startPoint x: 404, startPoint y: 69, endPoint x: 404, endPoint y: 77, distance: 8.0
click at [404, 69] on div "Selecione o sexo" at bounding box center [424, 69] width 88 height 14
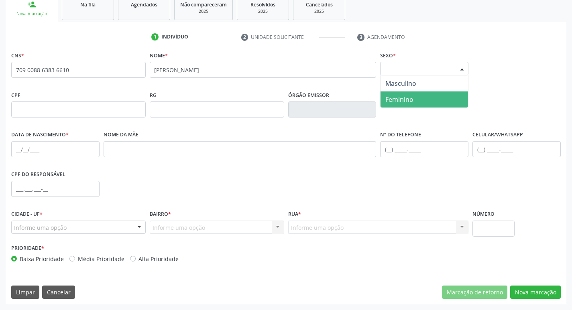
click at [412, 96] on span "Feminino" at bounding box center [399, 99] width 28 height 9
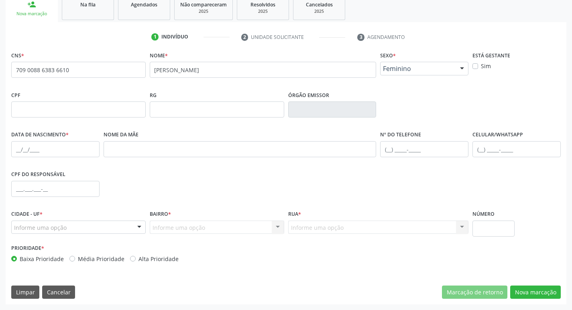
click at [10, 151] on div "Data de nascimento *" at bounding box center [55, 149] width 92 height 40
click at [20, 147] on input "text" at bounding box center [55, 149] width 88 height 16
type input "18/06/2009"
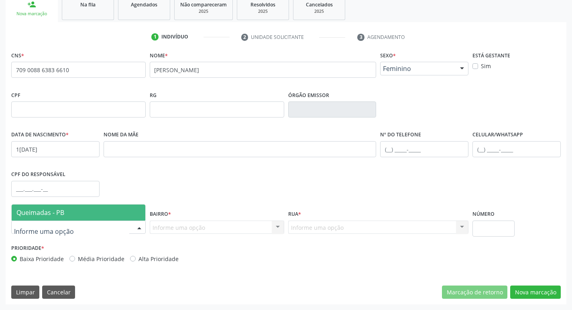
click at [122, 233] on div at bounding box center [78, 228] width 134 height 14
click at [43, 217] on span "Queimadas - PB" at bounding box center [40, 212] width 48 height 9
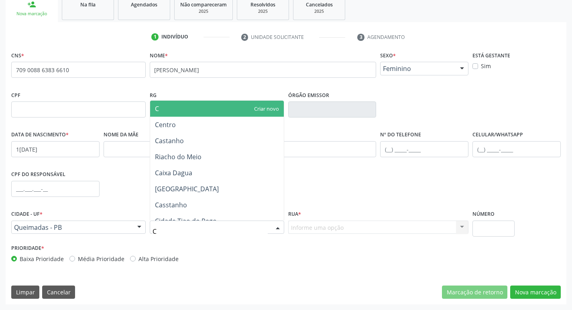
type input "CE"
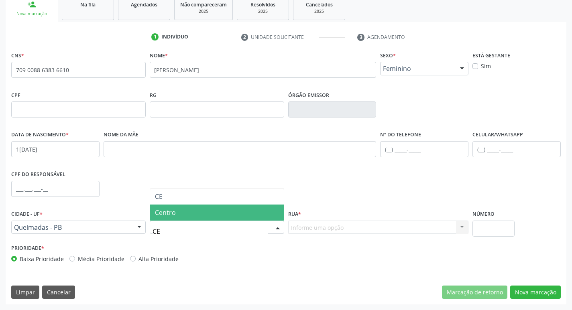
click at [190, 213] on span "Centro" at bounding box center [217, 213] width 134 height 16
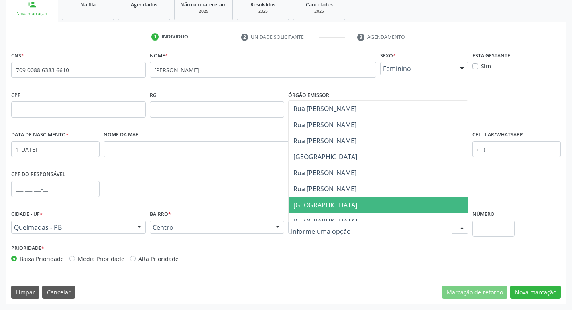
click at [343, 202] on span "Rua Santo Antonio" at bounding box center [325, 205] width 64 height 9
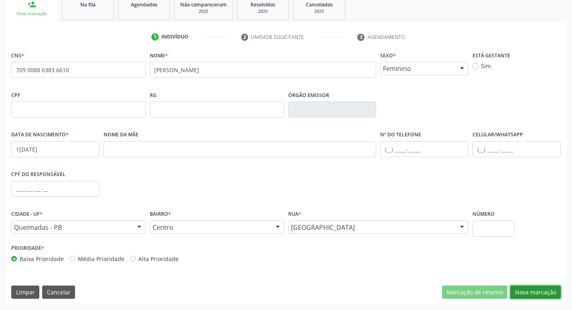
click at [547, 287] on button "Nova marcação" at bounding box center [535, 293] width 51 height 14
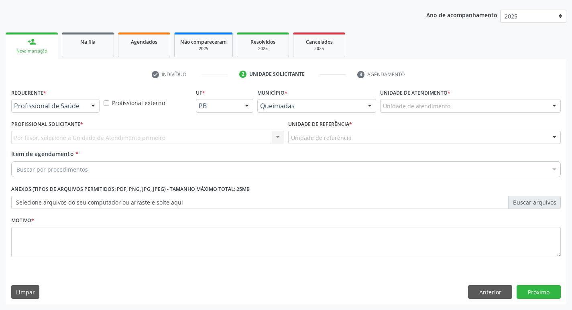
scroll to position [87, 0]
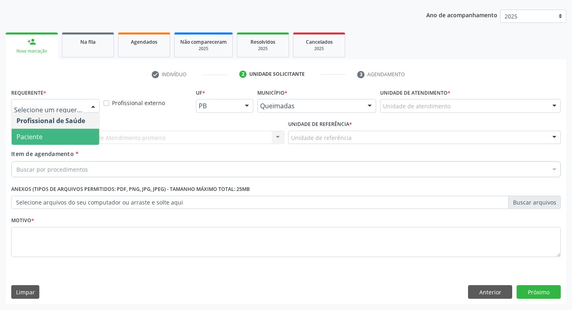
click at [38, 139] on span "Paciente" at bounding box center [29, 136] width 26 height 9
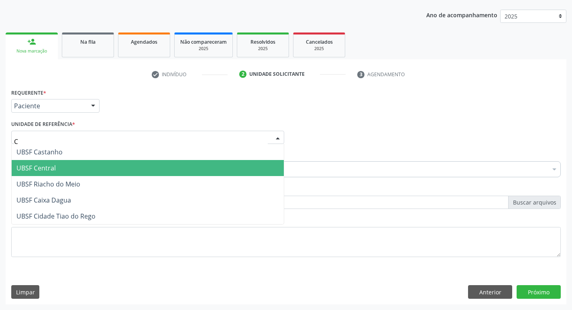
type input "CE"
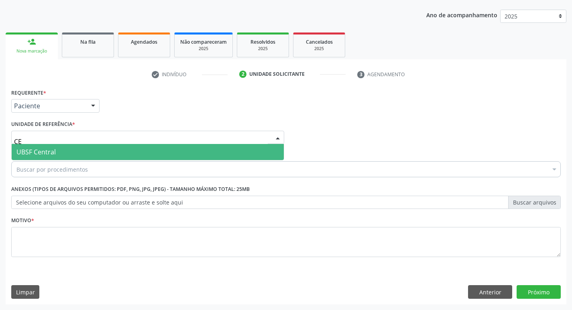
click at [56, 153] on span "UBSF Central" at bounding box center [148, 152] width 272 height 16
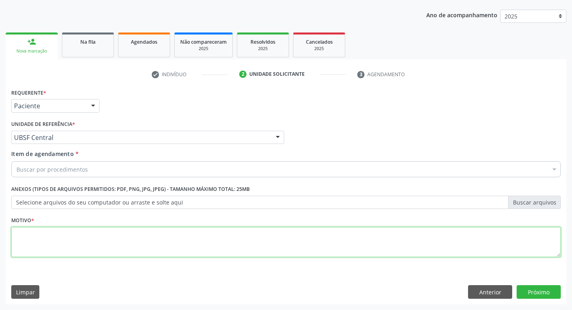
click at [40, 234] on textarea at bounding box center [285, 242] width 549 height 31
type textarea "AVALIACAO"
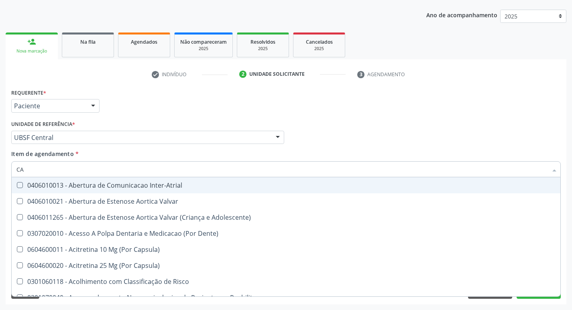
type input "CALCIO"
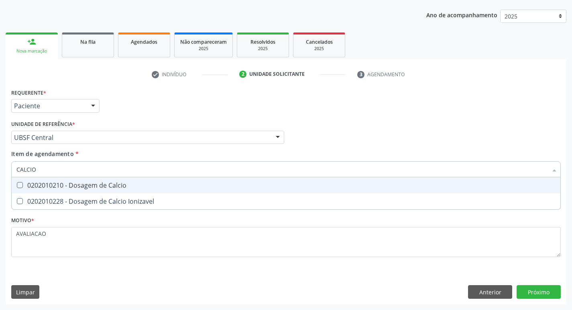
click at [89, 185] on div "0202010210 - Dosagem de Calcio" at bounding box center [285, 185] width 539 height 6
checkbox Calcio "true"
type input "CALCI"
checkbox Calcio "false"
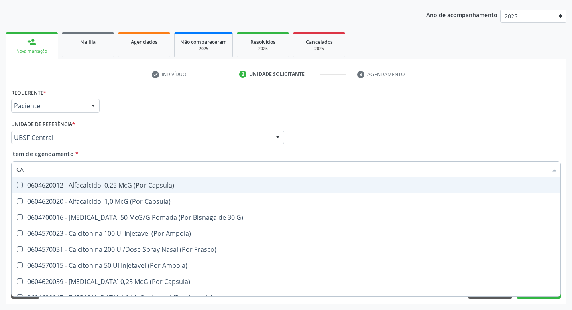
type input "C"
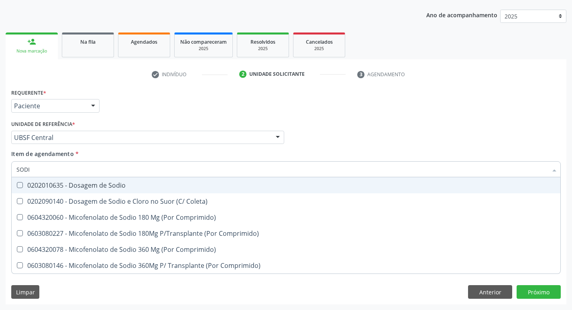
type input "SODIO"
click at [89, 185] on div "0202010635 - Dosagem de Sodio" at bounding box center [285, 185] width 539 height 6
checkbox Sodio "true"
type input "S"
checkbox Sodio "false"
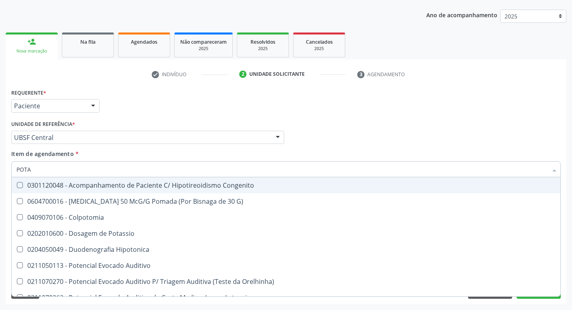
type input "POTAS"
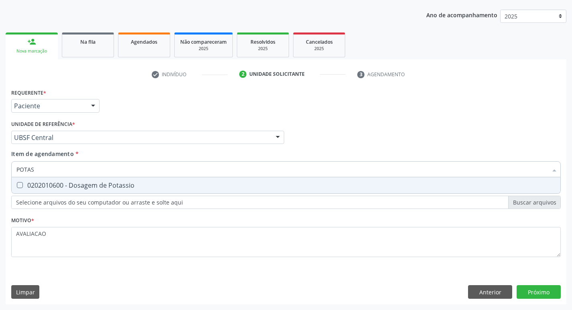
click at [89, 185] on div "0202010600 - Dosagem de Potassio" at bounding box center [285, 185] width 539 height 6
checkbox Potassio "true"
type input "P"
checkbox Potassio "false"
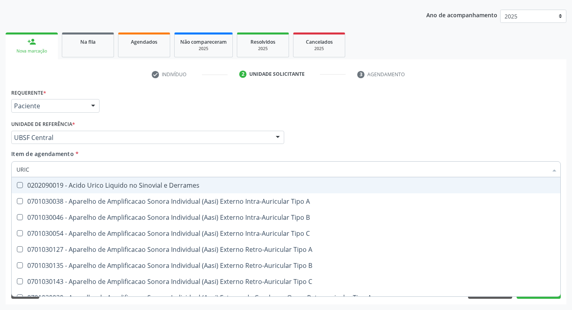
type input "URICO"
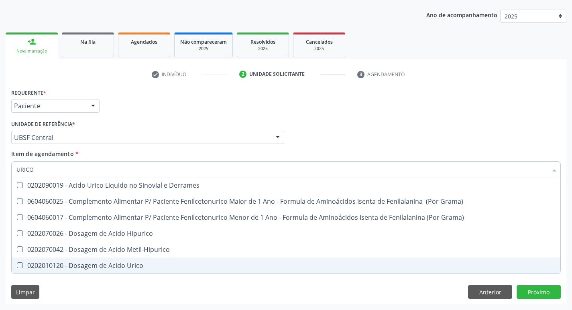
click at [120, 259] on span "0202010120 - Dosagem de Acido Urico" at bounding box center [286, 266] width 549 height 16
checkbox Urico "true"
type input "URIC"
checkbox Urico "false"
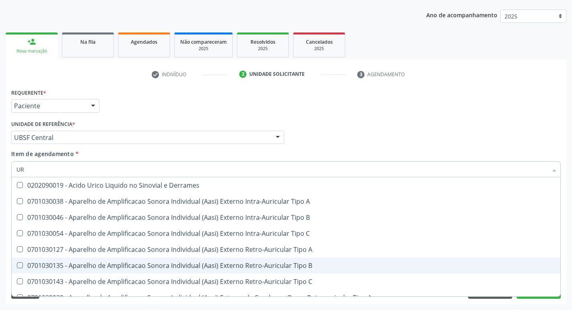
type input "U"
checkbox Urico "false"
checkbox A "false"
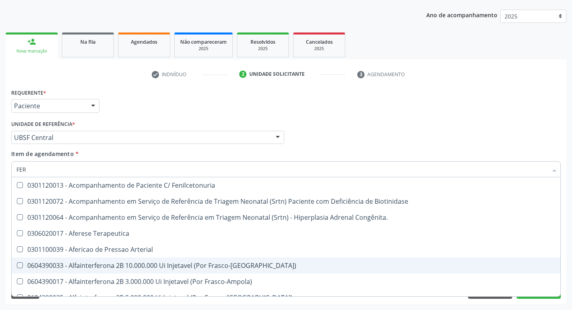
type input "FERR"
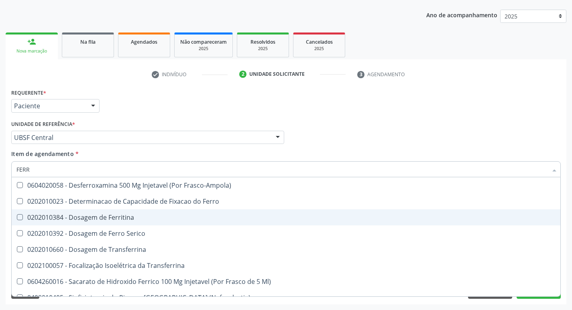
click at [128, 222] on span "0202010384 - Dosagem de Ferritina" at bounding box center [286, 217] width 549 height 16
checkbox Ferritina "true"
click at [132, 231] on div "0202010392 - Dosagem de Ferro Serico" at bounding box center [285, 233] width 539 height 6
checkbox Serico "true"
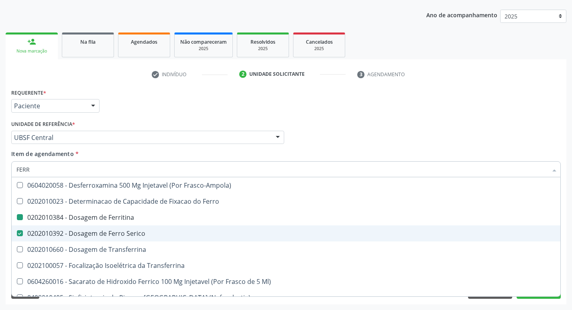
type input "FER"
checkbox Ferritina "false"
checkbox Serico "false"
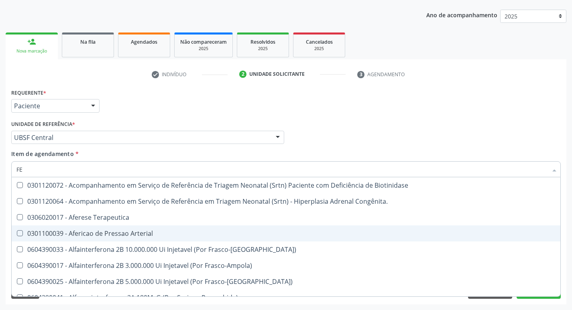
type input "F"
checkbox Ferritina "false"
checkbox Serico "false"
checkbox Titânio "false"
checkbox Inferior "false"
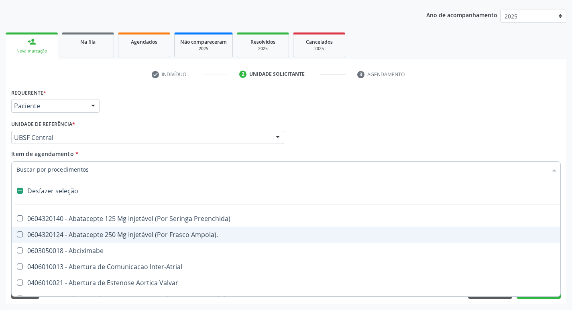
type input "B"
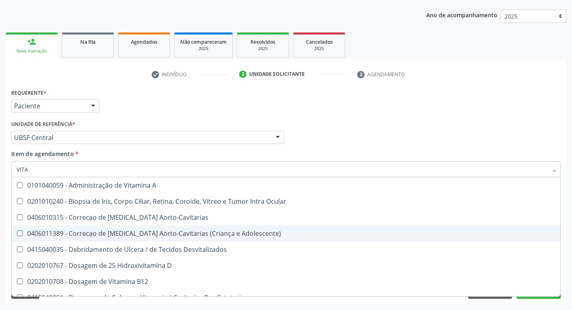
type input "VITAM"
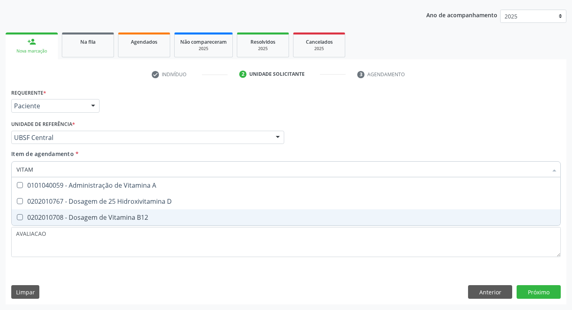
click at [136, 214] on div "0202010708 - Dosagem de Vitamina B12" at bounding box center [285, 217] width 539 height 6
checkbox B12 "true"
click at [128, 198] on div "0202010767 - Dosagem de 25 Hidroxivitamina D" at bounding box center [285, 201] width 539 height 6
checkbox D "true"
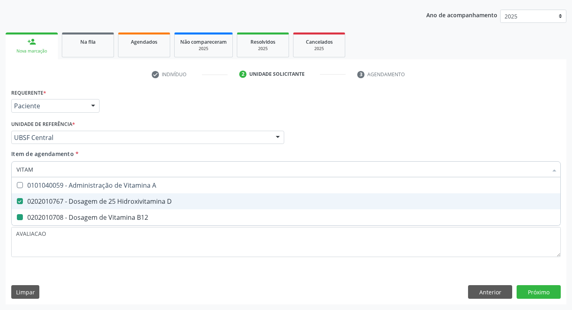
type input "VITA"
checkbox D "false"
checkbox B12 "false"
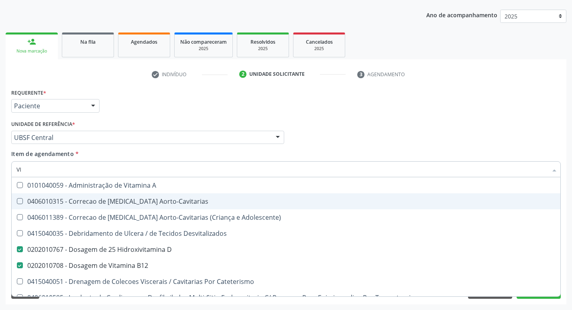
type input "V"
checkbox D "false"
checkbox B12 "false"
checkbox Cateterismo "false"
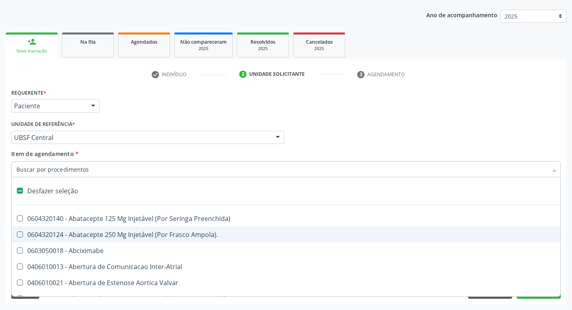
type input "2"
checkbox Total "true"
checkbox Leprae "true"
checkbox Posterior "true"
checkbox Percutanea "true"
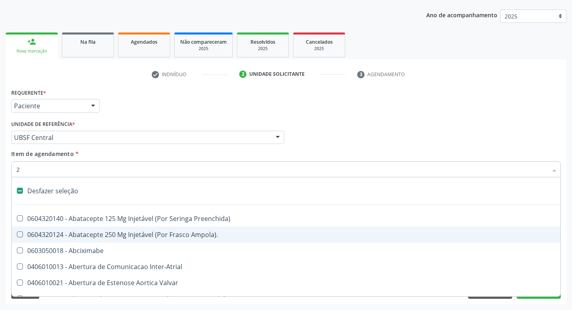
checkbox Hidrocefalia "true"
checkbox Conica "true"
checkbox Inter-Ventricular "true"
checkbox Adolescente\) "true"
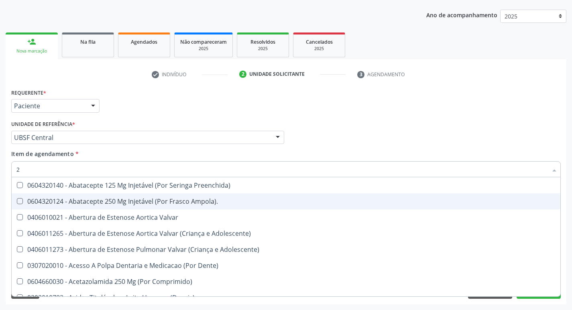
type input "20204003"
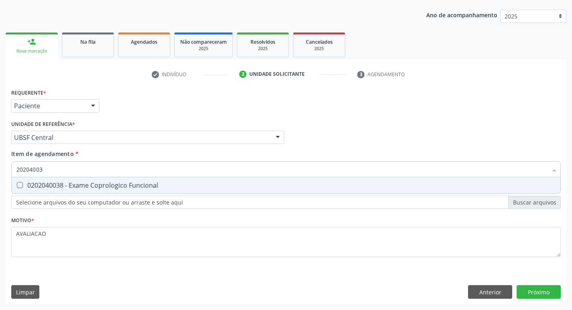
click at [113, 185] on div "0202040038 - Exame Coprologico Funcional" at bounding box center [285, 185] width 539 height 6
checkbox Funcional "true"
type input "2020400"
checkbox Funcional "false"
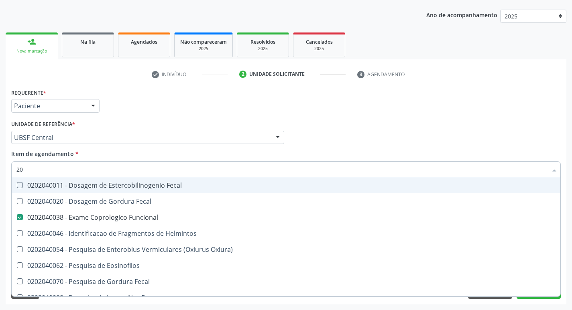
type input "2"
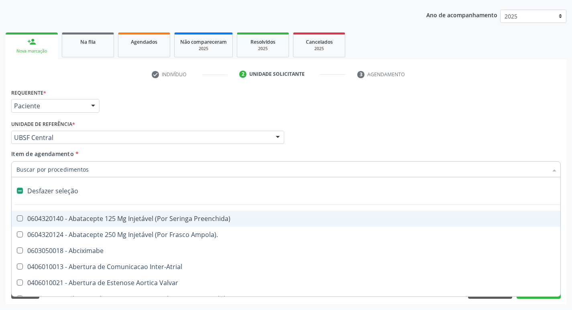
checkbox Abciximabe "false"
type input "2"
checkbox Total "true"
checkbox Leprae "true"
checkbox Posterior "true"
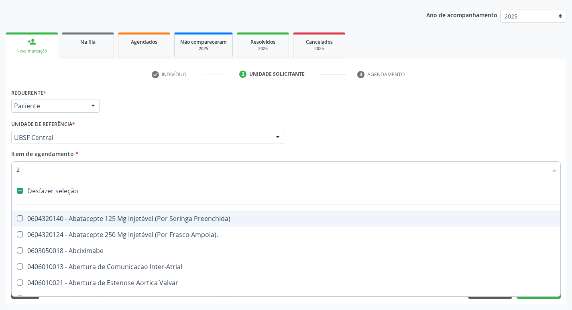
checkbox Percutanea "true"
checkbox Hidrocefalia "true"
checkbox Conica "true"
checkbox Inter-Ventricular "true"
checkbox Adolescente\) "true"
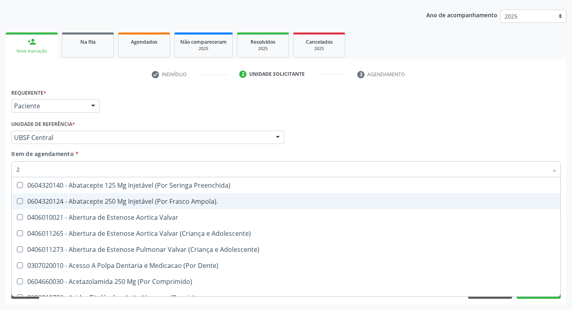
type input "20205001"
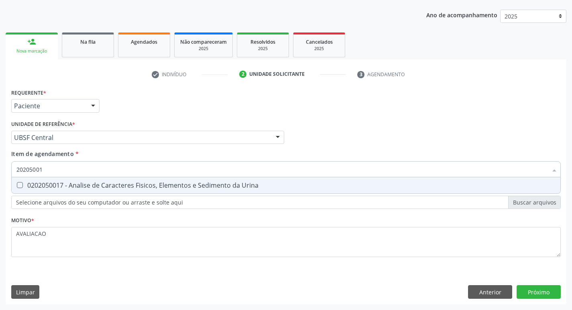
click at [116, 183] on div "0202050017 - Analise de Caracteres Fisicos, Elementos e Sedimento da Urina" at bounding box center [285, 185] width 539 height 6
checkbox Urina "true"
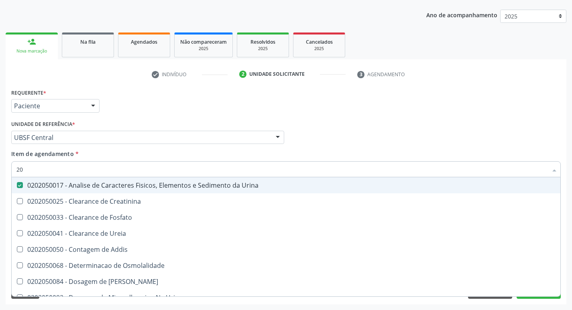
type input "2"
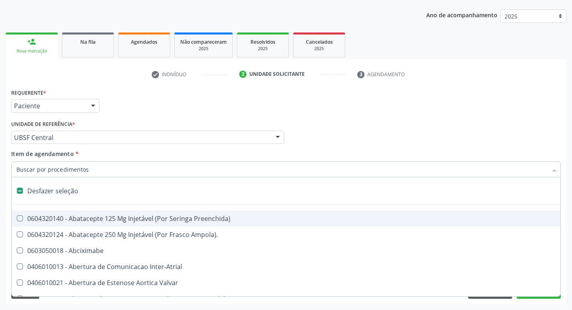
checkbox Preenchida\) "false"
checkbox Inter-Atrial "false"
type input "H"
checkbox Urina "false"
checkbox Coronariano "true"
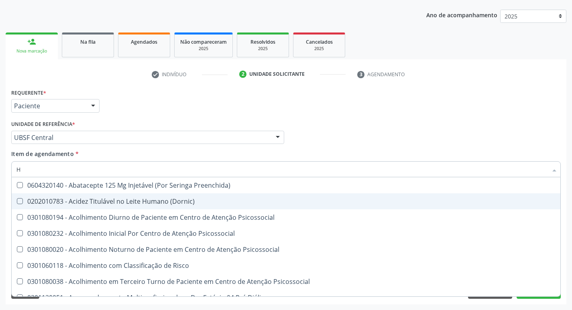
type input "HEMOGR"
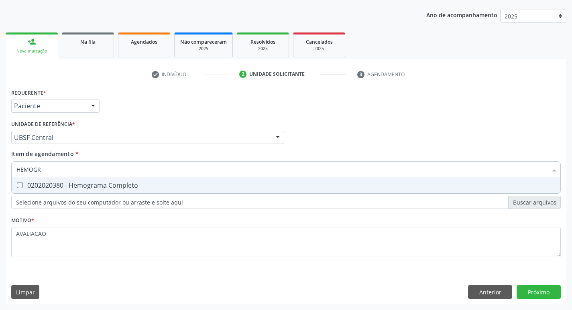
click at [92, 188] on div "0202020380 - Hemograma Completo" at bounding box center [285, 185] width 539 height 6
checkbox Completo "true"
type input "HEMOG"
checkbox Completo "false"
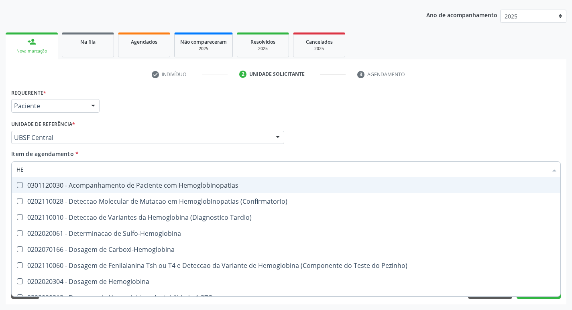
type input "H"
checkbox Completo "false"
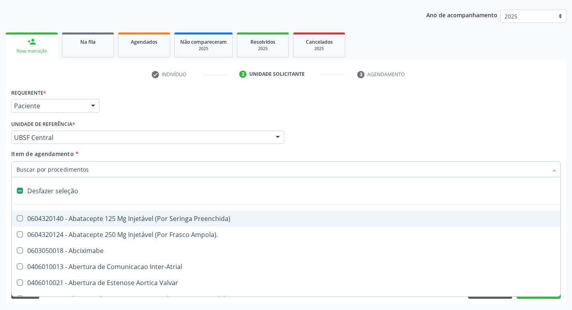
type input "G"
checkbox Urina "false"
checkbox Aberto\) "true"
checkbox Aspiracao "true"
checkbox Inserção\) "true"
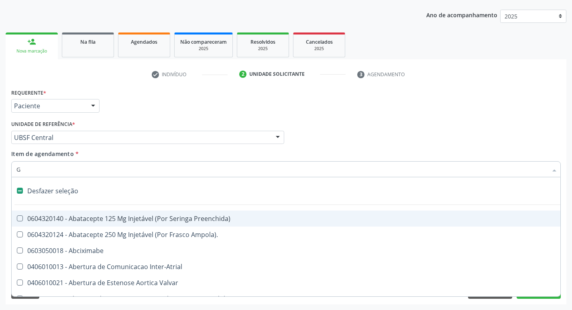
checkbox Cardiorrafia "true"
checkbox Estranho "true"
checkbox Capsula\) "true"
checkbox Transferências "true"
checkbox Estimulo "true"
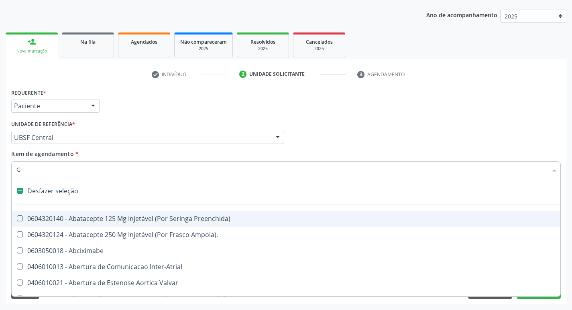
checkbox Grama\) "true"
checkbox Persistente "true"
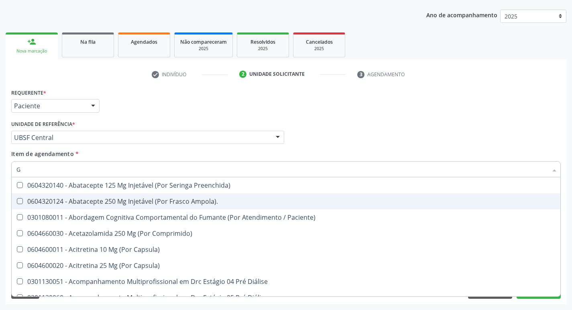
type input "GLICOSE"
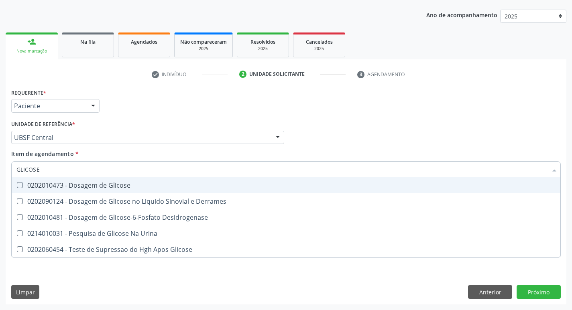
click at [138, 189] on span "0202010473 - Dosagem de Glicose" at bounding box center [286, 185] width 549 height 16
checkbox Glicose "true"
type input "GLICOS"
checkbox Glicose "false"
checkbox Derrames "true"
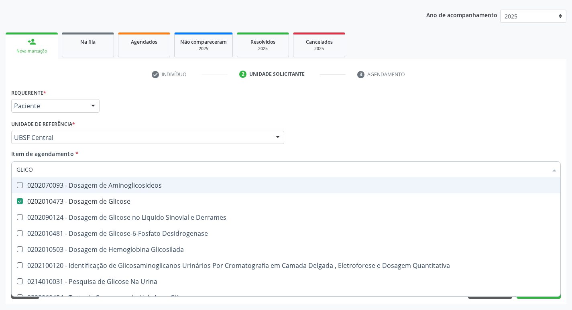
type input "GLIC"
checkbox Glicose "false"
checkbox Derrames "false"
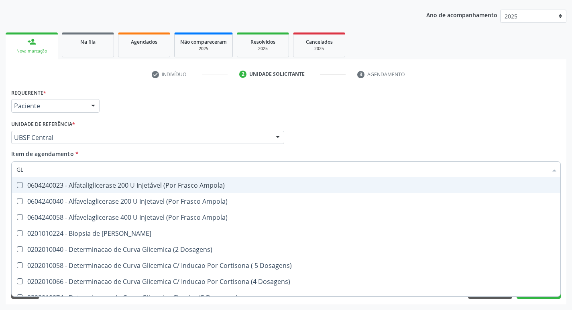
type input "G"
checkbox Glicose "false"
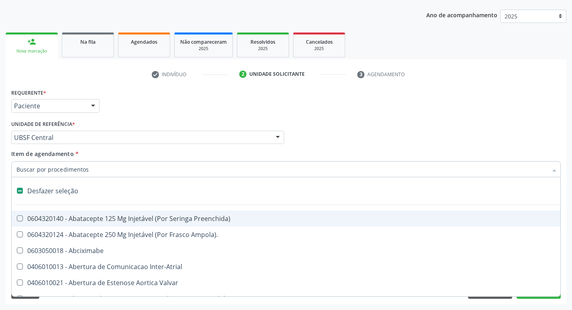
type input "H"
checkbox Urina "false"
checkbox Coronariano "true"
checkbox Convencional\) "true"
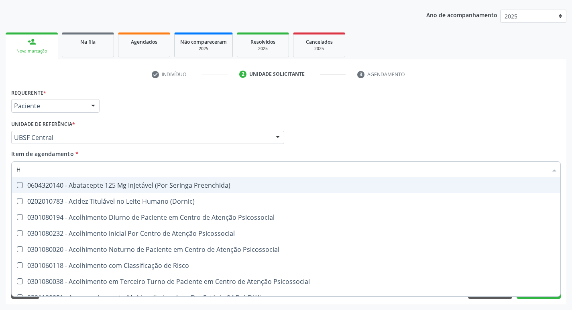
type input "HEMOGLOBINA G"
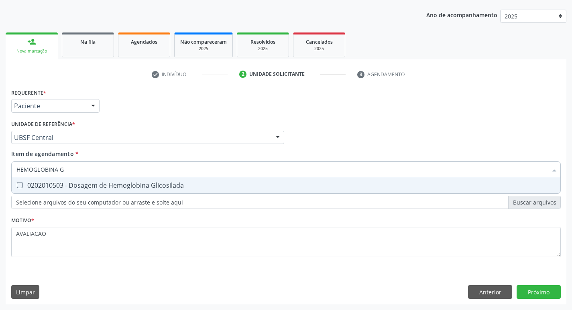
click at [133, 188] on div "0202010503 - Dosagem de Hemoglobina Glicosilada" at bounding box center [285, 185] width 539 height 6
checkbox Glicosilada "true"
type input "HEMOGLOBINA"
checkbox Glicosilada "false"
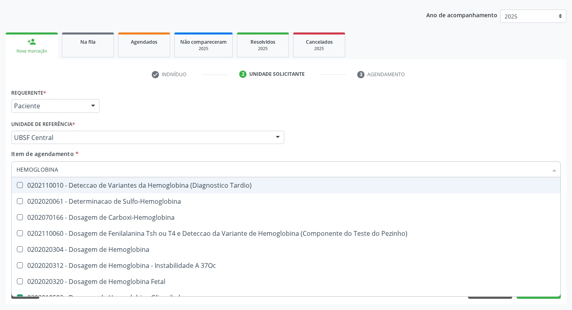
type input "HEMOGLOBIN"
checkbox Glicosilada "false"
checkbox Hemoglobina "true"
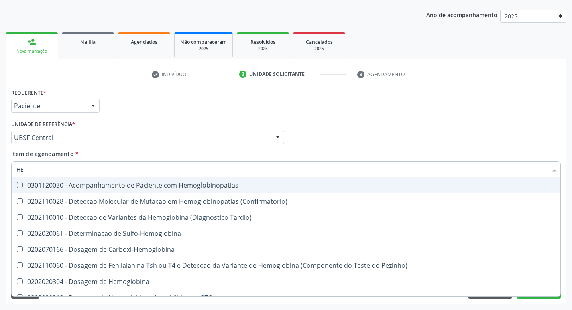
type input "H"
checkbox Glicosilada "false"
checkbox Completo "false"
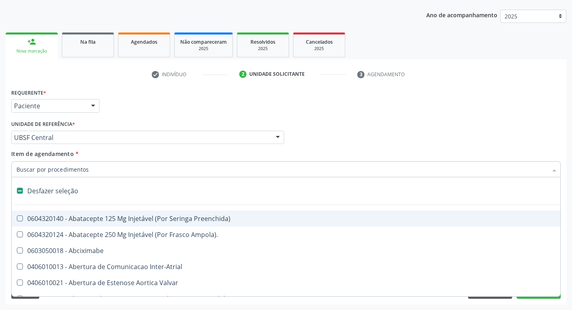
type input "T"
checkbox Dedo "true"
checkbox Urina "false"
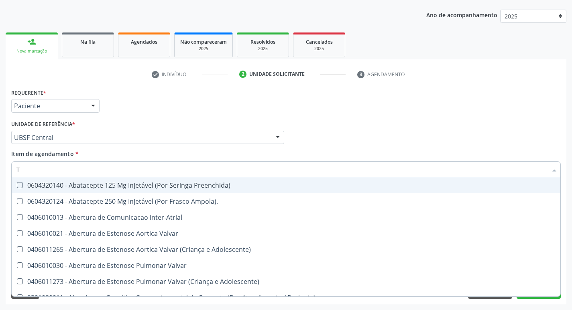
type input "TR"
checkbox Urina "false"
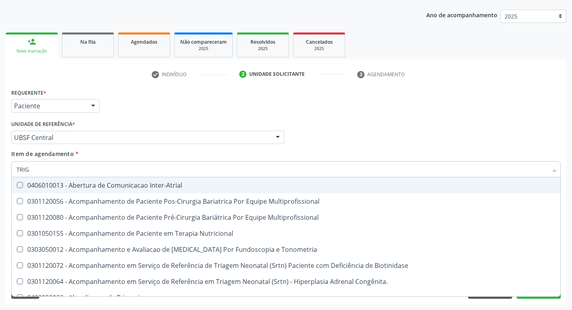
type input "TRIGL"
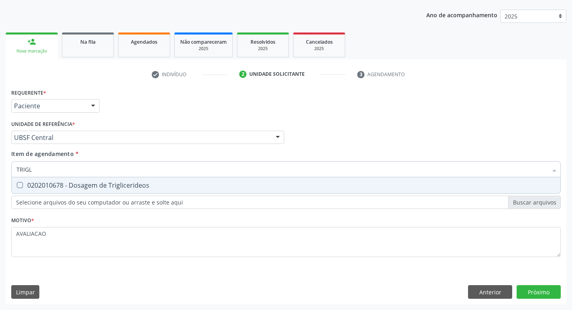
click at [133, 188] on div "0202010678 - Dosagem de Triglicerideos" at bounding box center [285, 185] width 539 height 6
checkbox Triglicerideos "true"
type input "TRIG"
checkbox Triglicerideos "false"
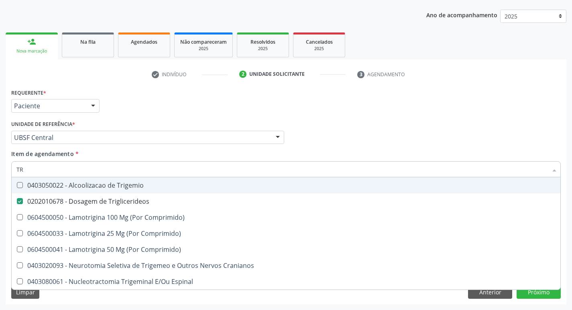
type input "T"
checkbox Triglicerideos "false"
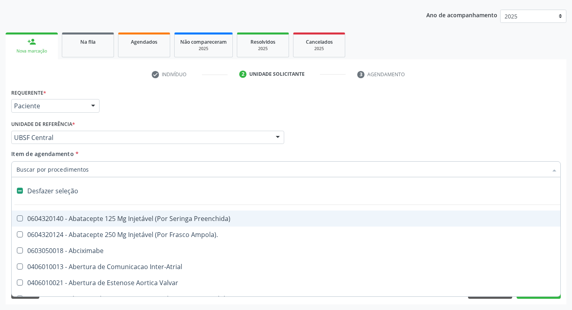
type input "C"
checkbox Dedo "true"
checkbox Urina "false"
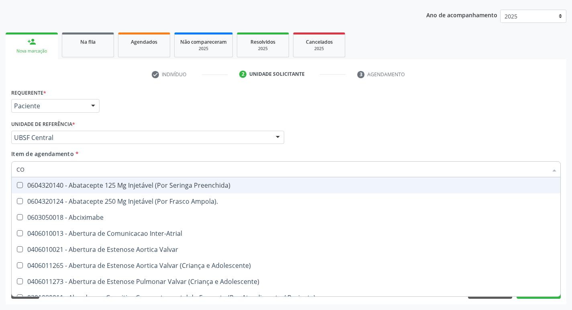
type input "COL"
checkbox Frasco-Ampola\) "false"
checkbox Urina "false"
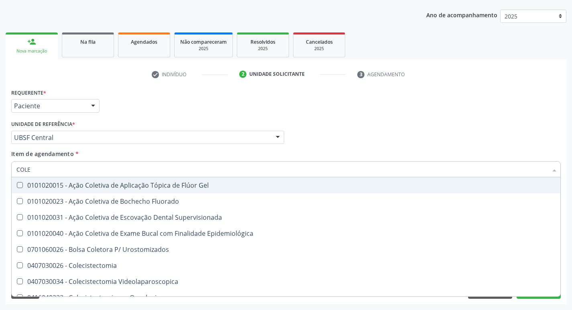
type input "COLES"
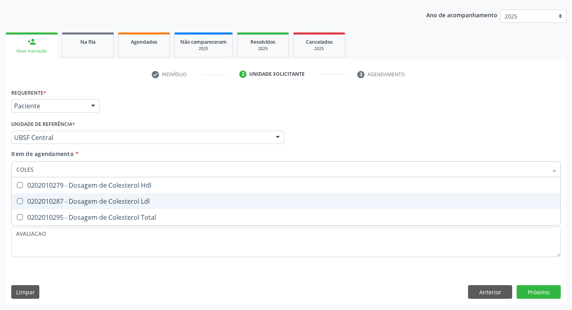
click at [146, 193] on span "0202010279 - Dosagem de Colesterol Hdl" at bounding box center [286, 185] width 549 height 16
checkbox Hdl "true"
click at [149, 198] on div "0202010287 - Dosagem de Colesterol Ldl" at bounding box center [285, 201] width 539 height 6
checkbox Ldl "true"
type input "COLE"
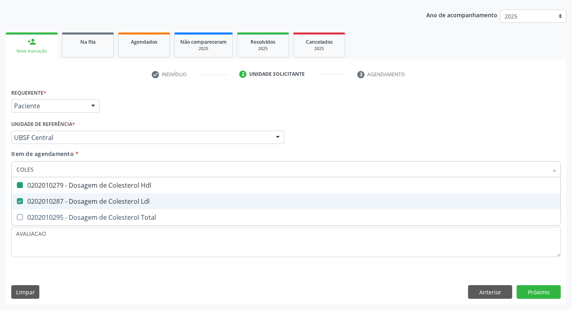
checkbox Hdl "false"
checkbox Ldl "false"
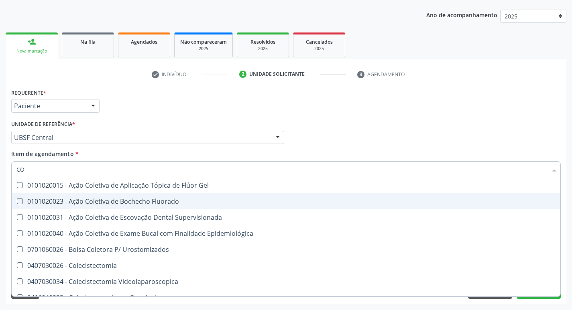
type input "C"
checkbox Hdl "false"
checkbox Ldl "false"
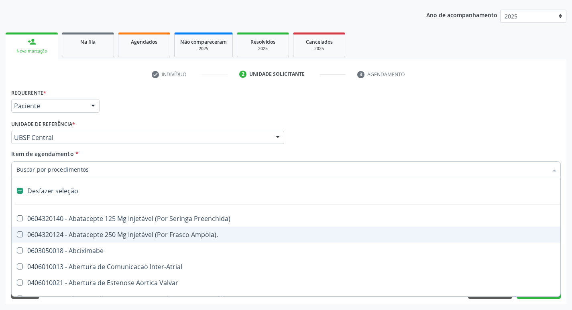
type input "U"
checkbox Frasco-Ampola\) "true"
checkbox Urina "false"
checkbox Comprimido\) "true"
checkbox Vaginal "true"
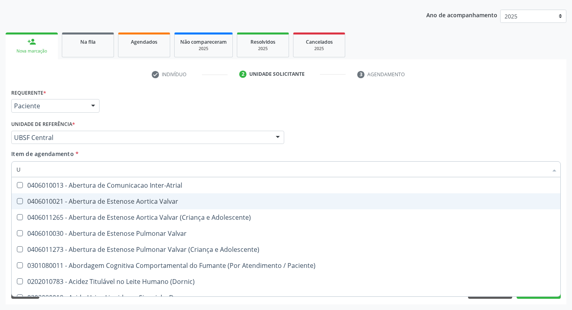
type input "UR"
checkbox Reabilitacao "true"
checkbox Urina "false"
checkbox Lisa "true"
type input "UREI"
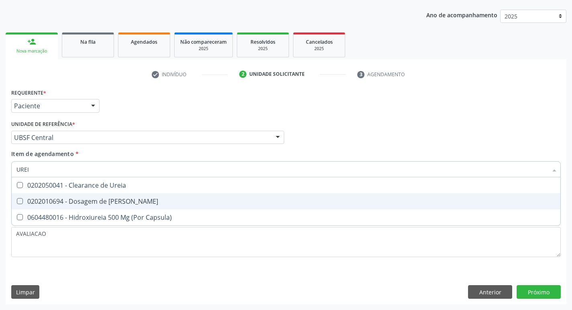
click at [140, 203] on div "0202010694 - Dosagem de [PERSON_NAME]" at bounding box center [285, 201] width 539 height 6
checkbox Ureia "true"
type input "URE"
checkbox Ureia "false"
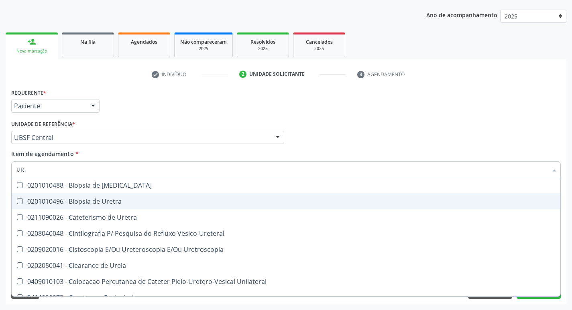
type input "U"
checkbox Ureia "false"
checkbox Bubonica\) "false"
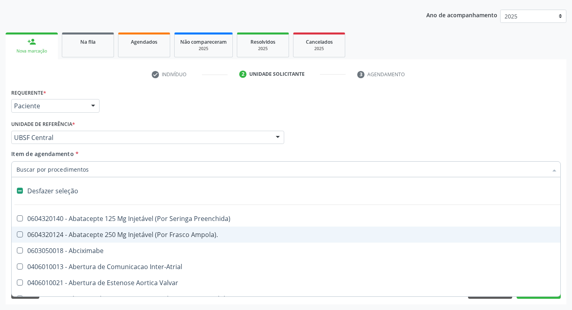
type input "C"
checkbox Dedo "true"
checkbox Urina "false"
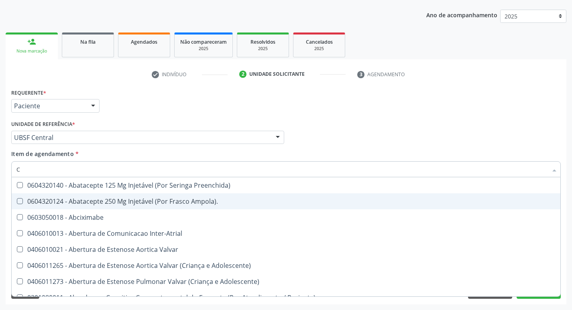
type input "CR"
checkbox Urina "false"
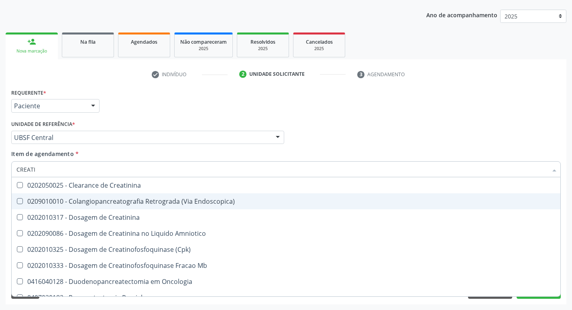
type input "CREATIN"
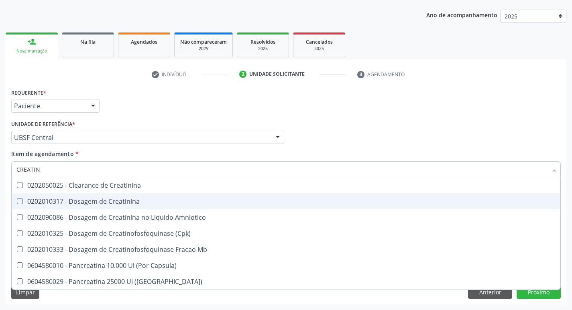
click at [140, 203] on div "0202010317 - Dosagem de Creatinina" at bounding box center [285, 201] width 539 height 6
checkbox Creatinina "true"
type input "CREA"
checkbox Creatinina "false"
checkbox Amniotico "false"
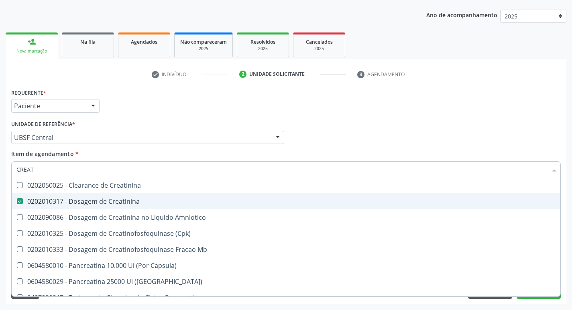
checkbox Mb "true"
type input "C"
checkbox Mb "false"
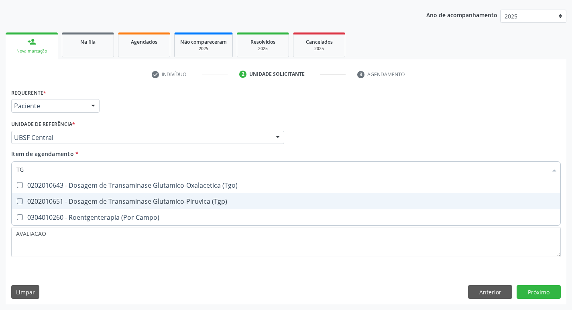
drag, startPoint x: 140, startPoint y: 203, endPoint x: 132, endPoint y: 194, distance: 11.4
click at [133, 203] on div "0202010651 - Dosagem de Transaminase Glutamico-Piruvica (Tgp)" at bounding box center [285, 201] width 539 height 6
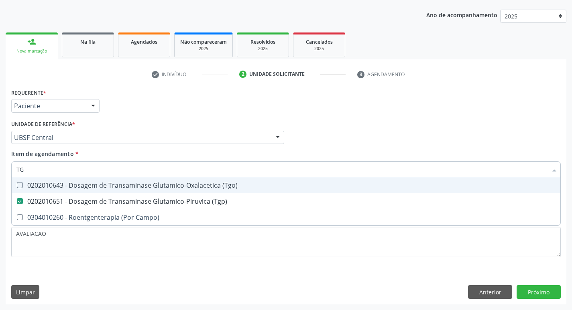
click at [132, 191] on span "0202010643 - Dosagem de Transaminase Glutamico-Oxalacetica (Tgo)" at bounding box center [286, 185] width 549 height 16
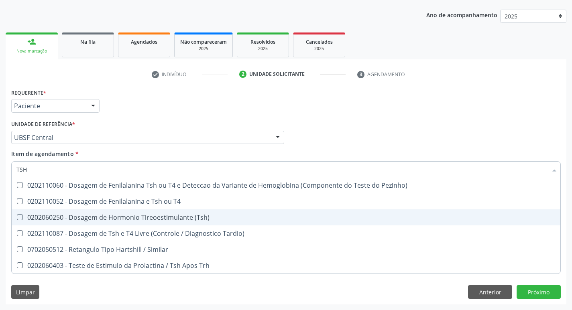
click at [155, 217] on div "0202060250 - Dosagem de Hormonio Tireoestimulante (Tsh)" at bounding box center [285, 217] width 539 height 6
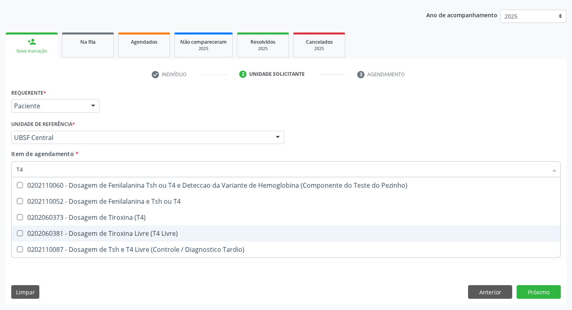
click at [168, 233] on div "0202060381 - Dosagem de Tiroxina Livre (T4 Livre)" at bounding box center [285, 233] width 539 height 6
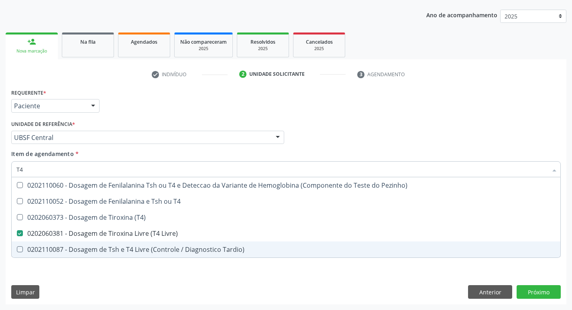
click at [533, 89] on div "Requerente * Paciente Profissional de Saúde Paciente Nenhum resultado encontrad…" at bounding box center [285, 102] width 553 height 31
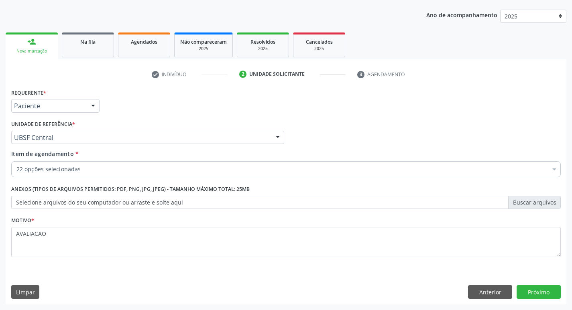
scroll to position [0, 0]
click at [546, 291] on button "Próximo" at bounding box center [539, 292] width 44 height 14
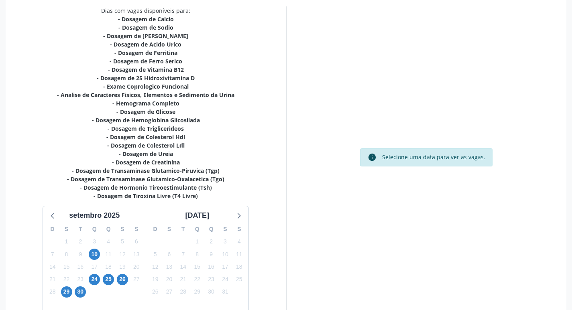
scroll to position [216, 0]
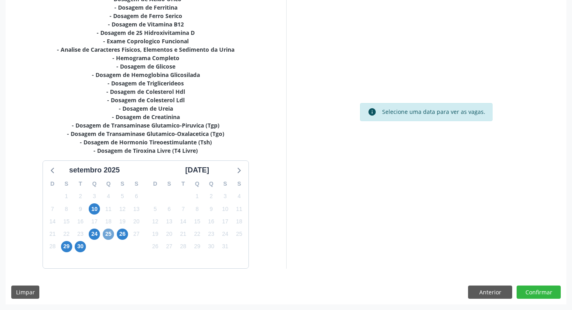
click at [108, 235] on span "25" at bounding box center [108, 234] width 11 height 11
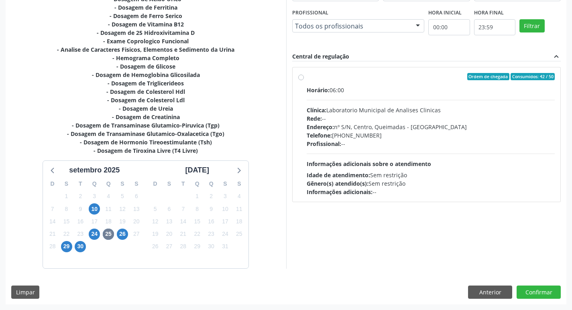
click at [371, 139] on div "Telefone: (83) 33921344" at bounding box center [431, 135] width 248 height 8
click at [304, 80] on input "Ordem de chegada Consumidos: 42 / 50 Horário: 06:00 Clínica: Laboratorio Munici…" at bounding box center [301, 76] width 6 height 7
click at [372, 224] on div "Vagas para o dia 25/09/2025 Município Todos os municípios Todos os municípios Q…" at bounding box center [426, 114] width 281 height 307
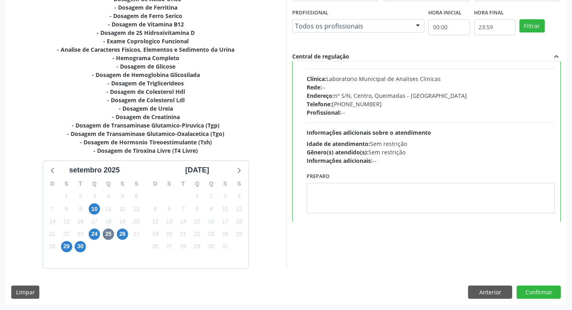
scroll to position [40, 0]
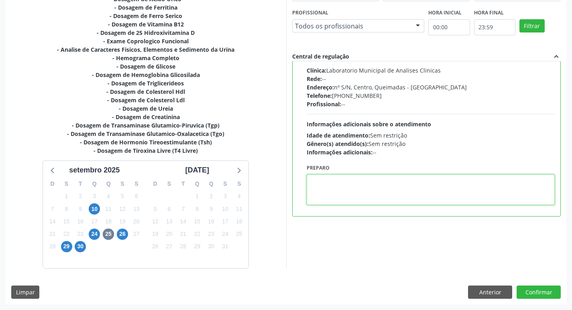
click at [351, 197] on textarea at bounding box center [431, 190] width 248 height 31
paste textarea "IR EM [GEOGRAPHIC_DATA]"
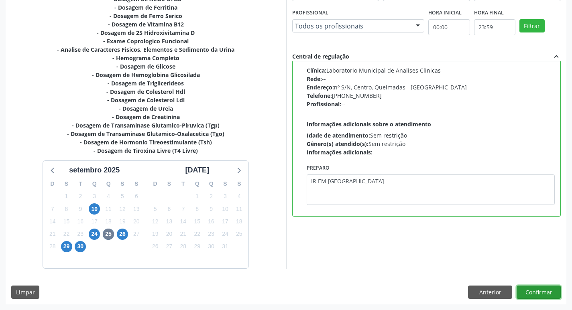
click at [546, 292] on button "Confirmar" at bounding box center [539, 293] width 44 height 14
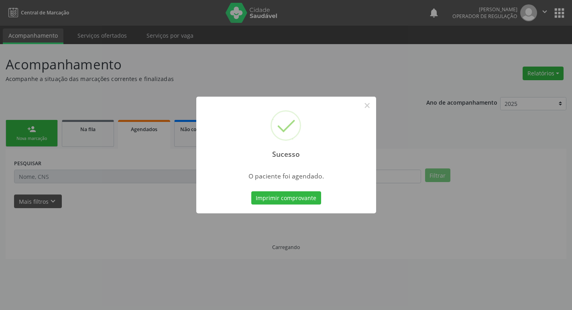
scroll to position [0, 0]
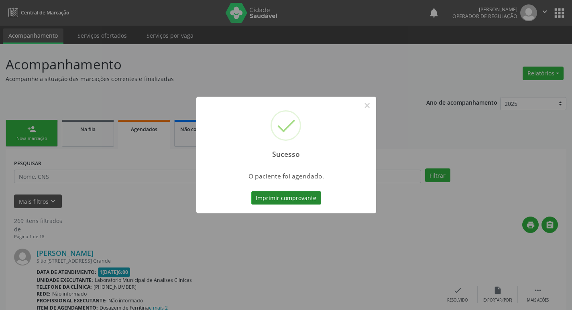
click at [303, 200] on button "Imprimir comprovante" at bounding box center [286, 198] width 70 height 14
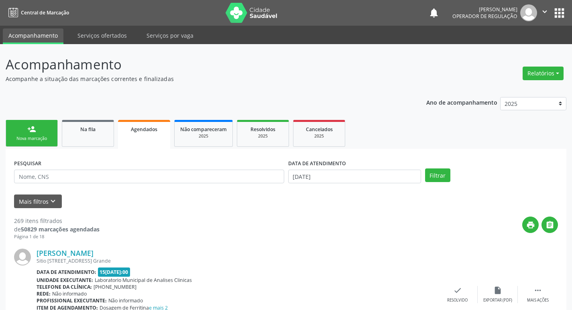
click at [44, 132] on link "person_add Nova marcação" at bounding box center [32, 133] width 52 height 27
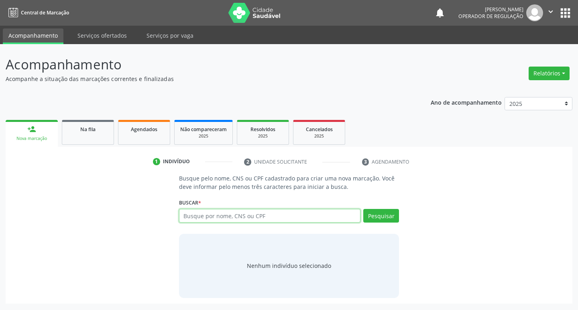
click at [226, 220] on input "text" at bounding box center [270, 216] width 182 height 14
type input "700505993714859"
click at [384, 212] on button "Pesquisar" at bounding box center [381, 216] width 36 height 14
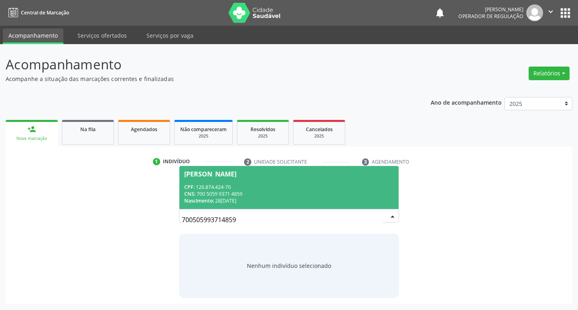
click at [227, 188] on div "CPF: 126.874.424-70" at bounding box center [289, 187] width 210 height 7
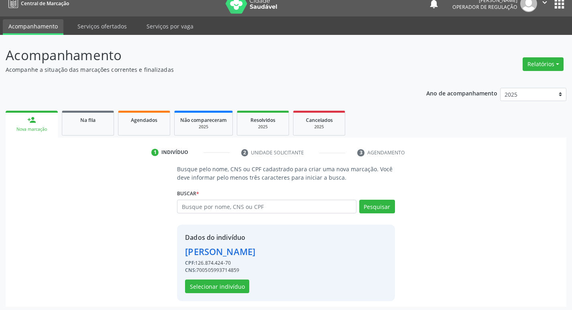
scroll to position [12, 0]
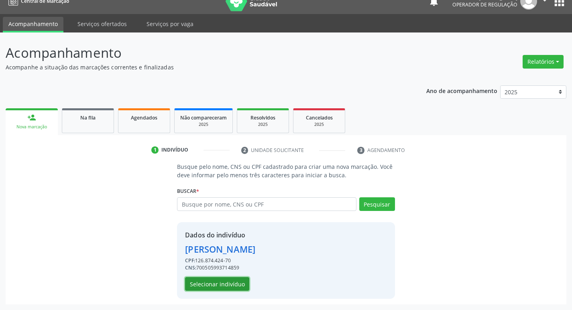
click at [234, 283] on button "Selecionar indivíduo" at bounding box center [217, 284] width 64 height 14
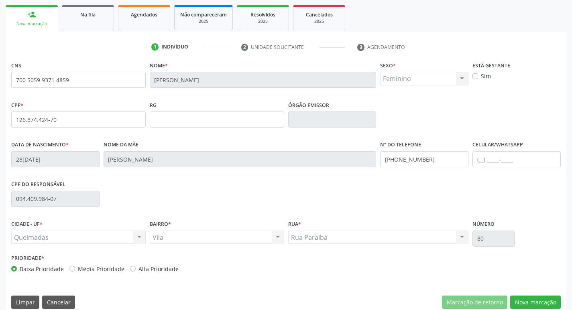
scroll to position [125, 0]
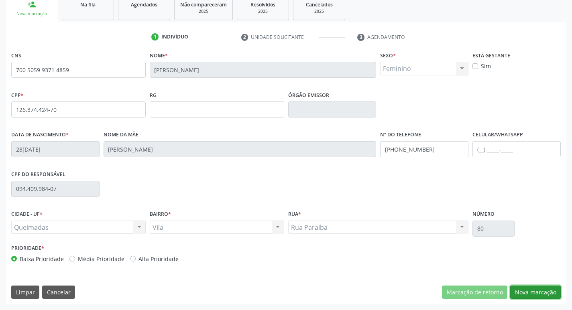
click at [527, 291] on button "Nova marcação" at bounding box center [535, 293] width 51 height 14
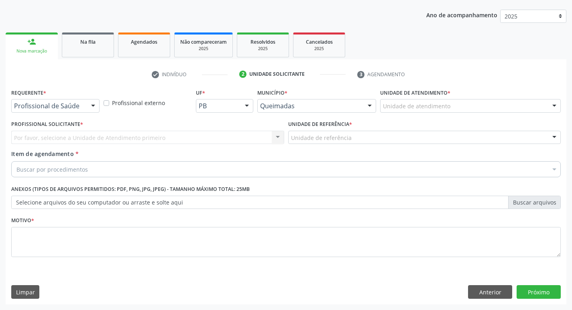
scroll to position [87, 0]
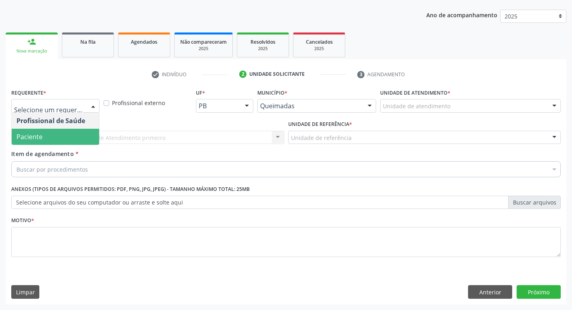
click at [55, 138] on span "Paciente" at bounding box center [55, 137] width 87 height 16
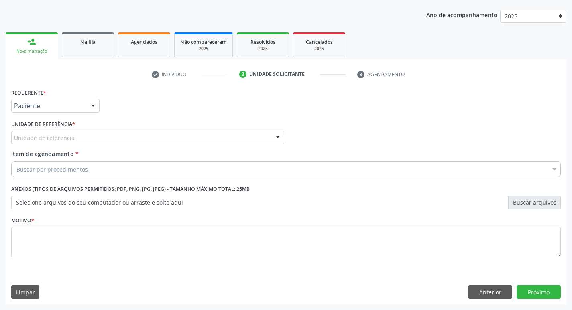
click at [89, 128] on div "Unidade de referência * Unidade de referência UBSF Ligeiro II UBSF Saulo Leal […" at bounding box center [147, 131] width 273 height 26
click at [88, 136] on div "Unidade de referência" at bounding box center [147, 138] width 273 height 14
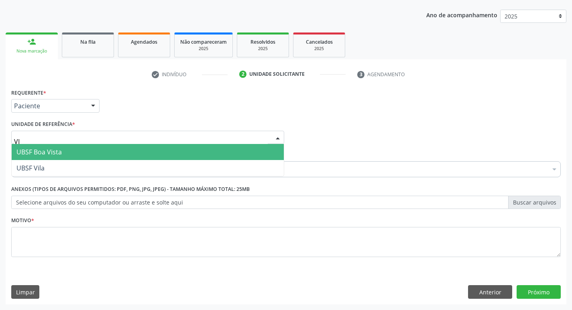
type input "VIL"
click at [101, 159] on span "UBSF Vila" at bounding box center [148, 152] width 272 height 16
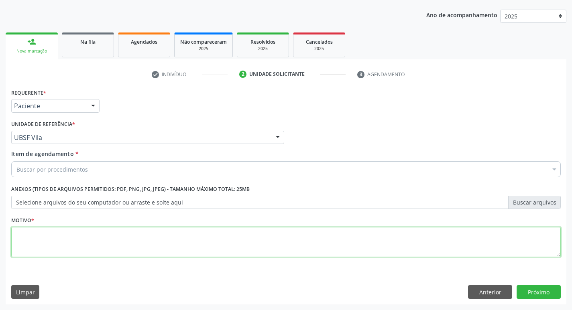
click at [50, 238] on textarea at bounding box center [285, 242] width 549 height 31
type textarea "AVALIACAO"
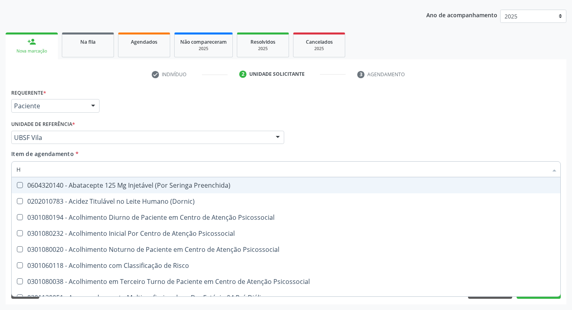
type input "HEMOGR"
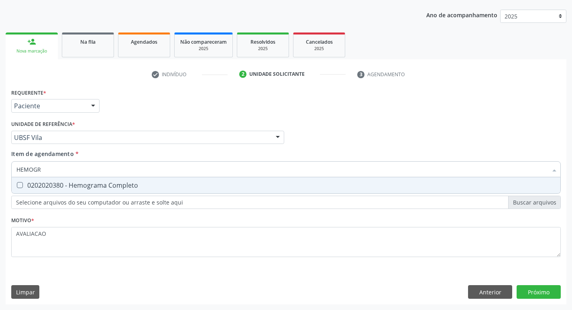
click at [116, 186] on div "0202020380 - Hemograma Completo" at bounding box center [285, 185] width 539 height 6
checkbox Completo "true"
type input "HEMOG"
checkbox Completo "false"
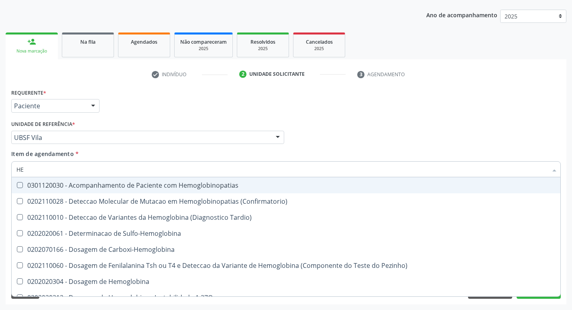
type input "H"
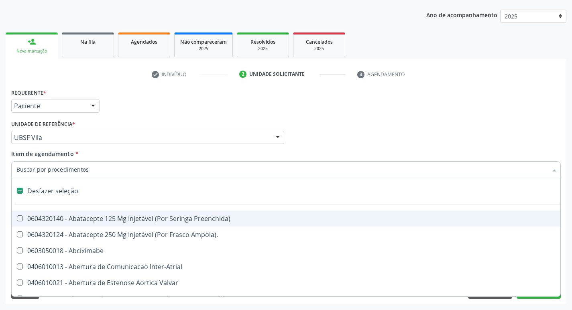
checkbox Capsula\) "false"
type input "G"
checkbox Persistente "true"
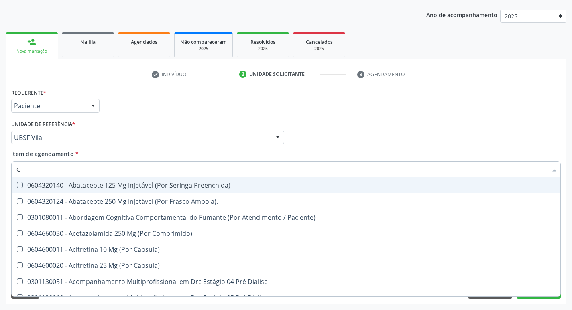
type input "GLICOSE"
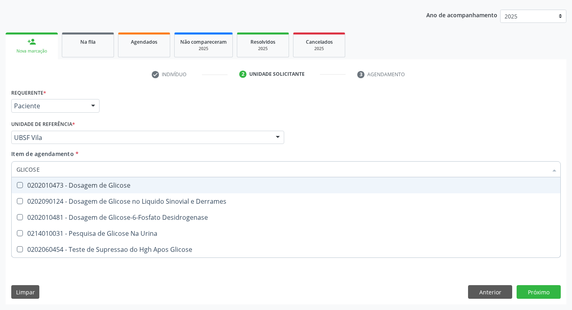
click at [106, 185] on div "0202010473 - Dosagem de Glicose" at bounding box center [285, 185] width 539 height 6
checkbox Glicose "true"
type input "GLICOS"
checkbox Glicose "false"
checkbox Derrames "true"
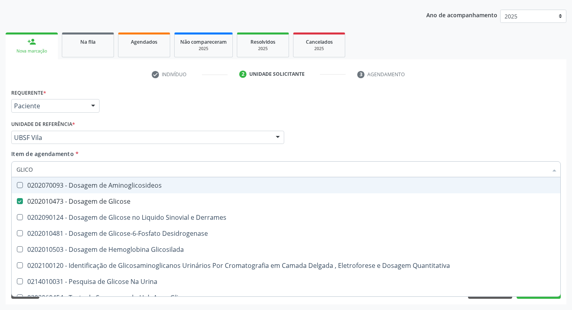
type input "GLIC"
checkbox Glicose "false"
checkbox Derrames "false"
type input "G"
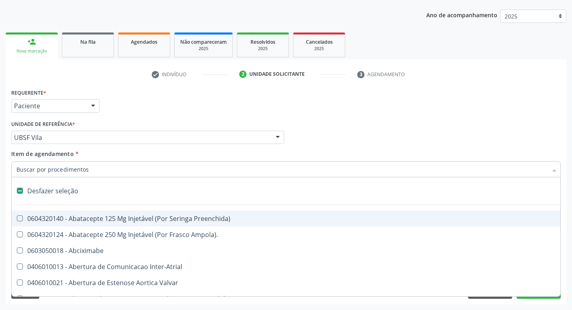
type input "H"
checkbox Convencional\) "true"
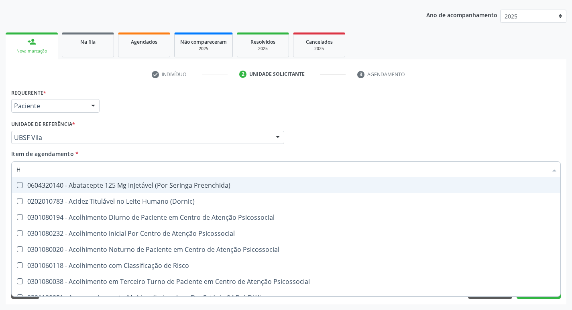
type input "HEMOGLOBINA G"
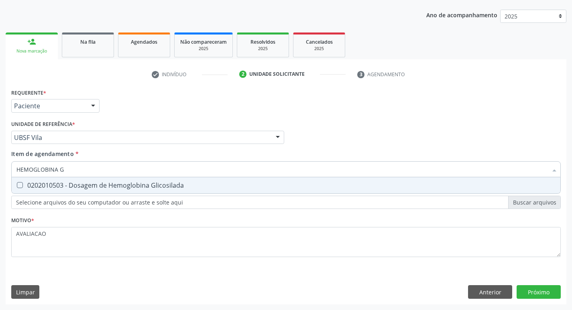
click at [143, 185] on div "0202010503 - Dosagem de Hemoglobina Glicosilada" at bounding box center [285, 185] width 539 height 6
checkbox Glicosilada "true"
type input "HEMOGLOBINA"
checkbox Glicosilada "false"
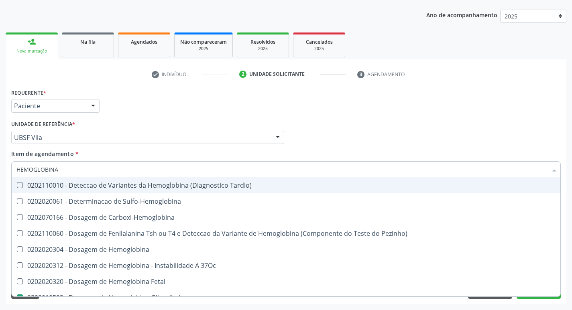
type input "HEMOGLOBIN"
checkbox Glicosilada "false"
checkbox Hemoglobina "true"
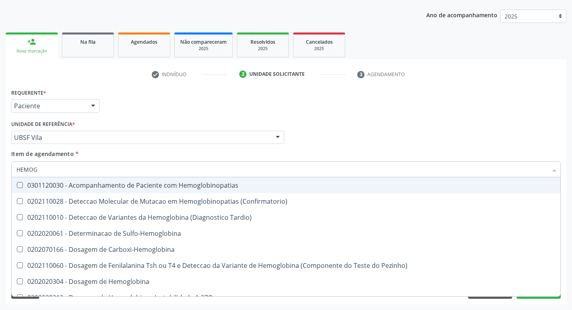
type input "HEMO"
checkbox Glicosilada "false"
checkbox S "false"
type input "H"
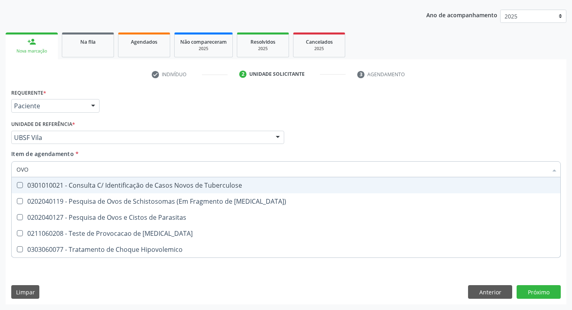
type input "OVOS"
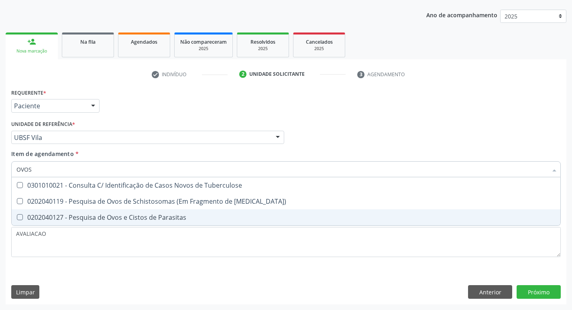
click at [175, 213] on span "0202040127 - Pesquisa de Ovos e Cistos de Parasitas" at bounding box center [286, 217] width 549 height 16
checkbox Parasitas "true"
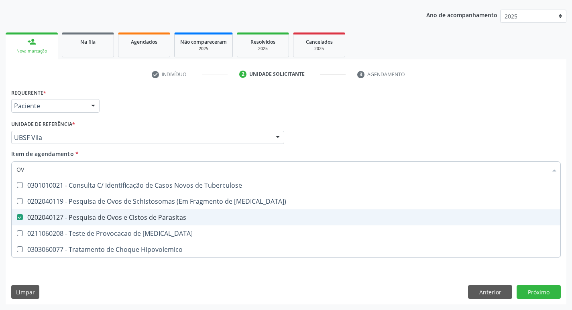
type input "O"
checkbox Parasitas "false"
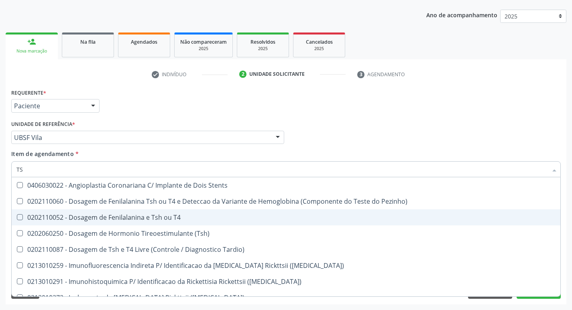
type input "TSH"
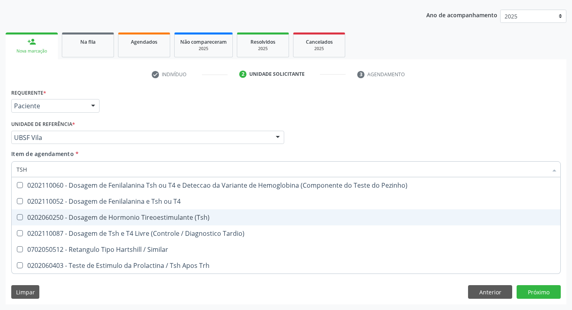
click at [175, 213] on span "0202060250 - Dosagem de Hormonio Tireoestimulante (Tsh)" at bounding box center [286, 217] width 549 height 16
checkbox \(Tsh\) "true"
type input "TS"
checkbox \(Tsh\) "false"
checkbox Tardio\) "true"
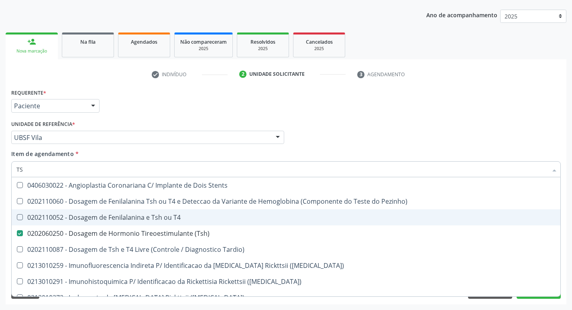
type input "T"
checkbox \(Tsh\) "false"
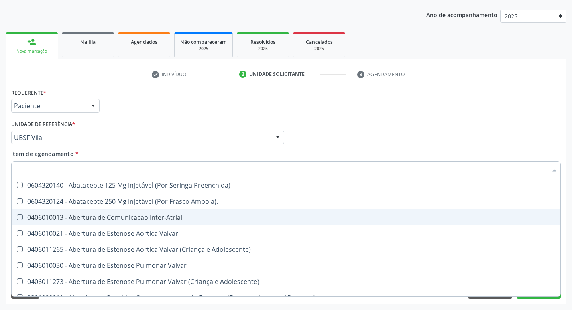
type input "T4"
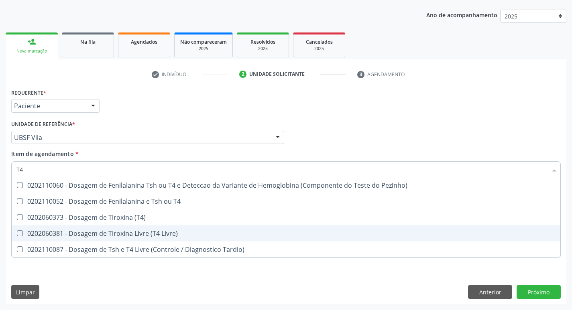
click at [167, 233] on div "0202060381 - Dosagem de Tiroxina Livre (T4 Livre)" at bounding box center [285, 233] width 539 height 6
checkbox Livre\) "true"
type input "T"
checkbox Livre\) "false"
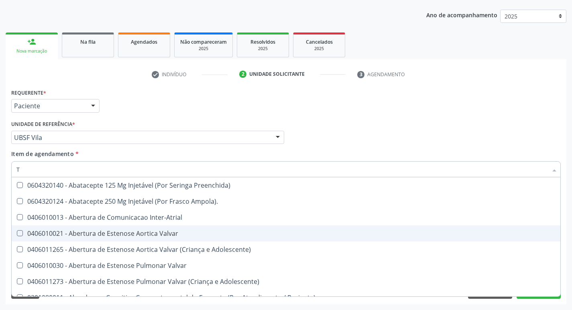
type input "TS"
checkbox Valvar "true"
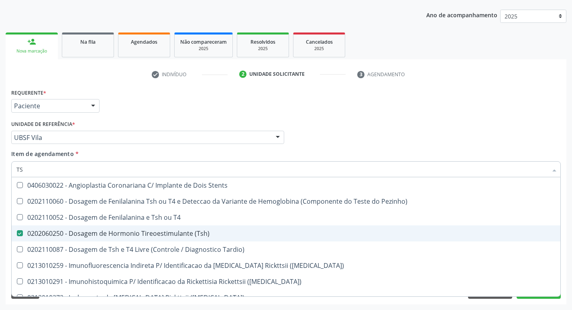
type input "TSH"
checkbox T4 "true"
checkbox \(Tsh\) "false"
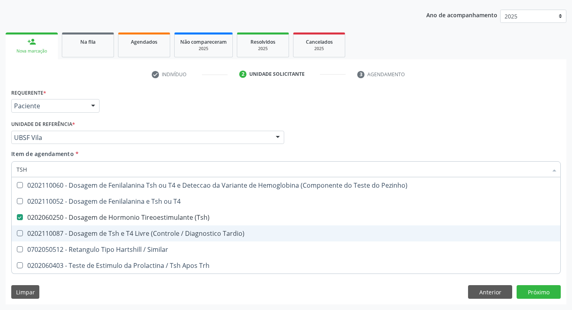
type input "TS"
checkbox \(Tsh\) "false"
checkbox Tardio\) "true"
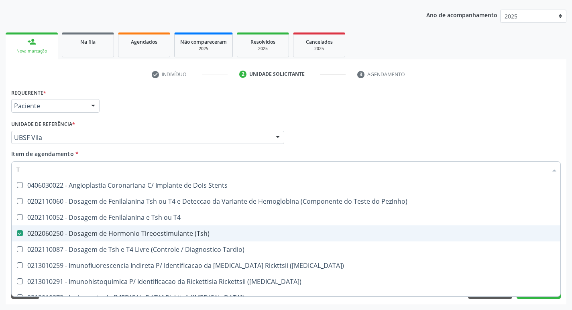
type input "T4"
checkbox \(Tsh\) "true"
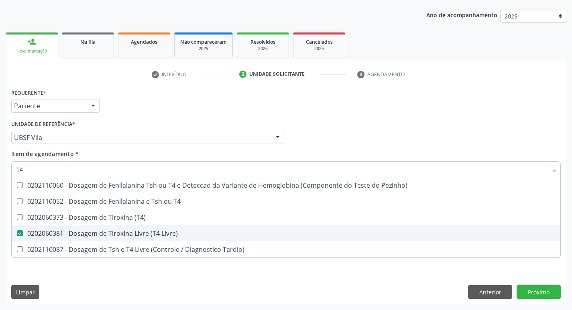
type input "T"
checkbox Livre\) "false"
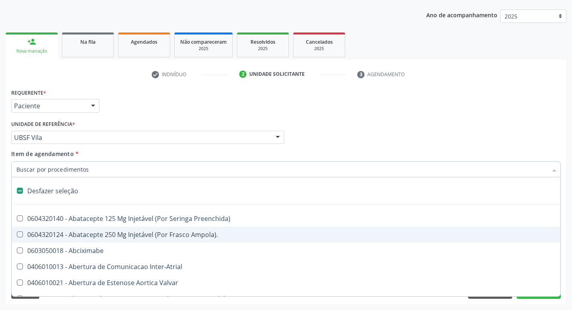
type input "U"
checkbox Coledocoplastia "true"
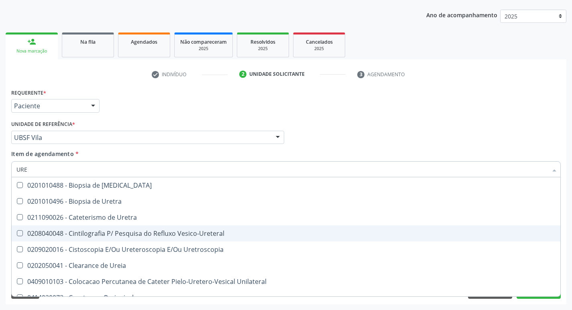
type input "UREI"
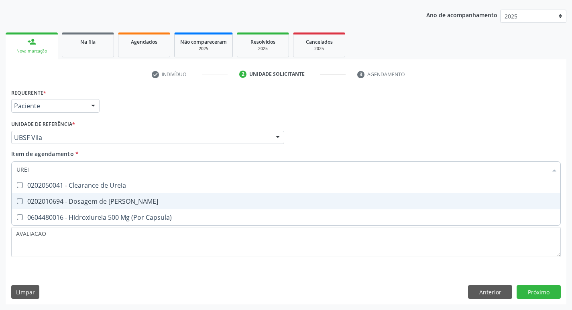
click at [111, 196] on span "0202010694 - Dosagem de [PERSON_NAME]" at bounding box center [286, 201] width 549 height 16
checkbox Ureia "true"
type input "URE"
checkbox Ureia "false"
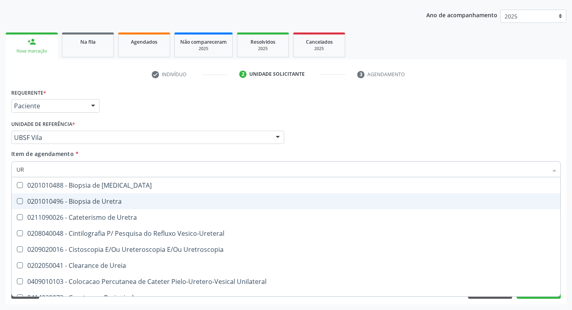
type input "U"
checkbox Ureia "false"
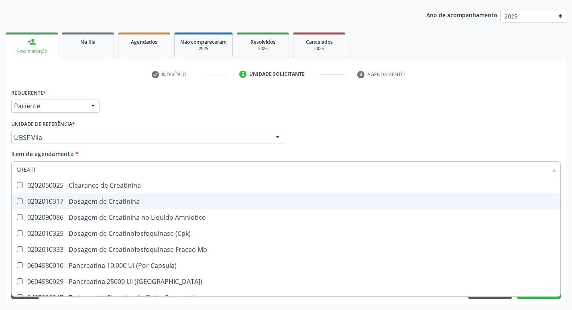
type input "CREATIN"
click at [111, 196] on span "0202010317 - Dosagem de Creatinina" at bounding box center [286, 201] width 549 height 16
checkbox Creatinina "true"
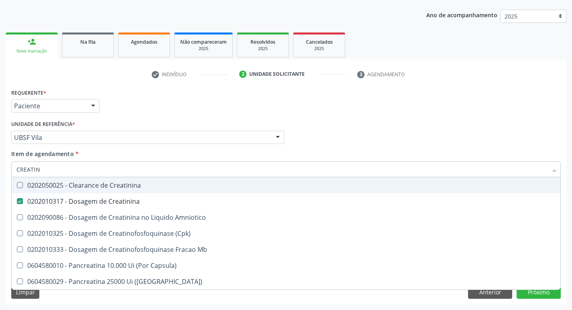
click at [535, 137] on div "Profissional Solicitante Por favor, selecione a Unidade de Atendimento primeiro…" at bounding box center [285, 133] width 553 height 31
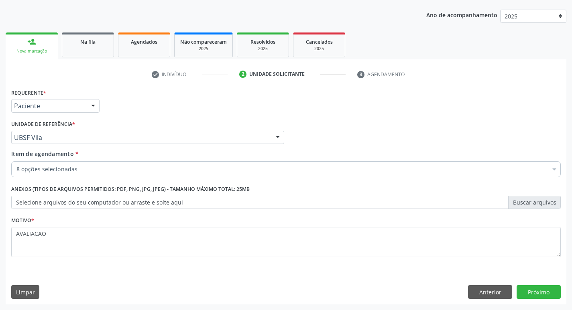
scroll to position [0, 0]
click at [536, 298] on button "Próximo" at bounding box center [539, 292] width 44 height 14
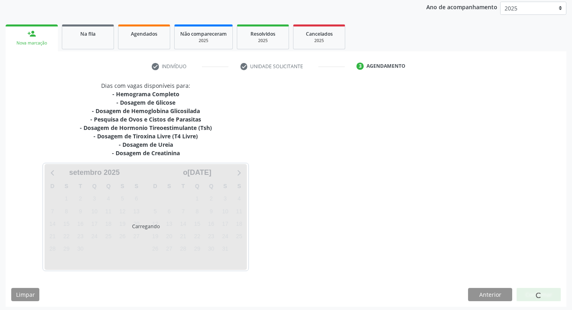
scroll to position [98, 0]
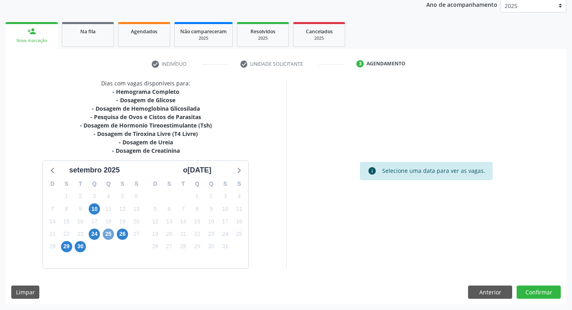
click at [109, 234] on span "25" at bounding box center [108, 234] width 11 height 11
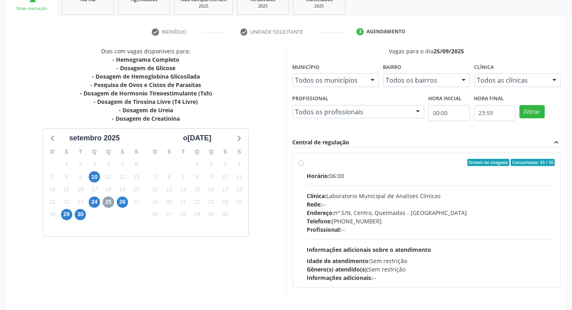
scroll to position [155, 0]
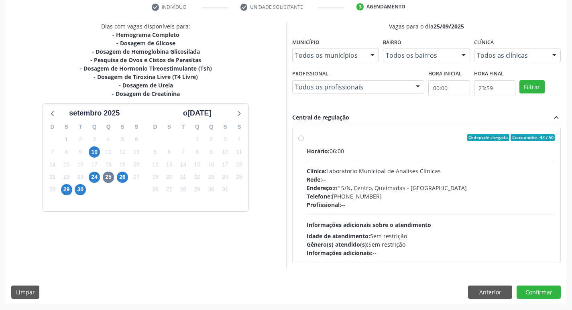
click at [453, 170] on div "Clínica: Laboratorio Municipal de Analises Clinicas" at bounding box center [431, 171] width 248 height 8
click at [304, 141] on input "Ordem de chegada Consumidos: 43 / 50 Horário: 06:00 Clínica: Laboratorio Munici…" at bounding box center [301, 137] width 6 height 7
radio input "true"
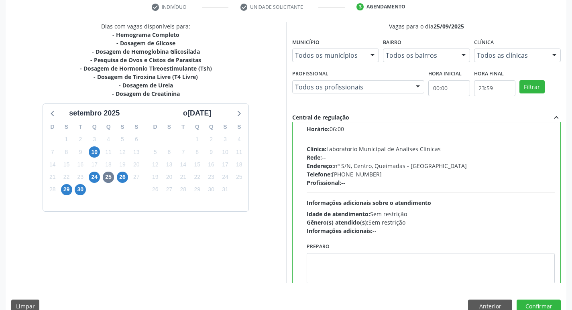
scroll to position [40, 0]
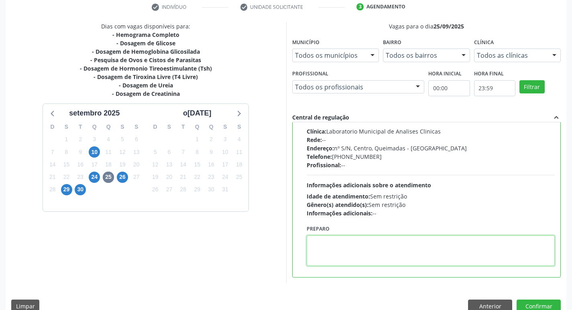
click at [348, 252] on textarea at bounding box center [431, 251] width 248 height 31
paste textarea "IR EM [GEOGRAPHIC_DATA]"
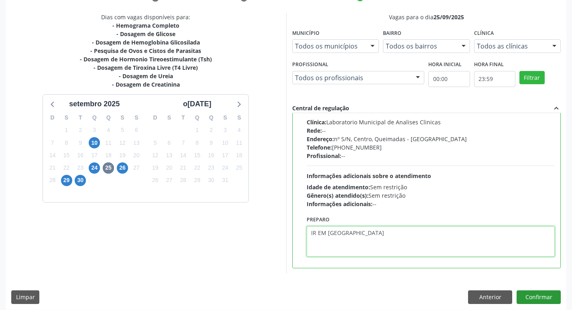
scroll to position [169, 0]
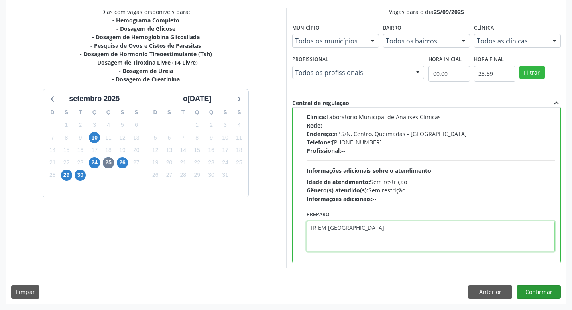
type textarea "IR EM [GEOGRAPHIC_DATA]"
click at [542, 288] on button "Confirmar" at bounding box center [539, 292] width 44 height 14
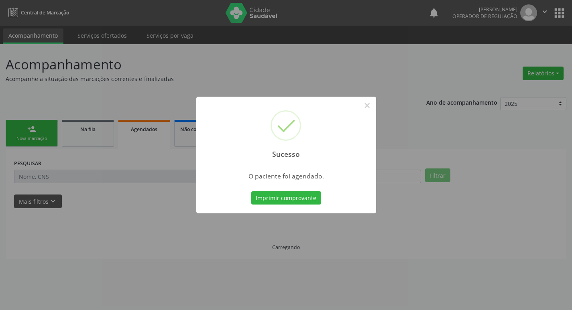
scroll to position [0, 0]
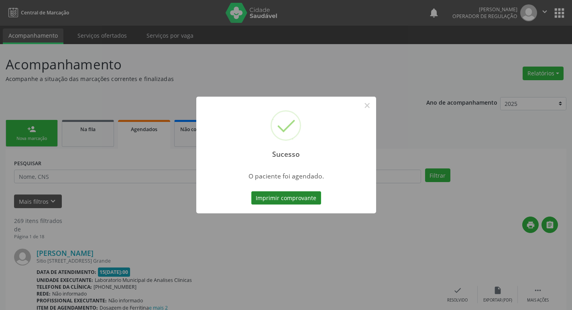
click at [291, 200] on button "Imprimir comprovante" at bounding box center [286, 198] width 70 height 14
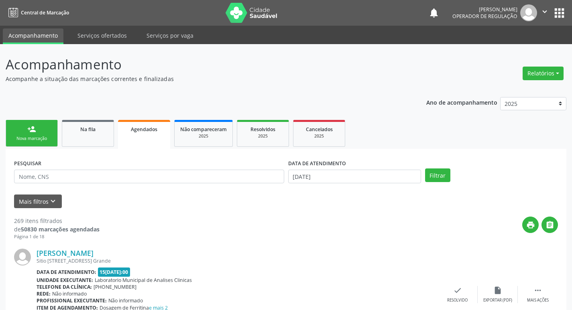
click at [37, 141] on div "Nova marcação" at bounding box center [32, 139] width 40 height 6
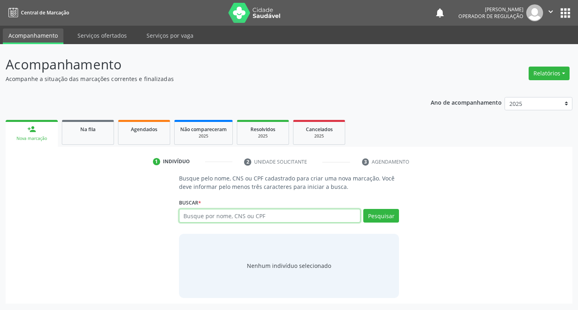
click at [198, 213] on input "text" at bounding box center [270, 216] width 182 height 14
type input "700408743580050"
click at [390, 214] on button "Pesquisar" at bounding box center [381, 216] width 36 height 14
click at [246, 221] on input "700408743580050" at bounding box center [270, 216] width 182 height 14
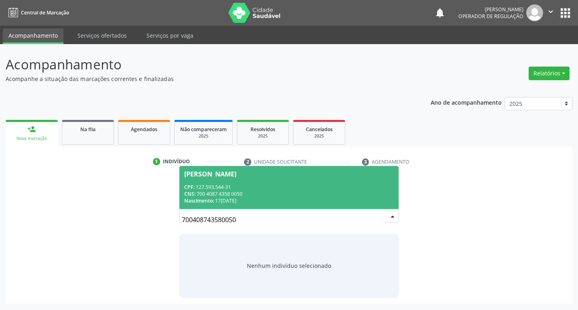
click at [244, 195] on div "CNS: 700 4087 4358 0050" at bounding box center [289, 194] width 210 height 7
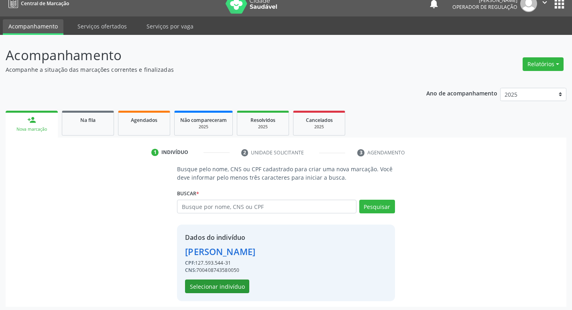
scroll to position [12, 0]
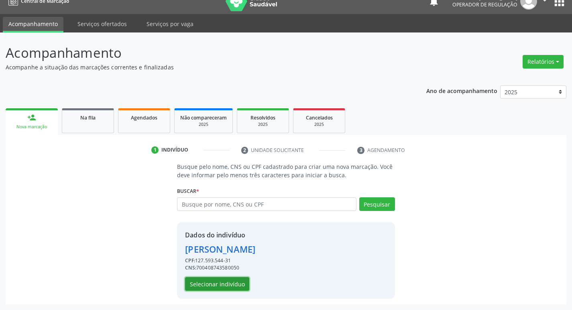
click at [230, 282] on button "Selecionar indivíduo" at bounding box center [217, 284] width 64 height 14
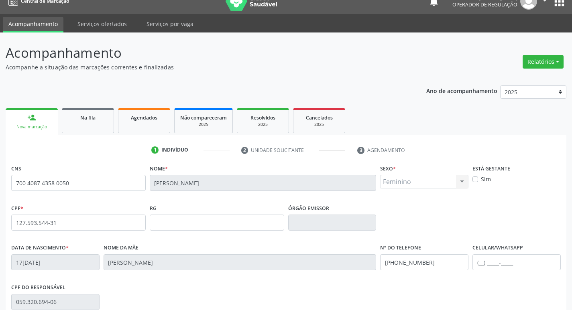
scroll to position [125, 0]
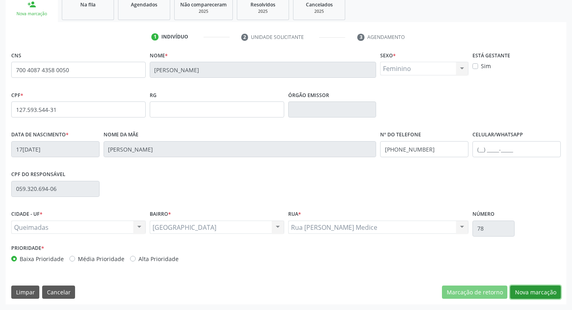
click at [534, 294] on button "Nova marcação" at bounding box center [535, 293] width 51 height 14
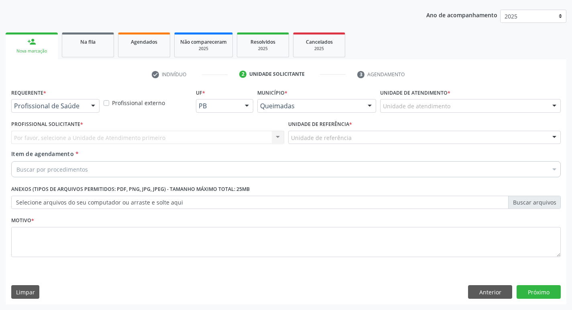
click at [68, 113] on div "Requerente * Profissional de Saúde Profissional de Saúde Paciente Nenhum result…" at bounding box center [55, 102] width 92 height 31
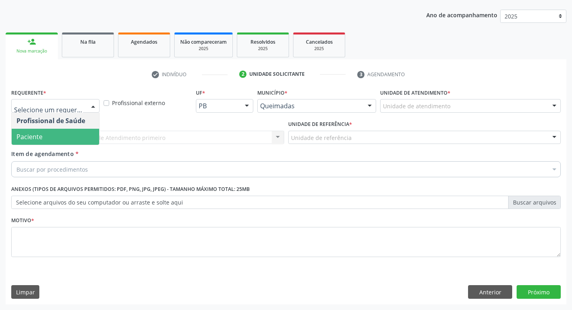
click at [72, 140] on span "Paciente" at bounding box center [55, 137] width 87 height 16
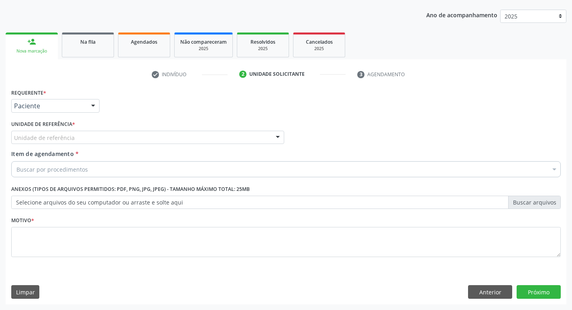
click at [67, 142] on div "Unidade de referência" at bounding box center [147, 138] width 273 height 14
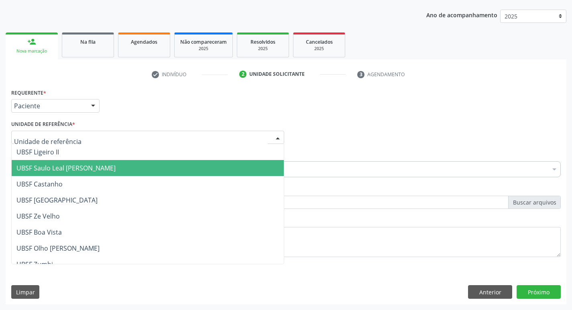
click at [89, 164] on span "UBSF Saulo Leal [PERSON_NAME]" at bounding box center [65, 168] width 99 height 9
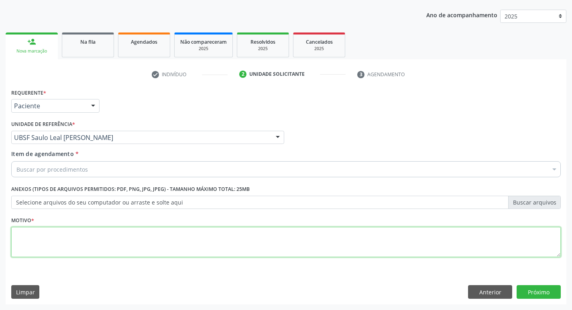
click at [45, 255] on textarea at bounding box center [285, 242] width 549 height 31
type textarea "AVALIACAO"
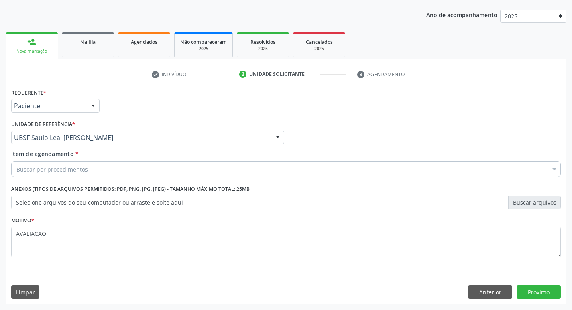
click at [95, 158] on div "Item de agendamento * Buscar por procedimentos Selecionar todos 0604320140 - Ab…" at bounding box center [285, 162] width 549 height 25
click at [99, 168] on div "Buscar por procedimentos" at bounding box center [285, 169] width 549 height 16
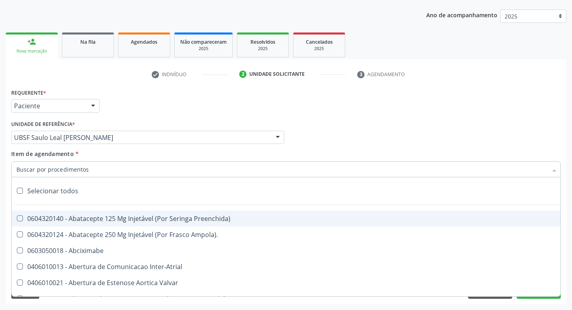
click at [57, 160] on div "Item de agendamento * Selecionar todos 0604320140 - Abatacepte 125 Mg Injetável…" at bounding box center [285, 162] width 549 height 25
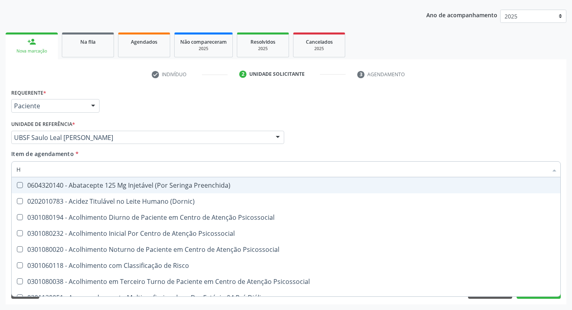
type input "HEMOGR"
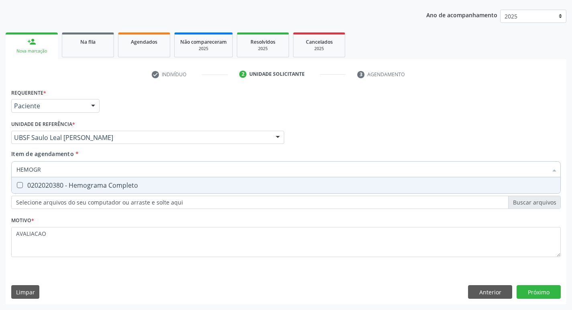
click at [90, 191] on span "0202020380 - Hemograma Completo" at bounding box center [286, 185] width 549 height 16
checkbox Completo "true"
type input "HEMOG"
checkbox Completo "false"
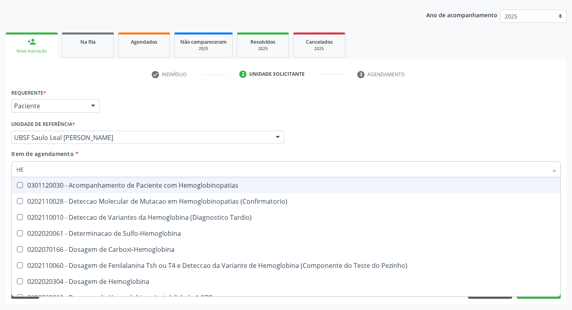
type input "H"
checkbox Completo "false"
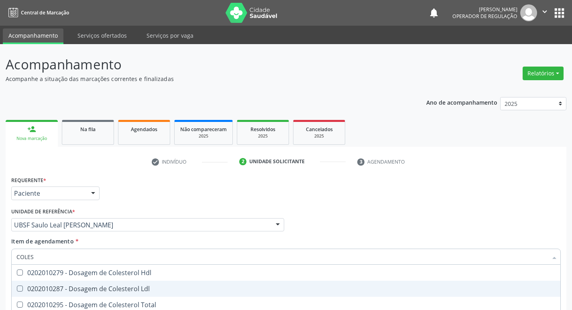
scroll to position [87, 0]
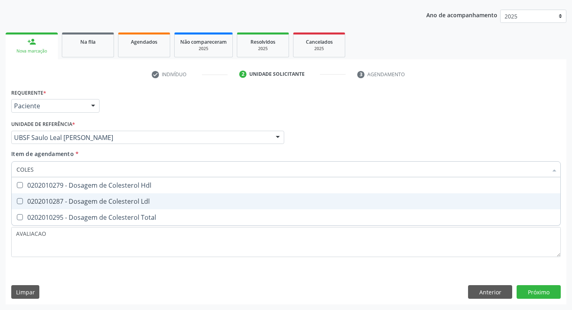
click at [132, 199] on div "0202010287 - Dosagem de Colesterol Ldl" at bounding box center [285, 201] width 539 height 6
checkbox Ldl "true"
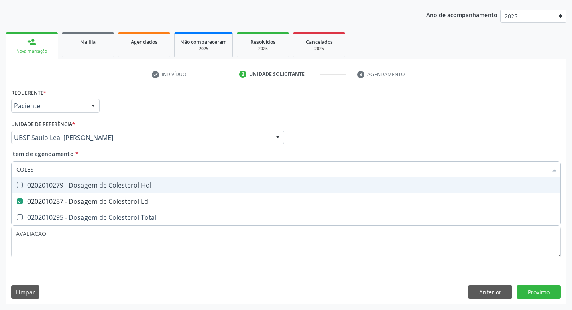
click at [133, 184] on div "0202010279 - Dosagem de Colesterol Hdl" at bounding box center [285, 185] width 539 height 6
checkbox Hdl "true"
type input "COLE"
checkbox Hdl "false"
checkbox Ldl "false"
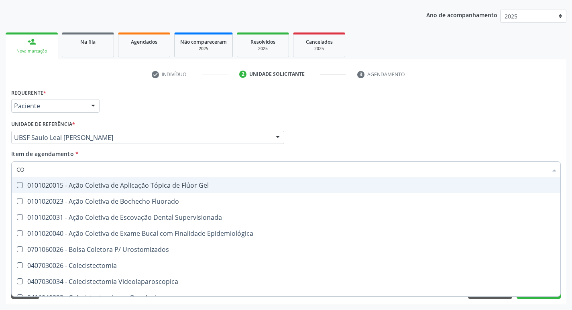
type input "C"
checkbox Hdl "false"
checkbox Ldl "false"
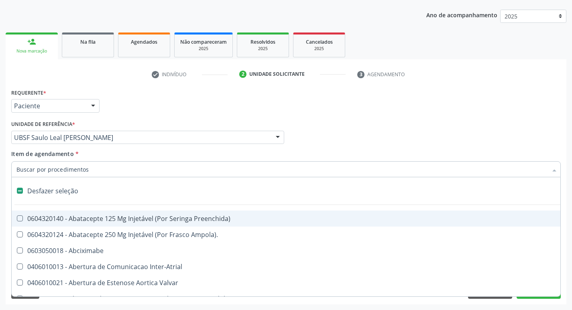
type input "G"
checkbox Comprimido\) "true"
checkbox Sanitária "true"
checkbox Persistente "true"
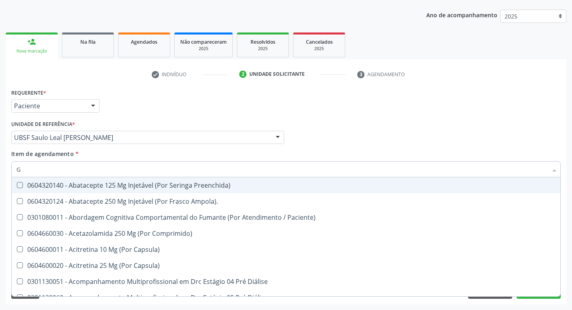
type input "GLICOSE"
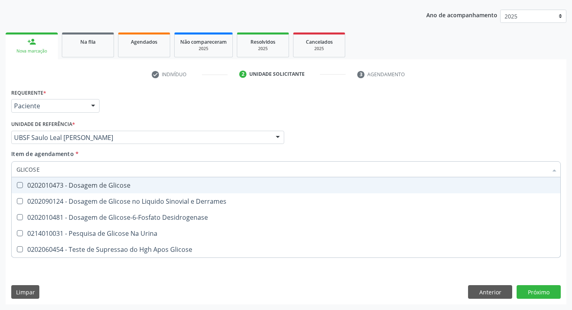
click at [124, 186] on div "0202010473 - Dosagem de Glicose" at bounding box center [285, 185] width 539 height 6
checkbox Glicose "true"
type input "GLICOS"
checkbox Glicose "false"
checkbox Derrames "true"
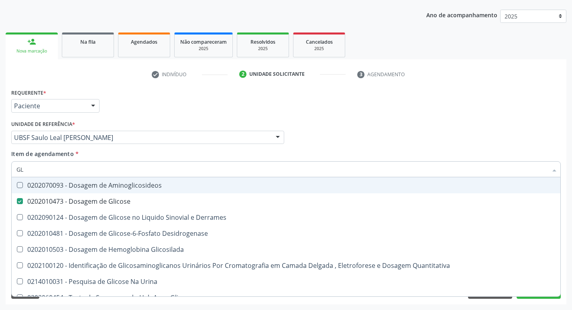
type input "G"
checkbox Glicose "false"
checkbox Derrames "false"
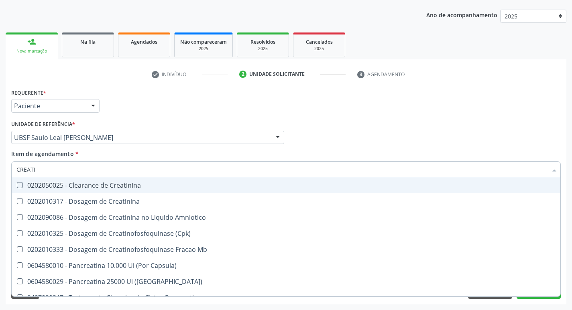
type input "CREATIN"
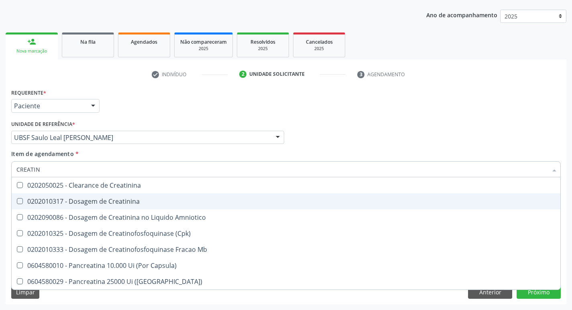
click at [134, 203] on div "0202010317 - Dosagem de Creatinina" at bounding box center [285, 201] width 539 height 6
checkbox Creatinina "true"
type input "CRE"
checkbox Creatinina "false"
checkbox Amniotico "false"
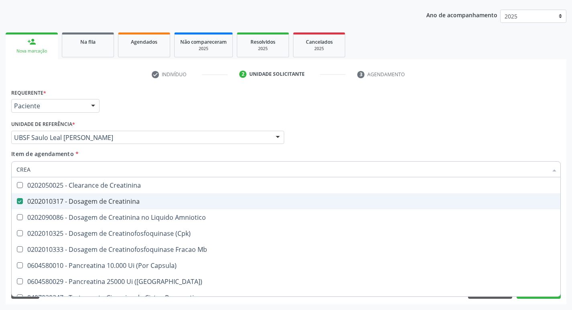
checkbox Mb "false"
type input "C"
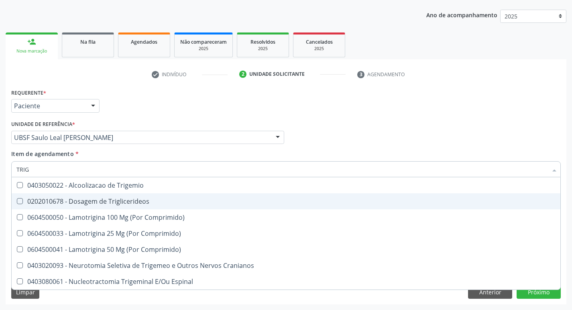
type input "TRIGL"
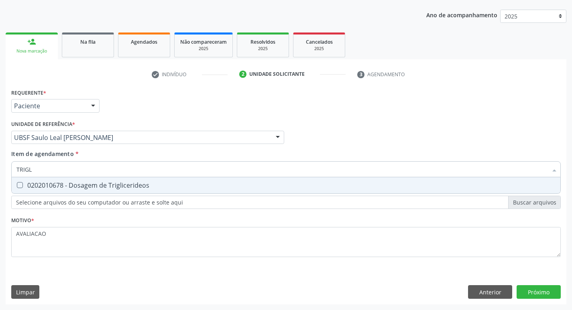
click at [134, 178] on span "0202010678 - Dosagem de Triglicerideos" at bounding box center [286, 185] width 549 height 16
checkbox Triglicerideos "true"
type input "TRIG"
checkbox Triglicerideos "false"
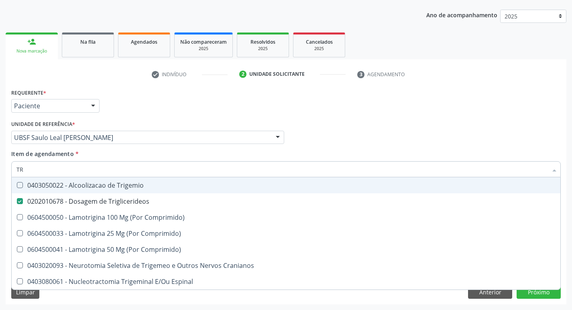
type input "T"
checkbox Triglicerideos "false"
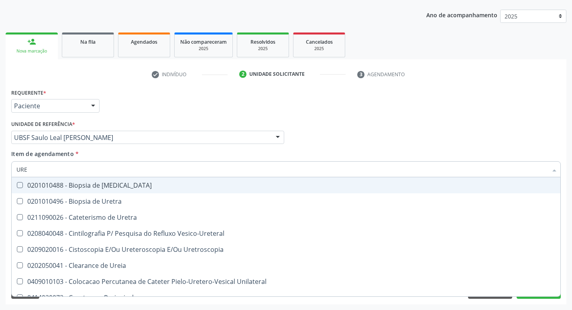
type input "UREI"
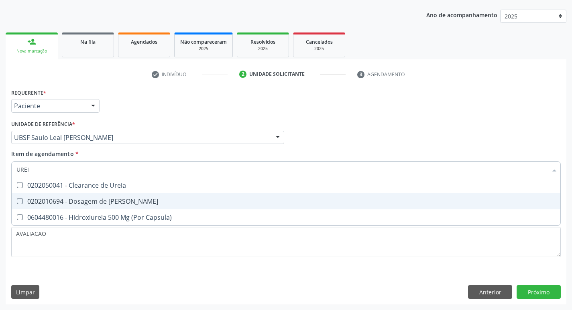
click at [118, 200] on div "0202010694 - Dosagem de [PERSON_NAME]" at bounding box center [285, 201] width 539 height 6
checkbox Ureia "true"
type input "URE"
checkbox Ureia "false"
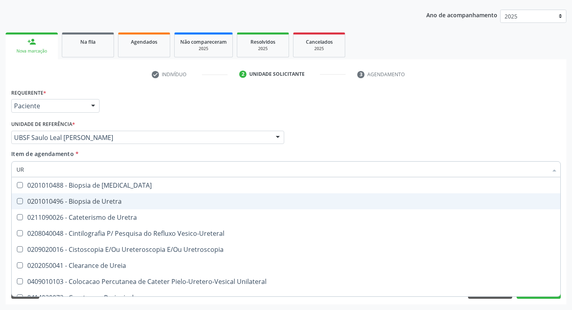
type input "U"
checkbox Ureia "false"
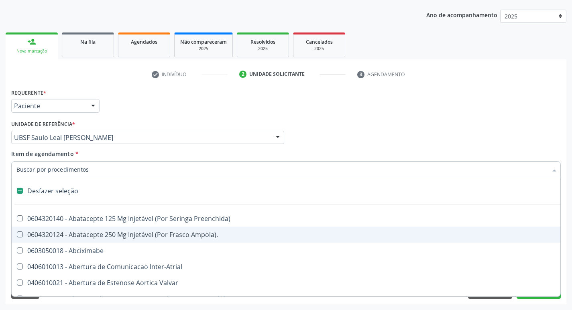
type input "2"
checkbox Monopolar "true"
checkbox Quadril "true"
checkbox Biologica "true"
checkbox Vagina "true"
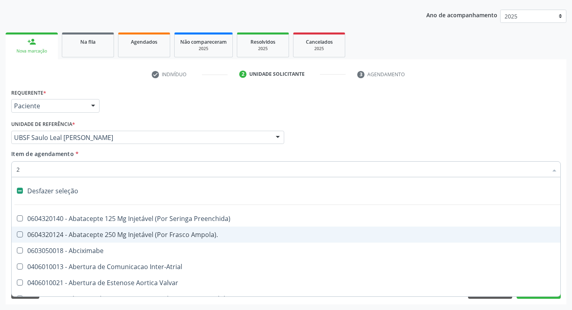
checkbox Aorto-Cavitarias "true"
checkbox Congenita "true"
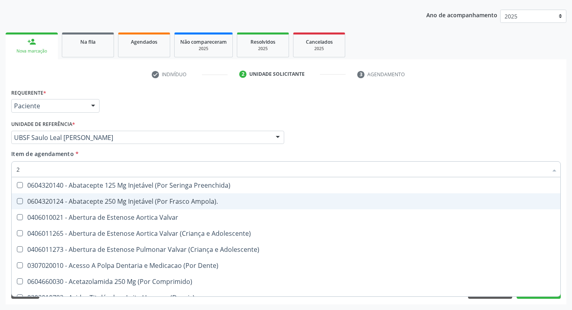
type input "20205001"
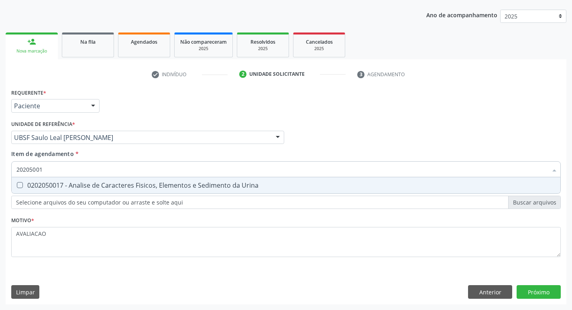
click at [120, 187] on div "0202050017 - Analise de Caracteres Fisicos, Elementos e Sedimento da Urina" at bounding box center [285, 185] width 539 height 6
checkbox Urina "true"
click at [529, 176] on input "20205001" at bounding box center [281, 169] width 531 height 16
click at [528, 290] on div "Requerente * Paciente Profissional de Saúde Paciente Nenhum resultado encontrad…" at bounding box center [286, 196] width 561 height 218
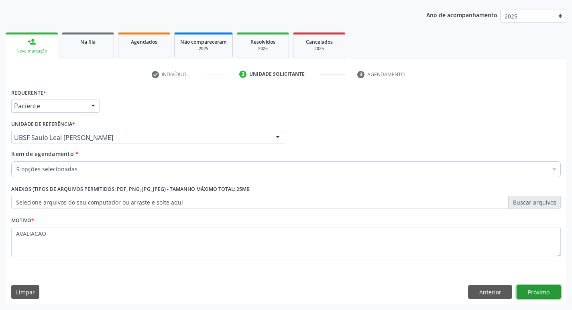
scroll to position [0, 0]
click at [531, 287] on button "Próximo" at bounding box center [539, 292] width 44 height 14
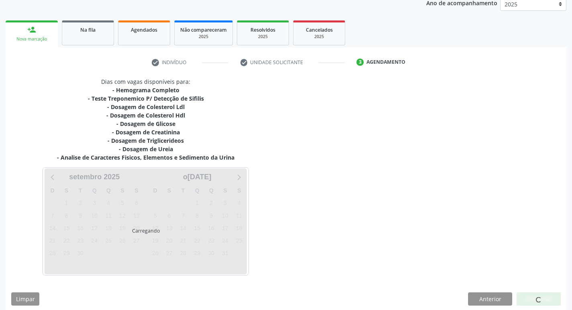
scroll to position [106, 0]
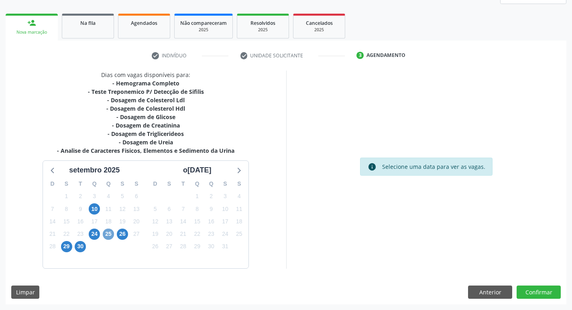
click at [108, 235] on span "25" at bounding box center [108, 234] width 11 height 11
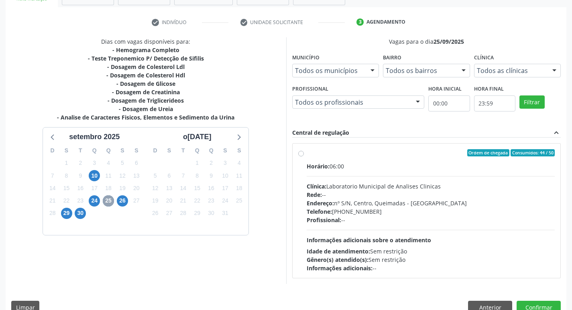
scroll to position [155, 0]
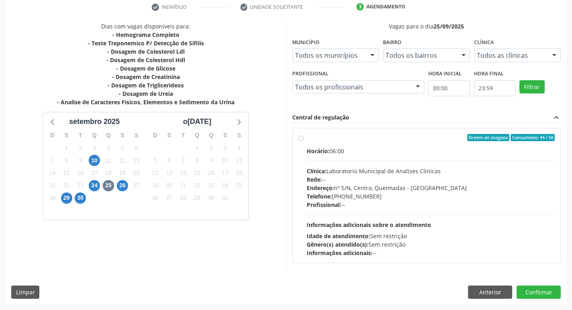
click at [413, 184] on div "Endereço: nº S/N, Centro, Queimadas - PB" at bounding box center [431, 188] width 248 height 8
click at [304, 141] on input "Ordem de chegada Consumidos: 44 / 50 Horário: 06:00 Clínica: Laboratorio Munici…" at bounding box center [301, 137] width 6 height 7
radio input "true"
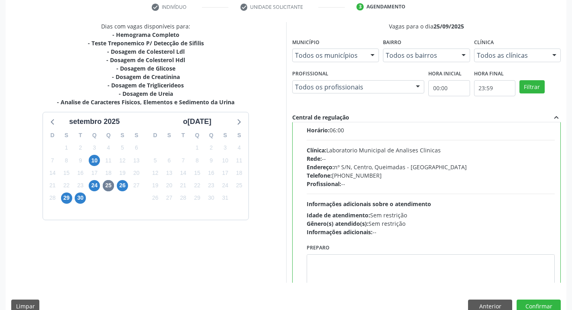
scroll to position [40, 0]
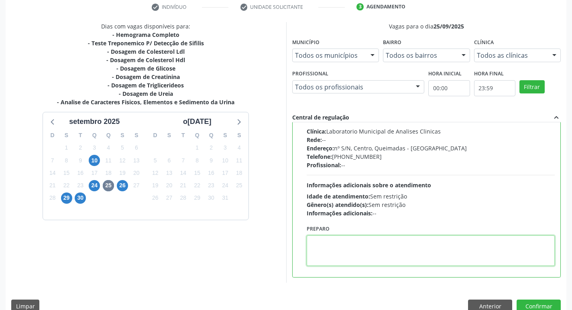
click at [363, 255] on textarea at bounding box center [431, 251] width 248 height 31
paste textarea "IR EM [GEOGRAPHIC_DATA]"
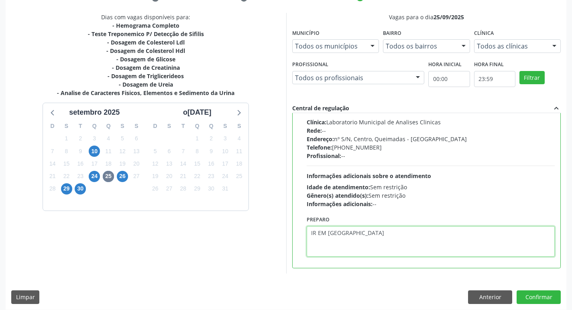
scroll to position [169, 0]
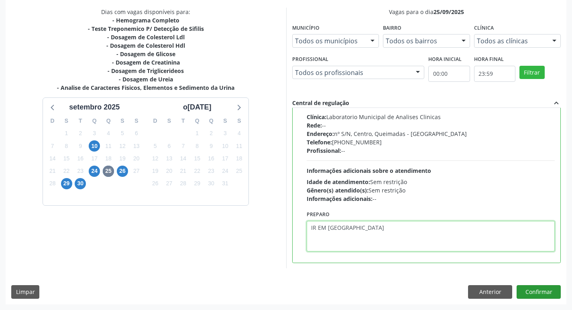
type textarea "IR EM [GEOGRAPHIC_DATA]"
click at [537, 293] on button "Confirmar" at bounding box center [539, 292] width 44 height 14
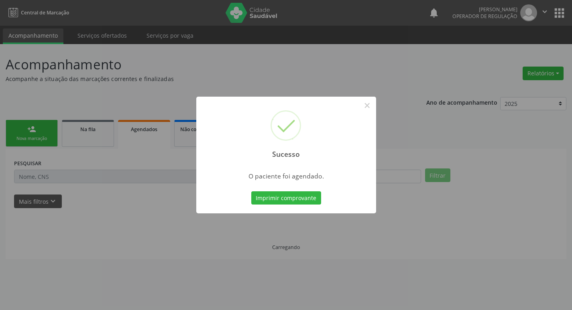
scroll to position [0, 0]
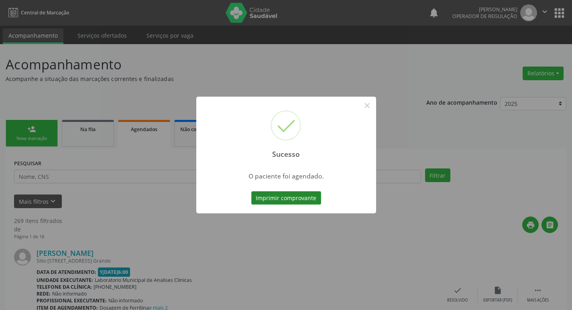
click at [314, 194] on button "Imprimir comprovante" at bounding box center [286, 198] width 70 height 14
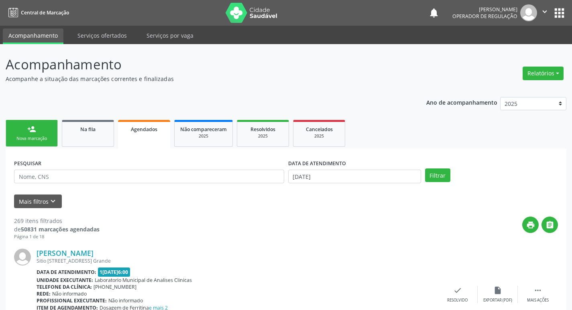
click at [41, 140] on div "Nova marcação" at bounding box center [32, 139] width 40 height 6
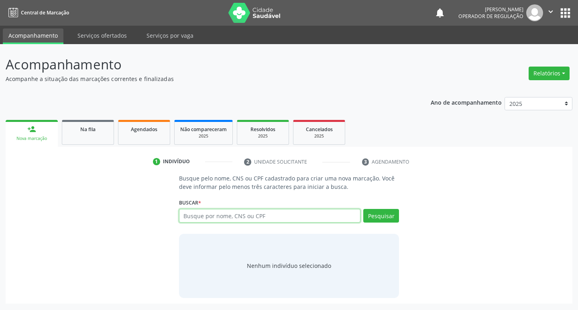
click at [194, 214] on input "text" at bounding box center [270, 216] width 182 height 14
type input "702101770879196"
click at [380, 216] on button "Pesquisar" at bounding box center [381, 216] width 36 height 14
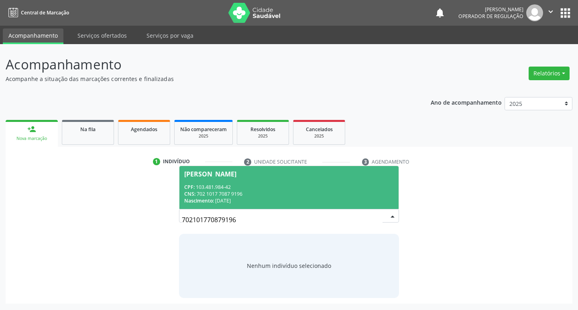
click at [233, 194] on div "CNS: 702 1017 7087 9196" at bounding box center [289, 194] width 210 height 7
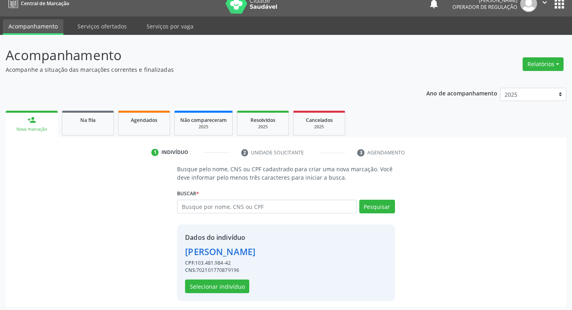
scroll to position [12, 0]
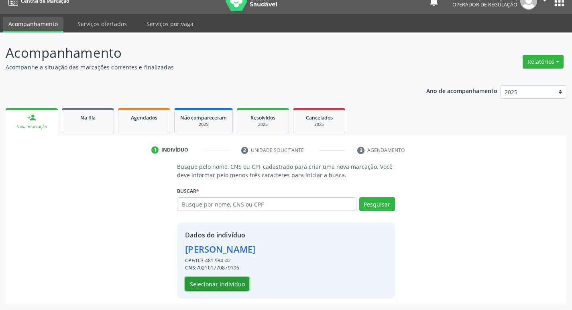
click at [230, 282] on button "Selecionar indivíduo" at bounding box center [217, 284] width 64 height 14
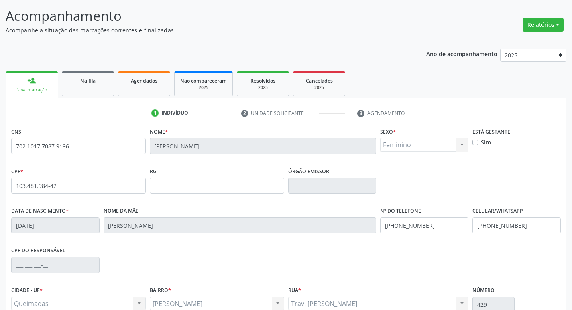
scroll to position [125, 0]
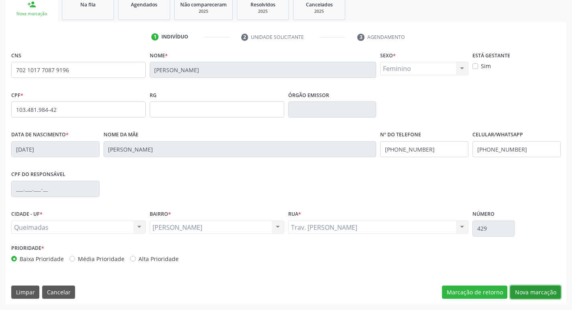
click at [529, 294] on button "Nova marcação" at bounding box center [535, 293] width 51 height 14
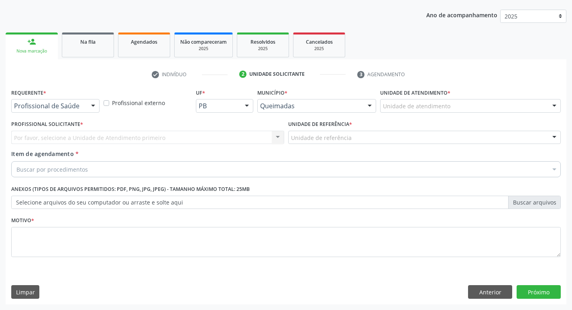
scroll to position [87, 0]
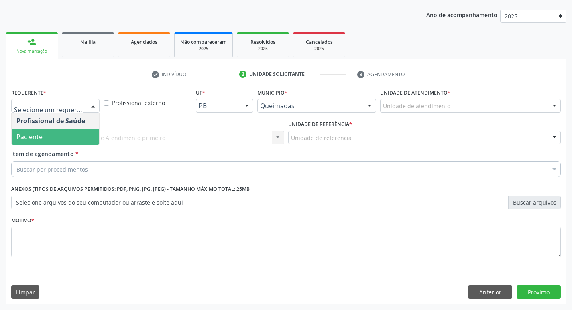
click at [48, 142] on span "Paciente" at bounding box center [55, 137] width 87 height 16
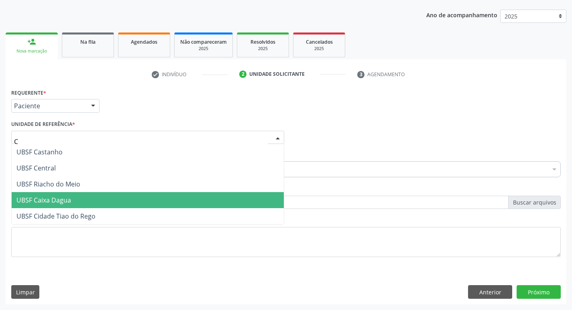
type input "CE"
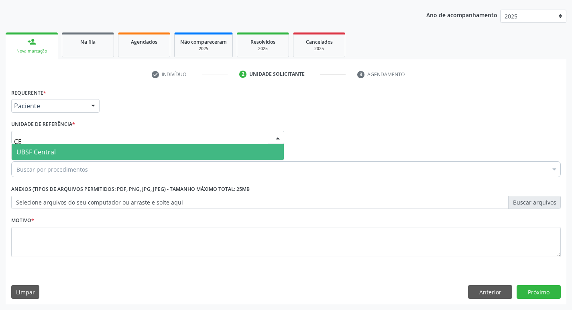
click at [55, 154] on span "UBSF Central" at bounding box center [35, 152] width 39 height 9
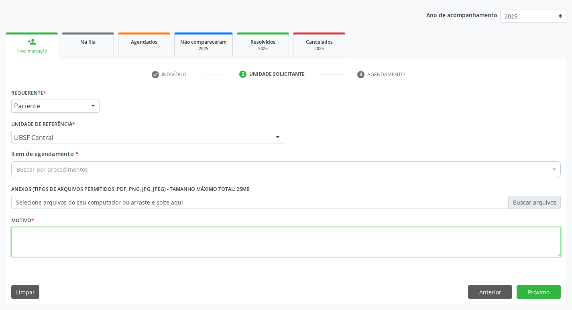
click at [63, 234] on textarea at bounding box center [285, 242] width 549 height 31
type textarea "AVALIACAO"
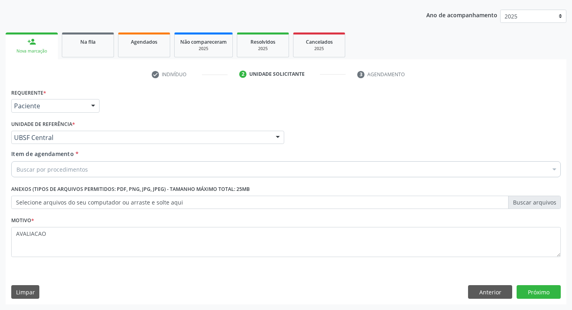
click at [55, 164] on div "Buscar por procedimentos" at bounding box center [285, 169] width 549 height 16
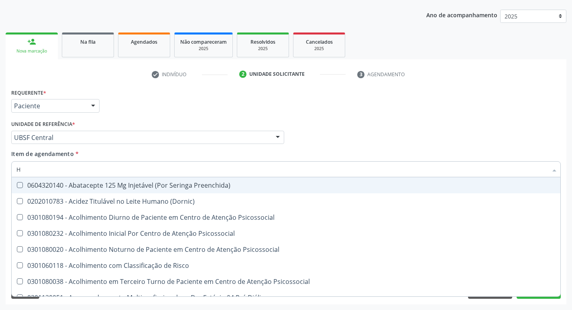
type input "HEMOGR"
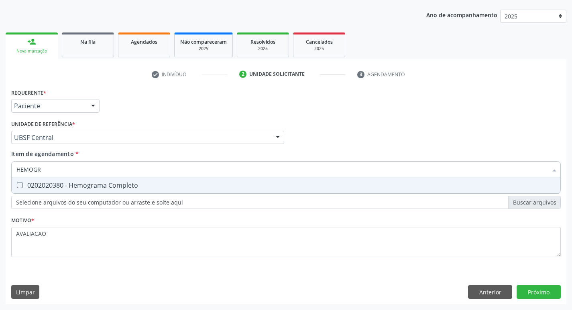
click at [113, 187] on div "0202020380 - Hemograma Completo" at bounding box center [285, 185] width 539 height 6
checkbox Completo "true"
type input "HEMOG"
checkbox Completo "false"
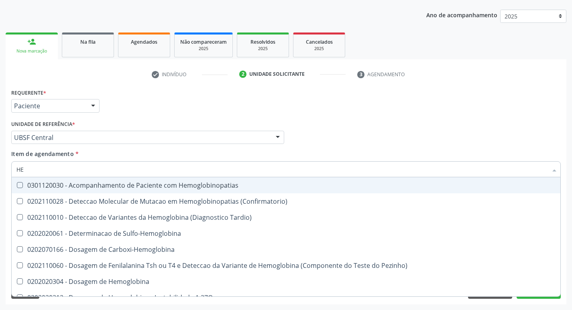
type input "H"
checkbox Completo "false"
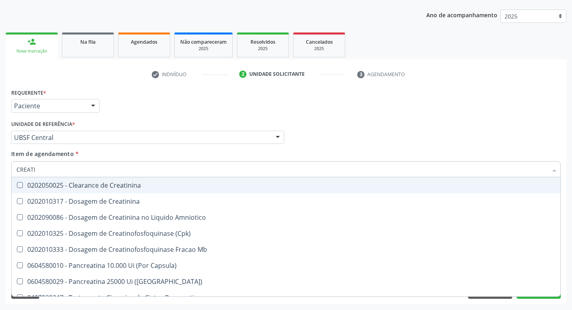
type input "CREATIN"
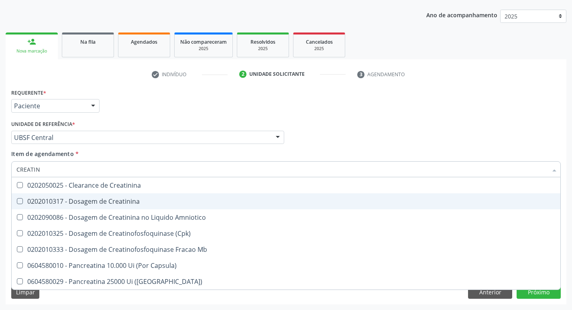
click at [131, 201] on div "0202010317 - Dosagem de Creatinina" at bounding box center [285, 201] width 539 height 6
checkbox Creatinina "true"
type input "CREAT"
checkbox Creatinina "false"
checkbox Amniotico "true"
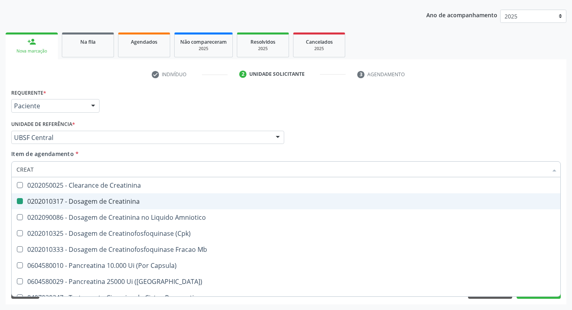
type input "CREA"
checkbox Amniotico "false"
checkbox Mb "true"
type input "CRE"
checkbox Mb "false"
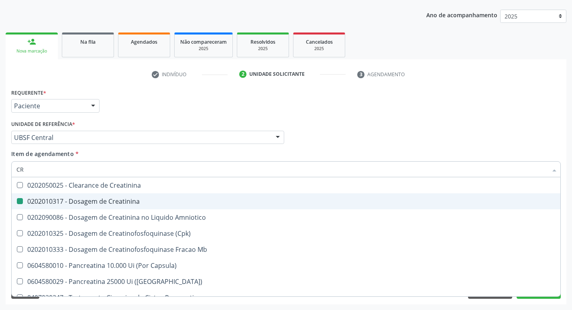
type input "C"
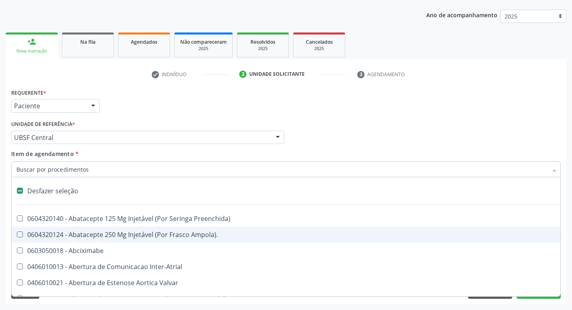
type input "G"
checkbox Criança "true"
checkbox Persistente "true"
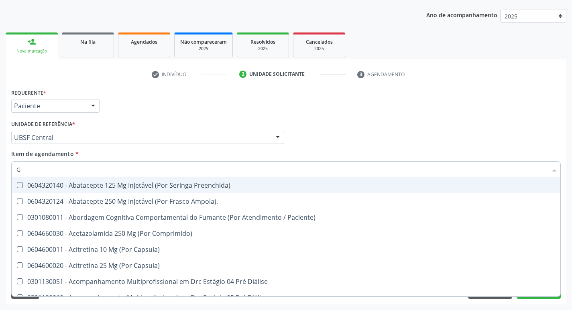
type input "GLICOSE"
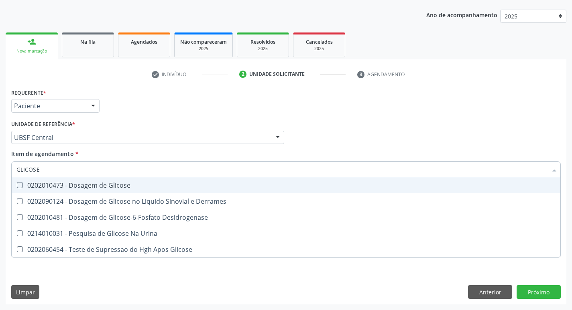
click at [131, 186] on div "0202010473 - Dosagem de Glicose" at bounding box center [285, 185] width 539 height 6
checkbox Glicose "true"
type input "GLICOS"
checkbox Glicose "false"
checkbox Derrames "true"
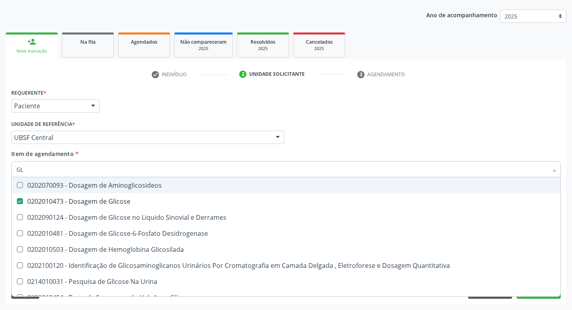
type input "G"
checkbox Glicose "false"
checkbox Derrames "false"
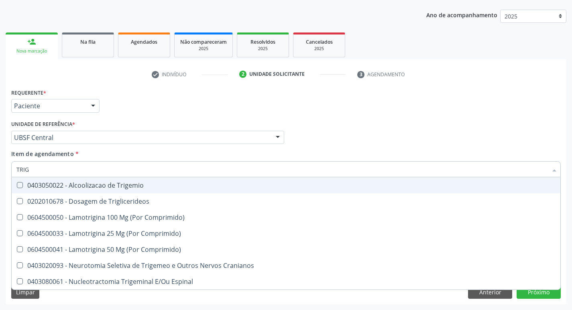
type input "TRIGL"
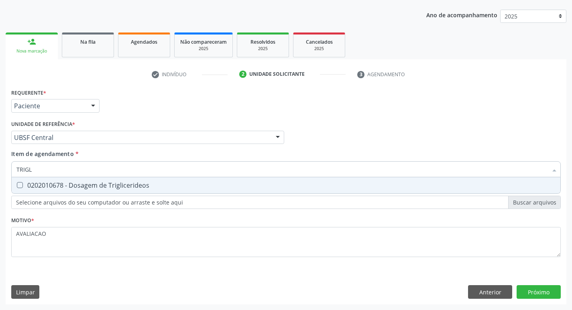
click at [131, 186] on div "0202010678 - Dosagem de Triglicerideos" at bounding box center [285, 185] width 539 height 6
checkbox Triglicerideos "true"
type input "TRIG"
checkbox Triglicerideos "false"
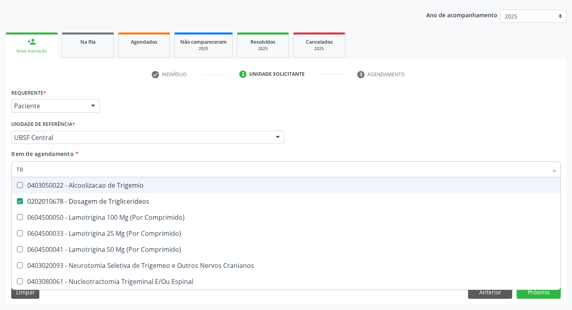
type input "T"
checkbox Triglicerideos "false"
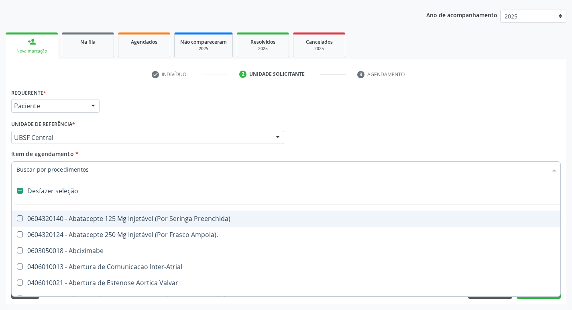
type input "H"
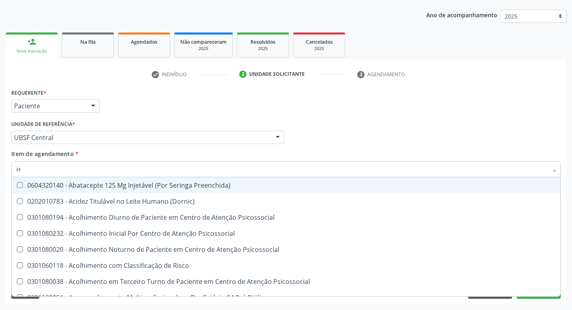
checkbox Completo "true"
type input "HEMOGLOBINA G"
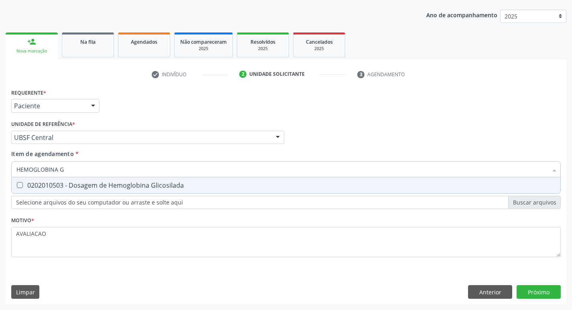
click at [138, 190] on span "0202010503 - Dosagem de Hemoglobina Glicosilada" at bounding box center [286, 185] width 549 height 16
checkbox Glicosilada "true"
type input "HEMOGLOBINA"
checkbox Glicosilada "false"
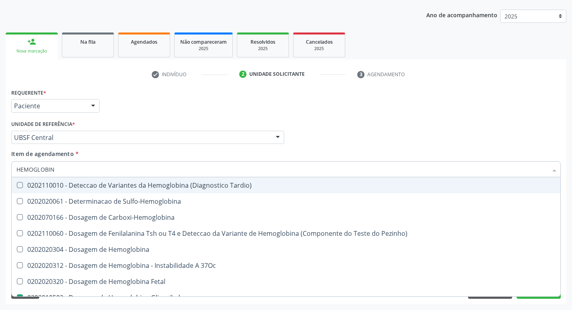
type input "HEMOGLOBI"
checkbox Glicosilada "false"
checkbox Hemoglobina "true"
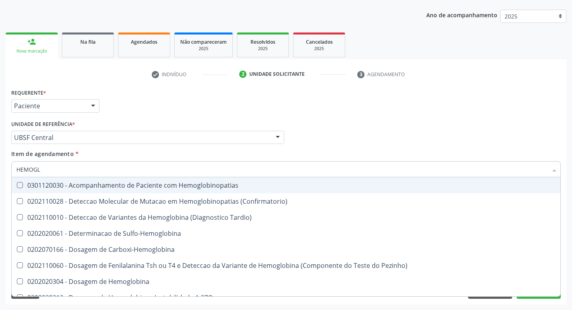
type input "HEMOG"
checkbox S "true"
type input "H"
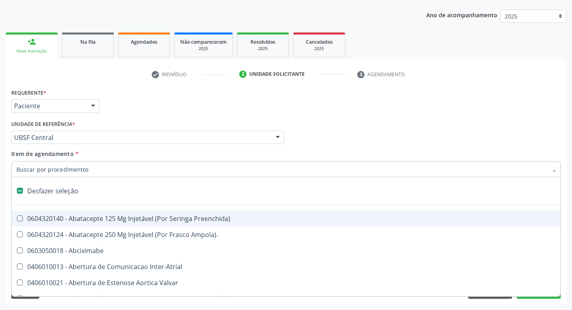
checkbox Dente\) "false"
checkbox Capsula\) "false"
type input "O"
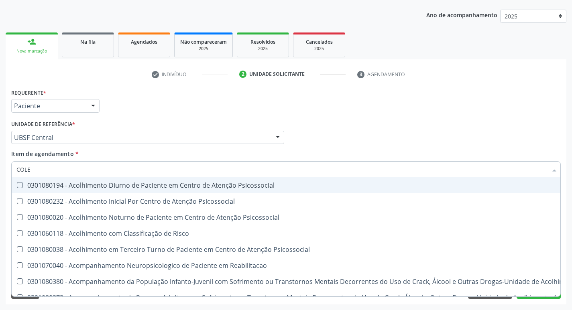
type input "COLES"
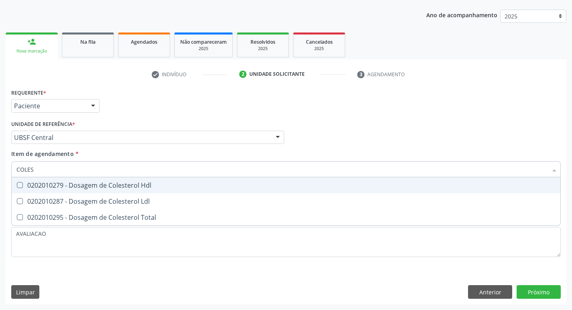
click at [138, 190] on span "0202010279 - Dosagem de Colesterol Hdl" at bounding box center [286, 185] width 549 height 16
click at [136, 193] on span "0202010279 - Dosagem de Colesterol Hdl" at bounding box center [286, 185] width 549 height 16
checkbox Hdl "true"
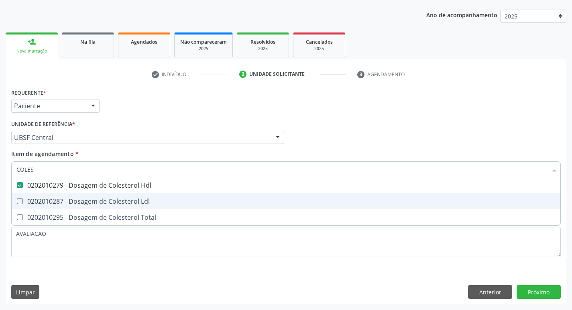
click at [136, 200] on div "0202010287 - Dosagem de Colesterol Ldl" at bounding box center [285, 201] width 539 height 6
checkbox Ldl "true"
type input "COLE"
checkbox Hdl "false"
checkbox Ldl "false"
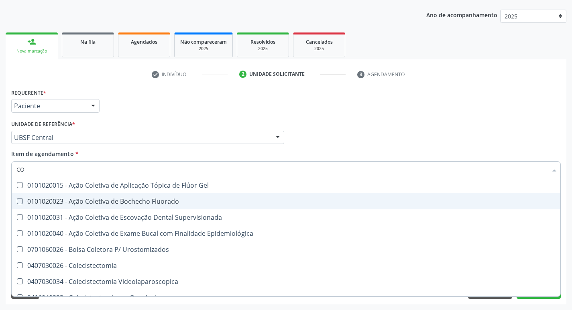
type input "C"
checkbox Hdl "false"
checkbox Ldl "false"
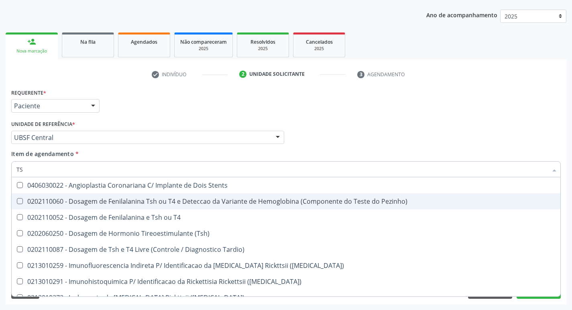
type input "TSH"
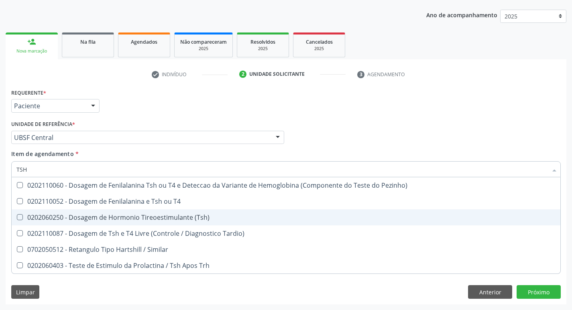
click at [171, 219] on div "0202060250 - Dosagem de Hormonio Tireoestimulante (Tsh)" at bounding box center [285, 217] width 539 height 6
checkbox \(Tsh\) "true"
type input "TS"
checkbox \(Tsh\) "false"
checkbox Tardio\) "true"
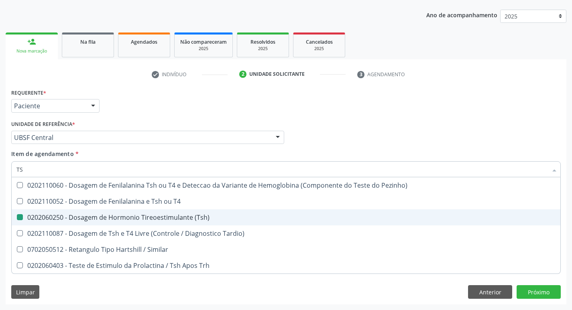
type input "T"
checkbox Tardio\) "false"
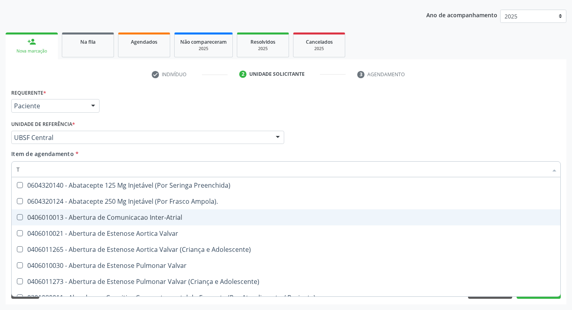
type input "T4"
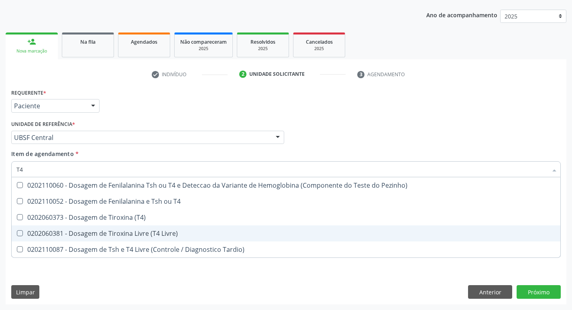
click at [155, 236] on div "0202060381 - Dosagem de Tiroxina Livre (T4 Livre)" at bounding box center [285, 233] width 539 height 6
checkbox Livre\) "true"
type input "T"
checkbox Livre\) "false"
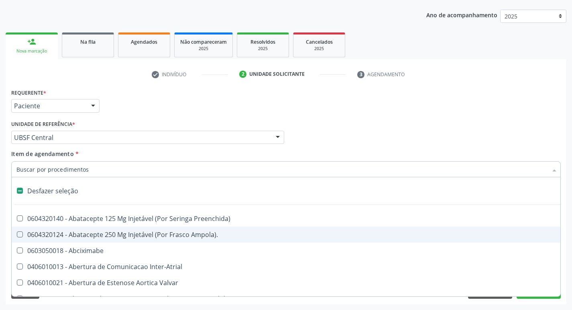
type input "V"
checkbox \(Unilateral\) "true"
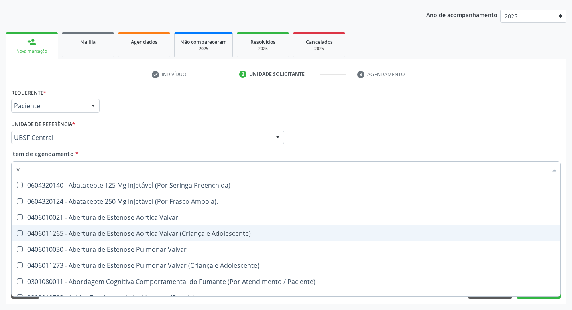
type input "VI"
checkbox Livre\) "false"
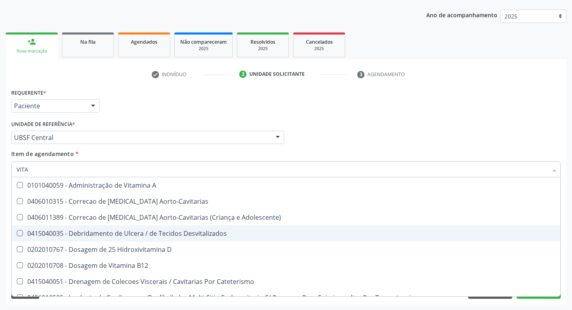
type input "VITAM"
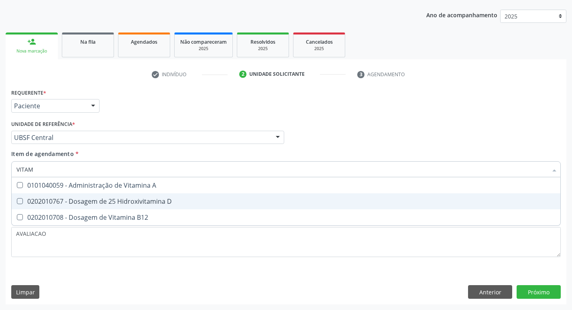
click at [127, 197] on span "0202010767 - Dosagem de 25 Hidroxivitamina D" at bounding box center [286, 201] width 549 height 16
checkbox D "true"
click at [130, 212] on span "0202010708 - Dosagem de Vitamina B12" at bounding box center [286, 217] width 549 height 16
checkbox B12 "true"
click at [553, 290] on div "Requerente * Paciente Profissional de Saúde Paciente Nenhum resultado encontrad…" at bounding box center [286, 196] width 561 height 218
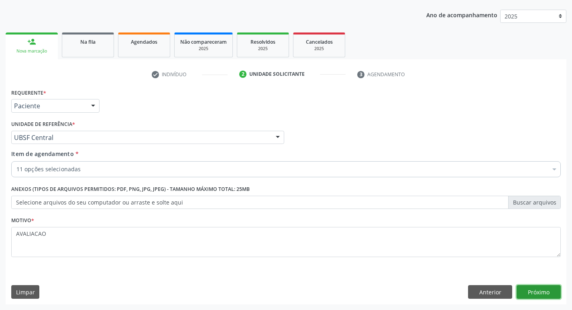
click at [531, 295] on button "Próximo" at bounding box center [539, 292] width 44 height 14
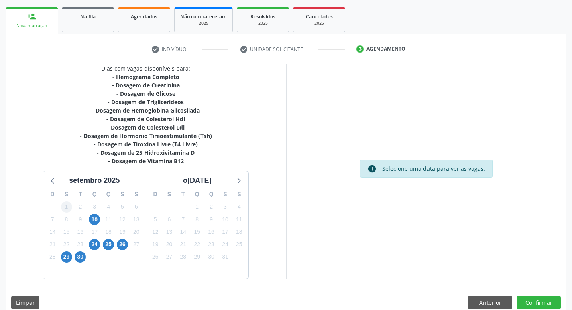
scroll to position [123, 0]
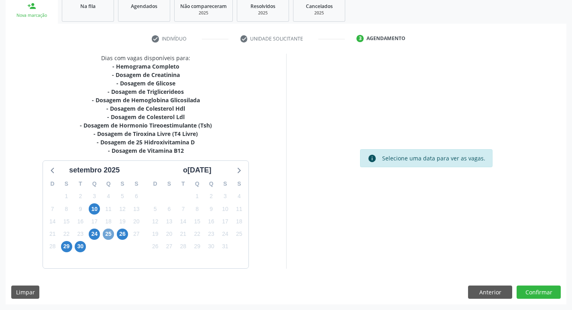
click at [107, 234] on span "25" at bounding box center [108, 234] width 11 height 11
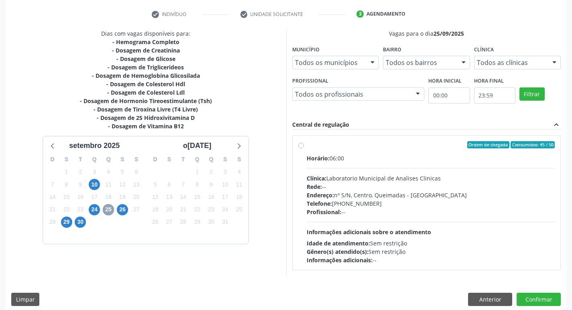
scroll to position [155, 0]
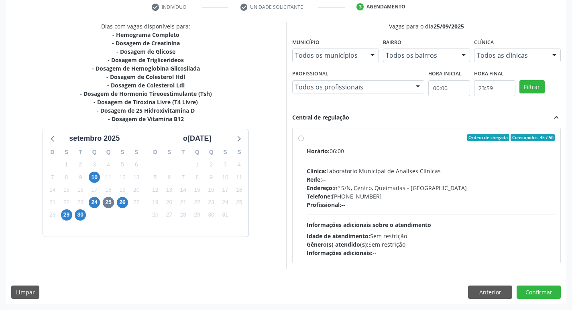
click at [339, 154] on div "Horário: 06:00" at bounding box center [431, 151] width 248 height 8
click at [304, 141] on input "Ordem de chegada Consumidos: 45 / 50 Horário: 06:00 Clínica: Laboratorio Munici…" at bounding box center [301, 137] width 6 height 7
radio input "true"
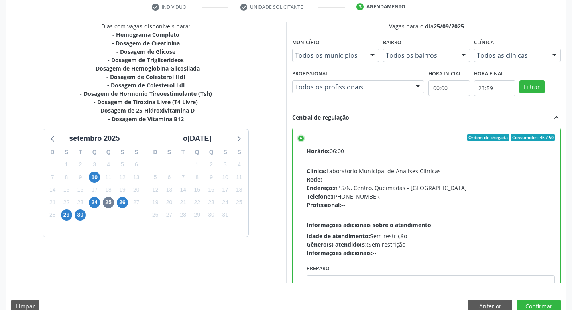
scroll to position [40, 0]
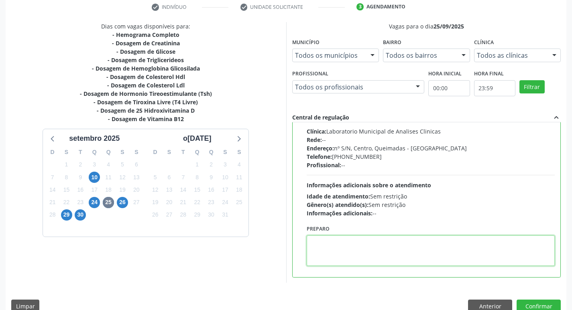
click at [358, 250] on textarea at bounding box center [431, 251] width 248 height 31
paste textarea "IR EM [GEOGRAPHIC_DATA]"
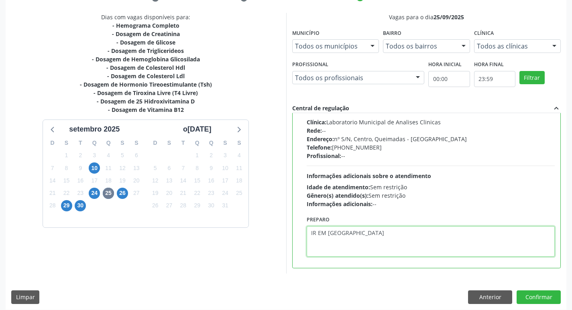
scroll to position [169, 0]
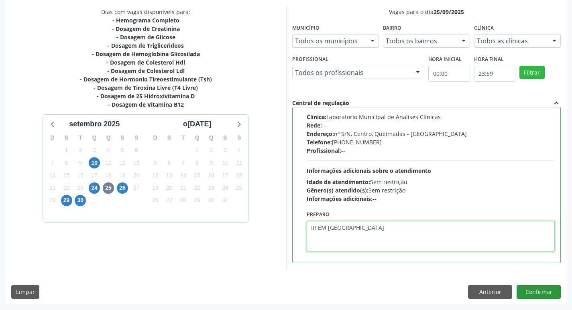
type textarea "IR EM [GEOGRAPHIC_DATA]"
click at [537, 287] on button "Confirmar" at bounding box center [539, 292] width 44 height 14
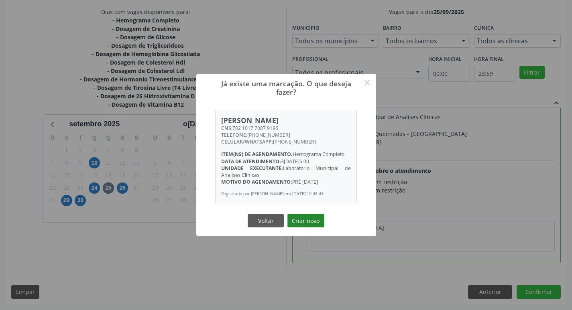
click at [315, 225] on button "Criar novo" at bounding box center [305, 221] width 37 height 14
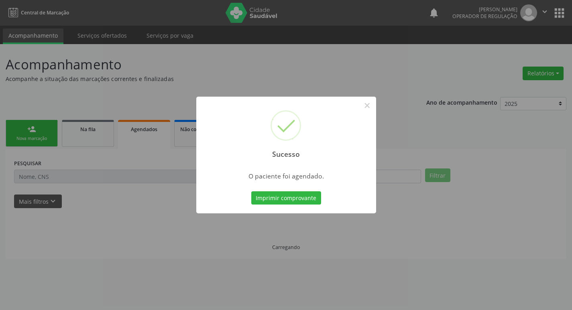
scroll to position [0, 0]
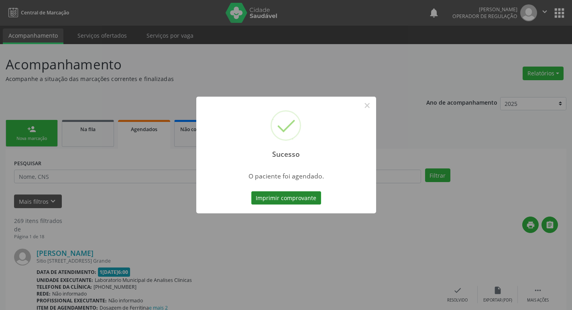
click at [312, 193] on button "Imprimir comprovante" at bounding box center [286, 198] width 70 height 14
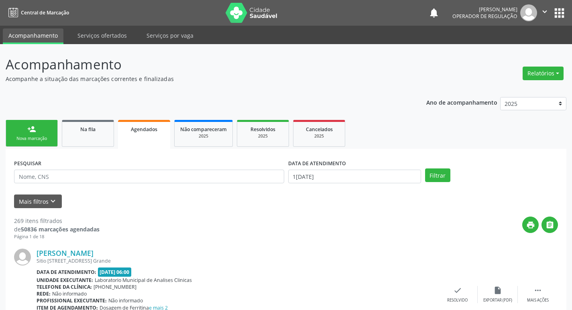
click at [38, 137] on div "Nova marcação" at bounding box center [32, 139] width 40 height 6
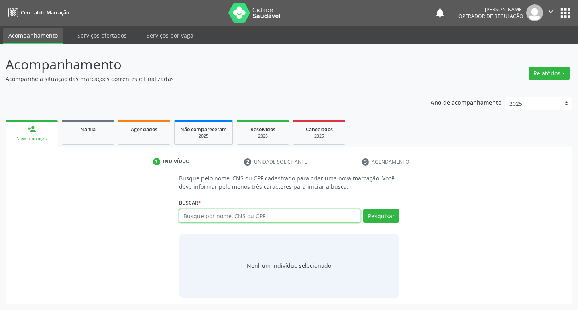
click at [261, 215] on input "text" at bounding box center [270, 216] width 182 height 14
type input "708502016002080"
click at [384, 215] on button "Pesquisar" at bounding box center [381, 216] width 36 height 14
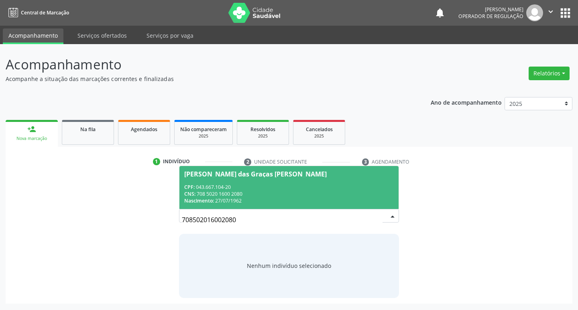
click at [205, 193] on div "CNS: 708 5020 1600 2080" at bounding box center [289, 194] width 210 height 7
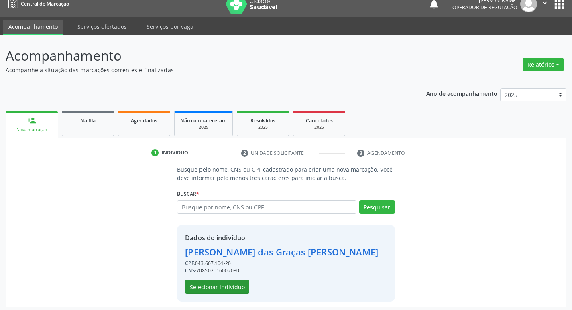
scroll to position [12, 0]
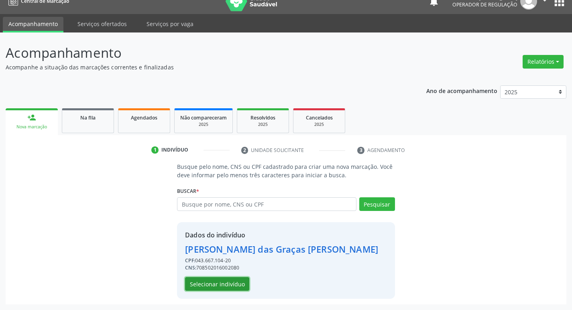
click at [222, 285] on button "Selecionar indivíduo" at bounding box center [217, 284] width 64 height 14
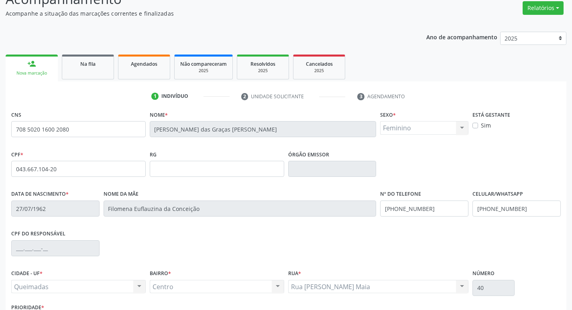
scroll to position [125, 0]
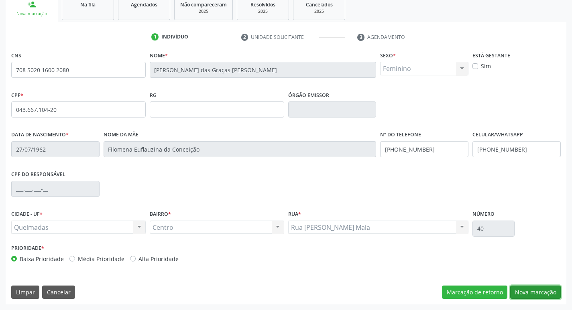
click at [529, 292] on button "Nova marcação" at bounding box center [535, 293] width 51 height 14
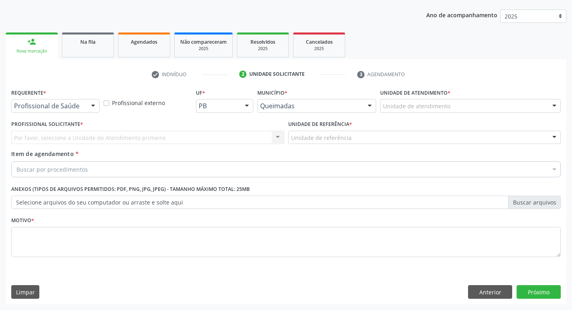
scroll to position [87, 0]
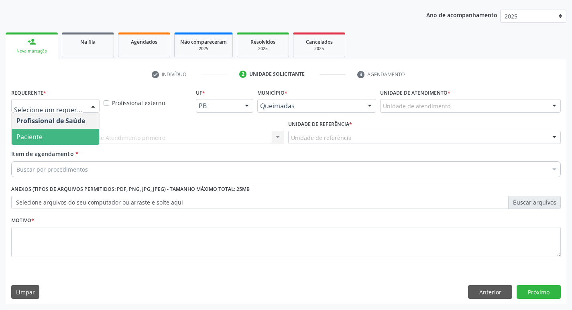
click at [35, 135] on span "Paciente" at bounding box center [29, 136] width 26 height 9
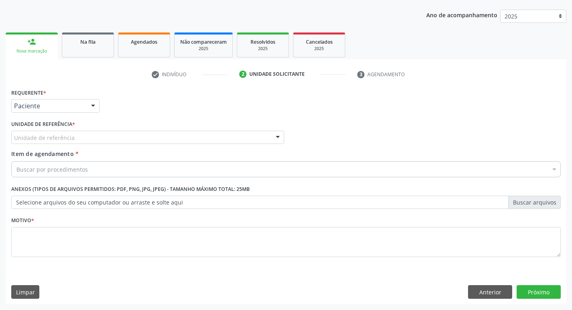
click at [42, 143] on div "Unidade de referência" at bounding box center [147, 138] width 273 height 14
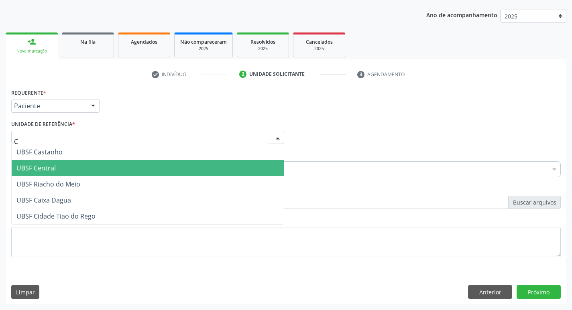
type input "CE"
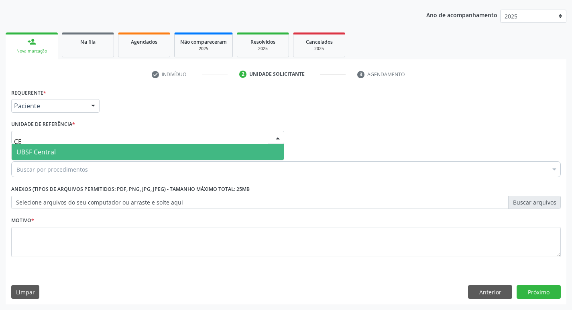
click at [59, 155] on span "UBSF Central" at bounding box center [148, 152] width 272 height 16
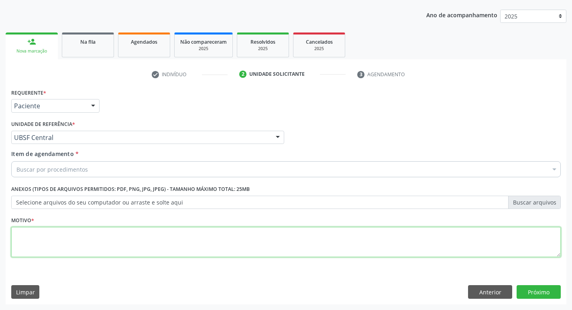
click at [56, 234] on textarea at bounding box center [285, 242] width 549 height 31
type textarea "AVALIACAO"
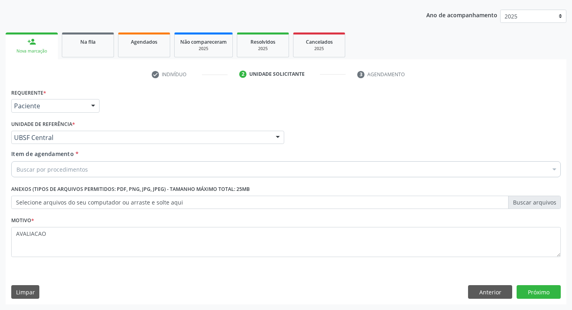
click at [51, 174] on div "Buscar por procedimentos" at bounding box center [285, 169] width 549 height 16
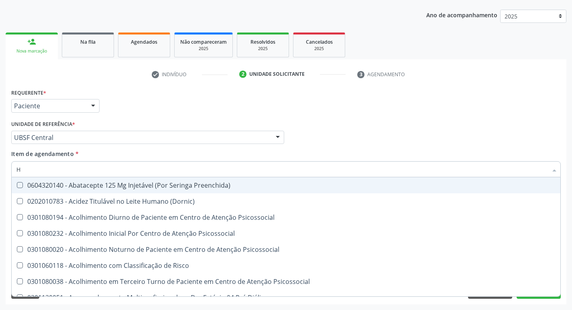
type input "HEMOGR"
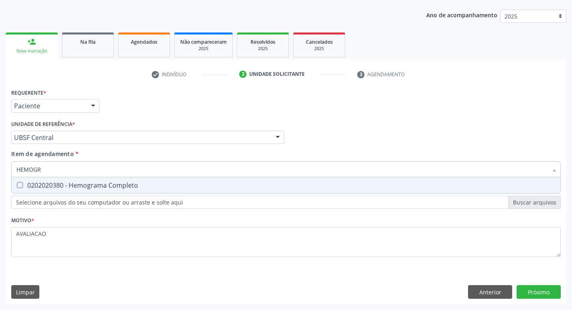
click at [89, 188] on div "0202020380 - Hemograma Completo" at bounding box center [285, 185] width 539 height 6
checkbox Completo "true"
type input "HEMOG"
checkbox Completo "false"
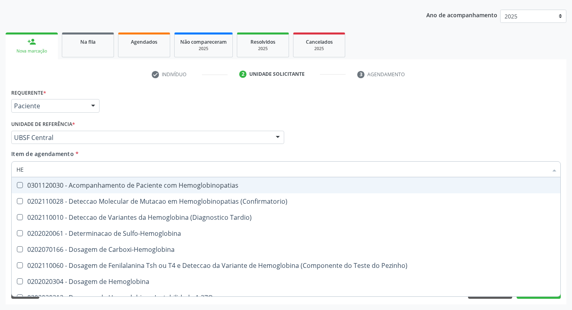
type input "H"
checkbox Completo "false"
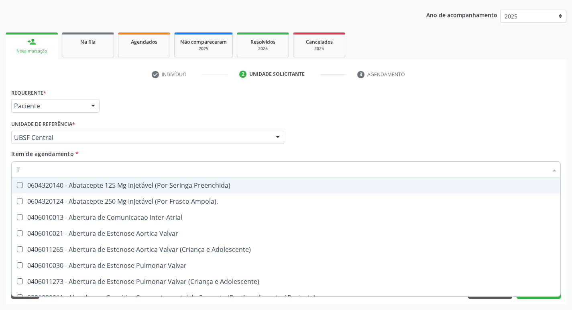
type input "TEMPO DE C"
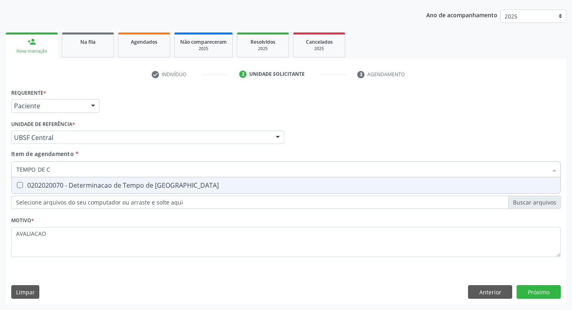
click at [133, 191] on span "0202020070 - Determinacao de Tempo de [GEOGRAPHIC_DATA]" at bounding box center [286, 185] width 549 height 16
checkbox Coagulacao "true"
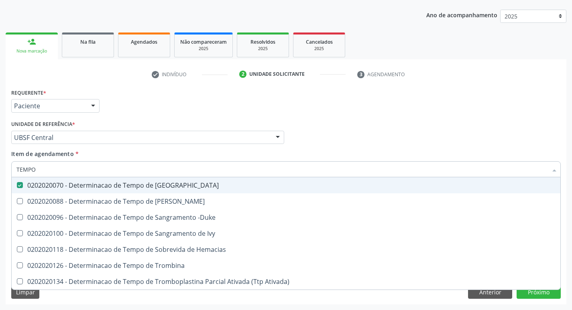
type input "TEMPO"
checkbox Coagulacao "false"
type input "T"
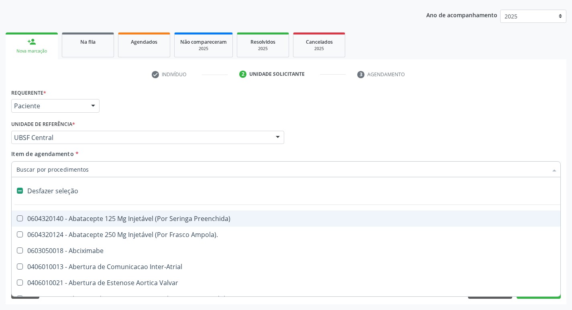
type input "D"
checkbox Inter-Ventricular "true"
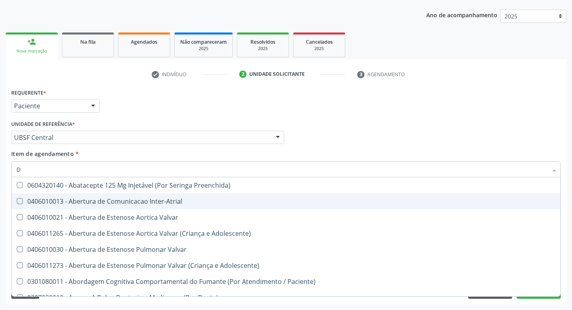
type input "DUK"
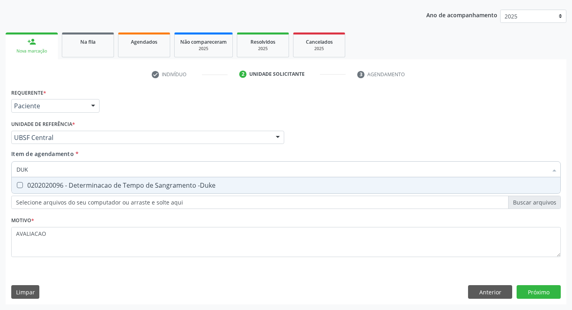
click at [134, 185] on div "0202020096 - Determinacao de Tempo de Sangramento -Duke" at bounding box center [285, 185] width 539 height 6
checkbox -Duke "true"
type input "DU"
checkbox -Duke "false"
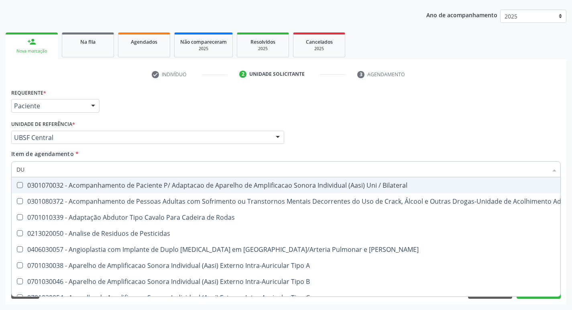
type input "D"
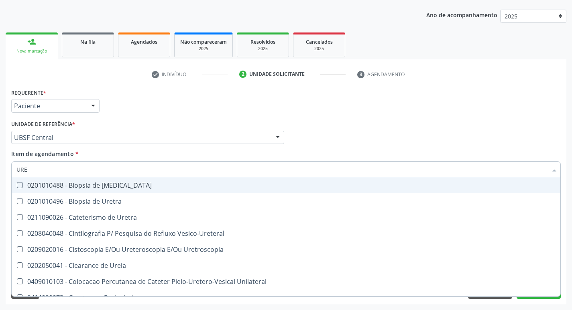
type input "UREI"
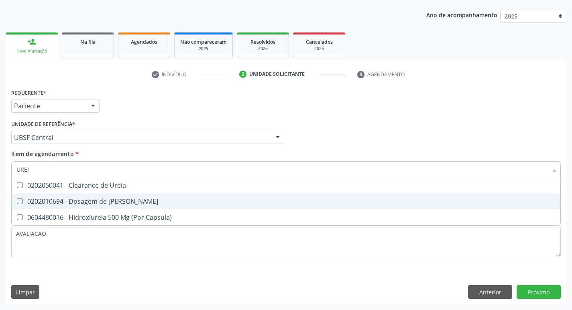
click at [131, 198] on span "0202010694 - Dosagem de [PERSON_NAME]" at bounding box center [286, 201] width 549 height 16
checkbox Ureia "true"
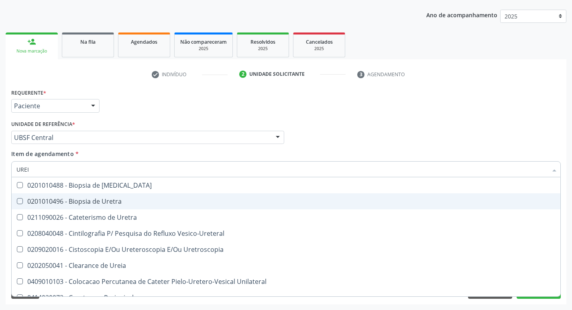
type input "URE"
checkbox Uretra "false"
type input "U"
checkbox Ureia "false"
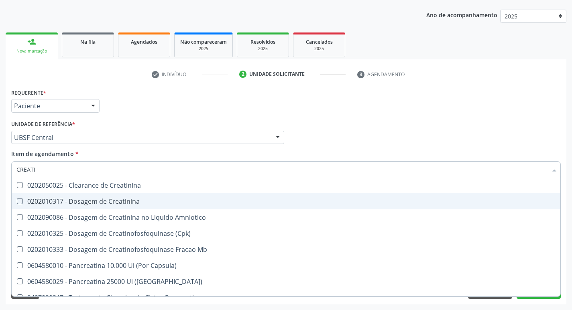
type input "CREATIN"
click at [131, 198] on div "0202010317 - Dosagem de Creatinina" at bounding box center [285, 201] width 539 height 6
checkbox Creatinina "true"
type input "C"
checkbox Creatinina "false"
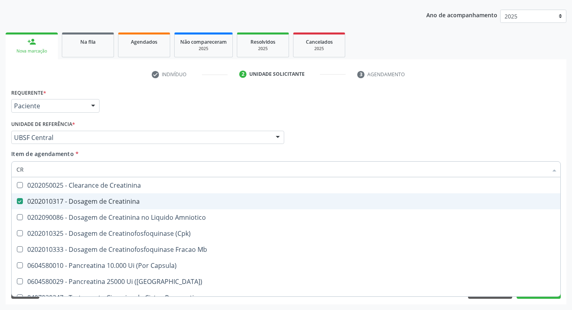
checkbox Amniotico "false"
checkbox Mb "false"
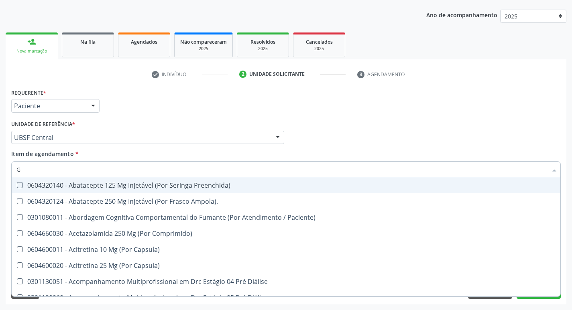
type input "GLICOSE"
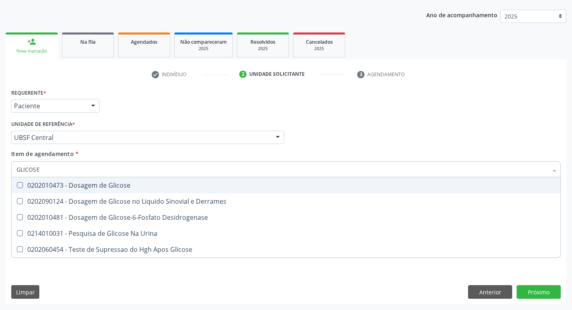
click at [123, 187] on div "0202010473 - Dosagem de Glicose" at bounding box center [285, 185] width 539 height 6
checkbox Glicose "true"
type input "GLICOS"
checkbox Glicose "false"
checkbox Derrames "true"
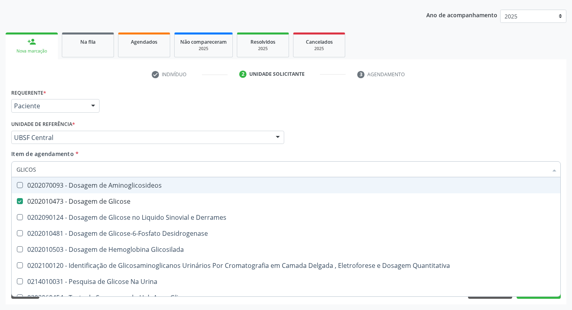
type input "GLICO"
checkbox Glicose "false"
checkbox Derrames "true"
type input "GLIC"
checkbox Derrames "false"
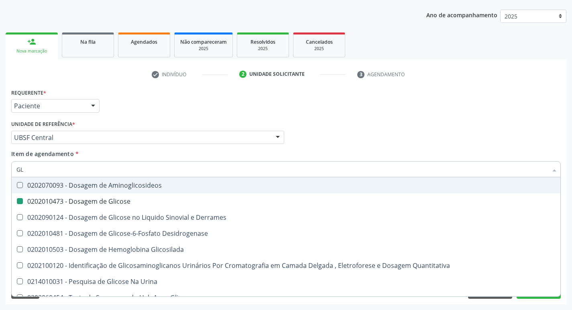
type input "G"
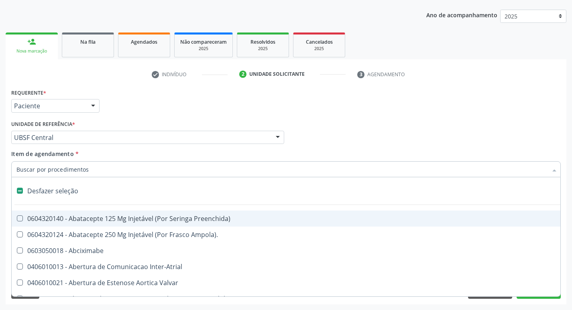
type input "H"
checkbox Convencional\) "true"
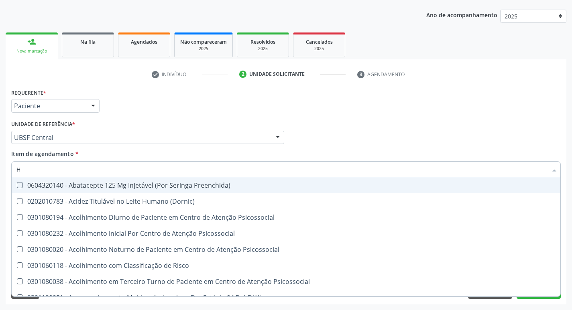
type input "HEMOGLOBINA G"
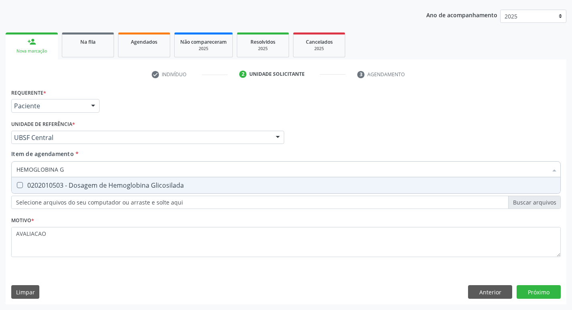
click at [129, 188] on div "0202010503 - Dosagem de Hemoglobina Glicosilada" at bounding box center [285, 185] width 539 height 6
checkbox Glicosilada "true"
type input "HEMOGLOBINA"
checkbox Glicosilada "false"
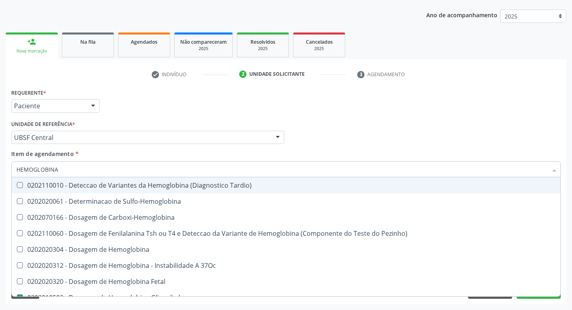
type input "HEMOGLOBIN"
checkbox Glicosilada "false"
checkbox Hemoglobina "true"
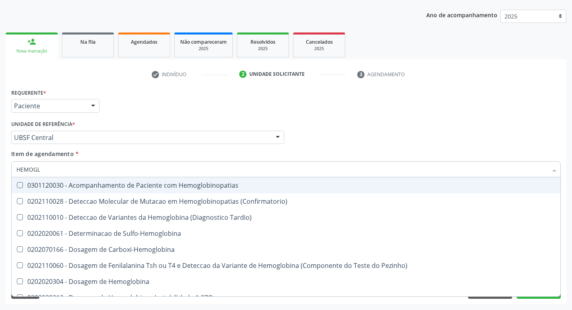
type input "HEMOG"
checkbox S "true"
type input "H"
checkbox Glicosilada "false"
checkbox S "false"
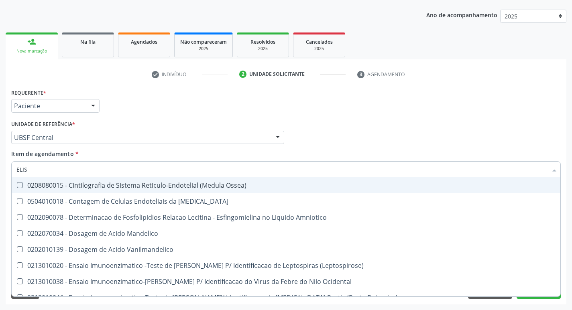
type input "ELISA"
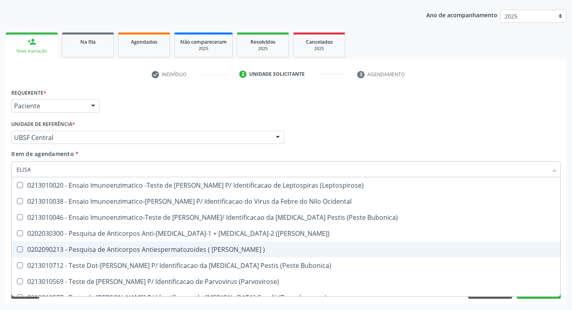
click at [190, 237] on div "0202030300 - Pesquisa de Anticorpos Anti-[MEDICAL_DATA]-1 + [MEDICAL_DATA]-2 ([…" at bounding box center [285, 233] width 539 height 6
checkbox \(Elisa\) "true"
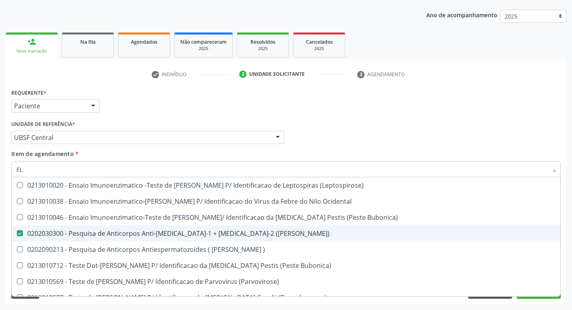
type input "E"
checkbox \(Elisa\) "false"
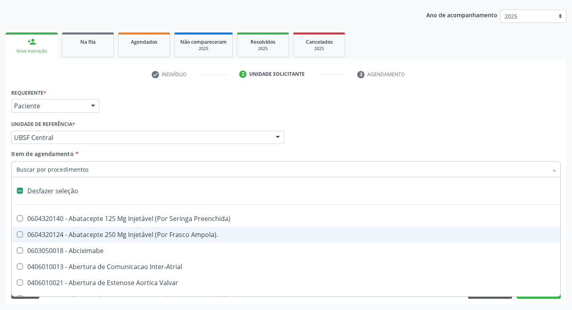
type input "2"
checkbox Único "true"
checkbox Osso "true"
checkbox Biologica "true"
checkbox Vagina "true"
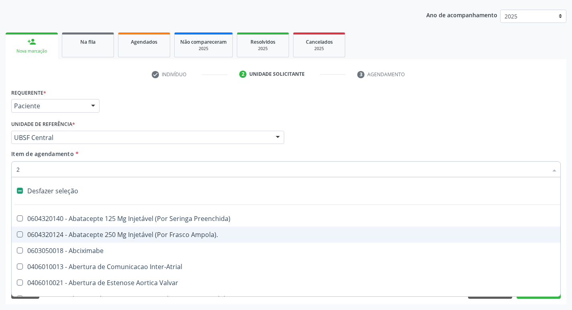
checkbox Puerperal "true"
checkbox Congenita "true"
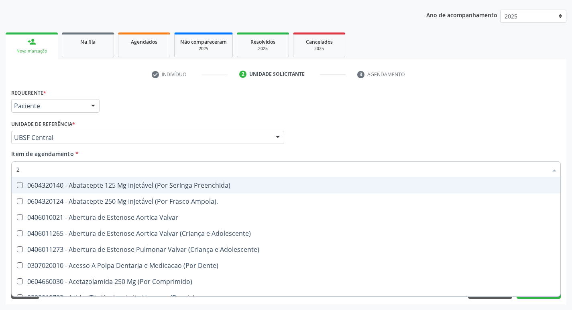
type input "20205001"
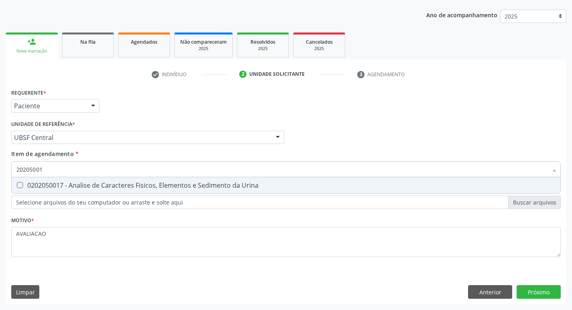
click at [102, 184] on div "0202050017 - Analise de Caracteres Fisicos, Elementos e Sedimento da Urina" at bounding box center [285, 185] width 539 height 6
checkbox Urina "true"
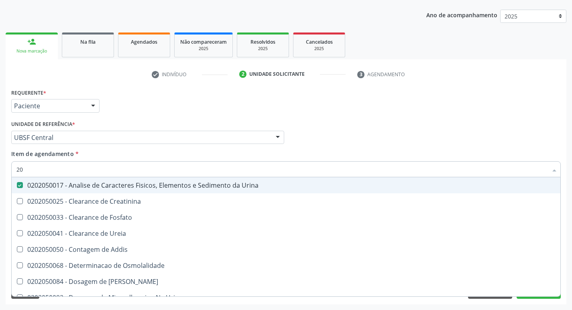
type input "2"
checkbox Urina "false"
checkbox Ureia "false"
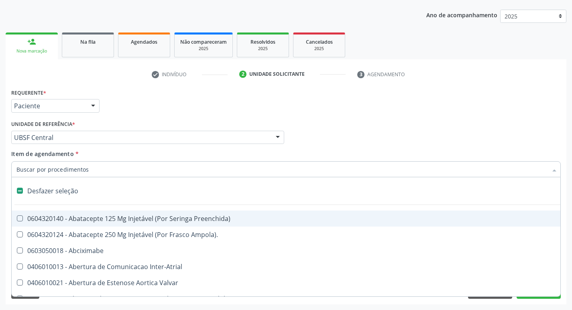
type input "C"
checkbox Dedo "true"
checkbox Urina "false"
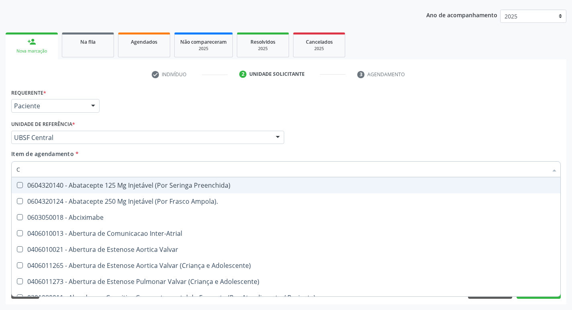
type input "CULTURA"
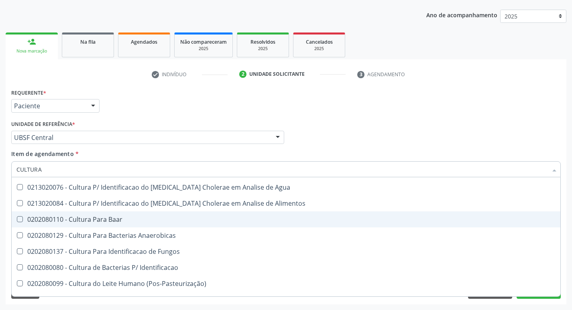
scroll to position [57, 0]
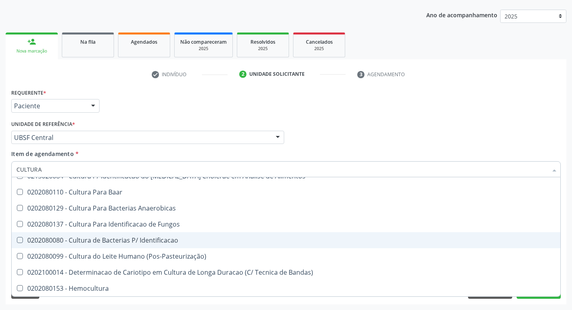
click at [181, 239] on div "0202080080 - Cultura de Bacterias P/ Identificacao" at bounding box center [285, 240] width 539 height 6
checkbox Identificacao "true"
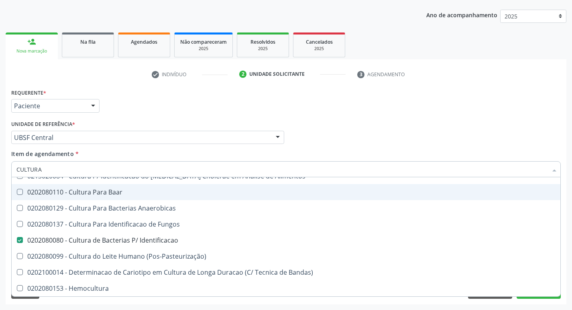
click at [376, 126] on div "Profissional Solicitante Por favor, selecione a Unidade de Atendimento primeiro…" at bounding box center [285, 133] width 553 height 31
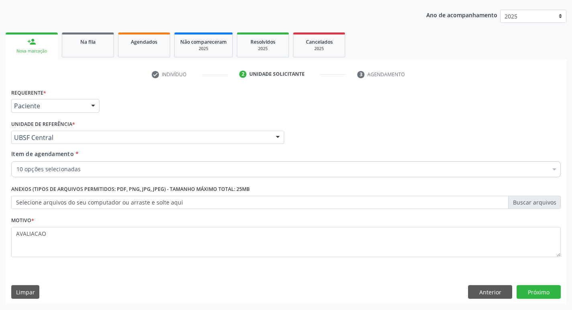
scroll to position [0, 0]
click at [529, 295] on button "Próximo" at bounding box center [539, 292] width 44 height 14
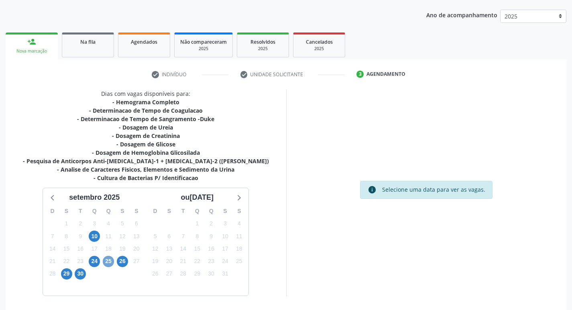
click at [107, 263] on span "25" at bounding box center [108, 261] width 11 height 11
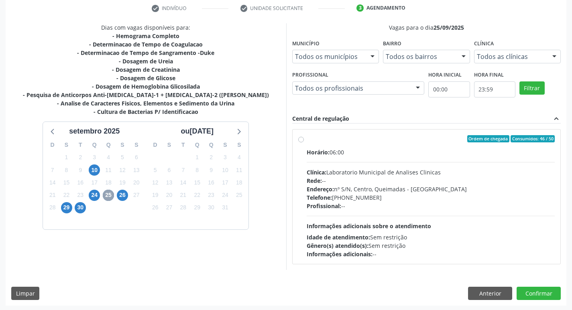
scroll to position [155, 0]
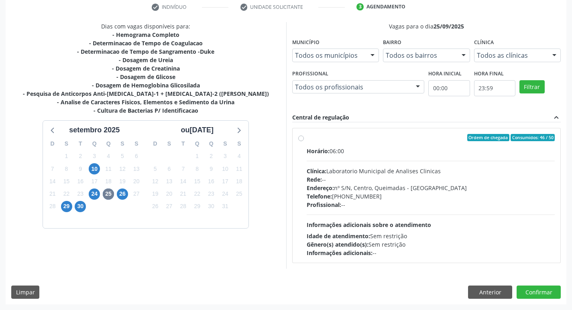
drag, startPoint x: 368, startPoint y: 165, endPoint x: 356, endPoint y: 163, distance: 12.3
click at [368, 165] on div "Horário: 06:00 Clínica: Laboratorio Municipal de Analises Clinicas Rede: -- End…" at bounding box center [431, 202] width 248 height 110
click at [304, 141] on input "Ordem de chegada Consumidos: 46 / 50 Horário: 06:00 Clínica: Laboratorio Munici…" at bounding box center [301, 137] width 6 height 7
radio input "true"
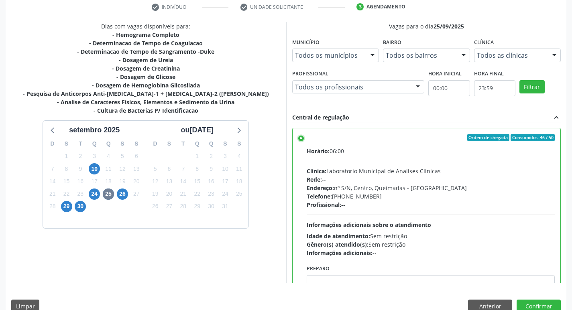
scroll to position [40, 0]
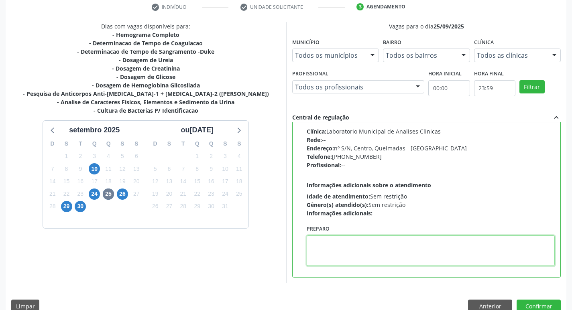
click at [347, 249] on textarea at bounding box center [431, 251] width 248 height 31
paste textarea "IR EM [GEOGRAPHIC_DATA]"
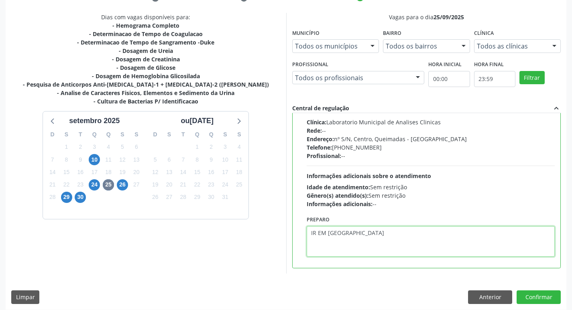
scroll to position [169, 0]
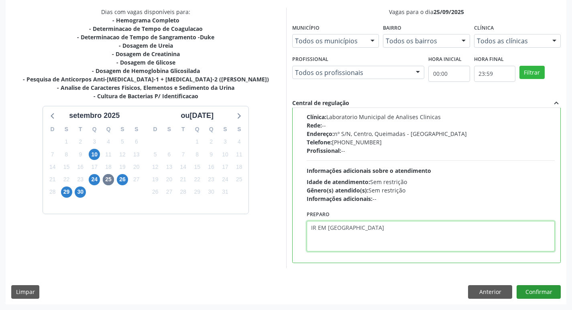
type textarea "IR EM [GEOGRAPHIC_DATA]"
click at [539, 291] on button "Confirmar" at bounding box center [539, 292] width 44 height 14
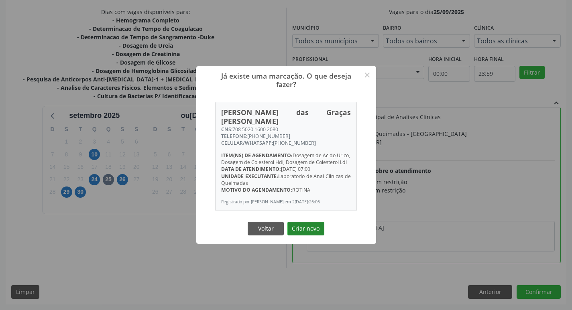
click at [305, 224] on button "Criar novo" at bounding box center [305, 229] width 37 height 14
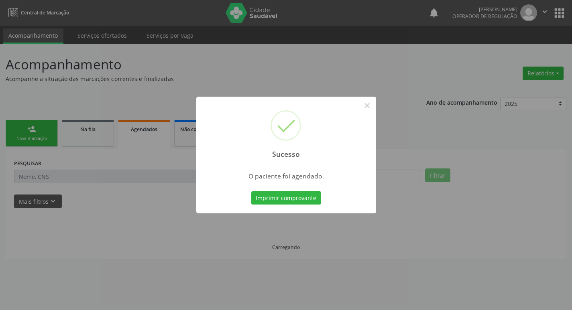
scroll to position [0, 0]
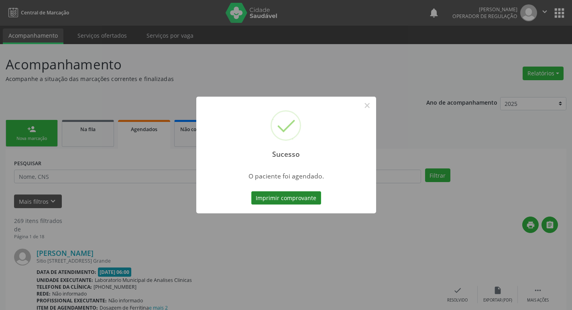
click at [301, 198] on button "Imprimir comprovante" at bounding box center [286, 198] width 70 height 14
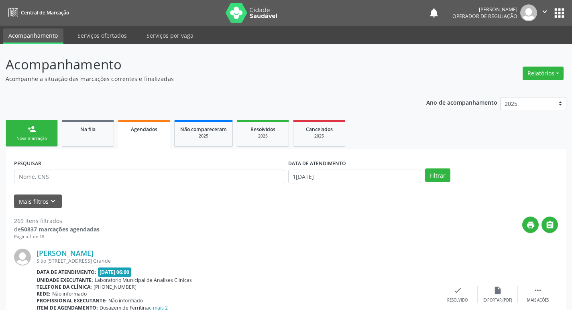
click at [33, 143] on link "person_add Nova marcação" at bounding box center [32, 133] width 52 height 27
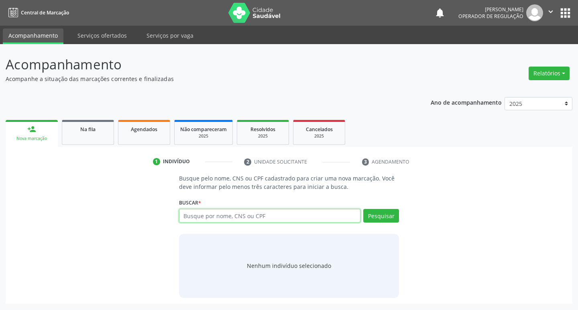
click at [228, 214] on input "text" at bounding box center [270, 216] width 182 height 14
type input "705007223942350"
click at [377, 217] on button "Pesquisar" at bounding box center [381, 216] width 36 height 14
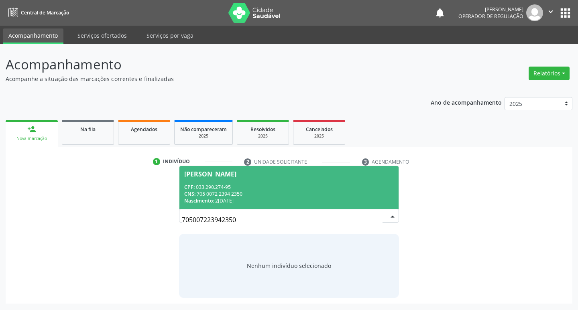
click at [235, 191] on div "CNS: 705 0072 2394 2350" at bounding box center [289, 194] width 210 height 7
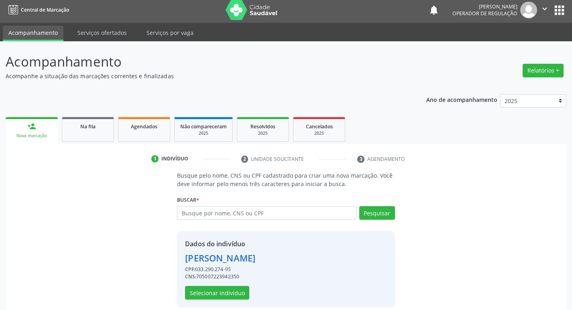
scroll to position [12, 0]
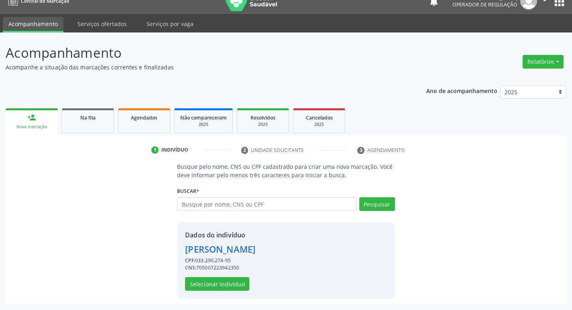
click at [222, 277] on div "Dados do indivíduo Maria Libianne Nóbrega de Barros Silva CPF: 033.290.274-95 C…" at bounding box center [220, 260] width 70 height 61
click at [224, 284] on button "Selecionar indivíduo" at bounding box center [217, 284] width 64 height 14
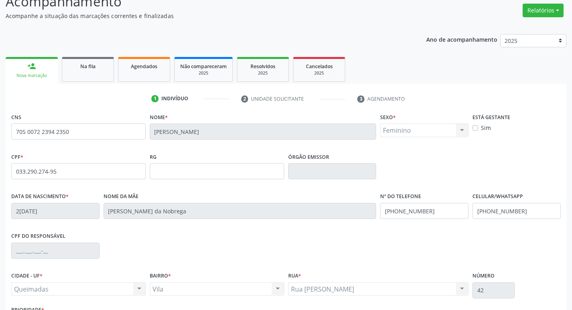
scroll to position [125, 0]
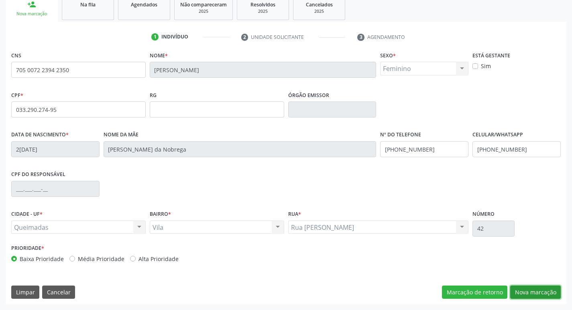
click at [542, 287] on button "Nova marcação" at bounding box center [535, 293] width 51 height 14
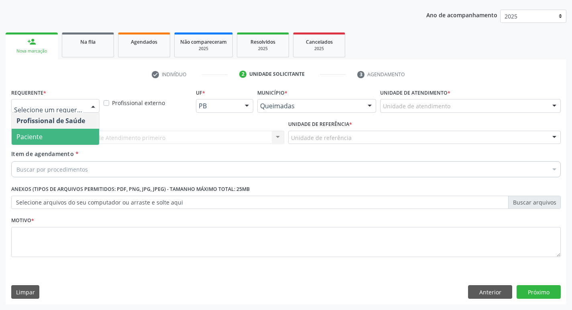
click at [39, 143] on span "Paciente" at bounding box center [55, 137] width 87 height 16
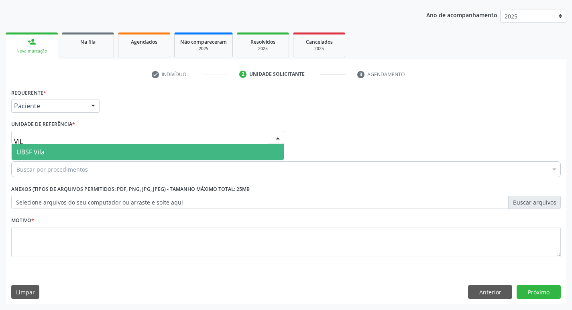
type input "VILA"
click at [41, 157] on span "UBSF Vila" at bounding box center [148, 152] width 272 height 16
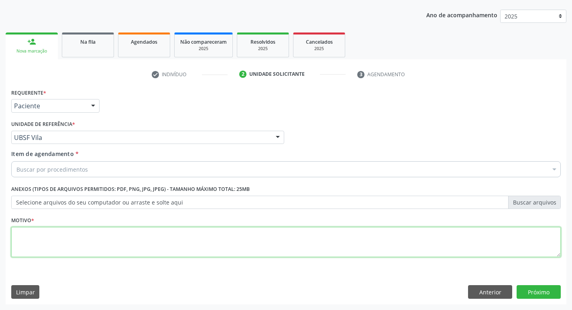
click at [26, 244] on textarea at bounding box center [285, 242] width 549 height 31
type textarea "AVALIACAO"
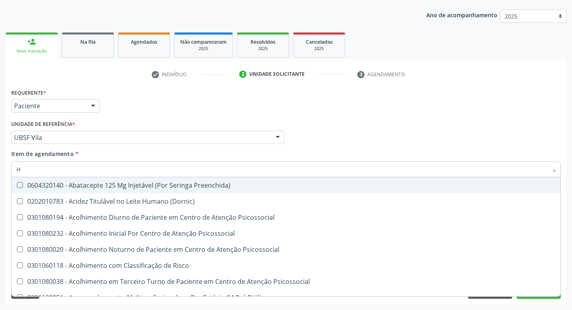
type input "HEMOGR"
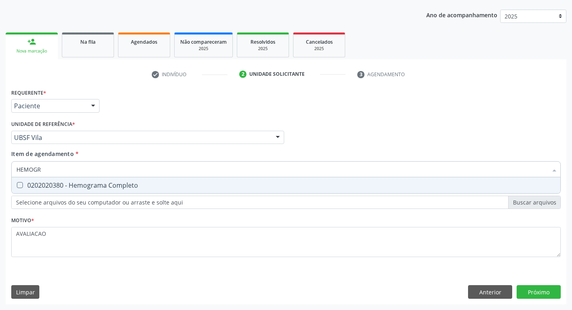
click at [98, 185] on div "0202020380 - Hemograma Completo" at bounding box center [285, 185] width 539 height 6
checkbox Completo "true"
type input "HEMOG"
checkbox Completo "false"
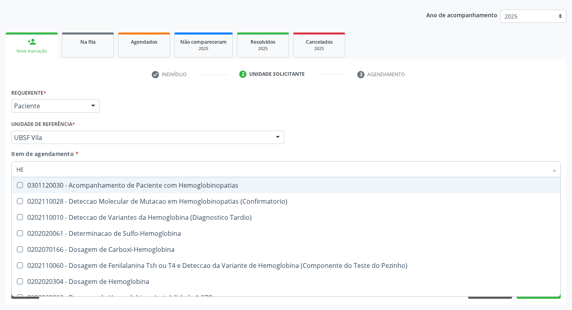
type input "H"
checkbox Completo "false"
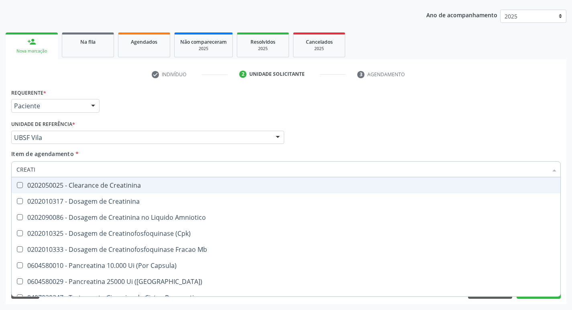
type input "CREATIN"
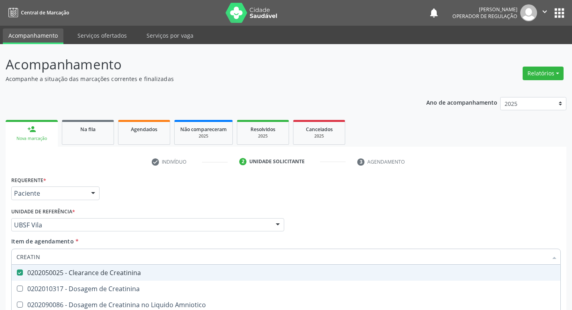
scroll to position [87, 0]
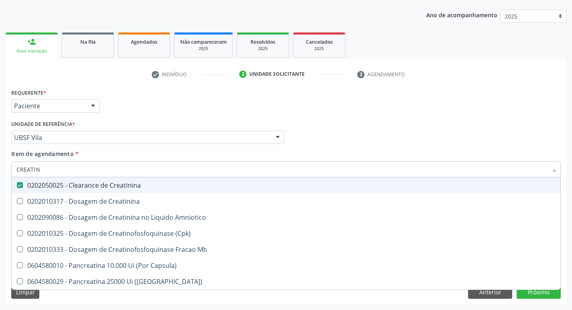
click at [102, 193] on span "0202050025 - Clearance de Creatinina" at bounding box center [286, 185] width 549 height 16
checkbox Creatinina "false"
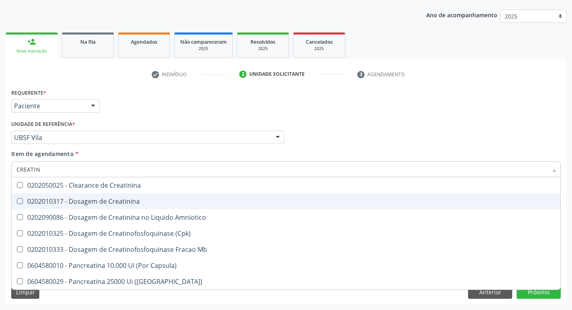
click at [107, 201] on div "0202010317 - Dosagem de Creatinina" at bounding box center [285, 201] width 539 height 6
checkbox Creatinina "true"
type input "CREA"
checkbox Creatinina "false"
checkbox Amniotico "false"
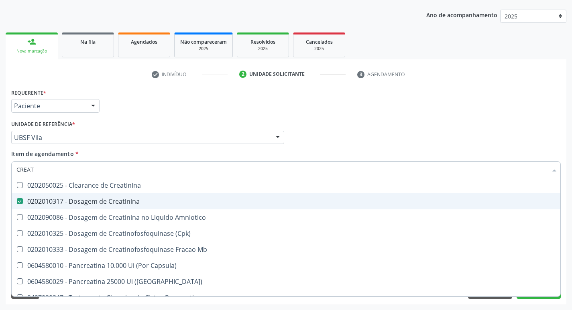
checkbox Mb "true"
type input "C"
checkbox Mb "false"
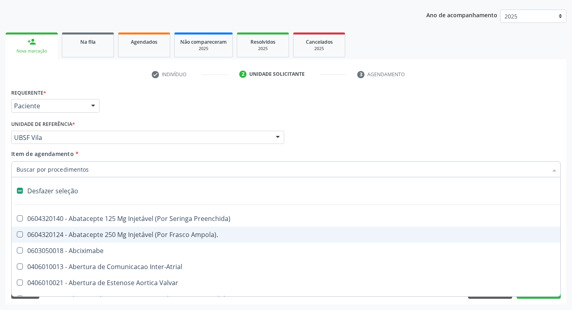
type input "G"
checkbox Criança "true"
checkbox Persistente "true"
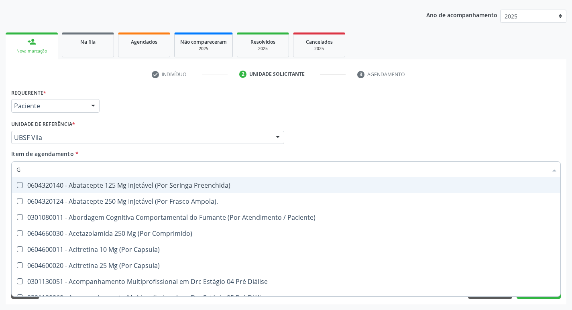
type input "GLICOSE"
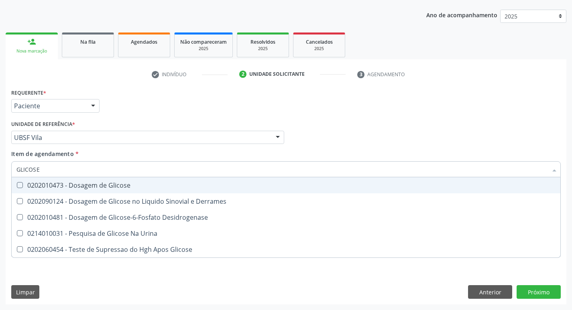
click at [93, 189] on div "0202010473 - Dosagem de Glicose" at bounding box center [285, 185] width 539 height 6
checkbox Glicose "true"
type input "GLICOS"
checkbox Glicose "false"
checkbox Derrames "true"
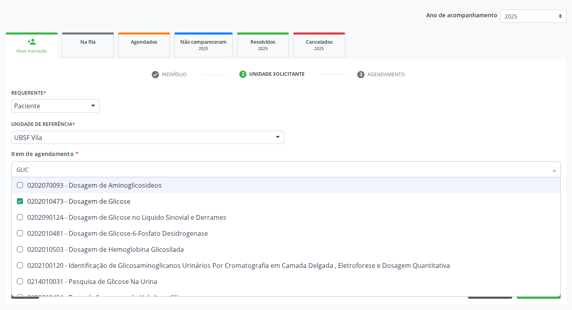
type input "GLI"
checkbox Glicose "false"
checkbox Derrames "false"
type input "G"
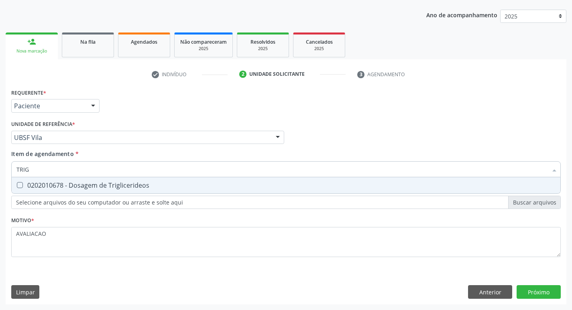
type input "TRIGL"
click at [93, 189] on div "0202010678 - Dosagem de Triglicerideos" at bounding box center [285, 185] width 539 height 6
checkbox Triglicerideos "true"
type input "TRIG"
checkbox Triglicerideos "false"
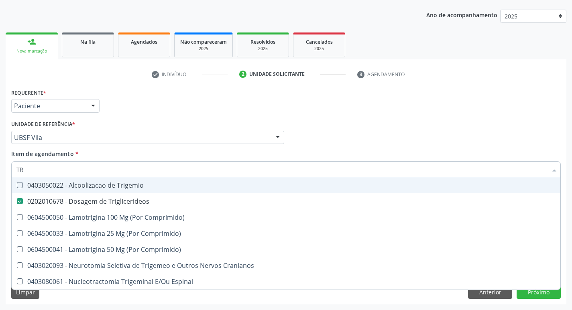
type input "T"
checkbox Triglicerideos "false"
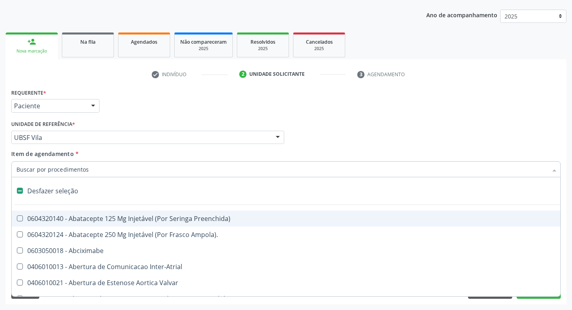
type input "H"
checkbox Convencional\) "true"
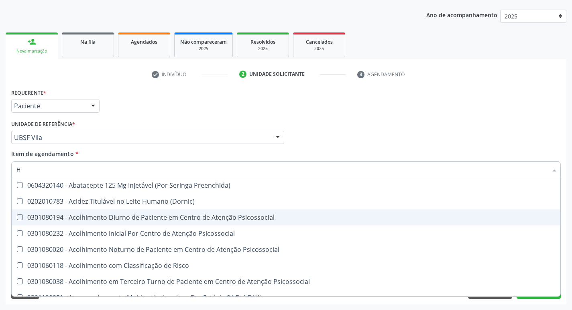
type input "HEMOGLOBINA G"
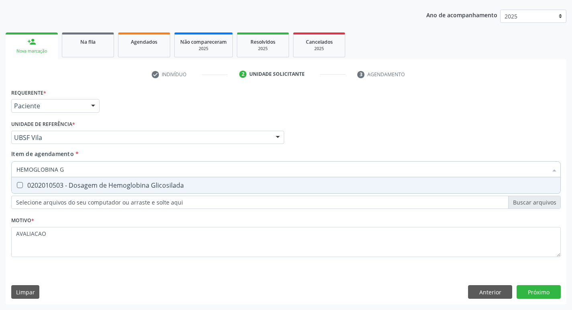
click at [102, 190] on span "0202010503 - Dosagem de Hemoglobina Glicosilada" at bounding box center [286, 185] width 549 height 16
checkbox Glicosilada "true"
type input "HEMOGLOBINA"
checkbox Glicosilada "false"
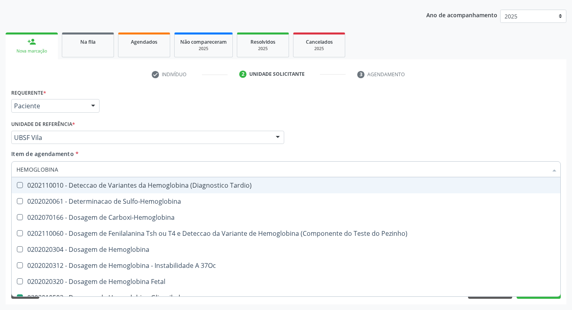
type input "HEMOGLOBIN"
checkbox Glicosilada "false"
checkbox Hemoglobina "true"
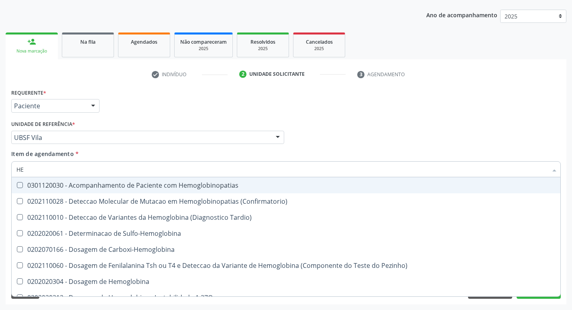
type input "H"
checkbox Glicosilada "false"
checkbox Completo "false"
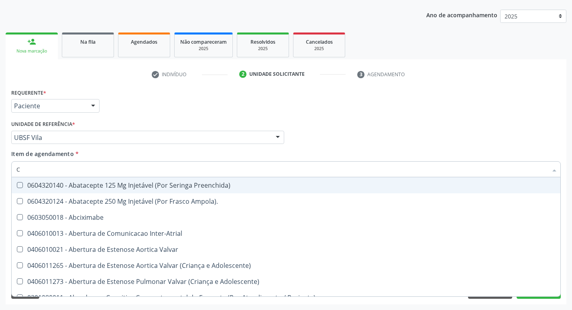
type input "CO"
checkbox Comprimido\) "true"
checkbox Transcutanea "true"
checkbox Osseo "true"
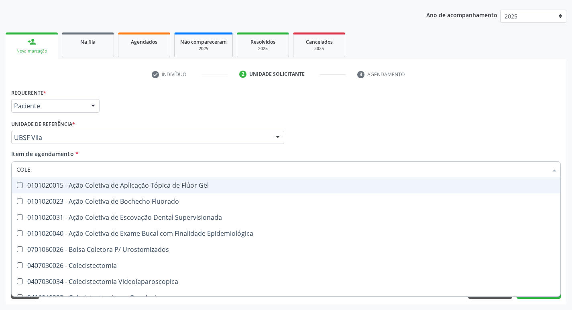
type input "COLES"
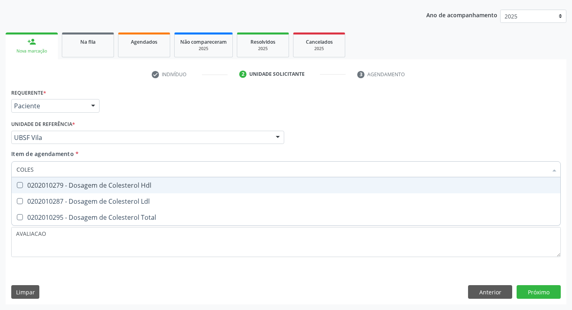
click at [97, 188] on div "0202010279 - Dosagem de Colesterol Hdl" at bounding box center [285, 185] width 539 height 6
checkbox Hdl "true"
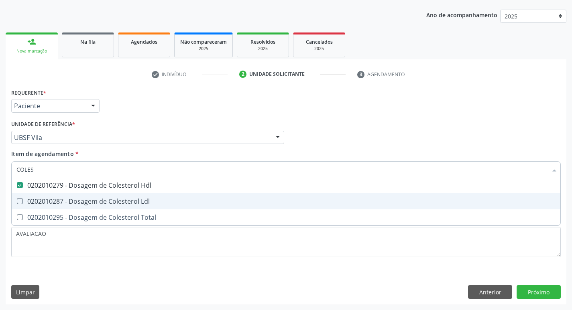
click at [101, 198] on div "0202010287 - Dosagem de Colesterol Ldl" at bounding box center [285, 201] width 539 height 6
checkbox Ldl "true"
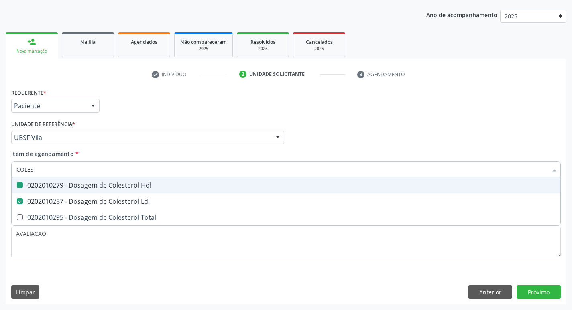
type input "COLE"
checkbox Hdl "false"
checkbox Ldl "false"
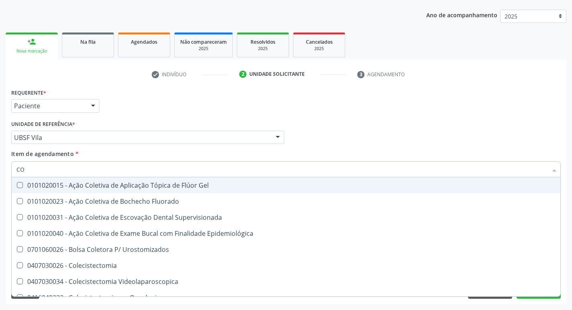
type input "C"
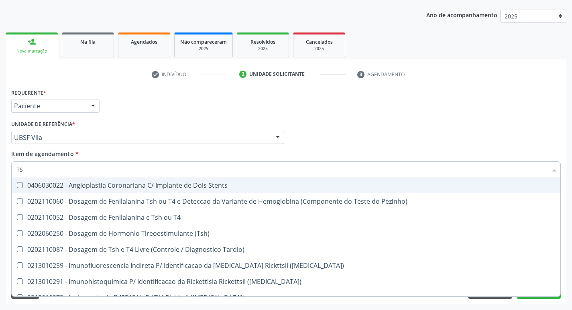
type input "TSH"
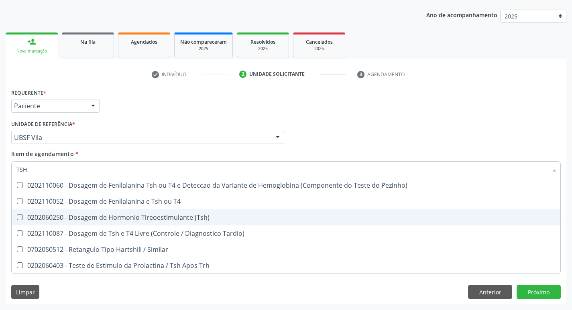
click at [195, 216] on div "0202060250 - Dosagem de Hormonio Tireoestimulante (Tsh)" at bounding box center [285, 217] width 539 height 6
checkbox \(Tsh\) "true"
type input "TS"
checkbox \(Tsh\) "false"
checkbox Tardio\) "true"
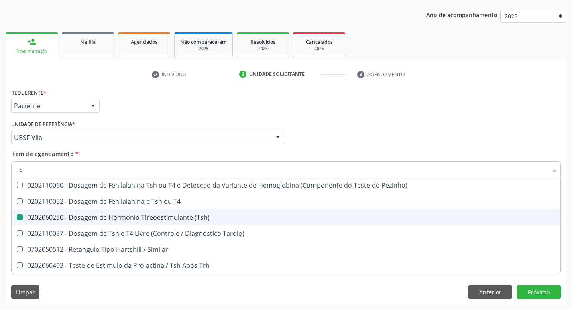
type input "T"
checkbox Tardio\) "false"
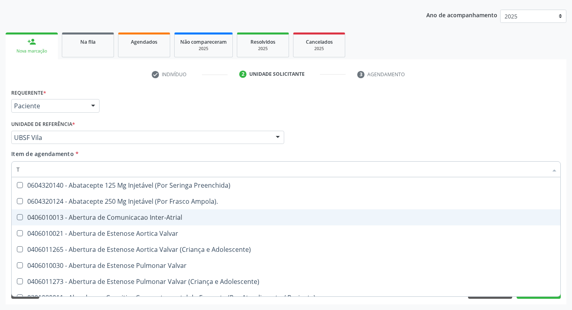
type input "T4"
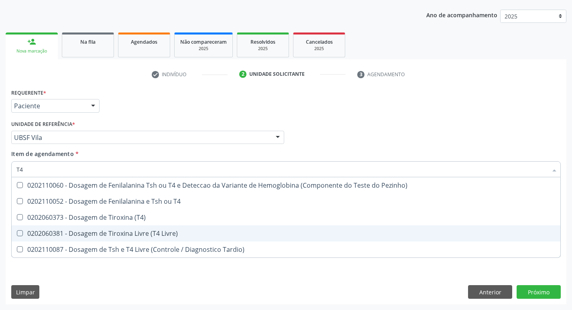
click at [183, 230] on div "0202060381 - Dosagem de Tiroxina Livre (T4 Livre)" at bounding box center [285, 233] width 539 height 6
checkbox Livre\) "true"
type input "T"
checkbox Livre\) "false"
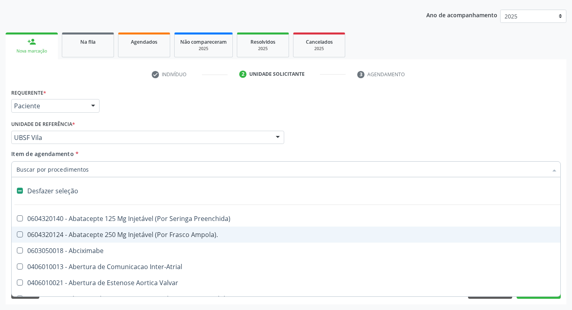
type input "V"
checkbox \(Unilateral\) "true"
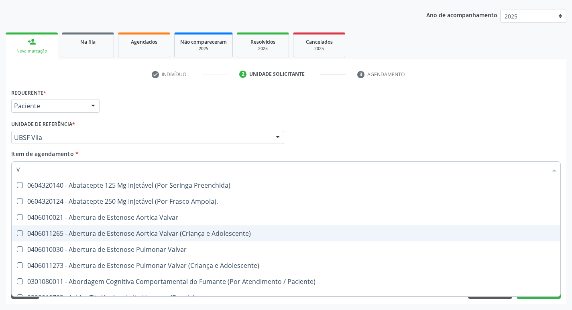
type input "VI"
checkbox Livre\) "false"
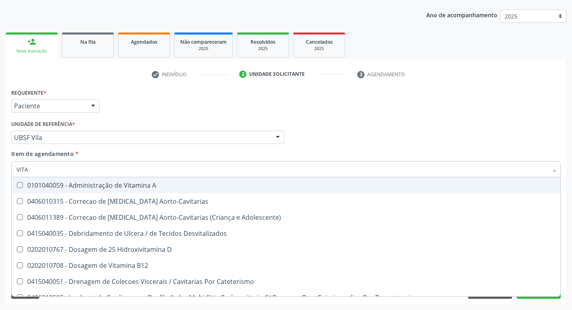
type input "VITAM"
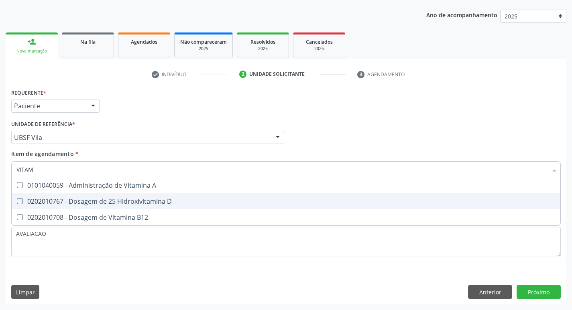
click at [176, 199] on div "0202010767 - Dosagem de 25 Hidroxivitamina D" at bounding box center [285, 201] width 539 height 6
checkbox D "true"
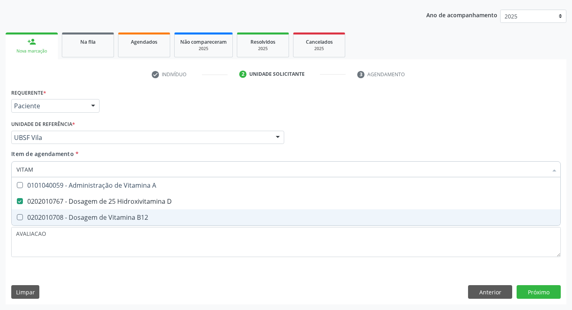
click at [176, 216] on div "0202010708 - Dosagem de Vitamina B12" at bounding box center [285, 217] width 539 height 6
checkbox B12 "true"
type input "VITA"
checkbox D "false"
checkbox B12 "false"
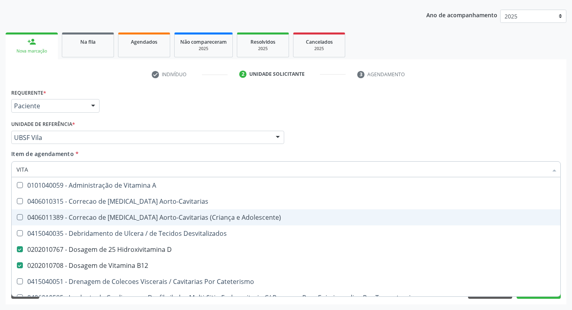
type input "VIT"
checkbox D "false"
checkbox Cateterismo "true"
type input "V"
checkbox B12 "false"
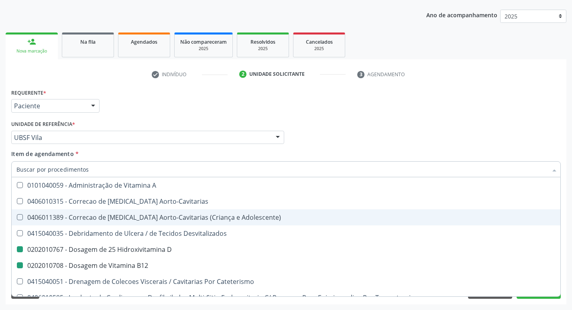
checkbox Cateterismo "false"
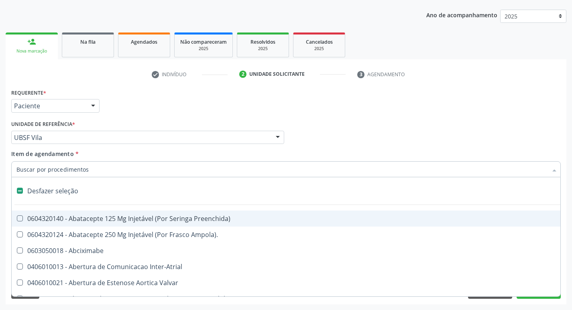
type input "G"
checkbox Aberto\) "true"
checkbox Comprimido\) "true"
checkbox Sanitária "true"
checkbox Criança "true"
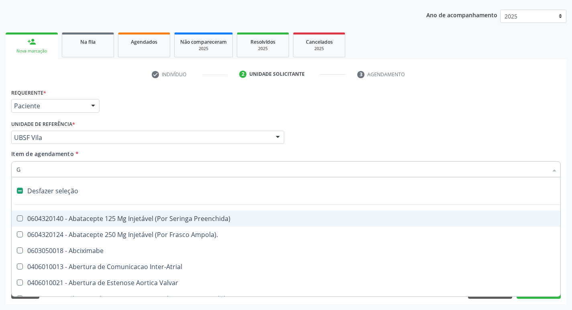
checkbox Percutanea "true"
checkbox \(Picc\) "true"
checkbox Cardiaco "true"
checkbox Encefalica "true"
checkbox Osso "true"
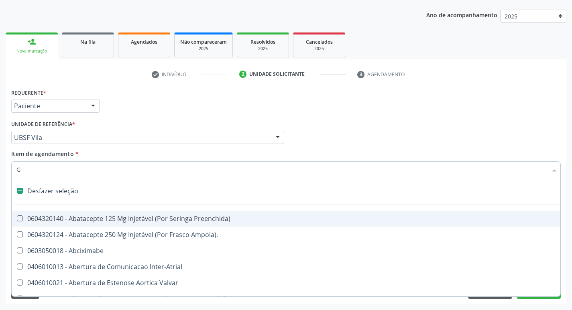
checkbox Estimulo "true"
checkbox Persistente "true"
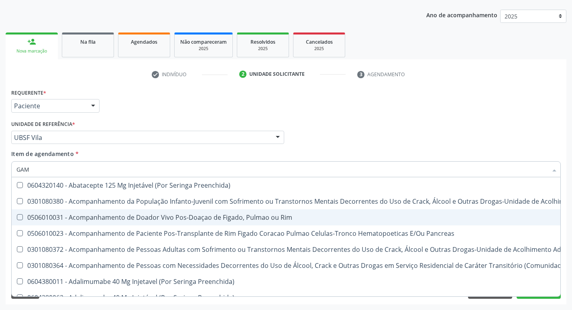
type input "GAMA"
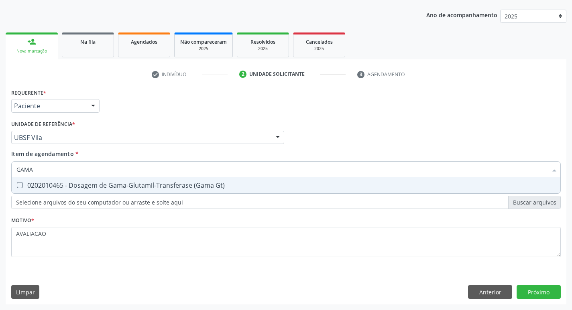
click at [166, 184] on div "0202010465 - Dosagem de Gama-Glutamil-Transferase (Gama Gt)" at bounding box center [285, 185] width 539 height 6
checkbox Gt\) "true"
type input "GAM"
checkbox Gt\) "false"
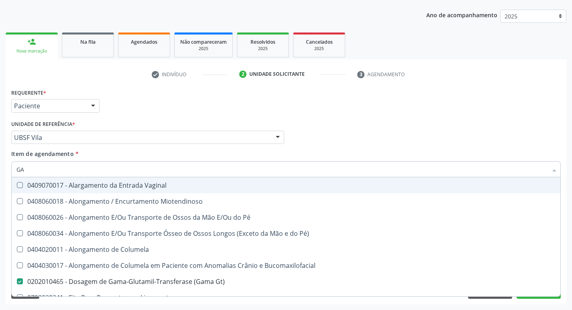
type input "G"
checkbox Gt\) "false"
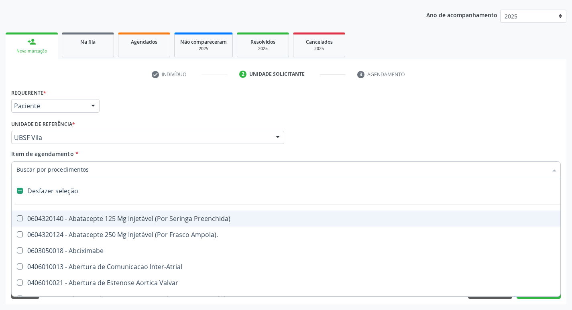
type input "H"
checkbox Coronariano "true"
checkbox Lactente\) "true"
checkbox A "true"
checkbox C "true"
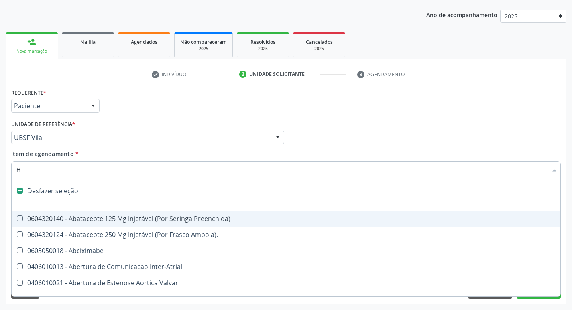
checkbox Convencional\) "true"
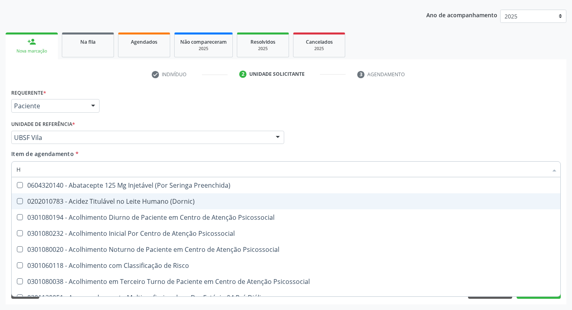
type input "HEMOGLOBINA G"
checkbox Preenchida\) "true"
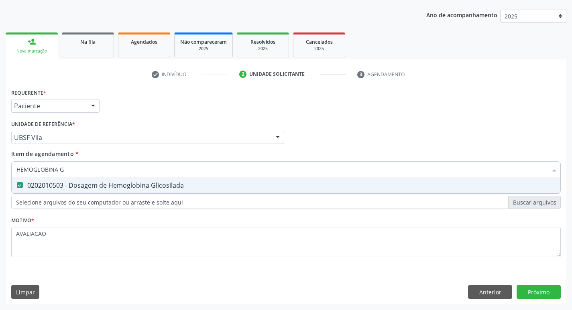
type input "HEMOGLOBINA"
checkbox Glicosilada "false"
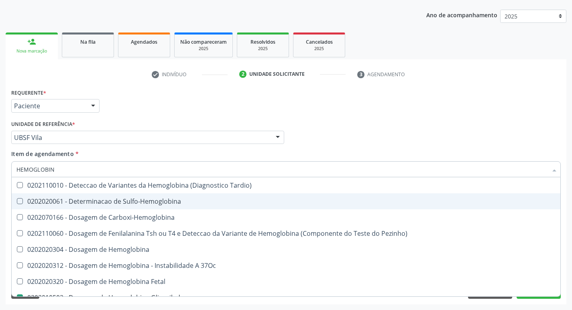
type input "HEMOGLOBI"
checkbox Glicosilada "false"
checkbox Hemoglobina "true"
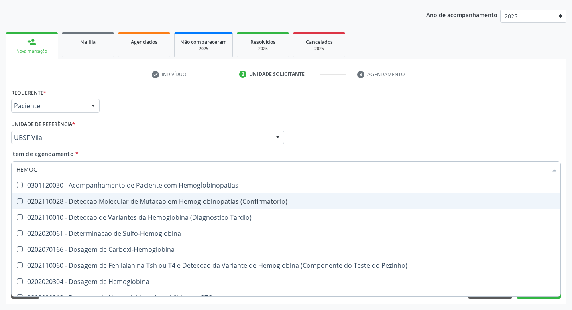
type input "HEMO"
checkbox Glicosilada "false"
checkbox S "false"
type input "H"
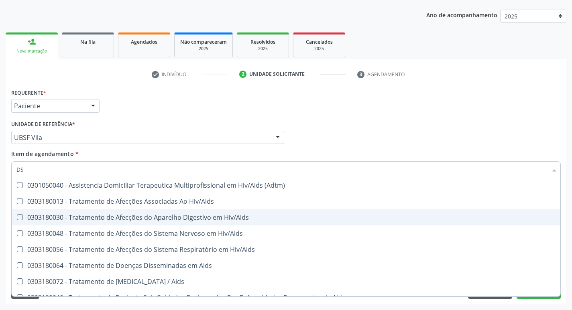
type input "D"
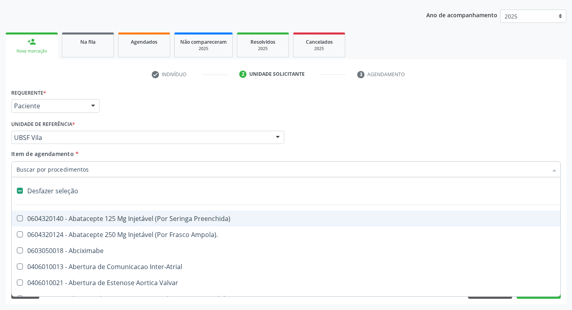
type input "D"
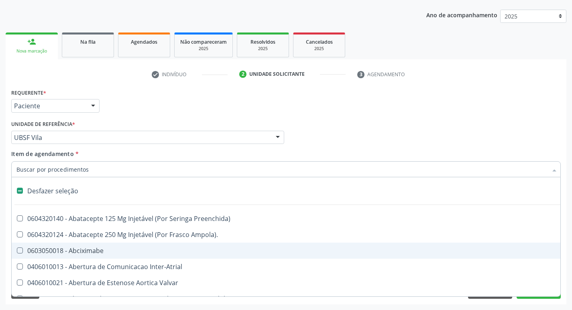
type input "D"
type input "S"
checkbox \(Total\) "true"
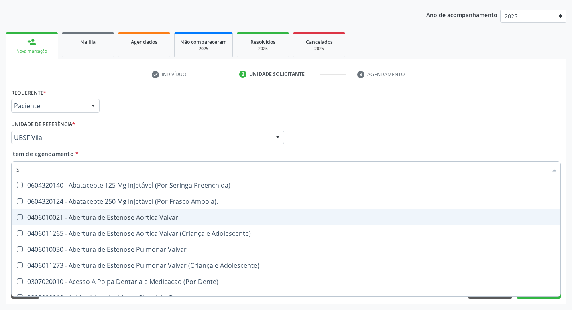
type input "SA"
checkbox Stent\) "true"
checkbox Níveis "true"
checkbox Nivel "true"
checkbox Nível "true"
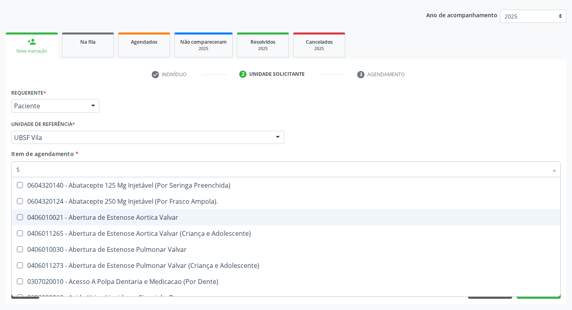
checkbox Convencional\) "true"
checkbox Articulações "true"
checkbox Cardiovasculares "true"
checkbox Psicossocial "true"
checkbox Atendimentos-Mês\) "true"
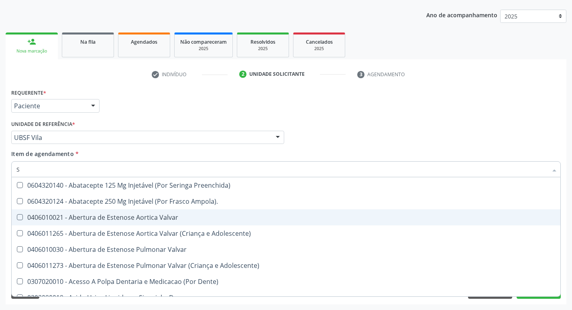
checkbox Especializada "true"
checkbox Comprimido\) "true"
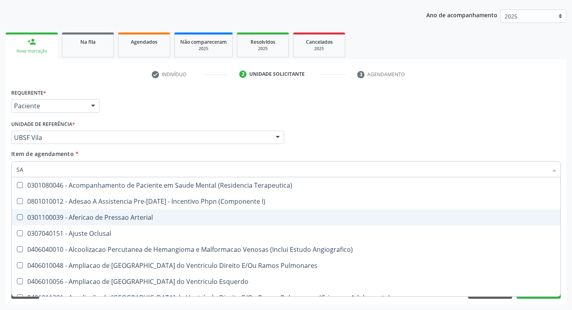
type input "SANGUE O"
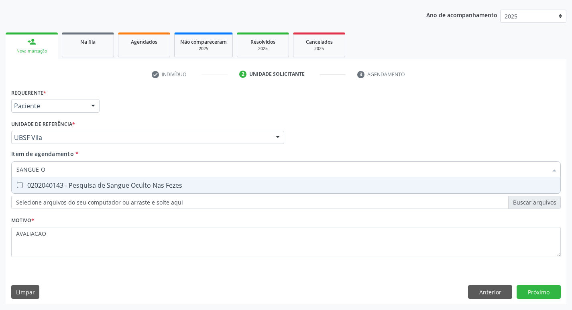
click at [132, 185] on div "0202040143 - Pesquisa de Sangue Oculto Nas Fezes" at bounding box center [285, 185] width 539 height 6
checkbox Fezes "true"
type input "SANGUE"
checkbox Fezes "false"
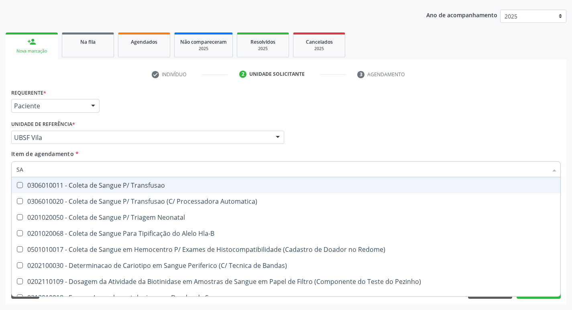
type input "S"
checkbox Fezes "false"
checkbox Sangue\ "false"
checkbox Irradiados "false"
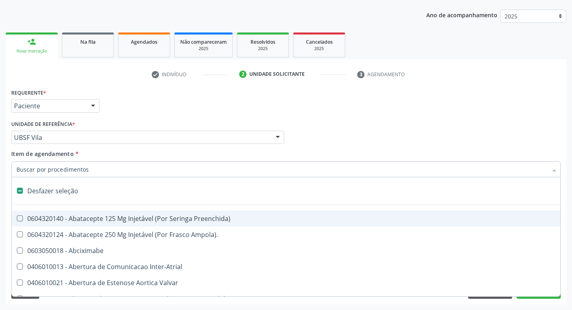
type input "2"
checkbox Total "true"
checkbox Monopolar "true"
checkbox Quadril "true"
checkbox Biologica "true"
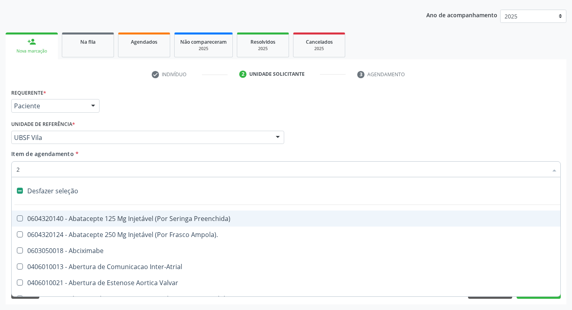
checkbox Coclear "true"
checkbox Vagina "true"
checkbox Puerperal "true"
checkbox Internado "true"
checkbox Anos\) "true"
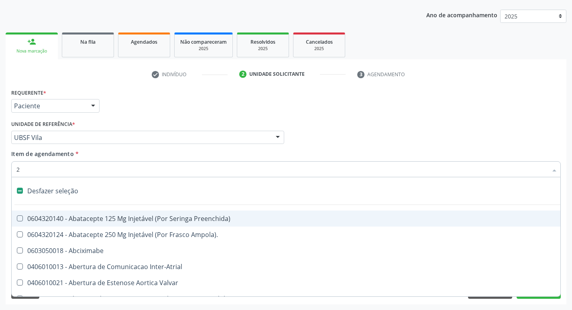
checkbox Aorto-Cavitarias "true"
checkbox Adolescente\) "true"
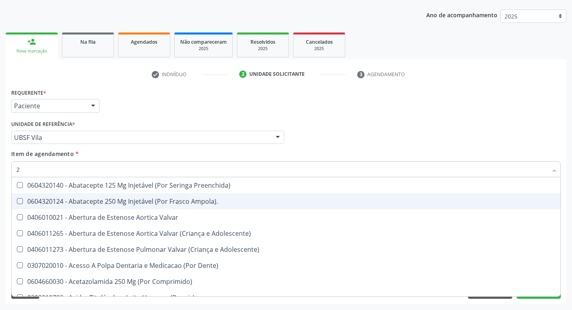
type input "20205001"
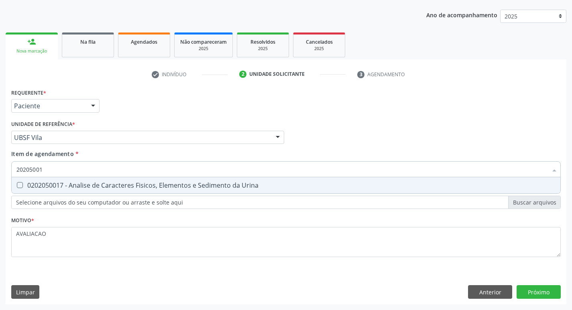
click at [70, 189] on div "0202050017 - Analise de Caracteres Fisicos, Elementos e Sedimento da Urina" at bounding box center [285, 185] width 539 height 6
checkbox Urina "true"
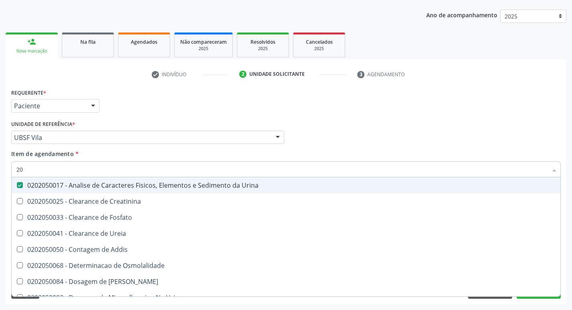
type input "2"
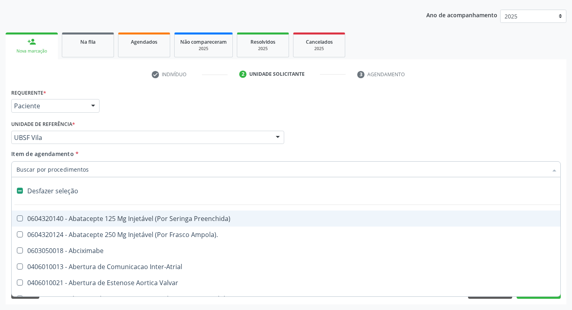
checkbox Preenchida\) "false"
checkbox Inter-Atrial "false"
type input "T"
checkbox Dedo "true"
checkbox Urina "false"
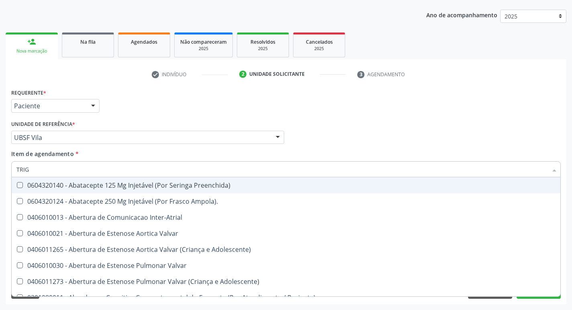
type input "TRIGL"
checkbox Preenchida\) "true"
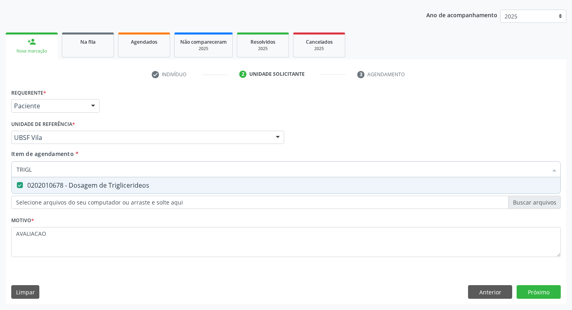
type input "TRIG"
checkbox Triglicerideos "false"
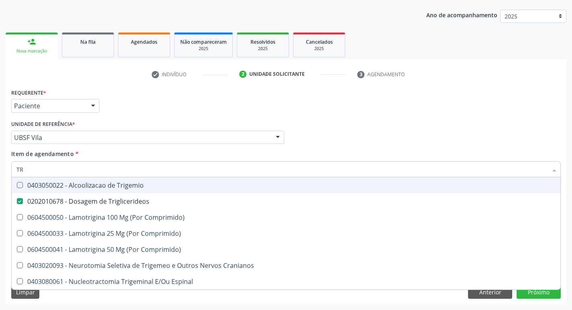
type input "T"
checkbox Triglicerideos "false"
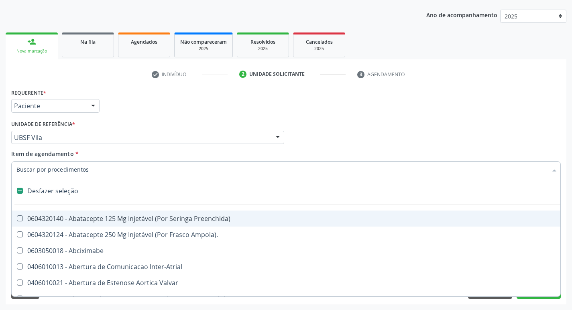
type input "T"
checkbox Dedo "true"
checkbox Urina "false"
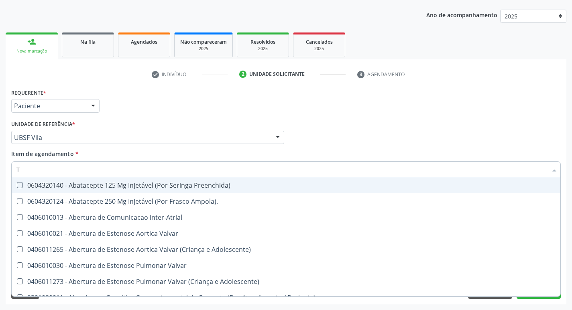
type input "TS"
checkbox Valvar "true"
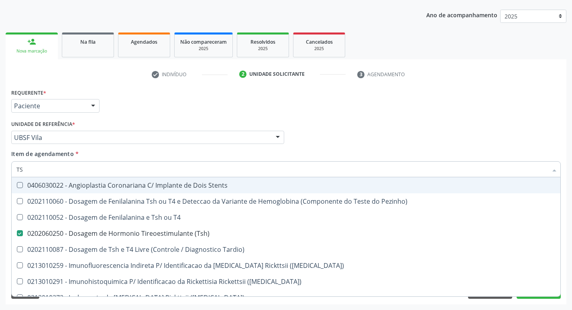
type input "TSH"
checkbox T4 "true"
checkbox \(Tsh\) "false"
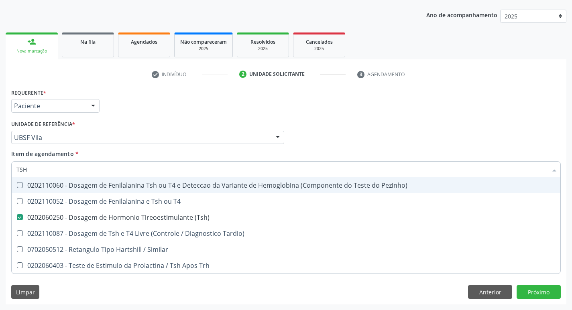
type input "TS"
checkbox \(Tsh\) "false"
checkbox Tardio\) "true"
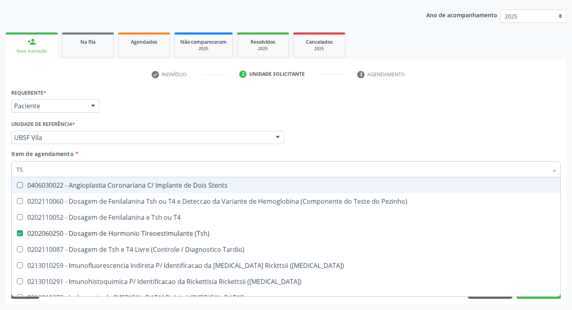
type input "T"
checkbox \(Tsh\) "false"
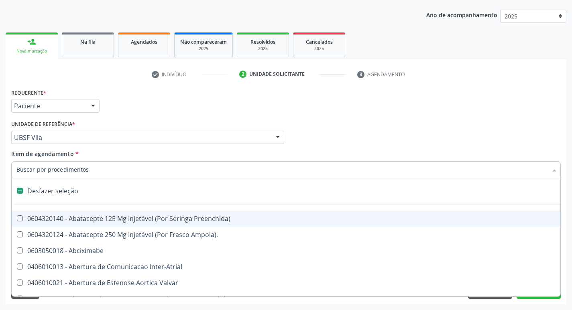
type input "V"
checkbox Urina "false"
checkbox Campo\) "true"
checkbox \(Unilateral\) "true"
checkbox Miocardio "true"
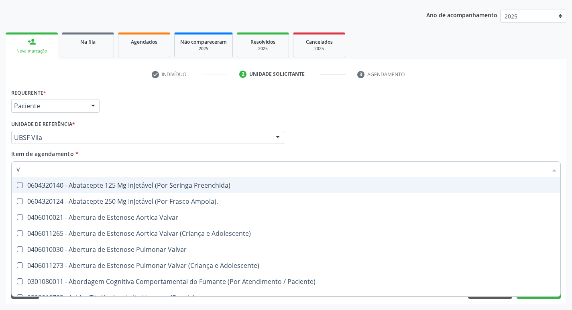
type input "VI"
checkbox Periféricas "true"
checkbox Sexual "true"
checkbox D "false"
checkbox Livre\) "false"
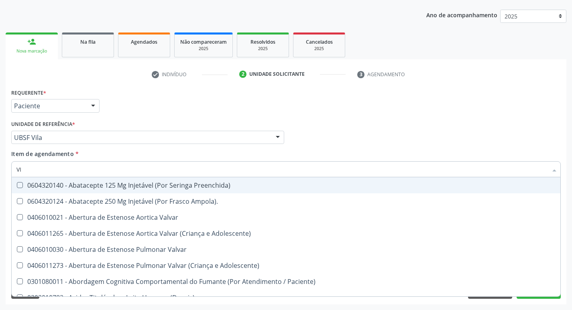
checkbox B12 "false"
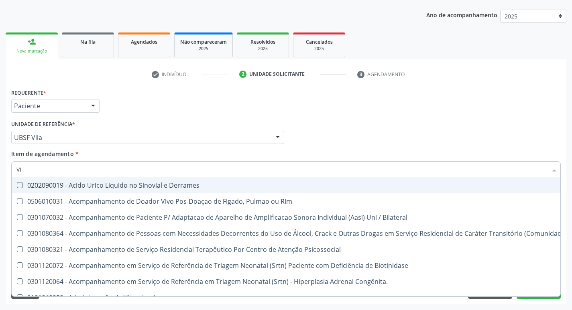
type input "VIT"
checkbox Biotinidase "true"
checkbox Congênita\ "true"
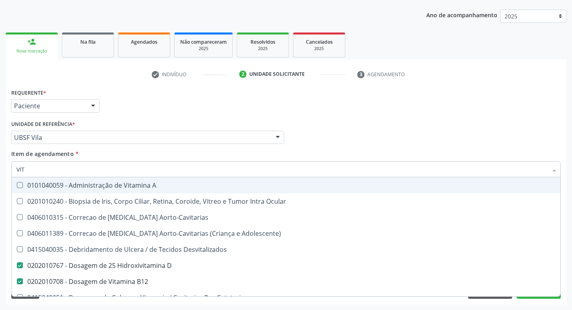
type input "VITA"
checkbox Desvitalizados "true"
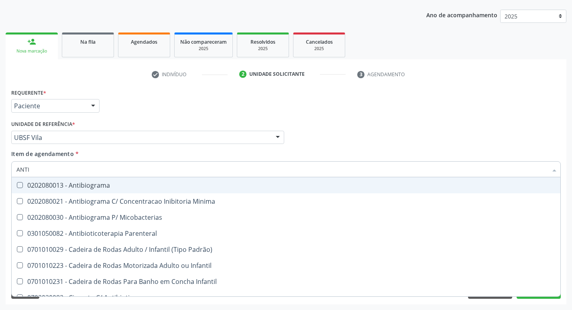
click at [70, 189] on div "0202080013 - Antibiograma" at bounding box center [285, 185] width 539 height 6
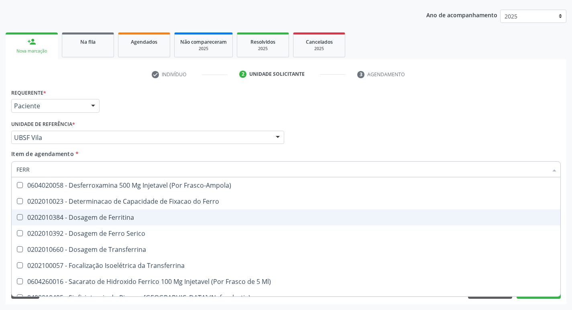
click at [135, 220] on div "0202010384 - Dosagem de Ferritina" at bounding box center [285, 217] width 539 height 6
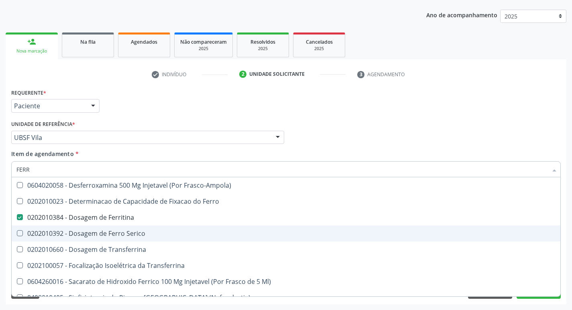
click at [136, 232] on div "0202010392 - Dosagem de Ferro Serico" at bounding box center [285, 233] width 539 height 6
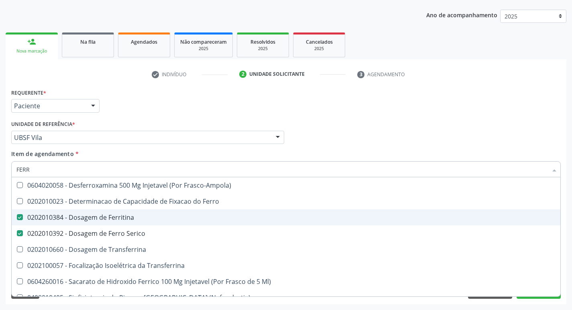
drag, startPoint x: 529, startPoint y: 50, endPoint x: 530, endPoint y: 179, distance: 128.8
click at [529, 49] on ul "person_add Nova marcação Na fila Agendados Não compareceram 2025 Resolvidos 202…" at bounding box center [286, 45] width 561 height 29
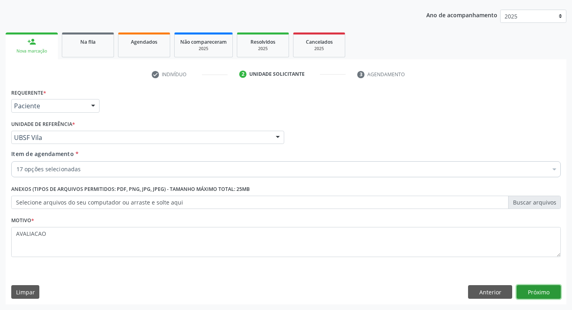
click at [533, 290] on button "Próximo" at bounding box center [539, 292] width 44 height 14
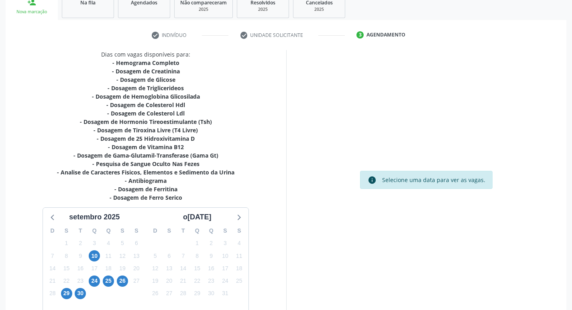
scroll to position [174, 0]
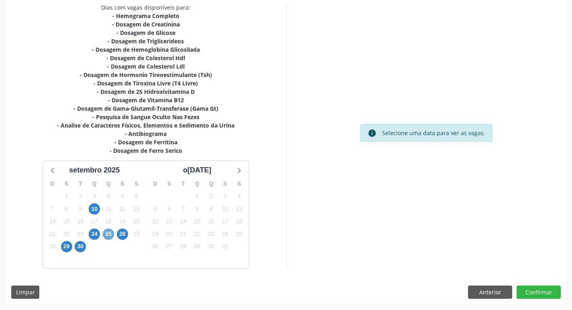
click at [113, 232] on span "25" at bounding box center [108, 234] width 11 height 11
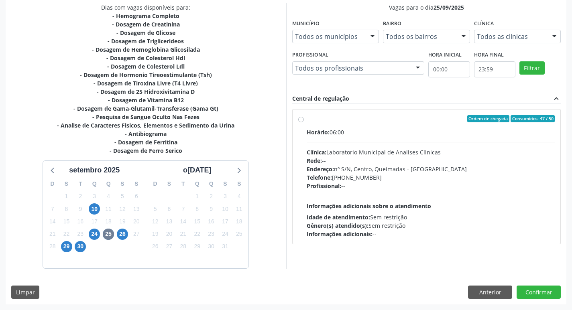
click at [382, 158] on div "Rede: --" at bounding box center [431, 161] width 248 height 8
click at [304, 122] on input "Ordem de chegada Consumidos: 47 / 50 Horário: 06:00 Clínica: Laboratorio Munici…" at bounding box center [301, 118] width 6 height 7
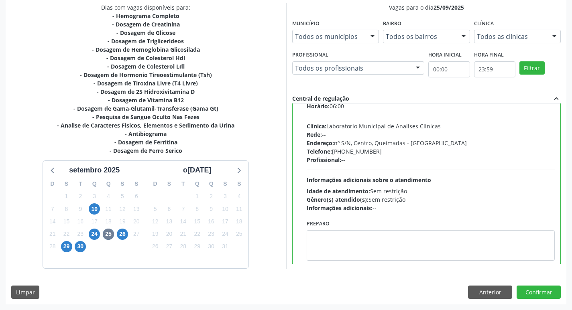
scroll to position [40, 0]
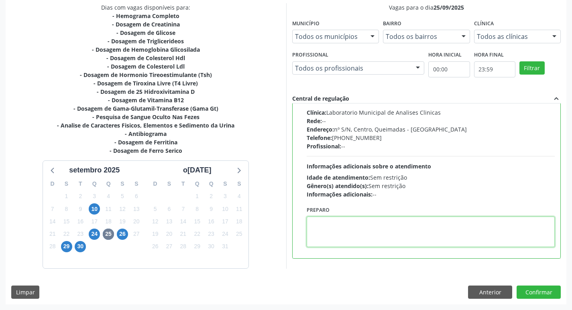
click at [369, 231] on textarea at bounding box center [431, 232] width 248 height 31
paste textarea "IR EM [GEOGRAPHIC_DATA]"
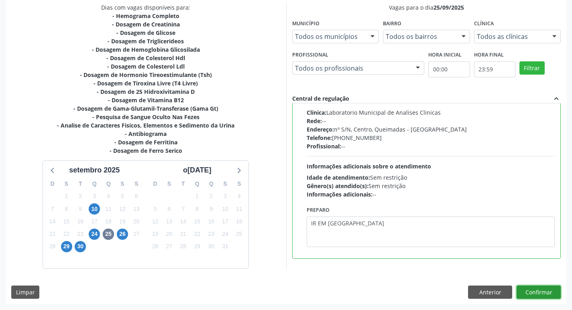
click at [533, 294] on button "Confirmar" at bounding box center [539, 293] width 44 height 14
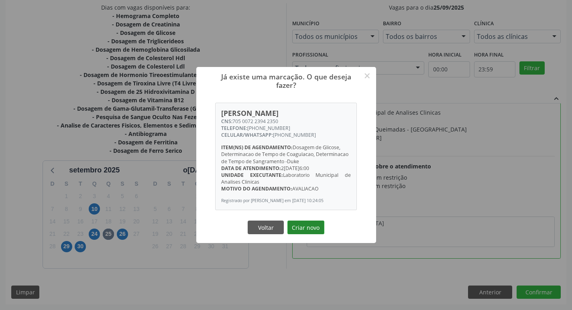
click at [313, 234] on button "Criar novo" at bounding box center [305, 228] width 37 height 14
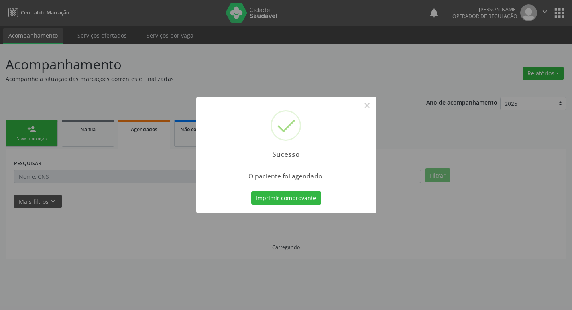
scroll to position [0, 0]
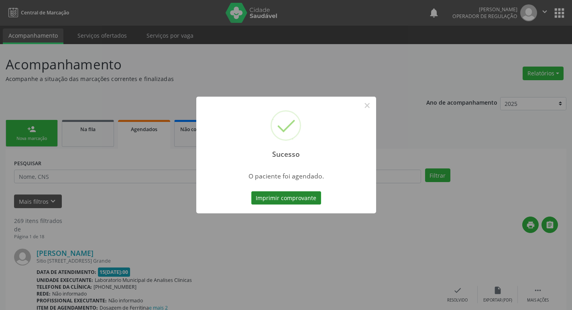
click at [285, 202] on button "Imprimir comprovante" at bounding box center [286, 198] width 70 height 14
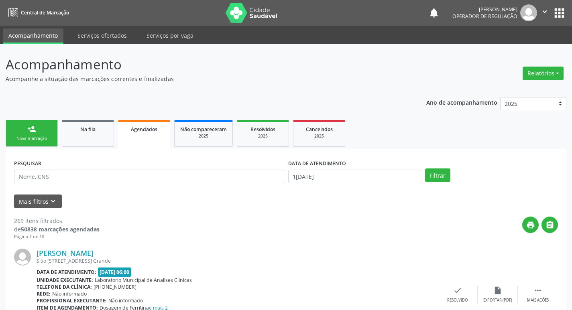
click at [43, 138] on div "Nova marcação" at bounding box center [32, 139] width 40 height 6
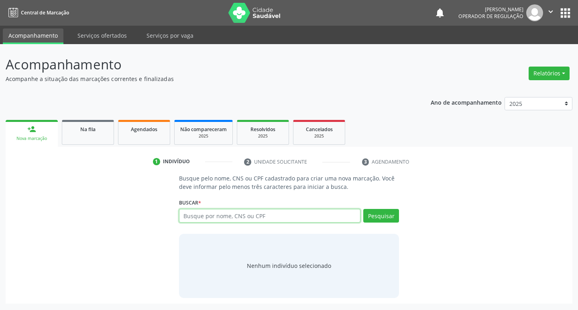
click at [208, 214] on input "text" at bounding box center [270, 216] width 182 height 14
type input "708108566862537"
click at [391, 216] on button "Pesquisar" at bounding box center [381, 216] width 36 height 14
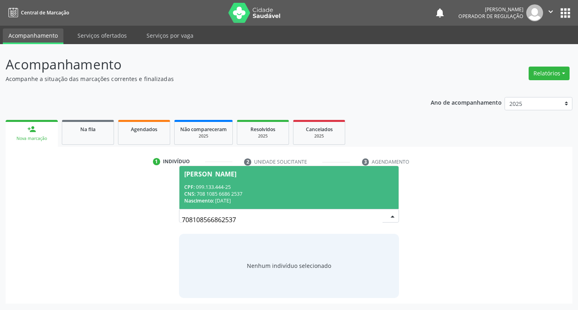
click at [243, 188] on div "CPF: 099.133.444-25" at bounding box center [289, 187] width 210 height 7
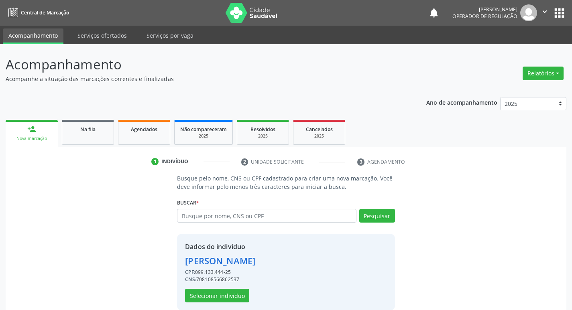
scroll to position [12, 0]
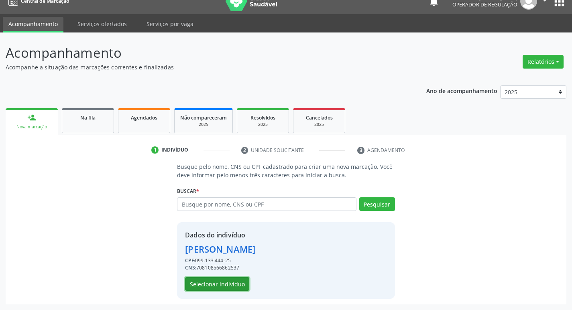
click at [216, 282] on button "Selecionar indivíduo" at bounding box center [217, 284] width 64 height 14
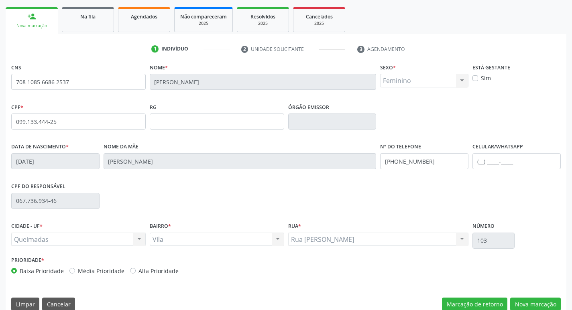
scroll to position [125, 0]
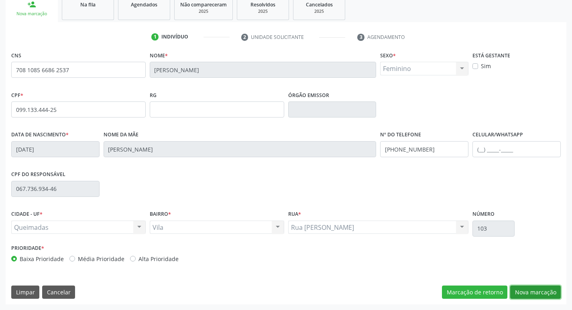
click at [537, 289] on button "Nova marcação" at bounding box center [535, 293] width 51 height 14
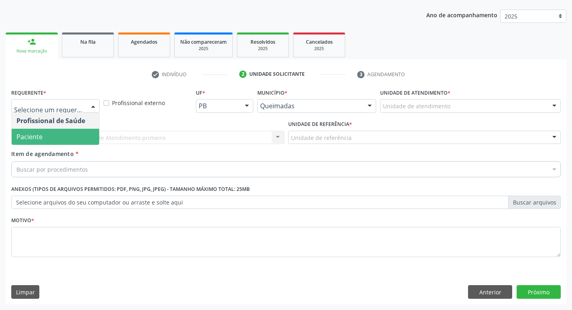
click at [64, 139] on span "Paciente" at bounding box center [55, 137] width 87 height 16
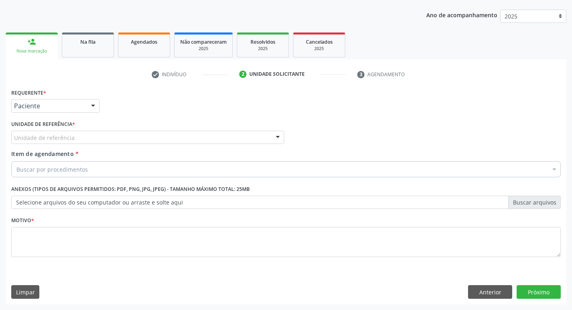
click at [74, 152] on span "Item de agendamento" at bounding box center [42, 154] width 63 height 8
click at [16, 161] on input "Item de agendamento *" at bounding box center [16, 169] width 0 height 16
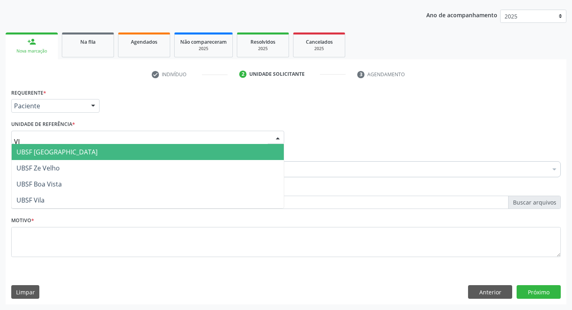
type input "VIL"
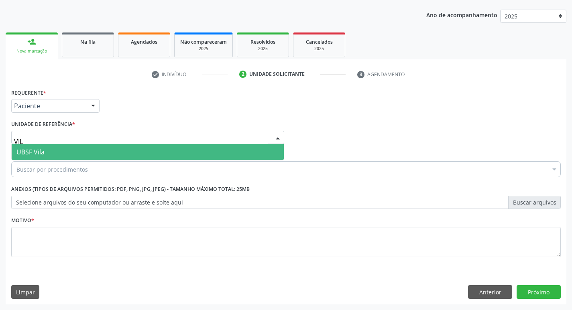
click at [65, 154] on span "UBSF Vila" at bounding box center [148, 152] width 272 height 16
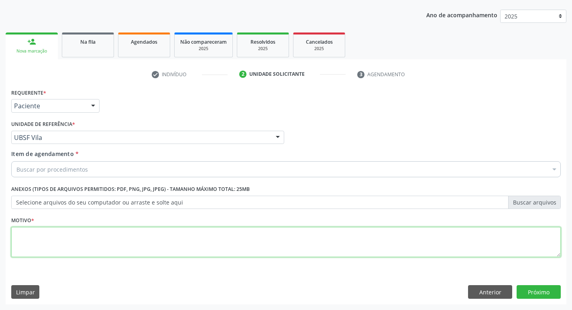
click at [27, 249] on textarea at bounding box center [285, 242] width 549 height 31
type textarea "AVALIACAO"
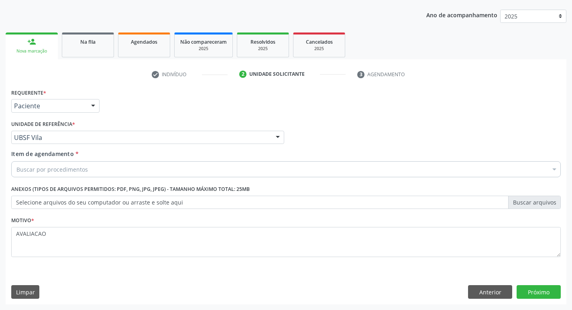
click at [43, 178] on div "Item de agendamento * Buscar por procedimentos Selecionar todos 0604320140 - Ab…" at bounding box center [285, 165] width 553 height 31
click at [56, 165] on div "Buscar por procedimentos" at bounding box center [285, 169] width 549 height 16
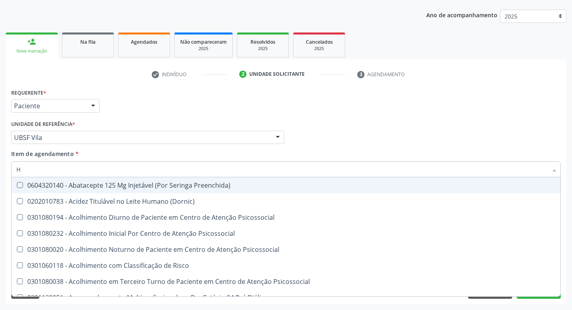
type input "HEMOGR"
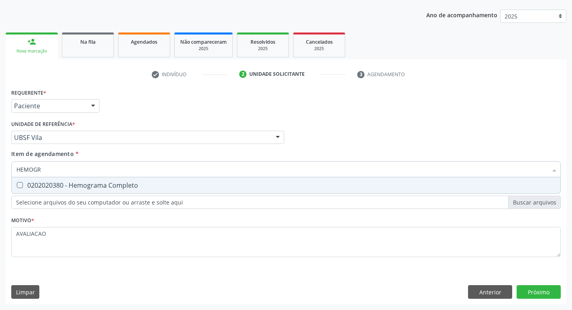
click at [59, 188] on div "0202020380 - Hemograma Completo" at bounding box center [285, 185] width 539 height 6
checkbox Completo "true"
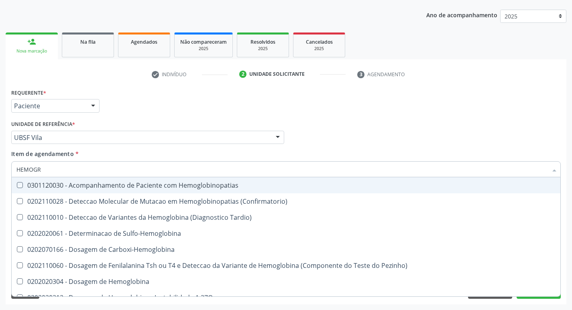
type input "HEMOG"
checkbox Hemoglobinopatias "false"
type input "H"
checkbox Completo "false"
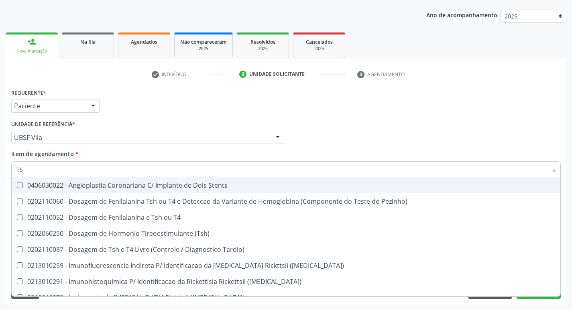
type input "TSH"
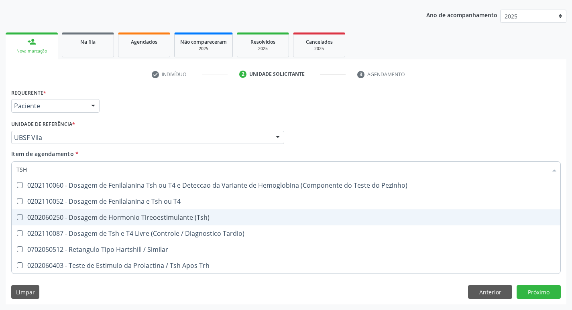
click at [175, 218] on div "0202060250 - Dosagem de Hormonio Tireoestimulante (Tsh)" at bounding box center [285, 217] width 539 height 6
checkbox \(Tsh\) "true"
type input "TS"
checkbox \(Tsh\) "false"
checkbox Tardio\) "true"
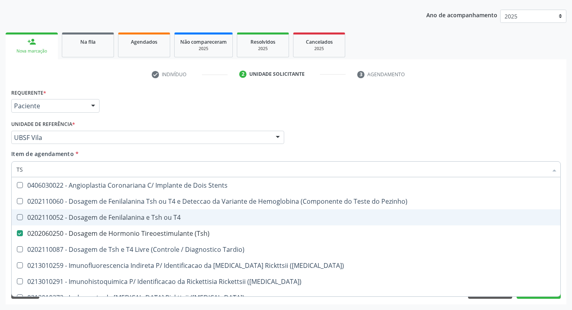
type input "T"
checkbox \(Tsh\) "false"
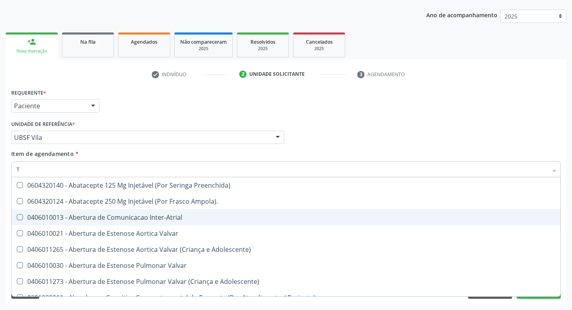
type input "T4"
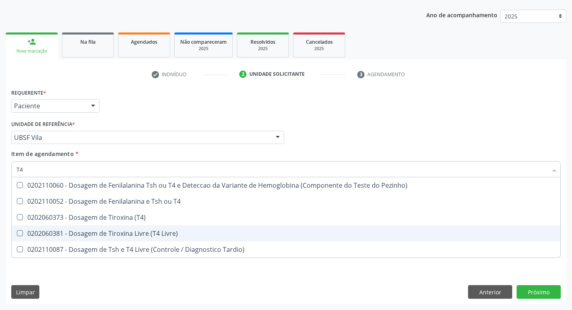
click at [173, 232] on div "0202060381 - Dosagem de Tiroxina Livre (T4 Livre)" at bounding box center [285, 233] width 539 height 6
checkbox Livre\) "true"
type input "T"
checkbox Livre\) "false"
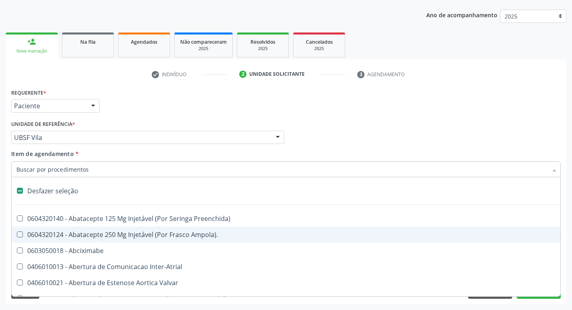
type input "G"
checkbox Cardiaco "true"
checkbox Encefalica "true"
checkbox Persistente "true"
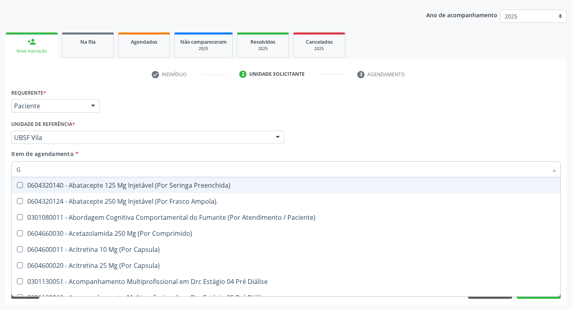
type input "GLICOSE"
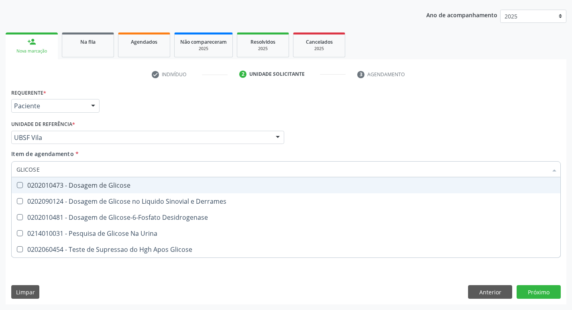
click at [104, 176] on input "GLICOSE" at bounding box center [281, 169] width 531 height 16
click at [104, 189] on div "0202010473 - Dosagem de Glicose" at bounding box center [285, 185] width 539 height 6
checkbox Glicose "true"
type input "GLICOS"
checkbox Glicose "false"
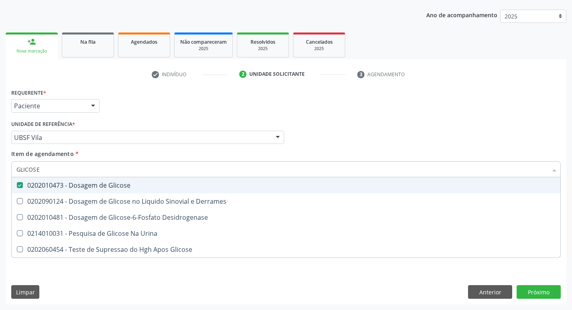
checkbox Derrames "true"
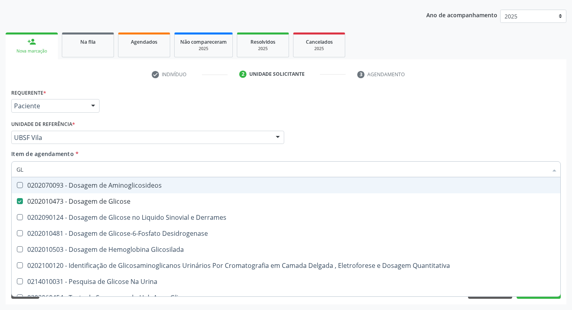
type input "G"
checkbox Glicose "false"
checkbox Derrames "false"
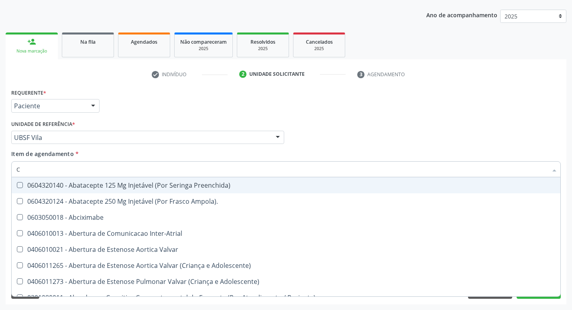
type input "CO"
checkbox Comprimido\) "true"
checkbox Osseo "true"
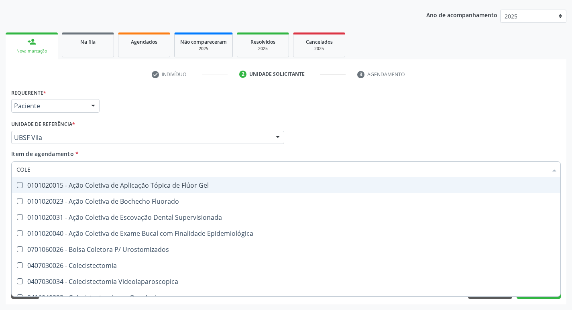
type input "COLES"
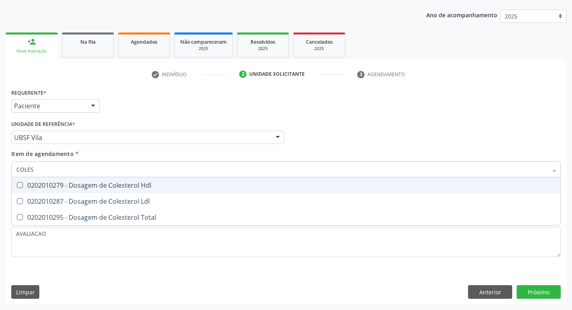
click at [95, 185] on div "0202010279 - Dosagem de Colesterol Hdl" at bounding box center [285, 185] width 539 height 6
checkbox Hdl "true"
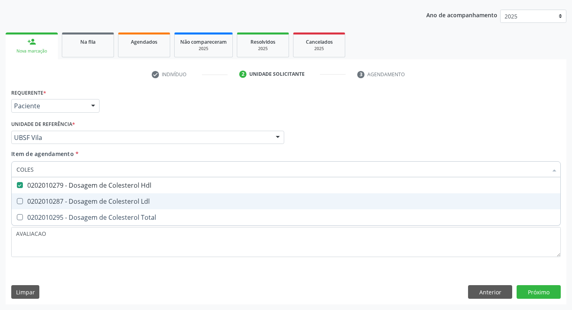
click at [109, 205] on div "0202010287 - Dosagem de Colesterol Ldl" at bounding box center [285, 201] width 539 height 6
checkbox Ldl "true"
type input "COLE"
checkbox Hdl "false"
checkbox Ldl "false"
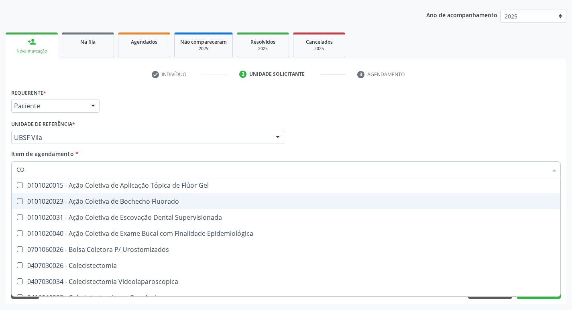
type input "C"
checkbox Hdl "false"
checkbox Ldl "false"
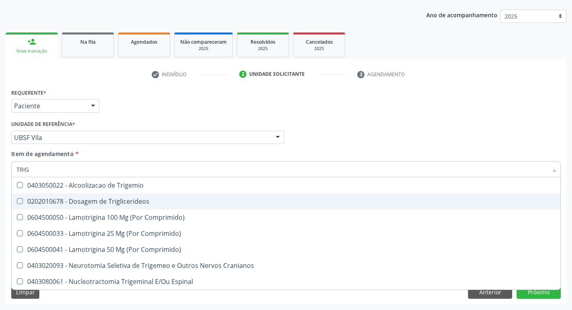
type input "TRIGL"
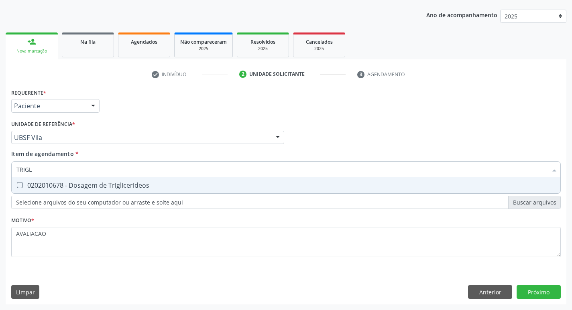
click at [125, 182] on div "0202010678 - Dosagem de Triglicerideos" at bounding box center [285, 185] width 539 height 6
checkbox Triglicerideos "true"
type input "TRIG"
checkbox Triglicerideos "false"
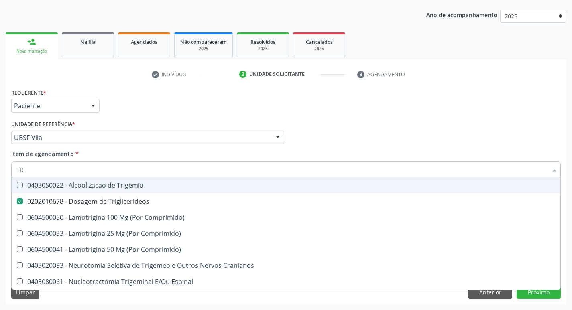
type input "T"
checkbox Triglicerideos "false"
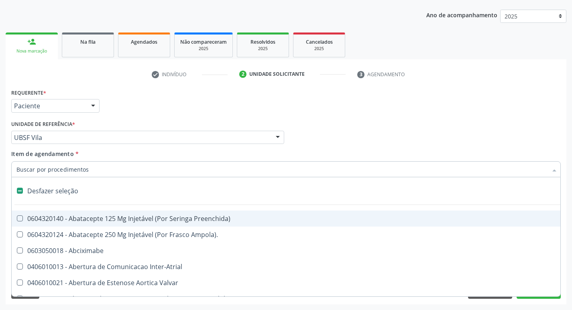
type input "2"
checkbox Monopolar "true"
checkbox Quadril "true"
checkbox Vagina "true"
checkbox Internado "true"
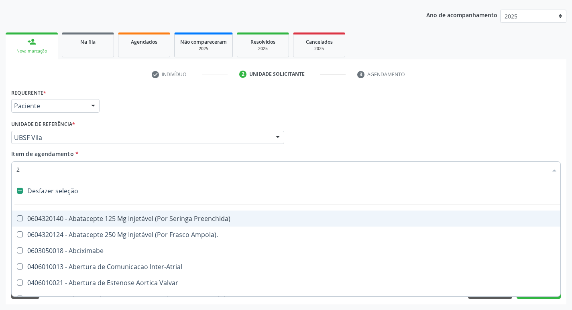
checkbox Anos\) "true"
checkbox Aorto-Cavitarias "true"
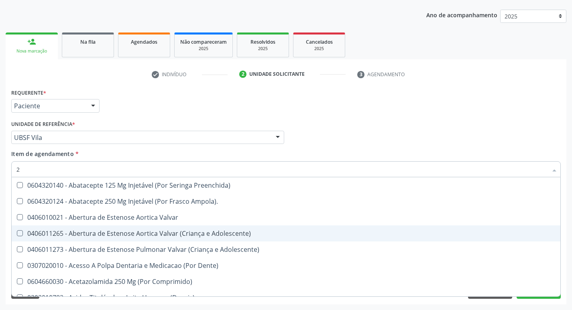
type input "20205001"
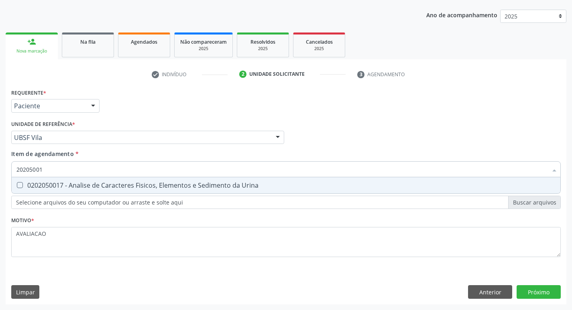
click at [125, 179] on span "0202050017 - Analise de Caracteres Fisicos, Elementos e Sedimento da Urina" at bounding box center [286, 185] width 549 height 16
checkbox Urina "true"
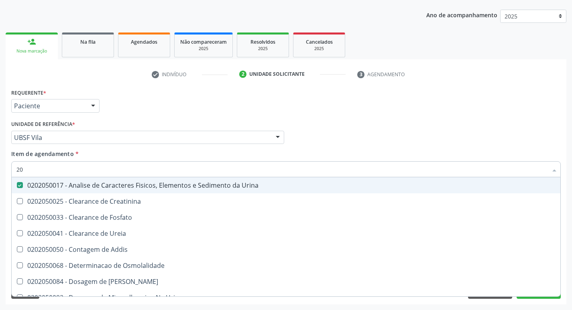
type input "2"
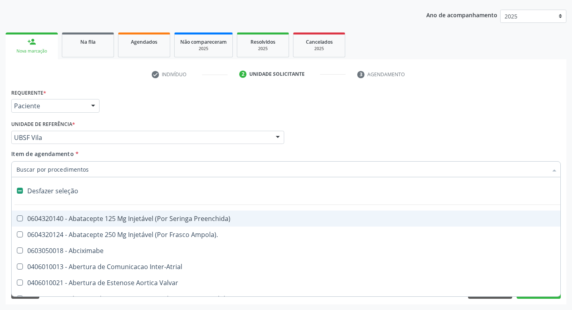
checkbox Preenchida\) "false"
checkbox Inter-Atrial "false"
type input "U"
checkbox Frasco-Ampola\) "true"
checkbox Urina "false"
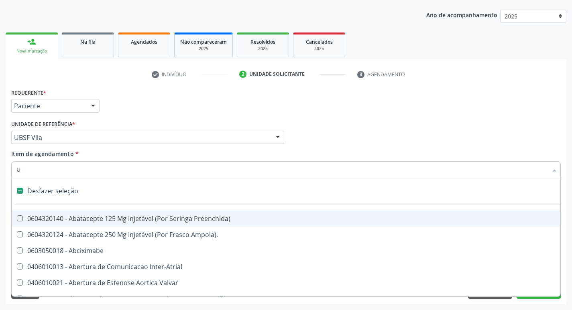
checkbox Coledocoplastia "true"
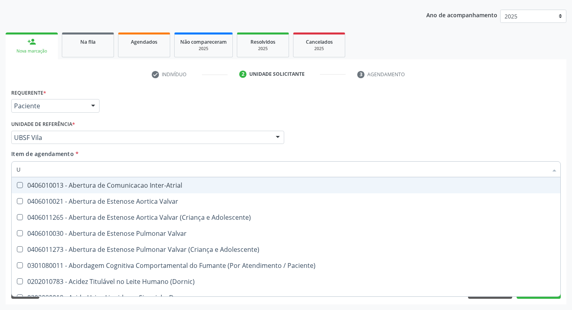
type input "UR"
checkbox Reabilitacao "true"
checkbox Urina "false"
type input "URE"
checkbox Urina "false"
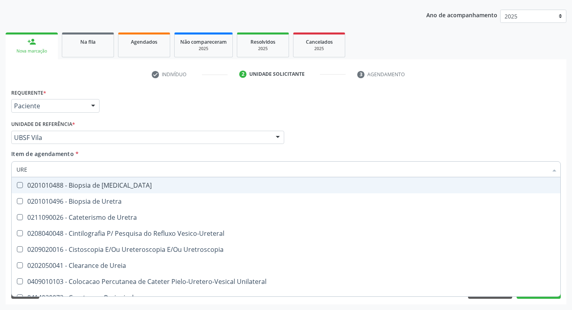
type input "UREI"
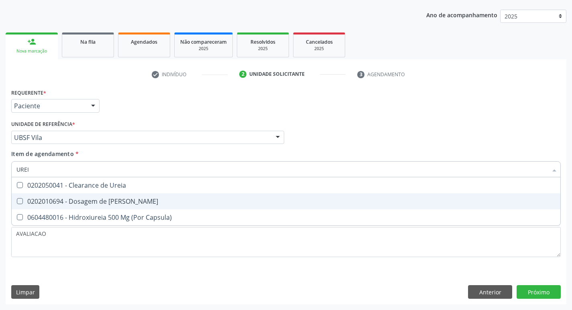
click at [124, 200] on div "0202010694 - Dosagem de [PERSON_NAME]" at bounding box center [285, 201] width 539 height 6
checkbox Ureia "true"
type input "URE"
checkbox Ureia "false"
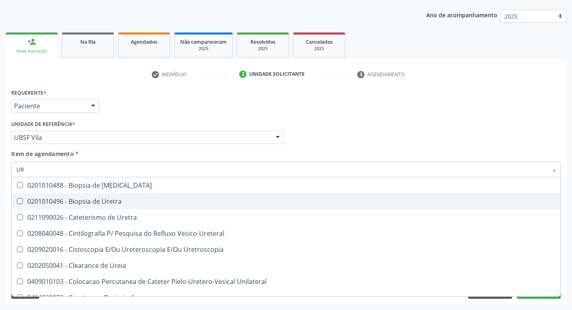
type input "U"
checkbox Ureia "false"
checkbox Bubonica\) "false"
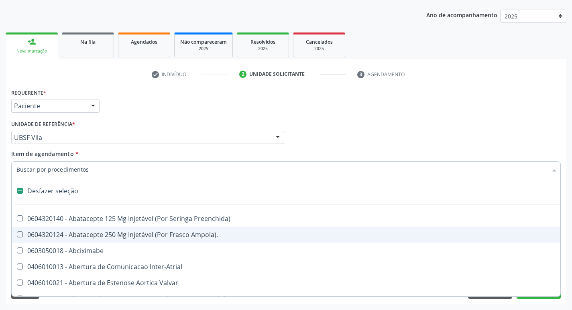
type input "C"
checkbox Dedo "true"
checkbox Urina "false"
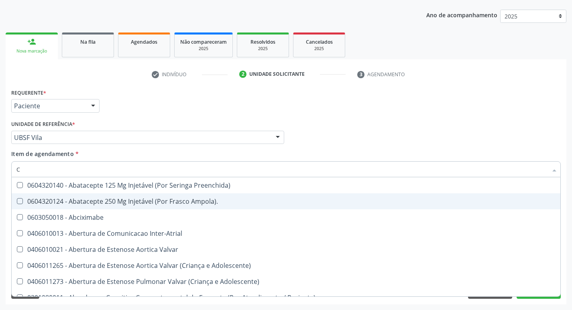
type input "CR"
checkbox Urina "false"
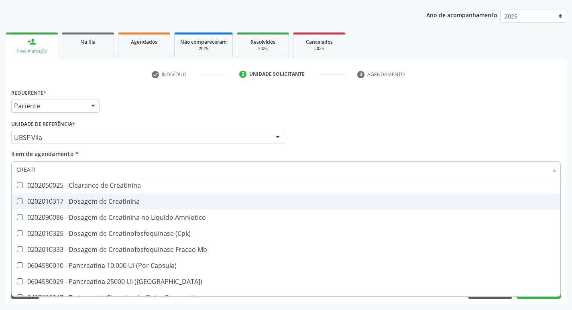
type input "CREATIN"
click at [124, 200] on div "0202010317 - Dosagem de Creatinina" at bounding box center [285, 201] width 539 height 6
checkbox Creatinina "true"
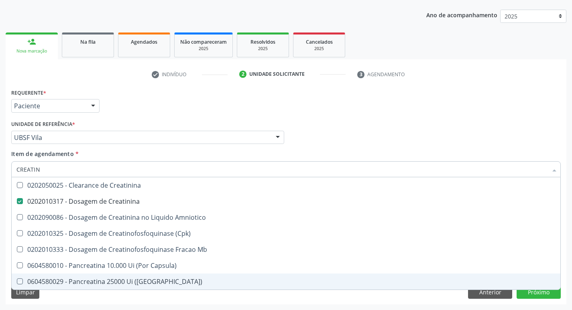
drag, startPoint x: 530, startPoint y: 129, endPoint x: 547, endPoint y: 274, distance: 146.0
click at [531, 129] on div "Profissional Solicitante Por favor, selecione a Unidade de Atendimento primeiro…" at bounding box center [285, 133] width 553 height 31
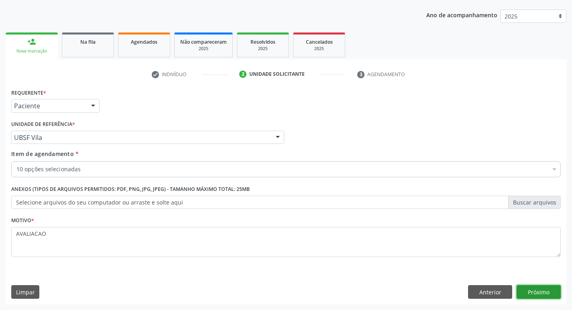
click at [544, 291] on button "Próximo" at bounding box center [539, 292] width 44 height 14
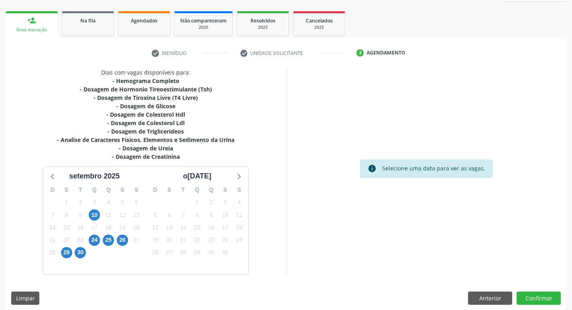
scroll to position [115, 0]
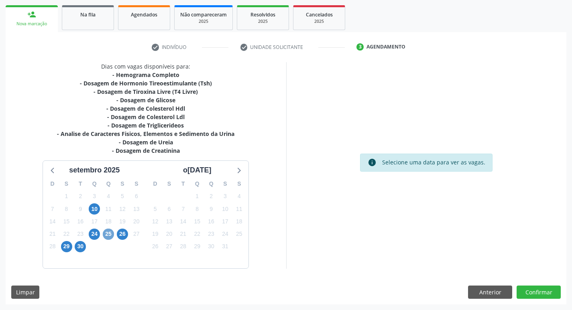
click at [109, 234] on span "25" at bounding box center [108, 234] width 11 height 11
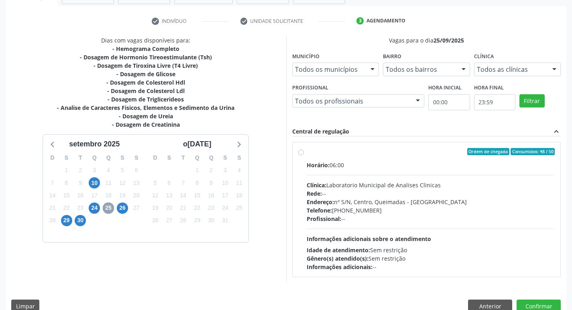
scroll to position [155, 0]
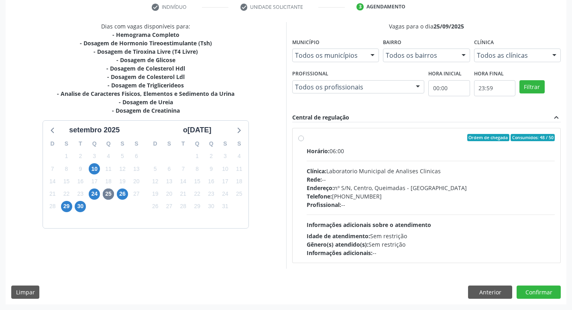
click at [399, 180] on div "Rede: --" at bounding box center [431, 179] width 248 height 8
click at [304, 141] on input "Ordem de chegada Consumidos: 48 / 50 Horário: 06:00 Clínica: Laboratorio Munici…" at bounding box center [301, 137] width 6 height 7
radio input "true"
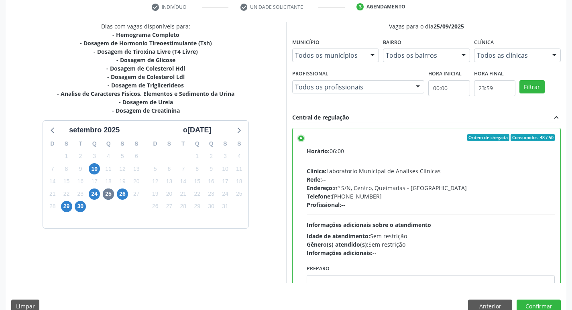
scroll to position [40, 0]
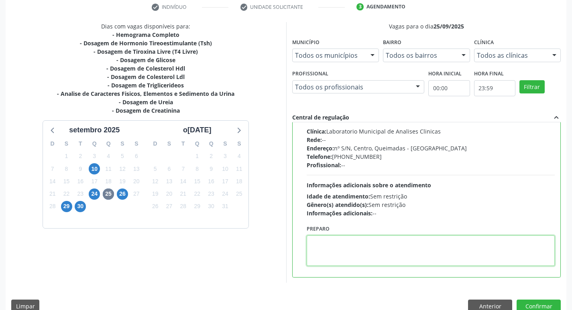
click at [359, 250] on textarea at bounding box center [431, 251] width 248 height 31
paste textarea "IR EM [GEOGRAPHIC_DATA]"
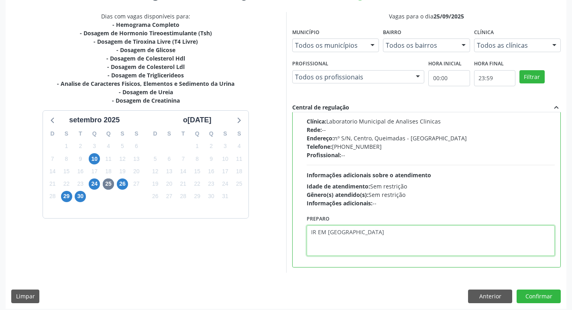
scroll to position [169, 0]
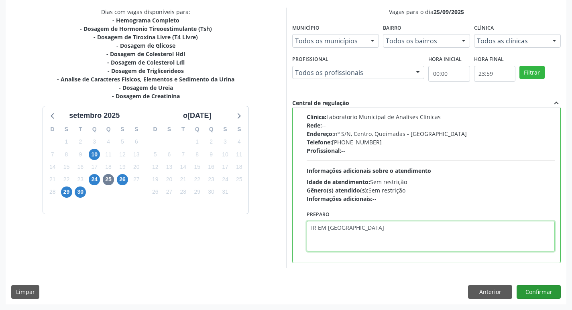
type textarea "IR EM [GEOGRAPHIC_DATA]"
click at [541, 289] on button "Confirmar" at bounding box center [539, 292] width 44 height 14
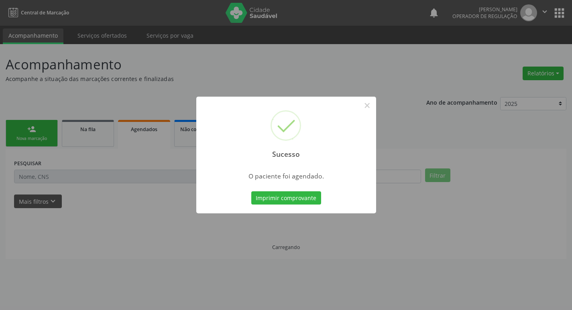
scroll to position [0, 0]
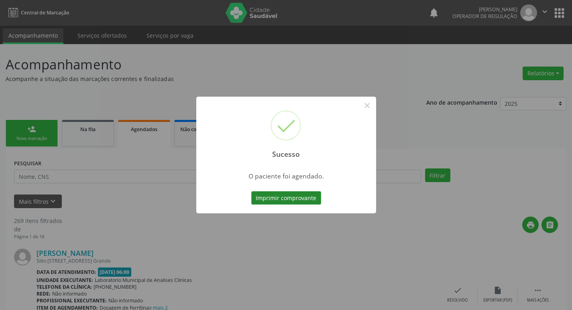
click at [288, 195] on button "Imprimir comprovante" at bounding box center [286, 198] width 70 height 14
